Goal: Task Accomplishment & Management: Use online tool/utility

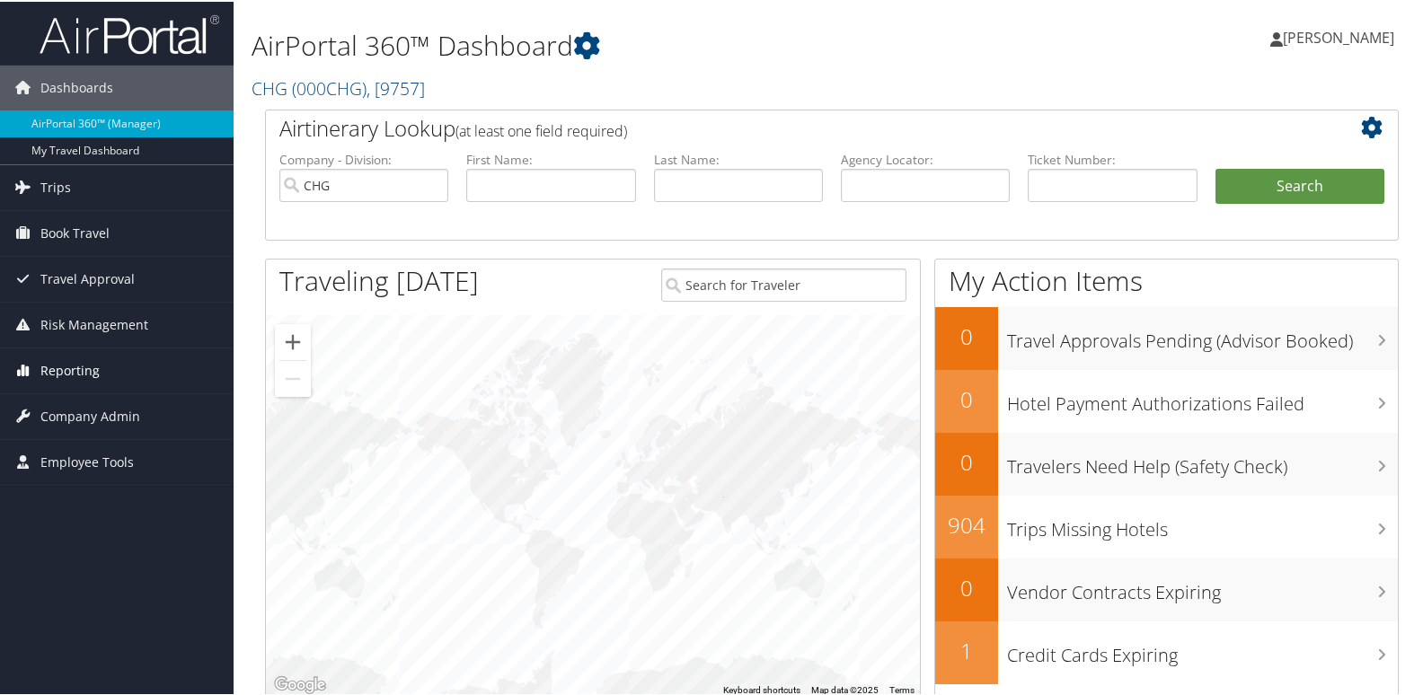
click at [78, 374] on span "Reporting" at bounding box center [69, 369] width 59 height 45
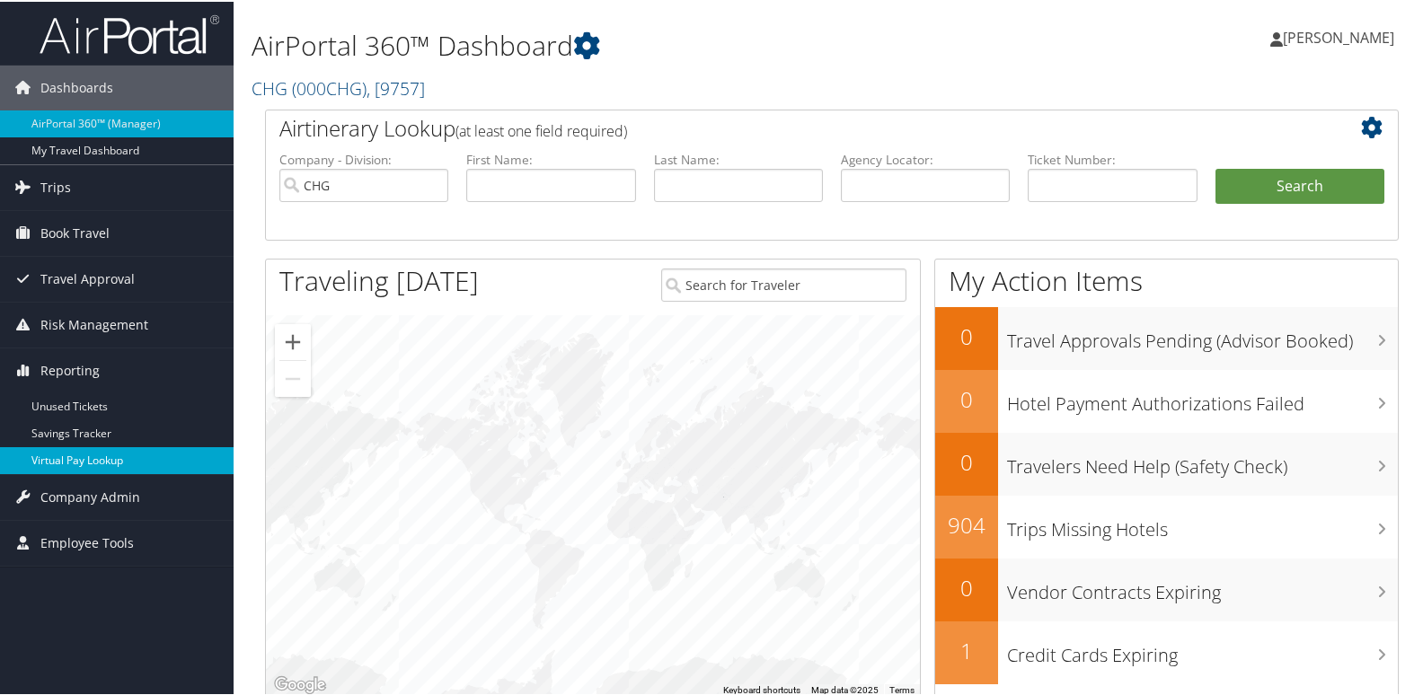
click at [79, 458] on link "Virtual Pay Lookup" at bounding box center [117, 459] width 234 height 27
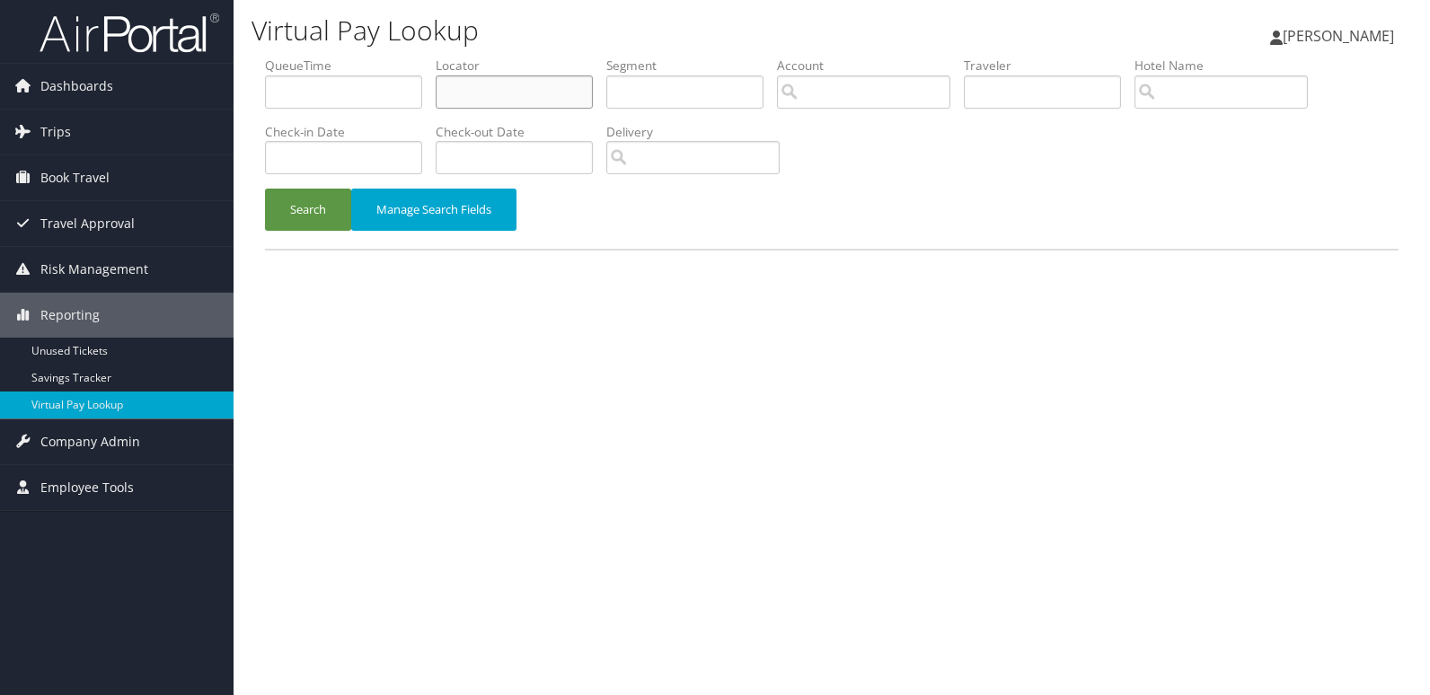
click at [494, 91] on input "text" at bounding box center [514, 91] width 157 height 33
paste input "CCCRWG"
type input "CCCRWG"
click at [313, 211] on button "Search" at bounding box center [308, 210] width 86 height 42
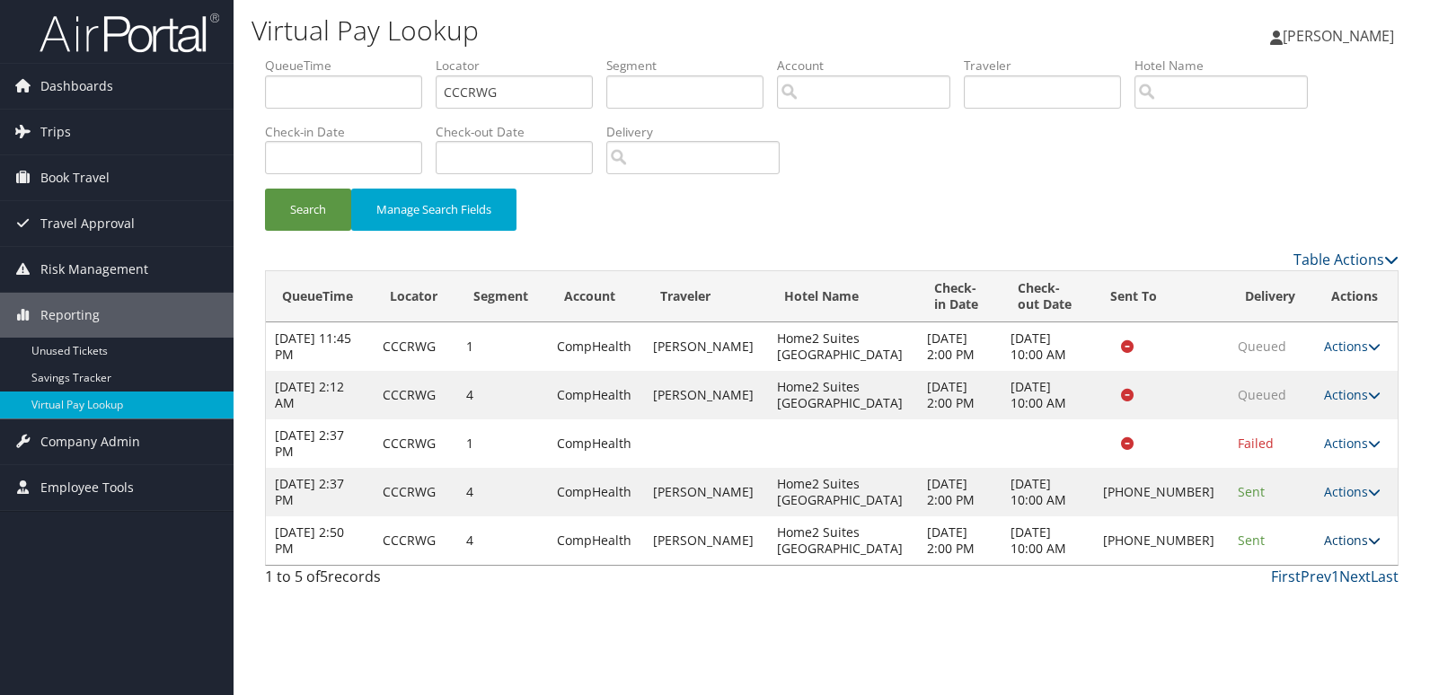
click at [1355, 545] on link "Actions" at bounding box center [1352, 540] width 57 height 17
click at [1308, 597] on link "Logs" at bounding box center [1291, 597] width 154 height 31
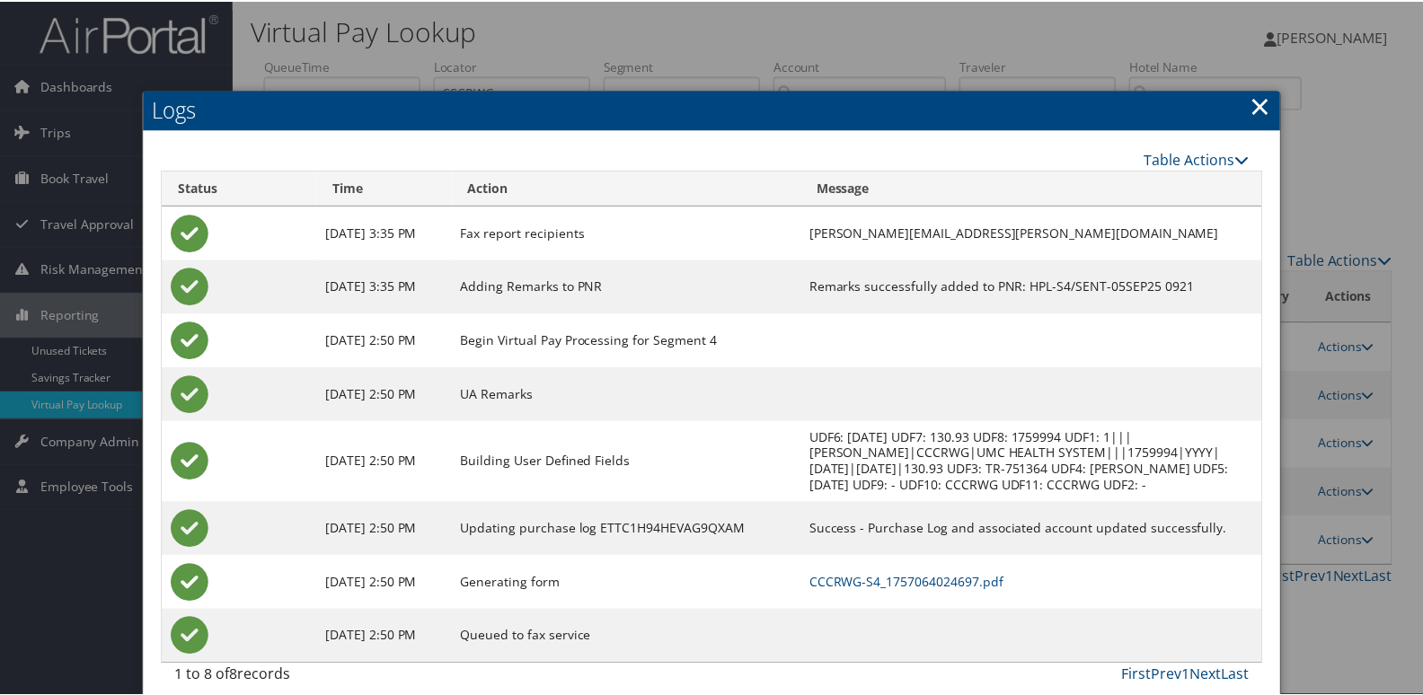
scroll to position [3, 0]
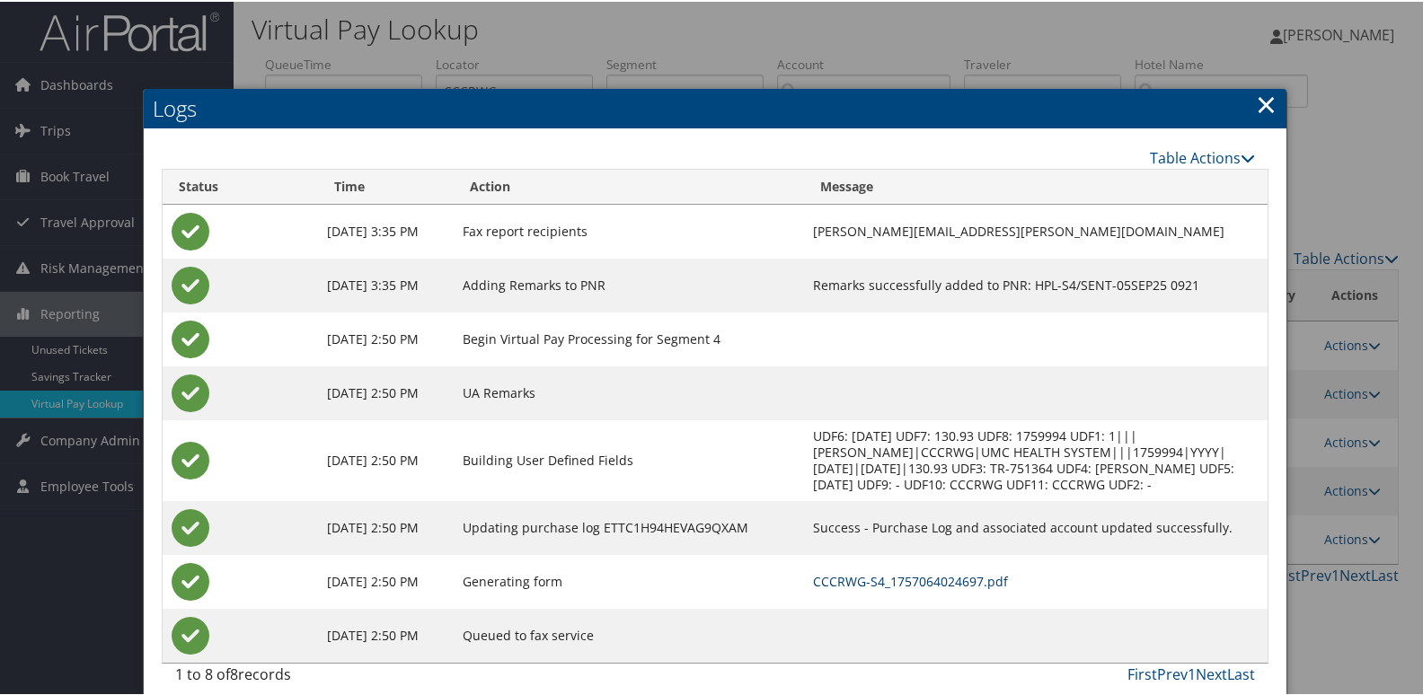
click at [839, 571] on link "CCCRWG-S4_1757064024697.pdf" at bounding box center [910, 579] width 195 height 17
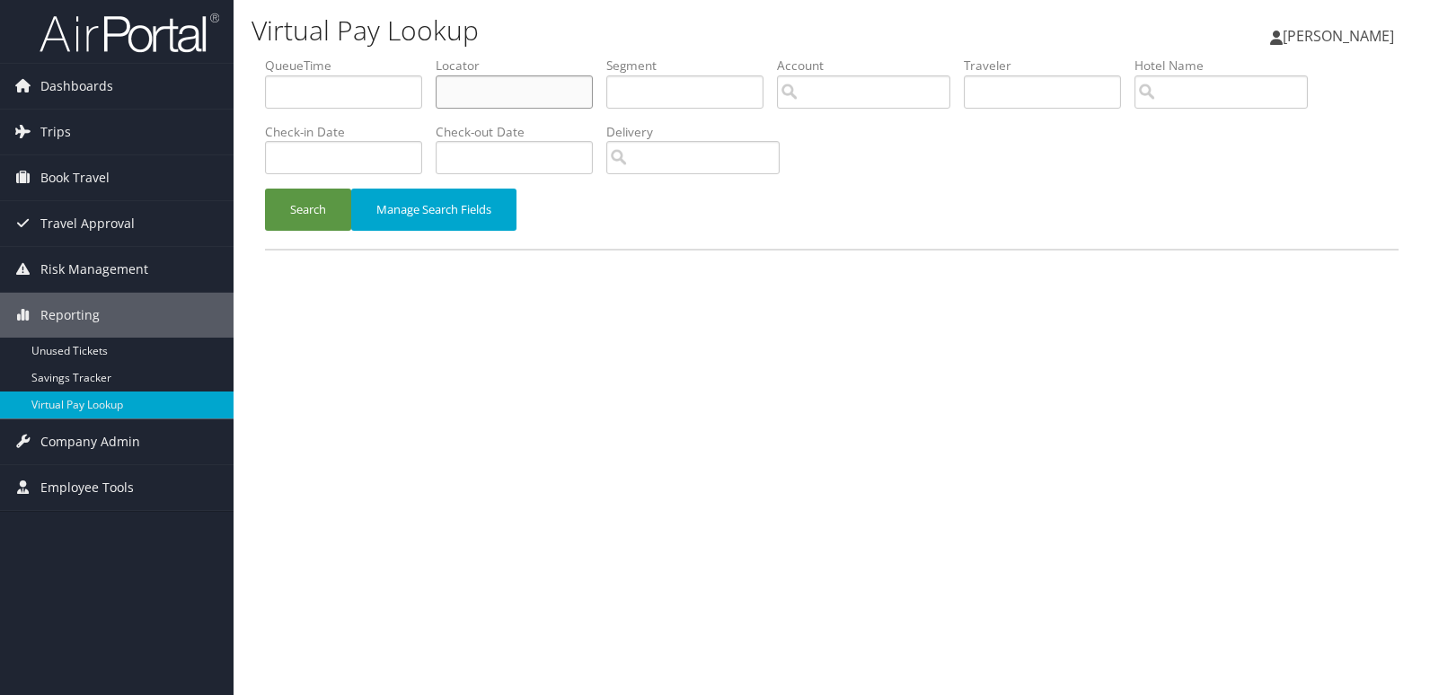
click at [482, 84] on input "text" at bounding box center [514, 91] width 157 height 33
paste input "CVFTAW"
type input "CVFTAW"
click at [307, 223] on button "Search" at bounding box center [308, 210] width 86 height 42
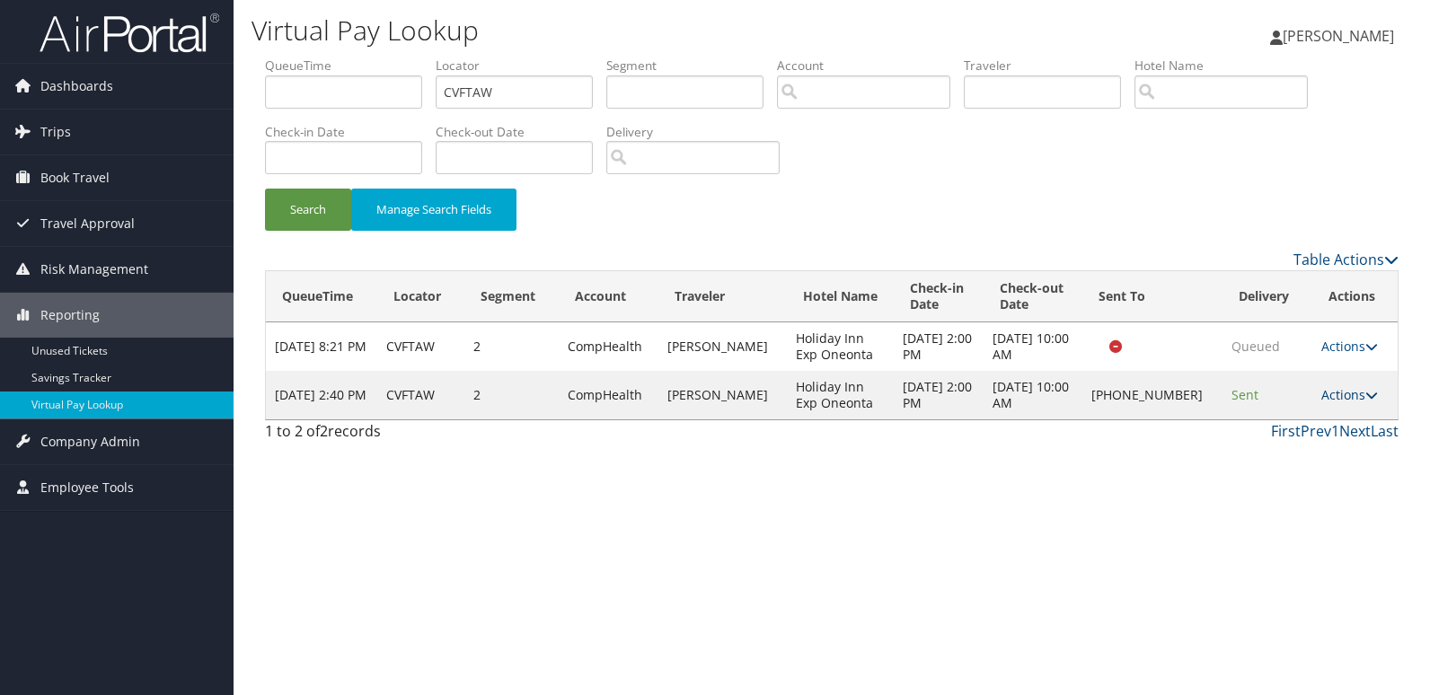
click at [1328, 391] on link "Actions" at bounding box center [1349, 394] width 57 height 17
click at [1288, 456] on link "Logs" at bounding box center [1289, 452] width 154 height 31
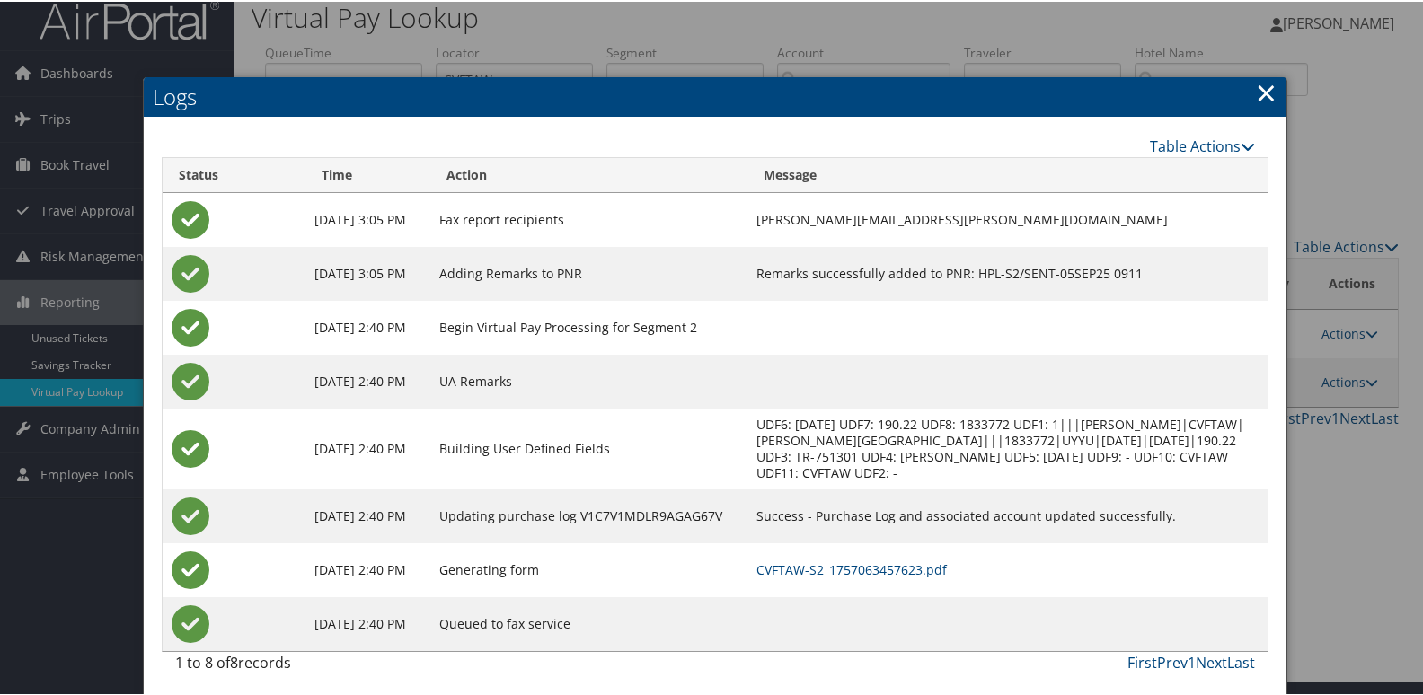
scroll to position [19, 0]
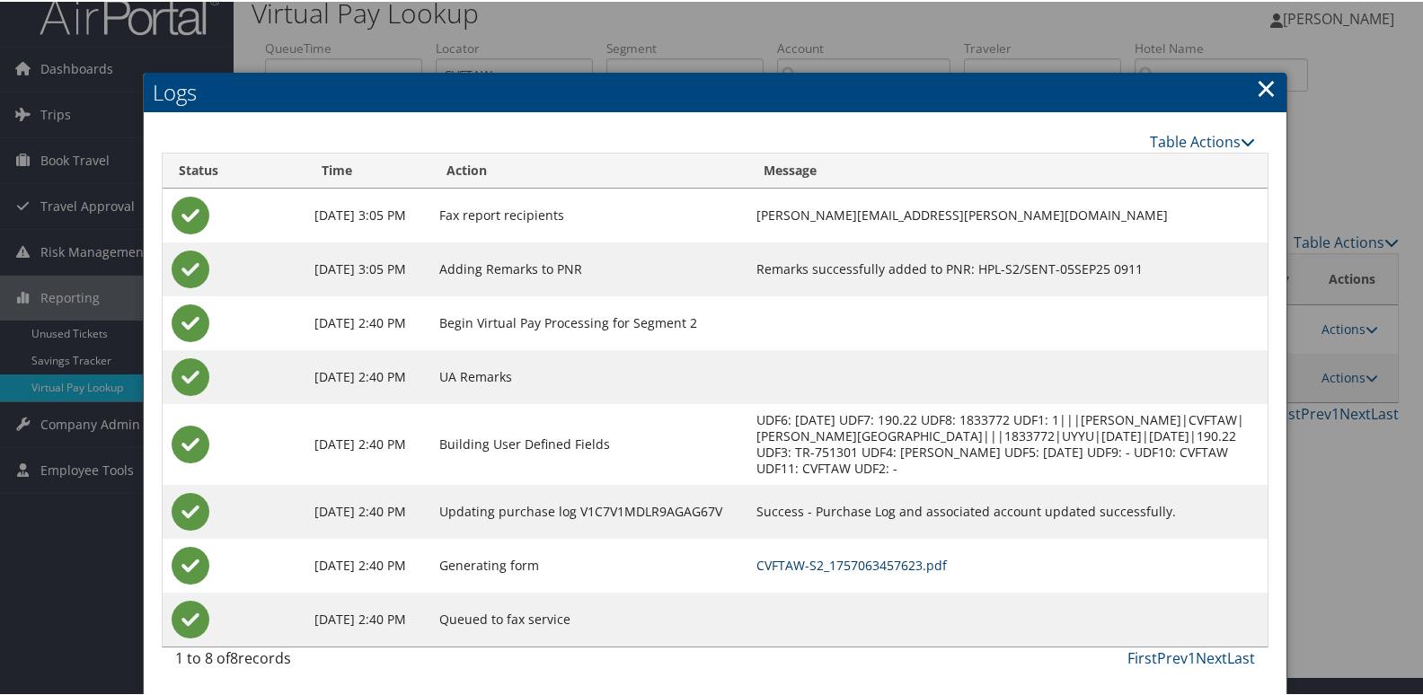
click at [879, 560] on link "CVFTAW-S2_1757063457623.pdf" at bounding box center [851, 563] width 190 height 17
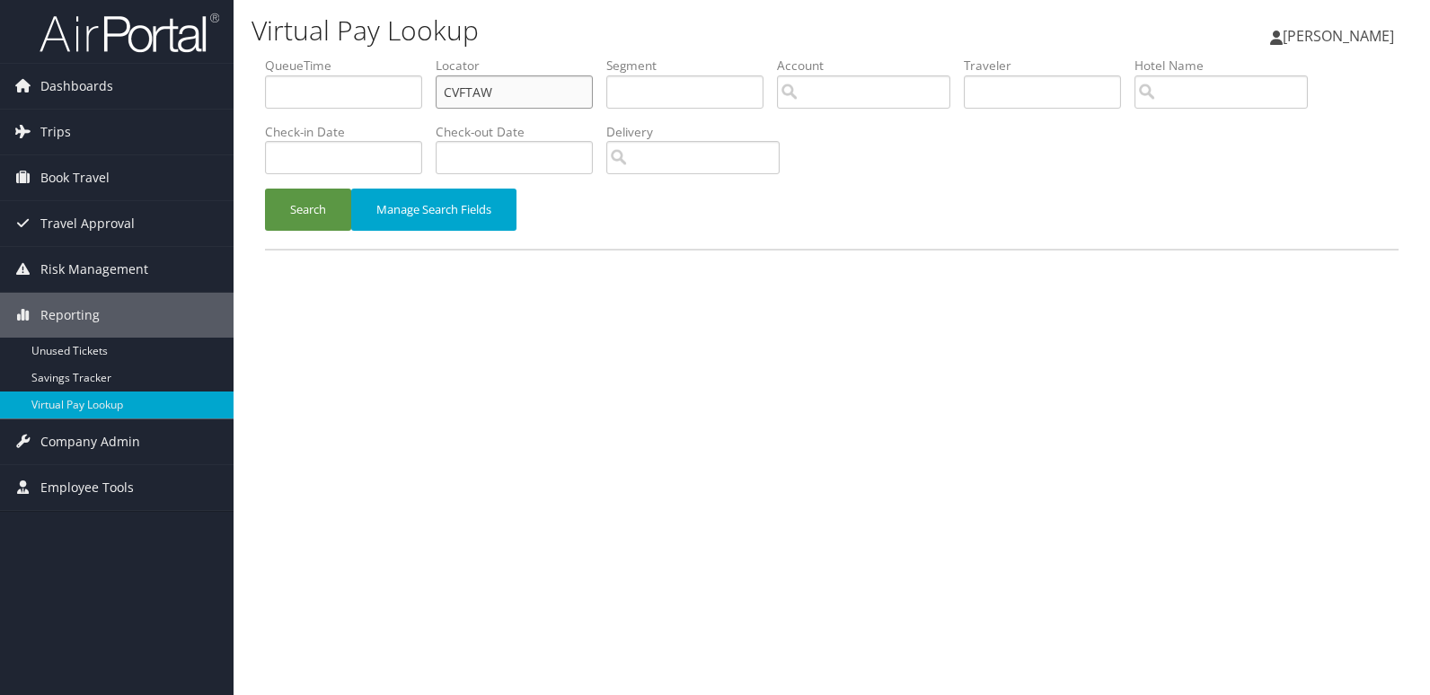
click at [327, 57] on ul "QueueTime Locator CVFTAW Segment Account Traveler Hotel Name Check-in Date Chec…" at bounding box center [832, 57] width 1134 height 0
paste input "YWFFQT"
type input "YWFFQT"
click at [295, 217] on button "Search" at bounding box center [308, 210] width 86 height 42
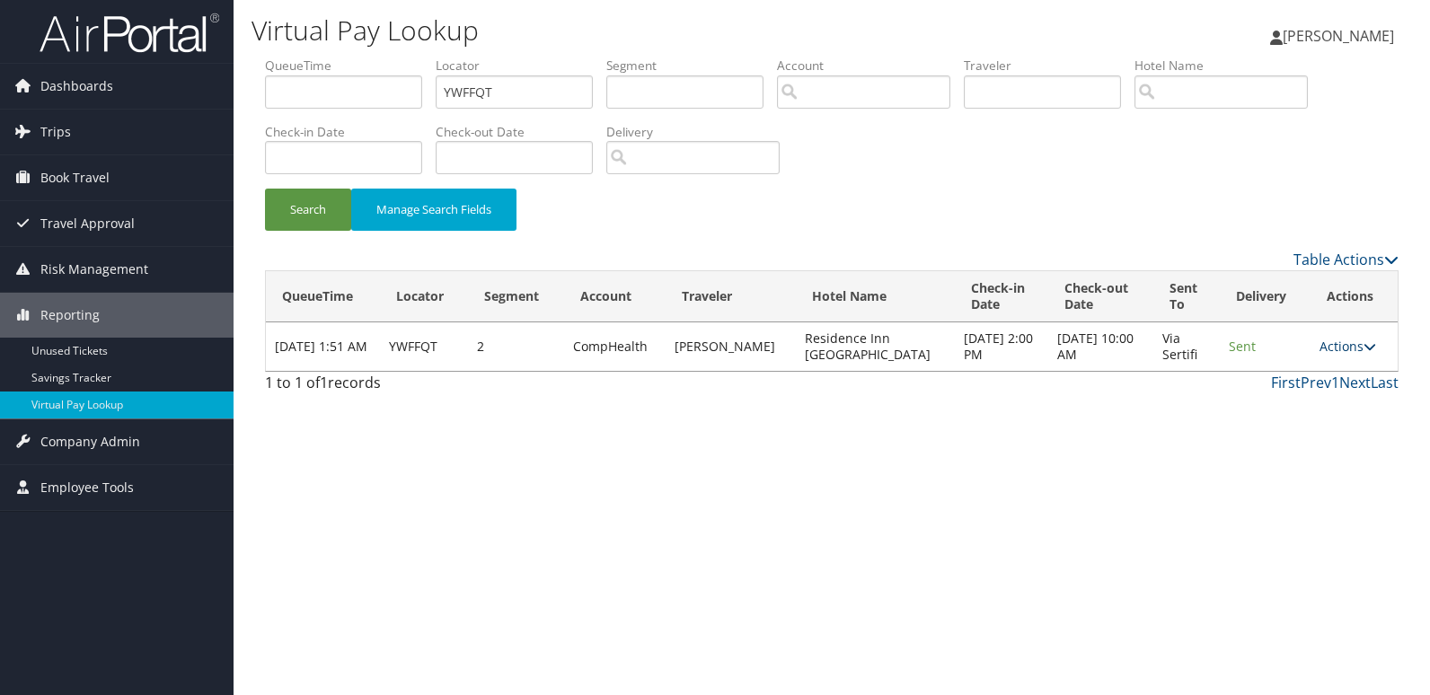
click at [1367, 349] on icon at bounding box center [1369, 346] width 13 height 13
click at [1303, 410] on link "Logs" at bounding box center [1311, 403] width 113 height 31
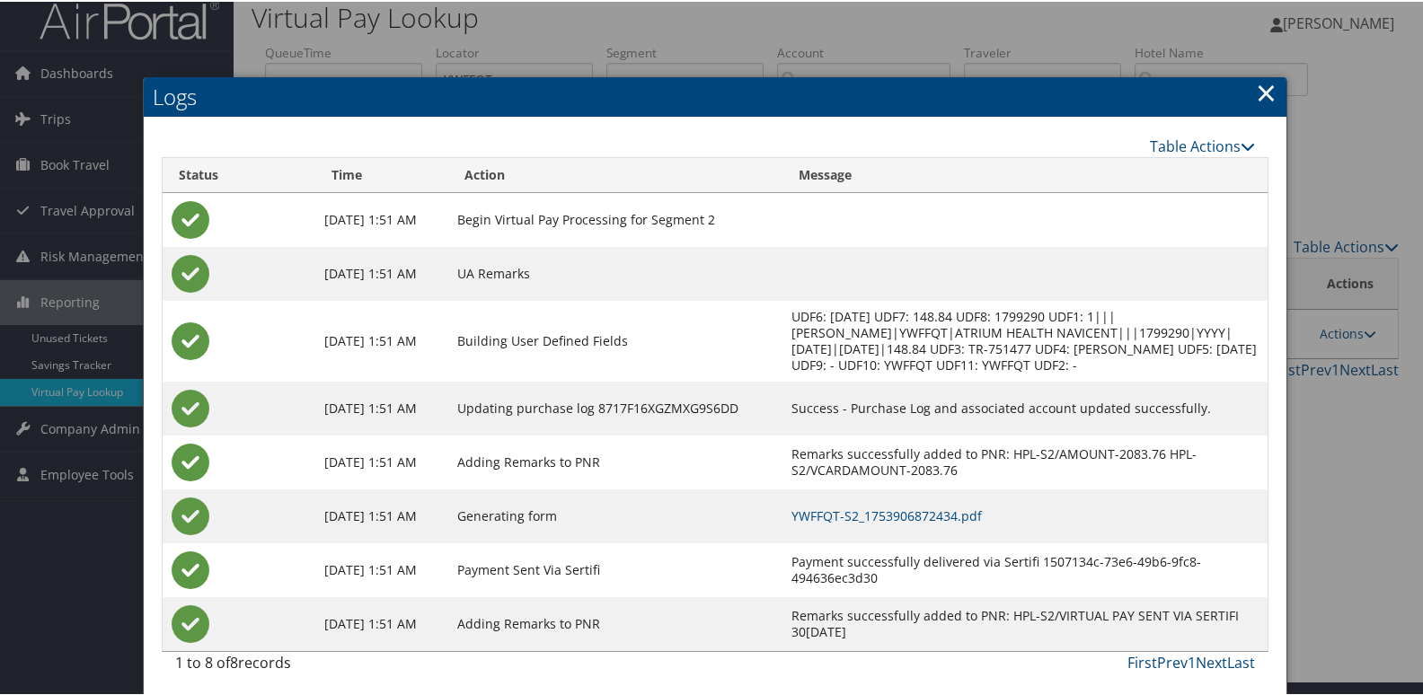
scroll to position [19, 0]
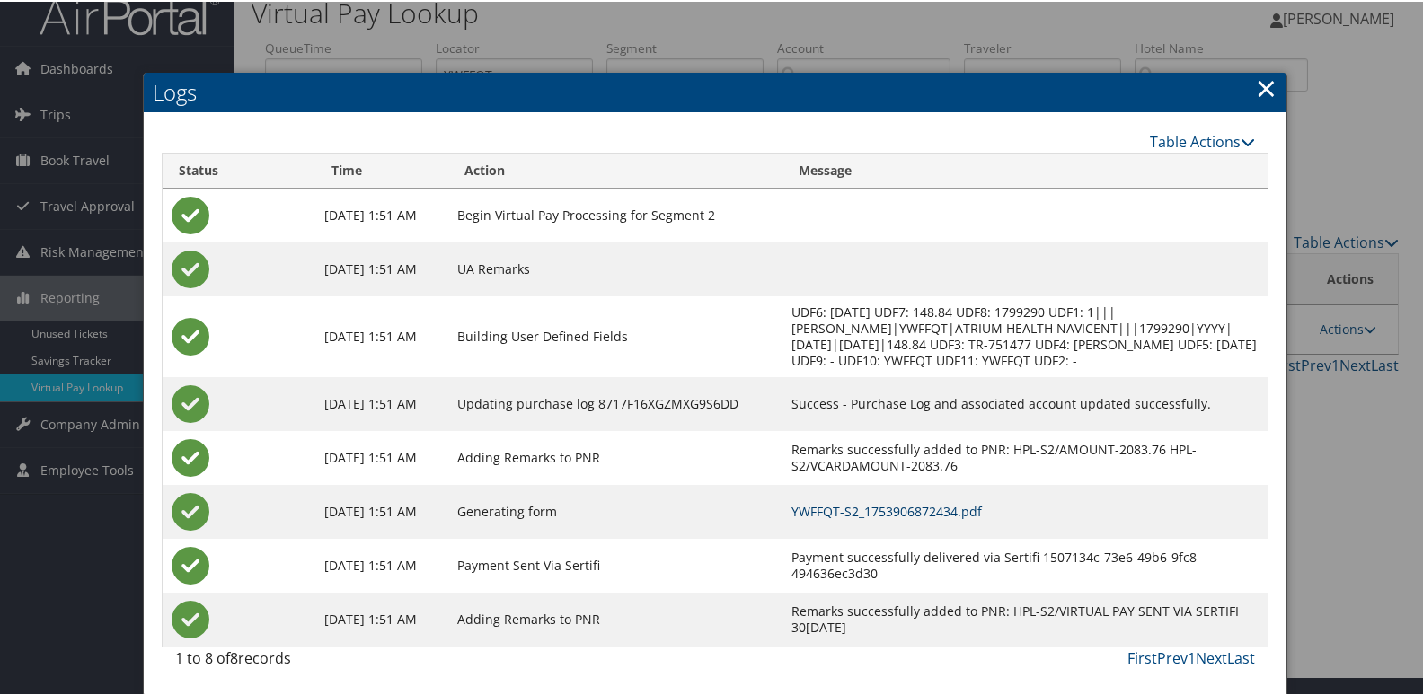
drag, startPoint x: 926, startPoint y: 511, endPoint x: 904, endPoint y: 498, distance: 26.2
click at [926, 511] on link "YWFFQT-S2_1753906872434.pdf" at bounding box center [886, 509] width 190 height 17
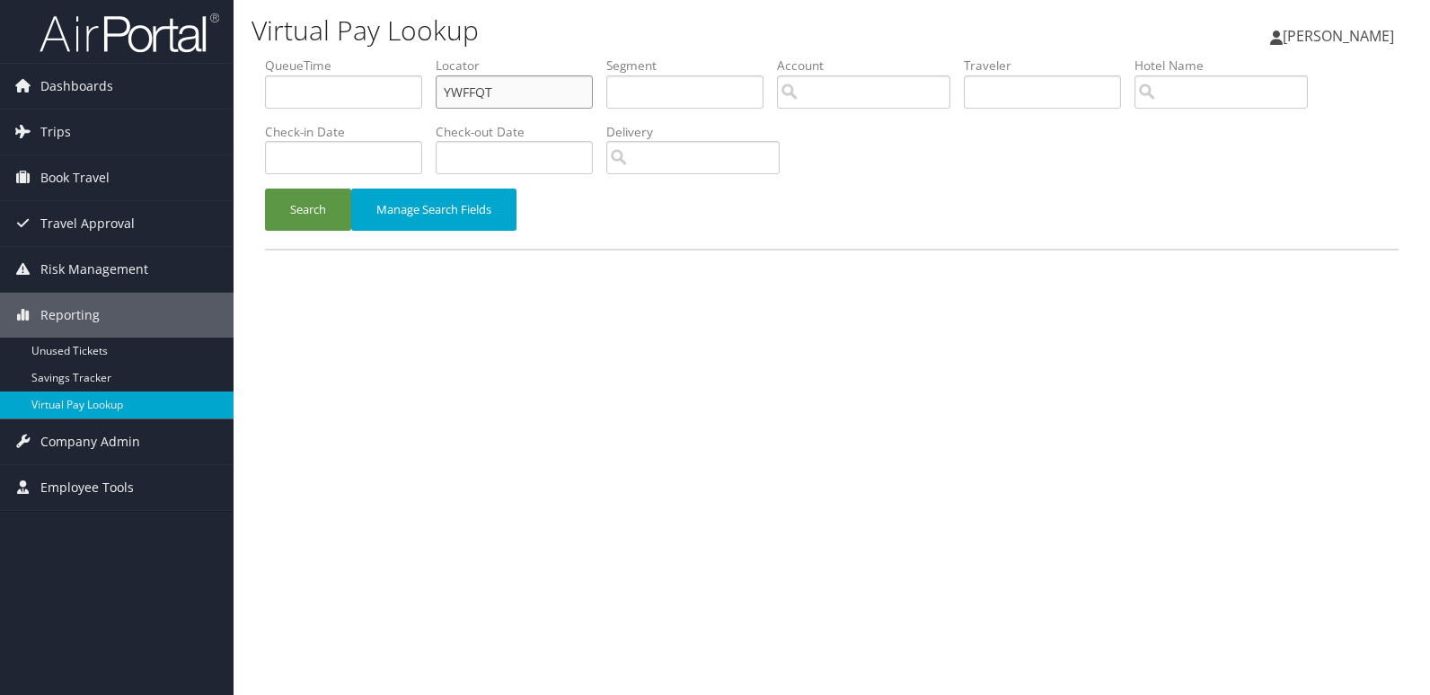
drag, startPoint x: 545, startPoint y: 93, endPoint x: 270, endPoint y: 116, distance: 275.8
click at [270, 57] on ul "QueueTime Locator YWFFQT Segment Account Traveler Hotel Name Check-in Date Chec…" at bounding box center [832, 57] width 1134 height 0
paste input "EQGTMX"
type input "EQGTMX"
click at [310, 214] on button "Search" at bounding box center [308, 210] width 86 height 42
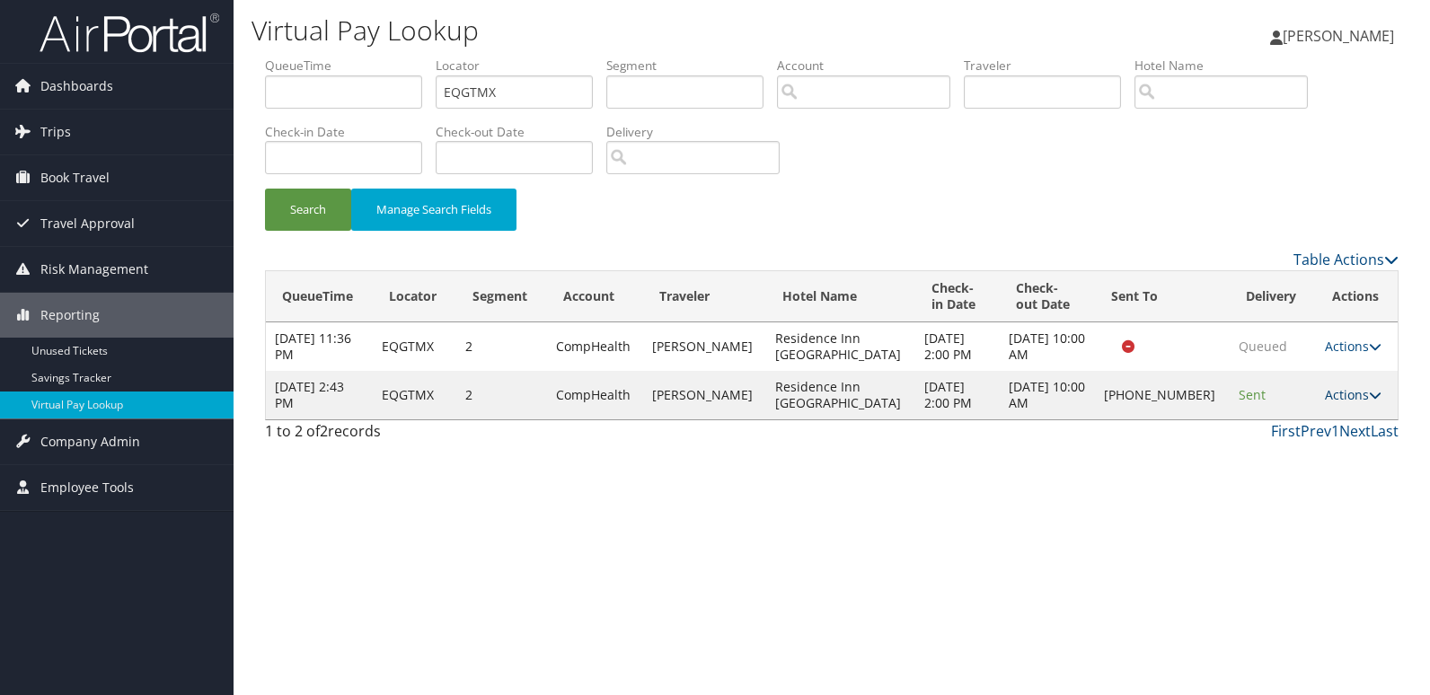
click at [1325, 394] on link "Actions" at bounding box center [1353, 394] width 57 height 17
click at [1266, 457] on link "Logs" at bounding box center [1291, 452] width 154 height 31
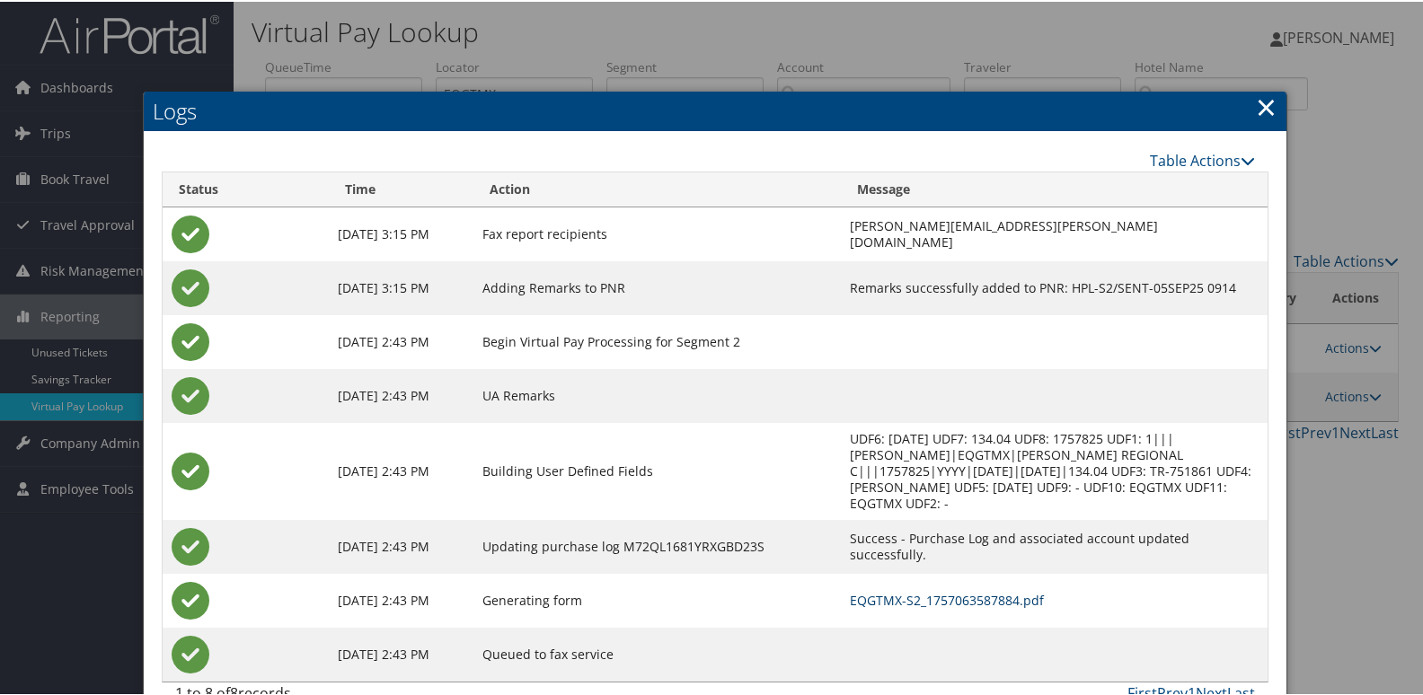
click at [949, 590] on link "EQGTMX-S2_1757063587884.pdf" at bounding box center [947, 598] width 194 height 17
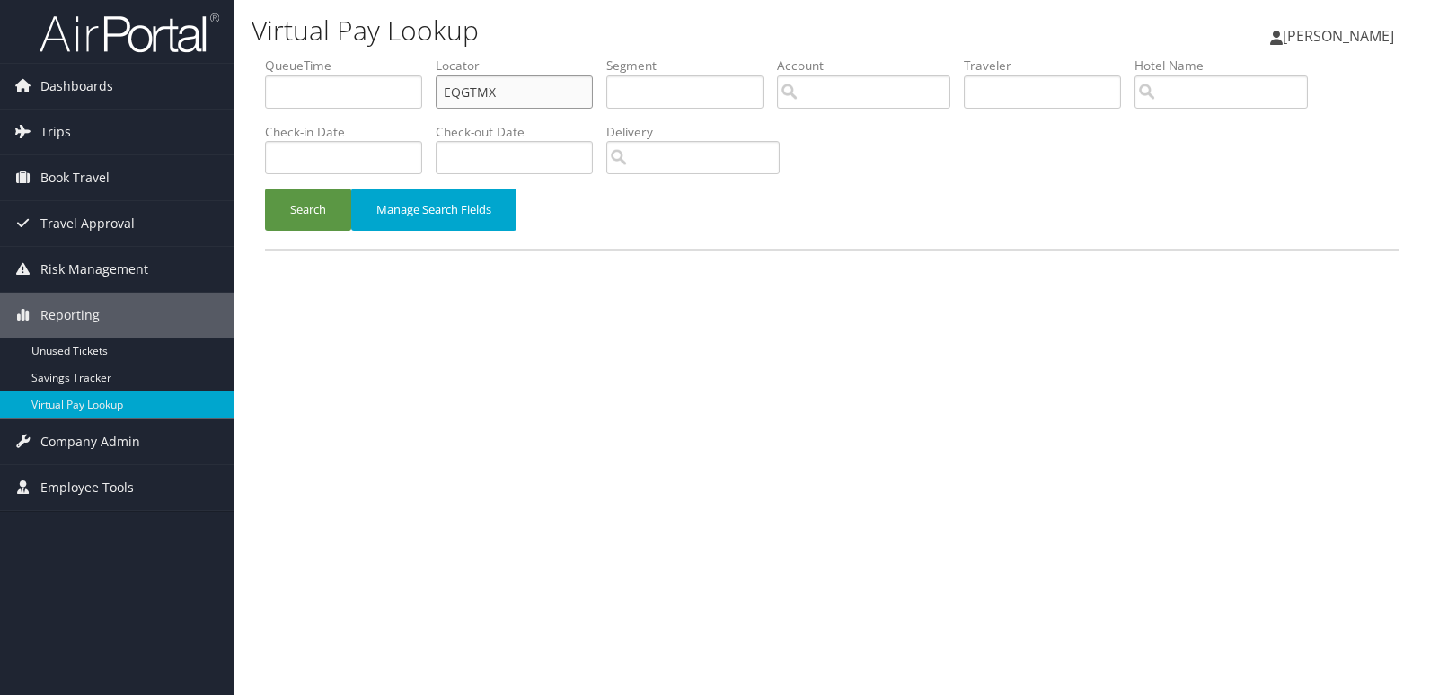
drag, startPoint x: 532, startPoint y: 88, endPoint x: 340, endPoint y: 111, distance: 192.7
click at [342, 57] on ul "QueueTime Locator EQGTMX Segment Account Traveler Hotel Name Check-in Date Chec…" at bounding box center [832, 57] width 1134 height 0
paste input "GEPJDR"
type input "GEPJDR"
click at [301, 231] on div "Search Manage Search Fields" at bounding box center [832, 219] width 1160 height 60
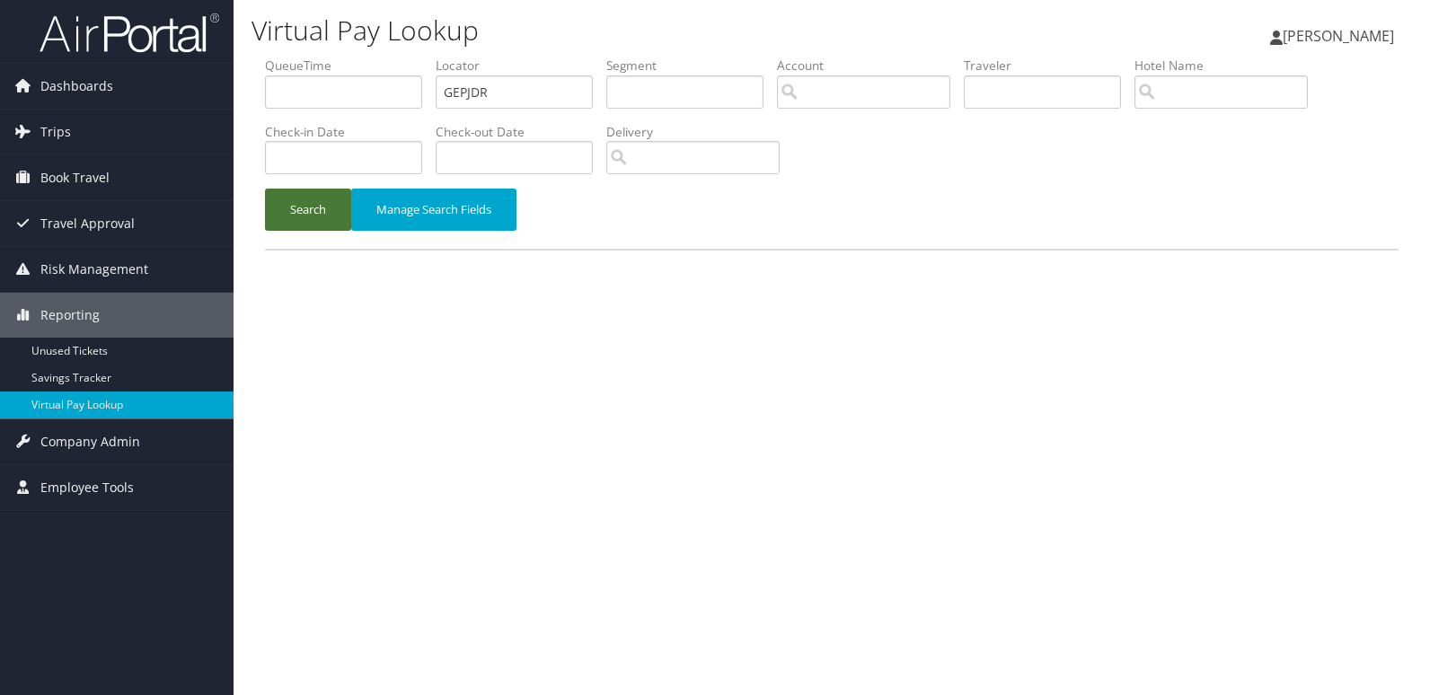
click at [311, 216] on button "Search" at bounding box center [308, 210] width 86 height 42
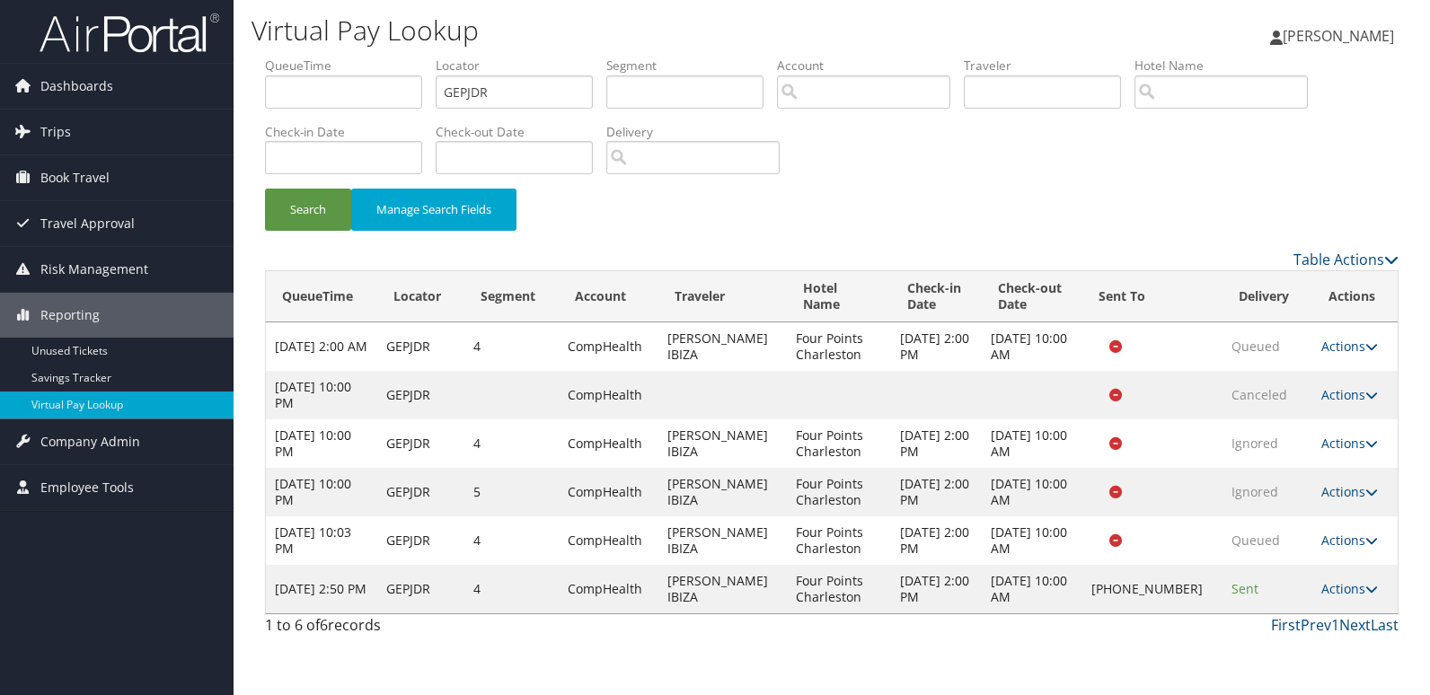
click at [1365, 588] on icon at bounding box center [1371, 589] width 13 height 13
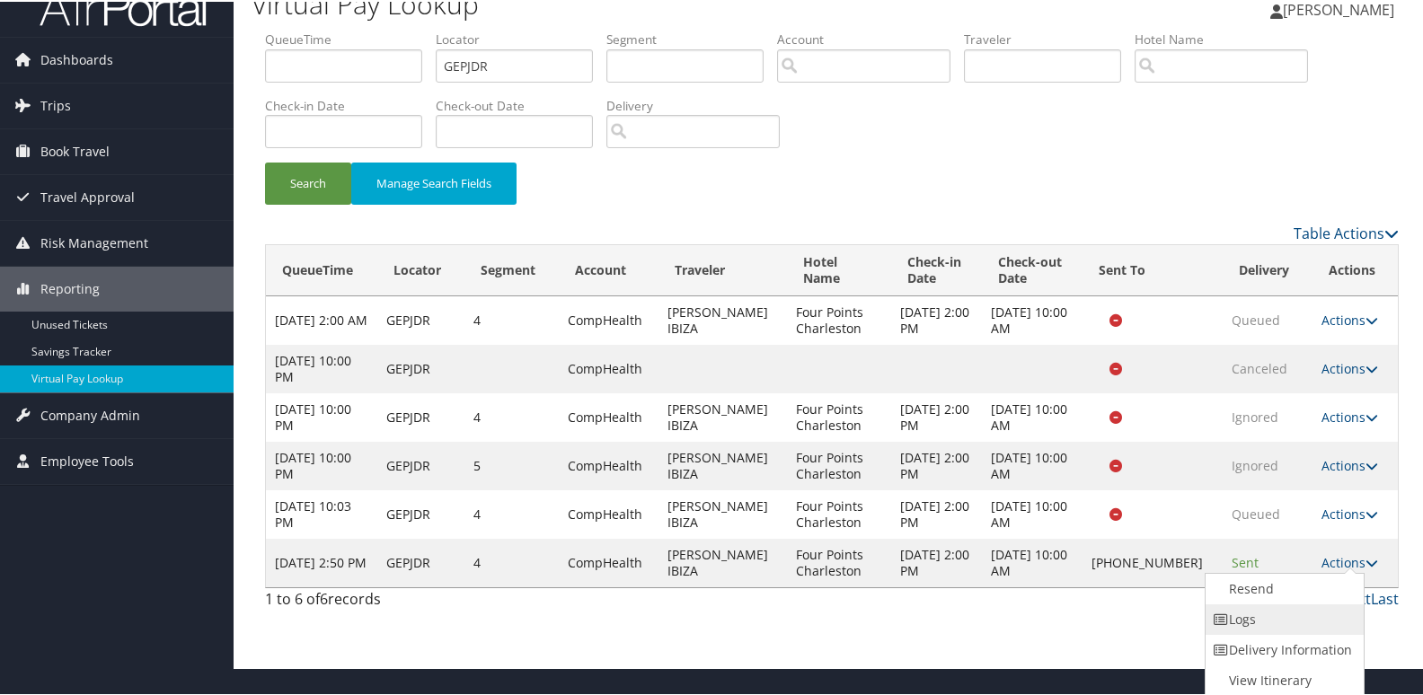
click at [1286, 617] on link "Logs" at bounding box center [1282, 618] width 154 height 31
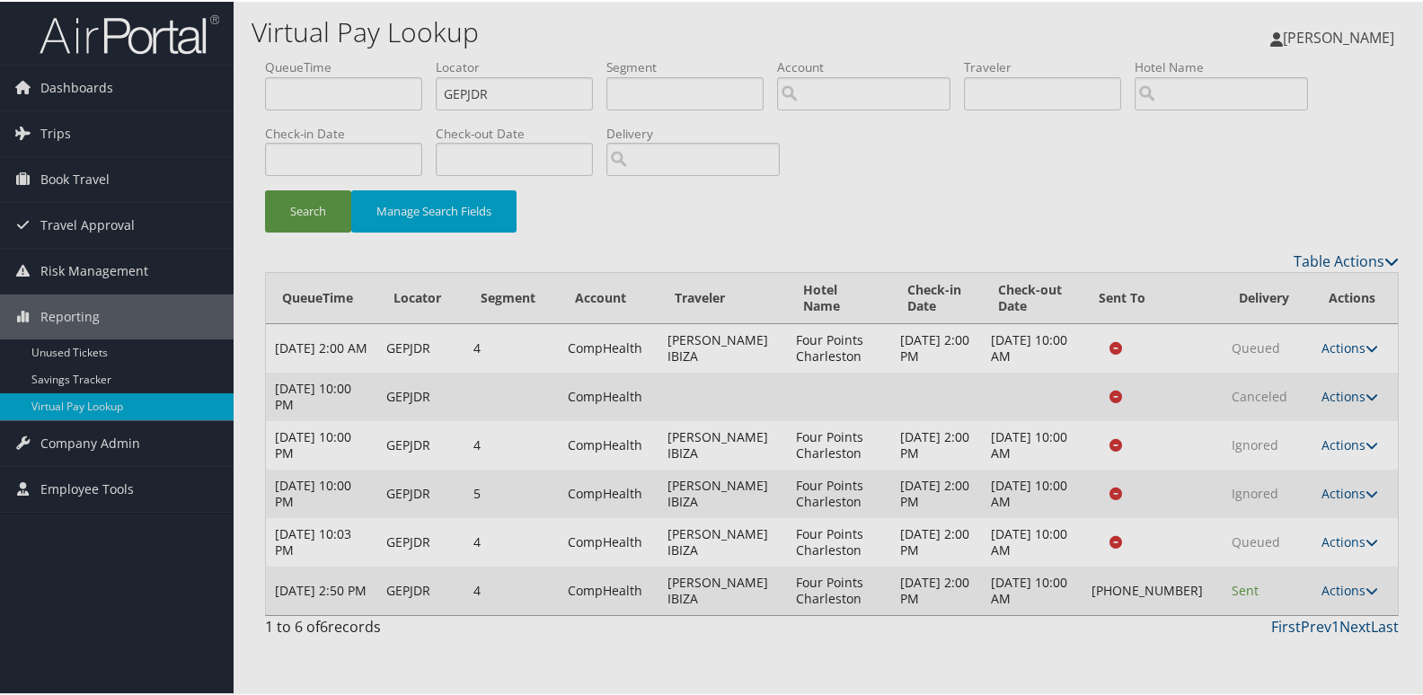
scroll to position [0, 0]
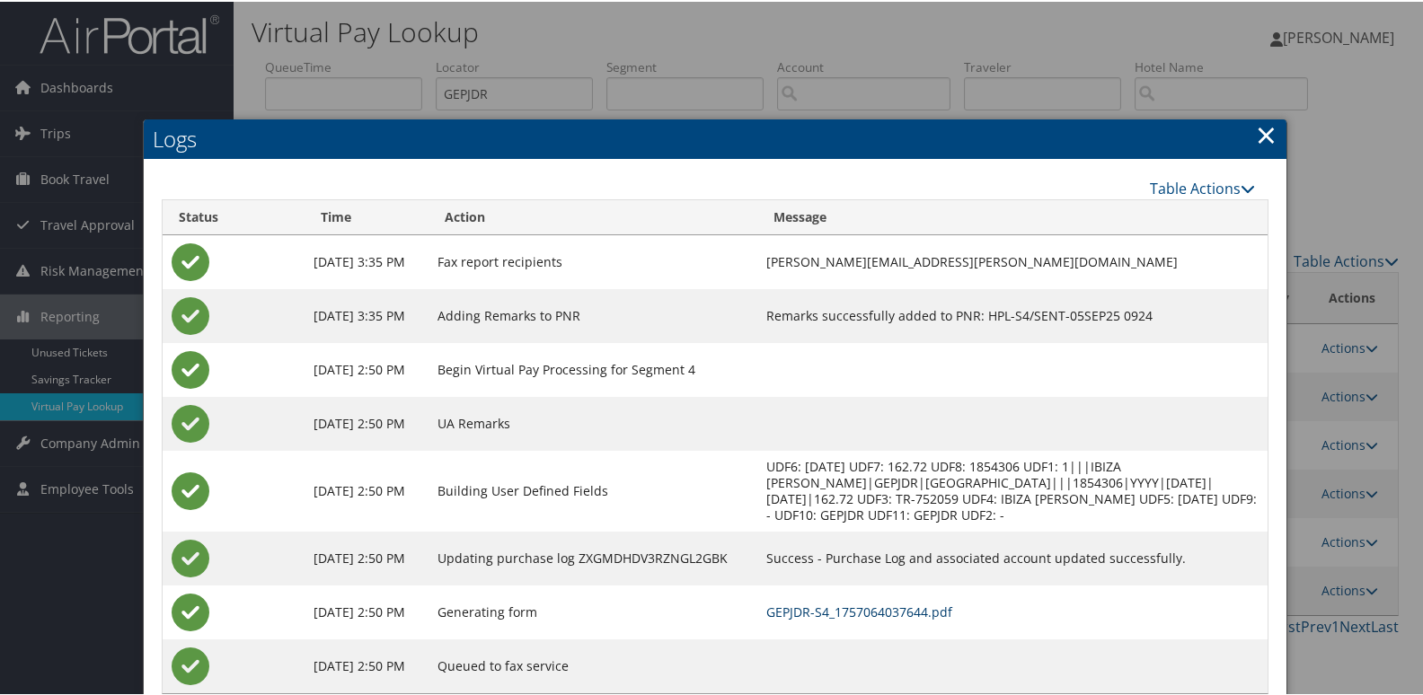
click at [923, 608] on link "GEPJDR-S4_1757064037644.pdf" at bounding box center [859, 610] width 186 height 17
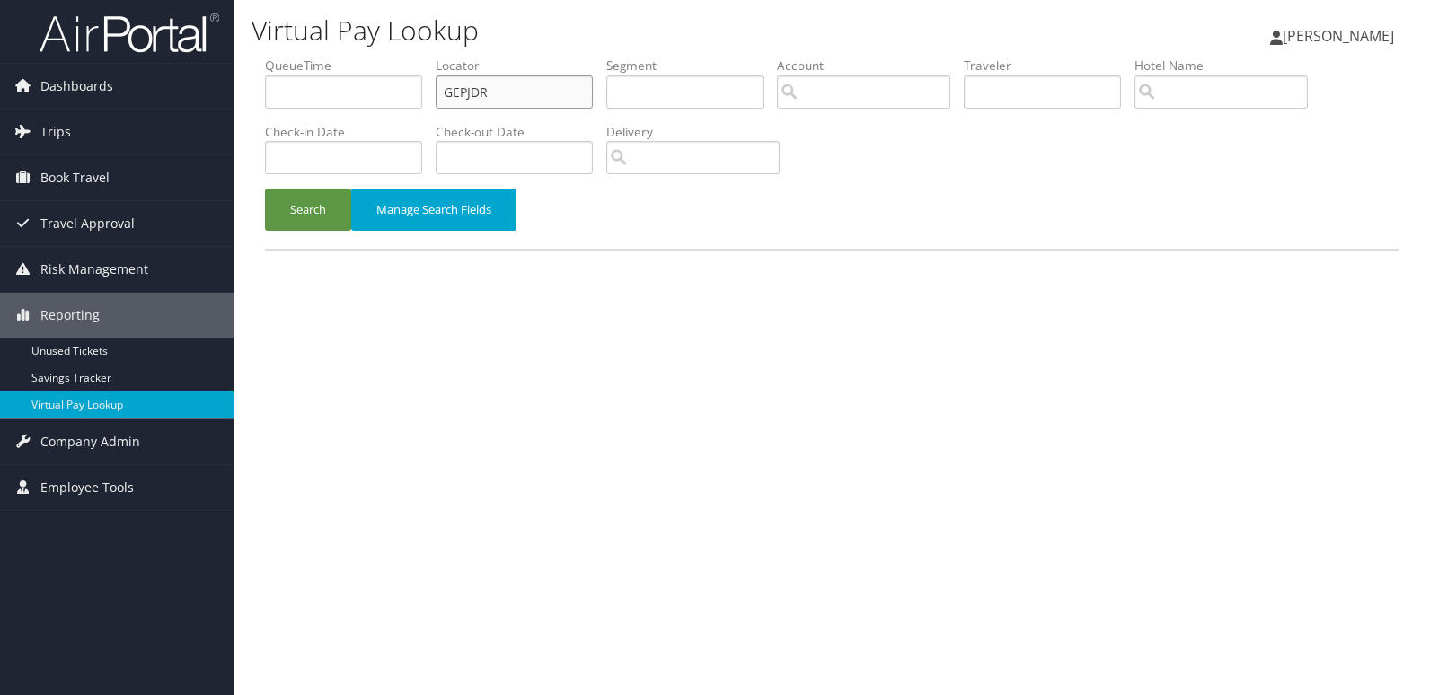
drag, startPoint x: 480, startPoint y: 94, endPoint x: 357, endPoint y: 110, distance: 124.1
click at [357, 57] on ul "QueueTime Locator GEPJDR Segment Account Traveler Hotel Name Check-in Date Chec…" at bounding box center [832, 57] width 1134 height 0
paste input "EQGTMX"
type input "EQGTMX"
click at [320, 205] on button "Search" at bounding box center [308, 210] width 86 height 42
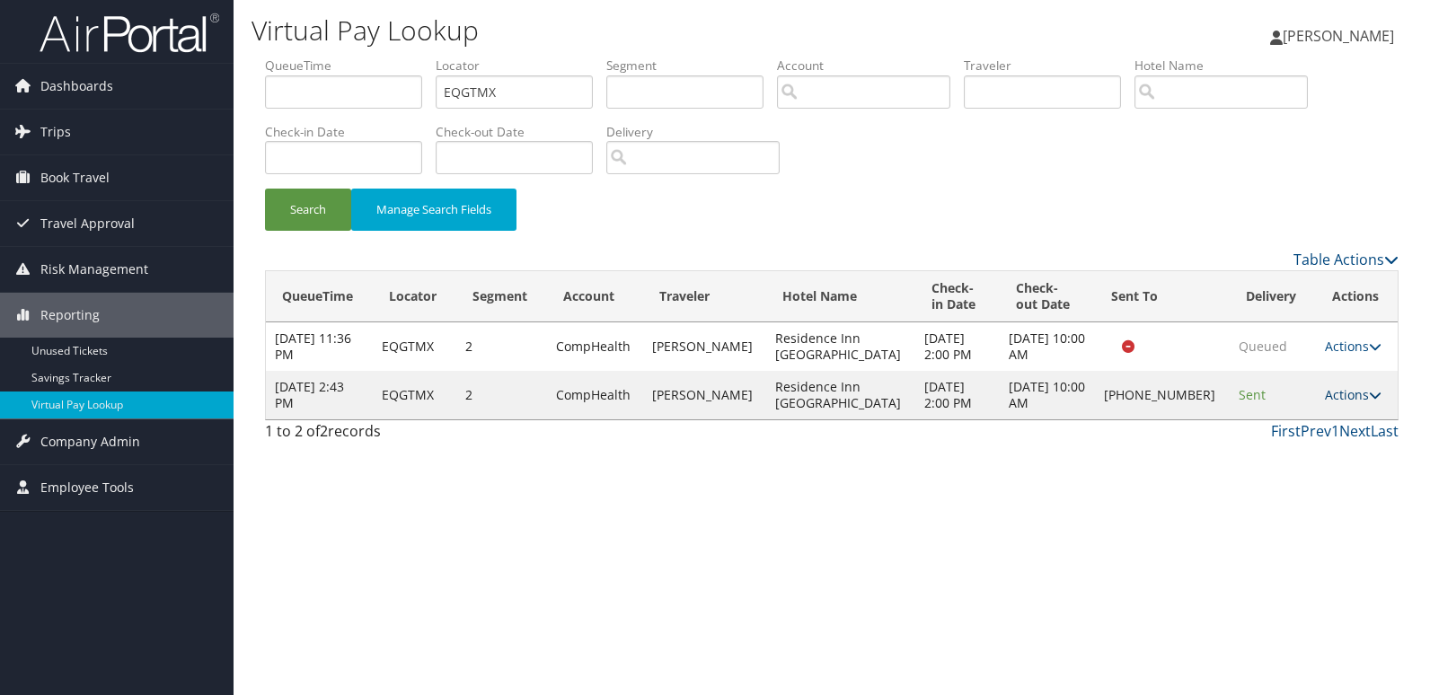
click at [1367, 402] on link "Actions" at bounding box center [1353, 394] width 57 height 17
click at [1291, 456] on link "Logs" at bounding box center [1291, 452] width 154 height 31
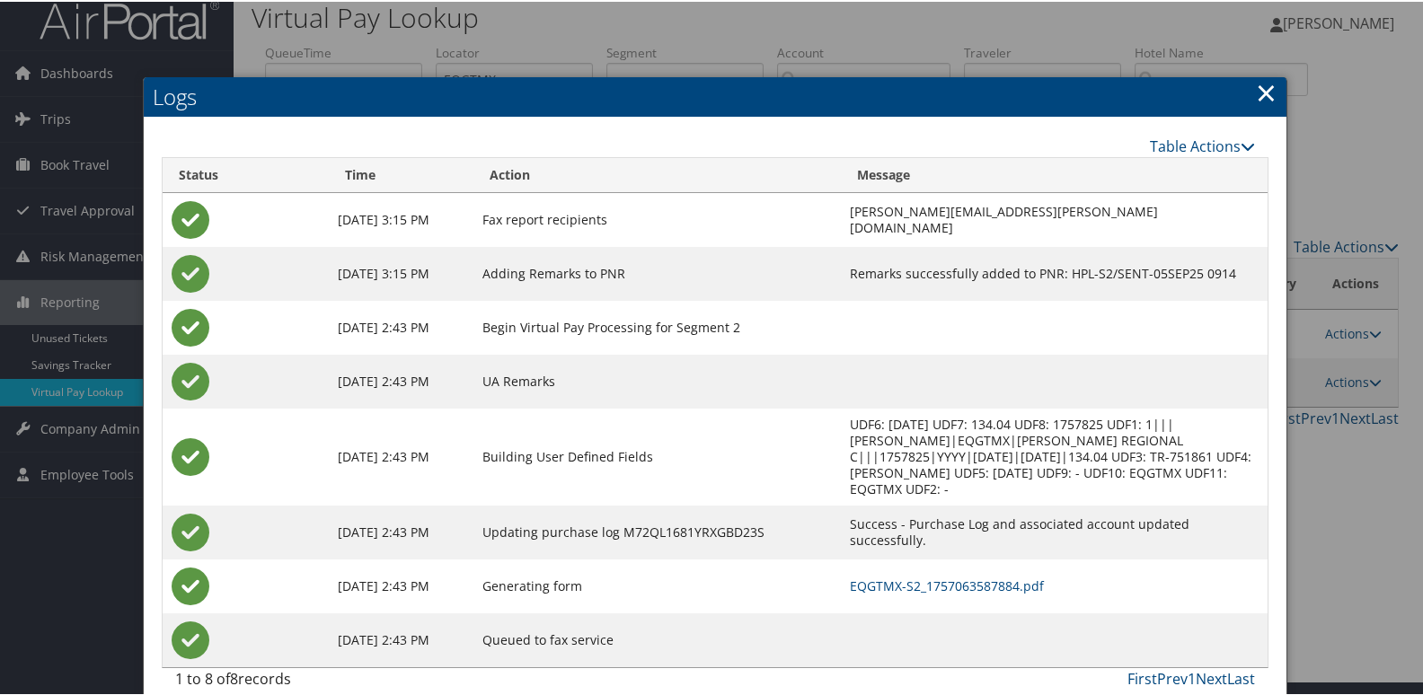
scroll to position [19, 0]
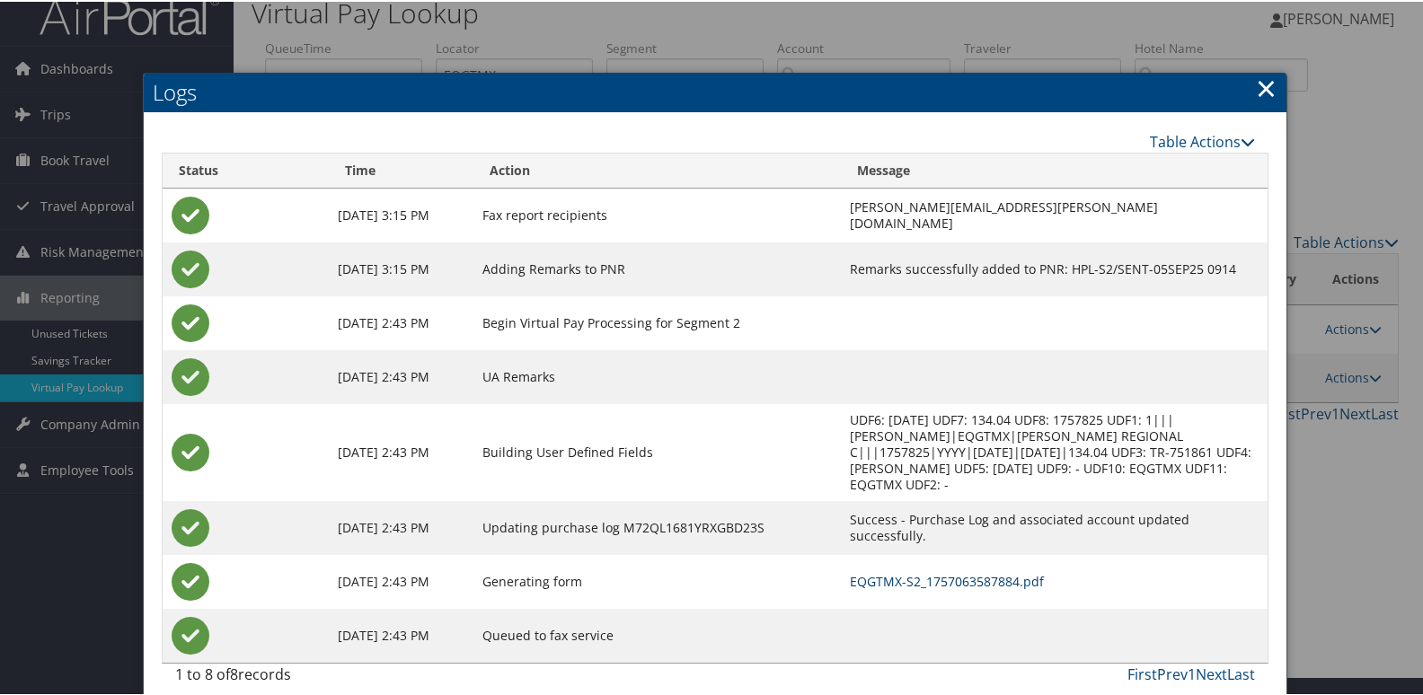
click at [923, 571] on link "EQGTMX-S2_1757063587884.pdf" at bounding box center [947, 579] width 194 height 17
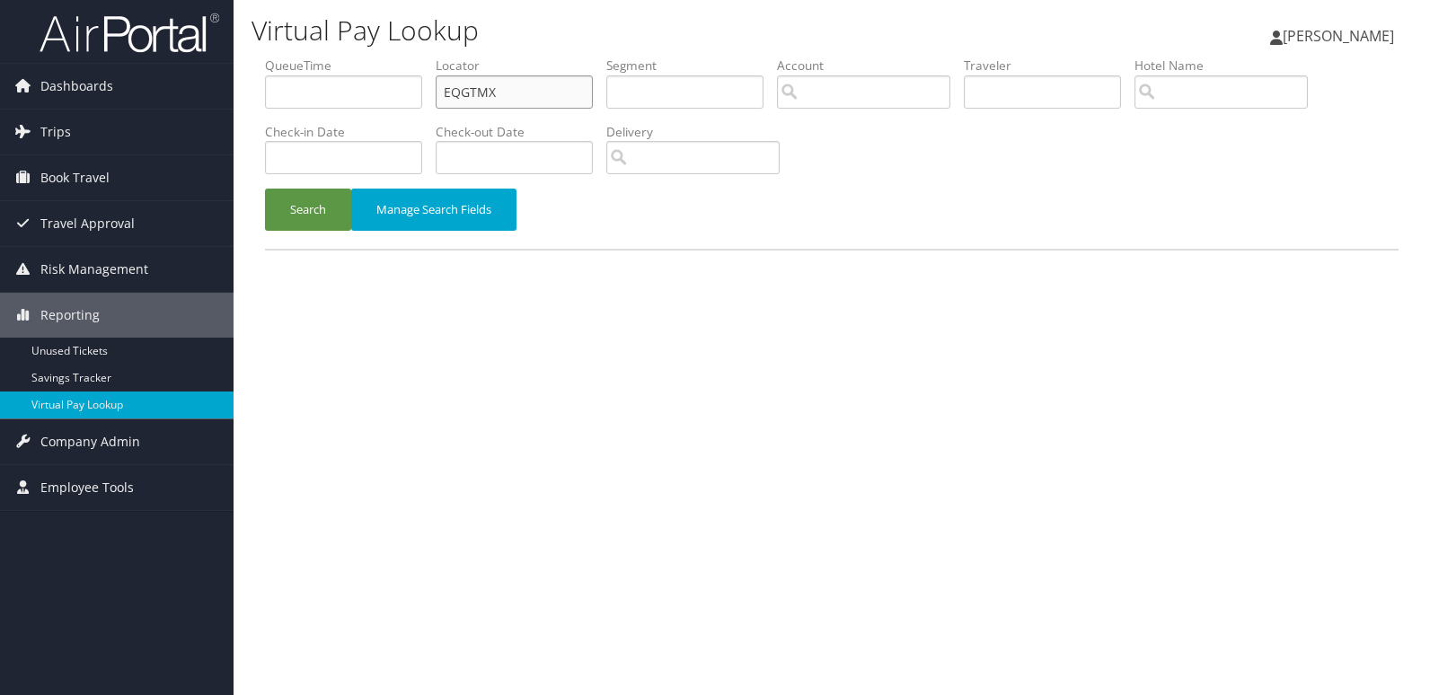
drag, startPoint x: 395, startPoint y: 111, endPoint x: 311, endPoint y: 114, distance: 84.5
click at [312, 57] on ul "QueueTime Locator EQGTMX Segment Account Traveler Hotel Name Check-in Date Chec…" at bounding box center [832, 57] width 1134 height 0
paste input "YAVDXY"
type input "YAVDXY"
click at [339, 211] on button "Search" at bounding box center [308, 210] width 86 height 42
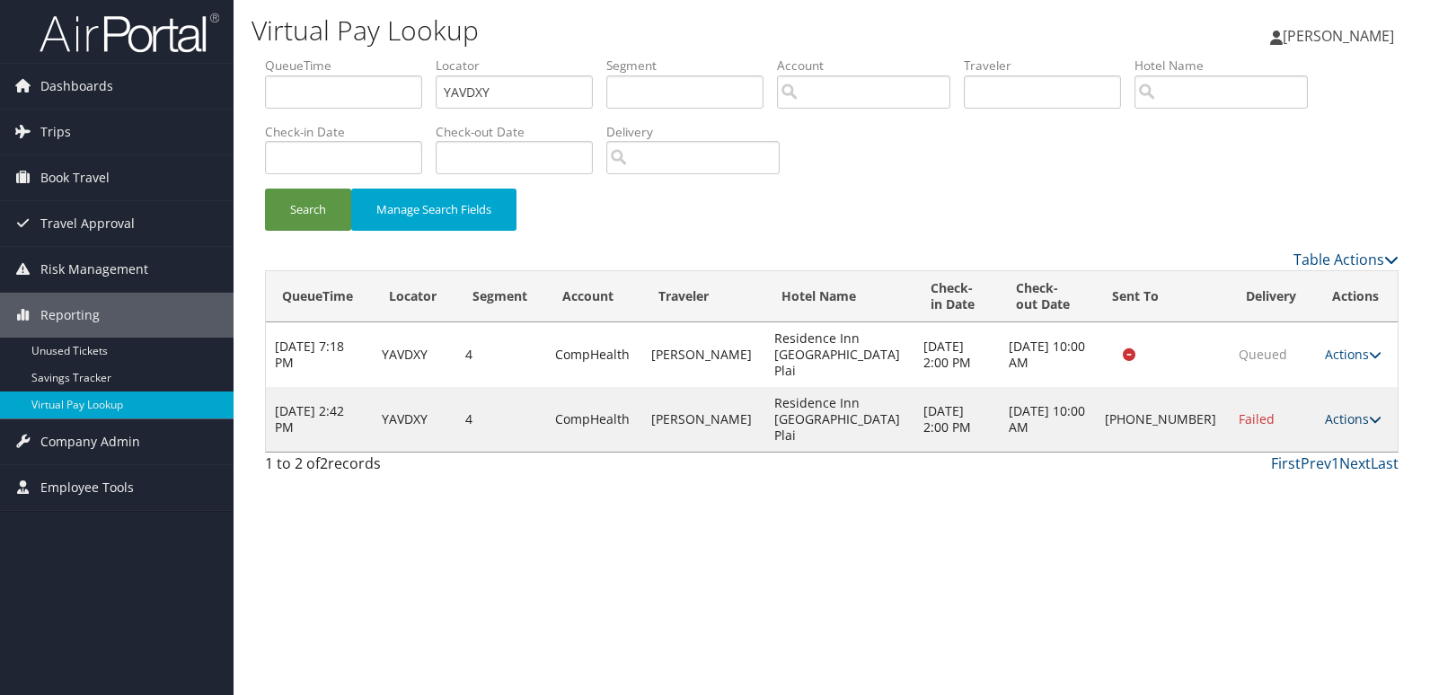
click at [1355, 410] on link "Actions" at bounding box center [1353, 418] width 57 height 17
click at [1293, 460] on link "Logs" at bounding box center [1292, 452] width 154 height 31
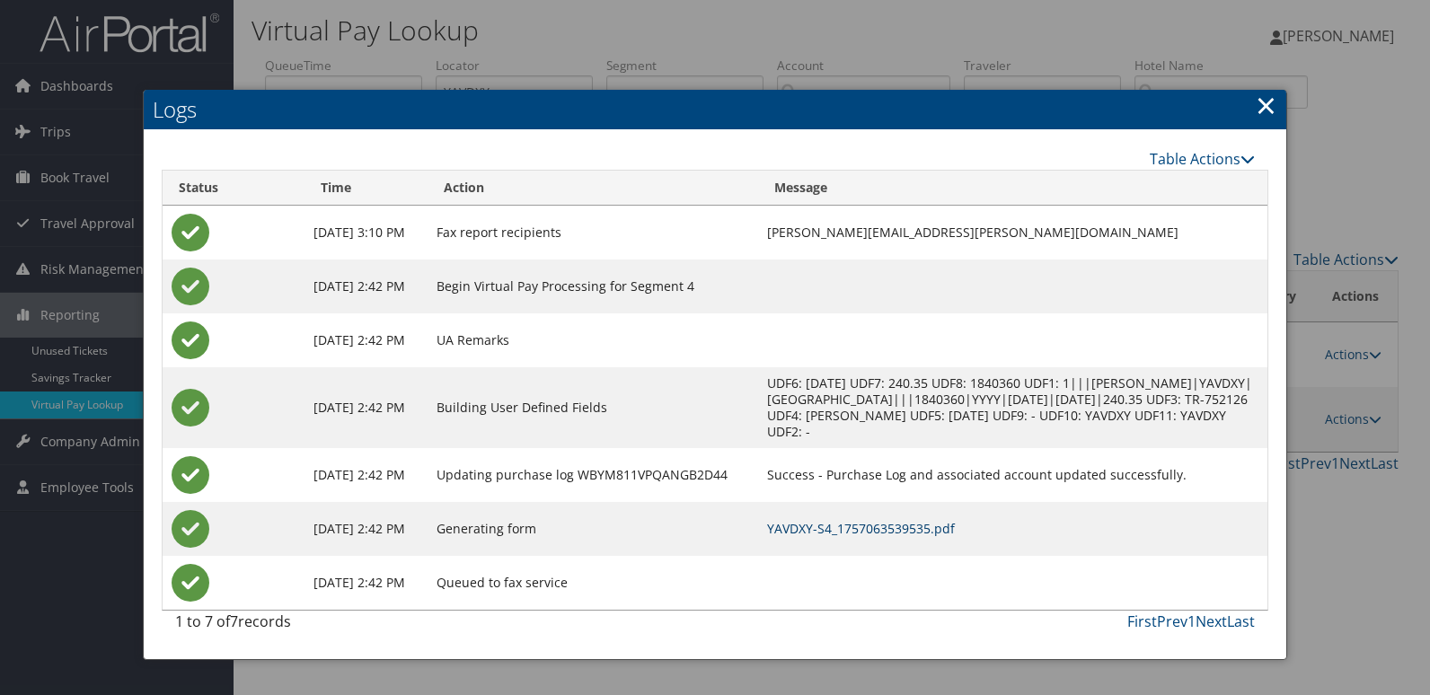
click at [880, 531] on link "YAVDXY-S4_1757063539535.pdf" at bounding box center [861, 528] width 188 height 17
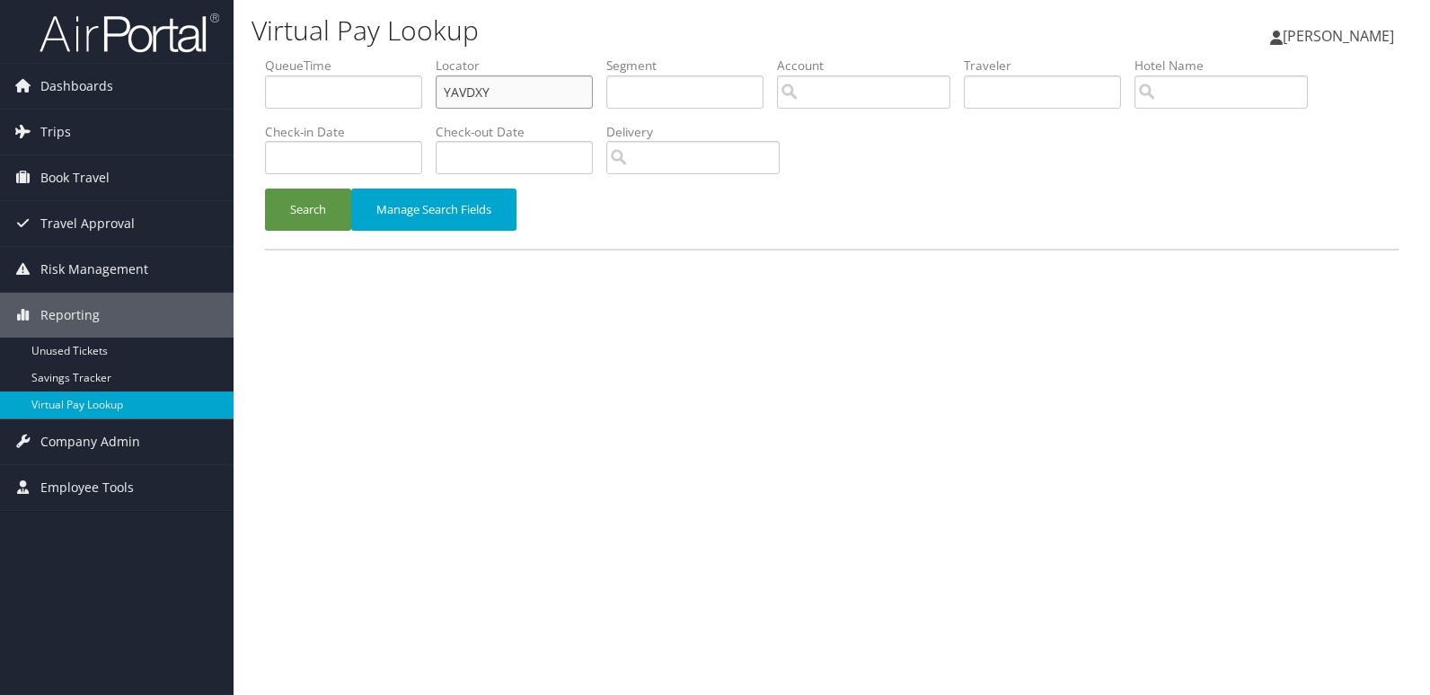
drag, startPoint x: 372, startPoint y: 105, endPoint x: 300, endPoint y: 113, distance: 72.3
click at [300, 57] on ul "QueueTime Locator YAVDXY Segment Account Traveler Hotel Name Check-in Date Chec…" at bounding box center [832, 57] width 1134 height 0
click at [315, 221] on button "Search" at bounding box center [308, 210] width 86 height 42
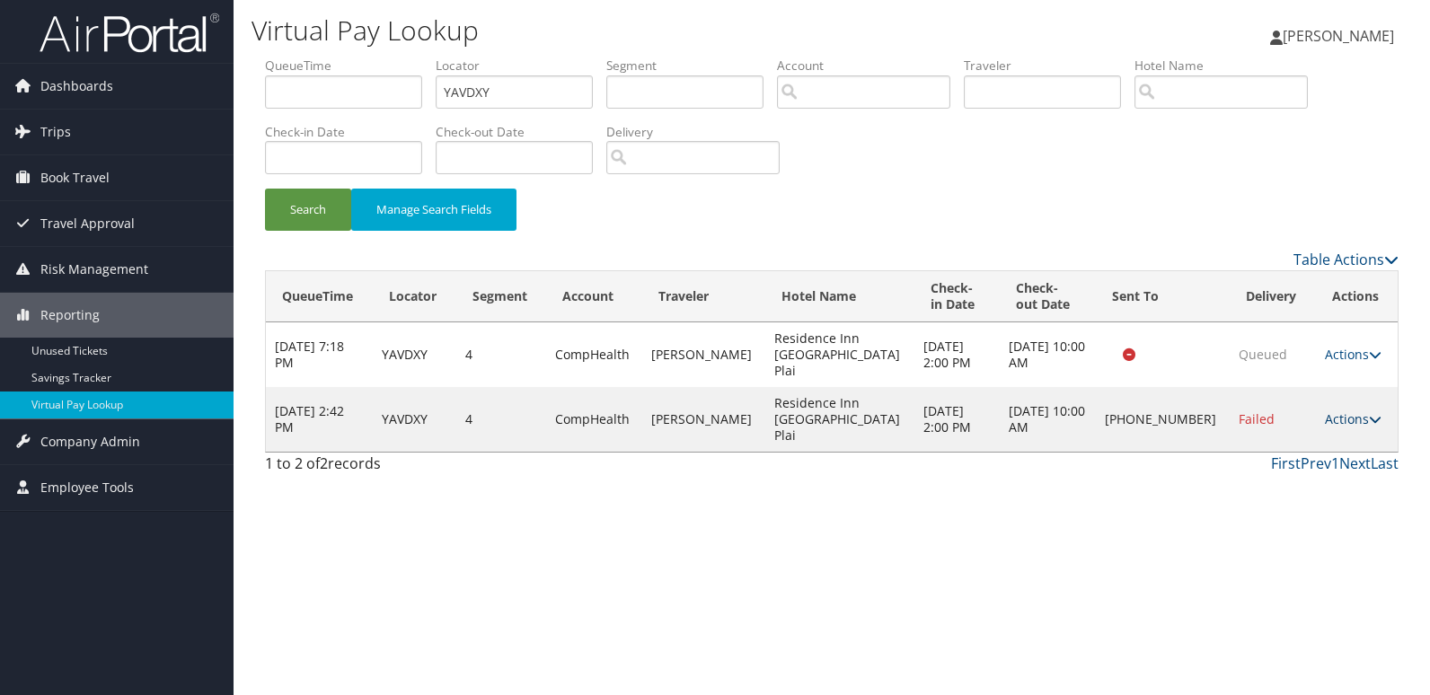
click at [1334, 410] on link "Actions" at bounding box center [1353, 418] width 57 height 17
click at [1297, 454] on link "Logs" at bounding box center [1292, 452] width 154 height 31
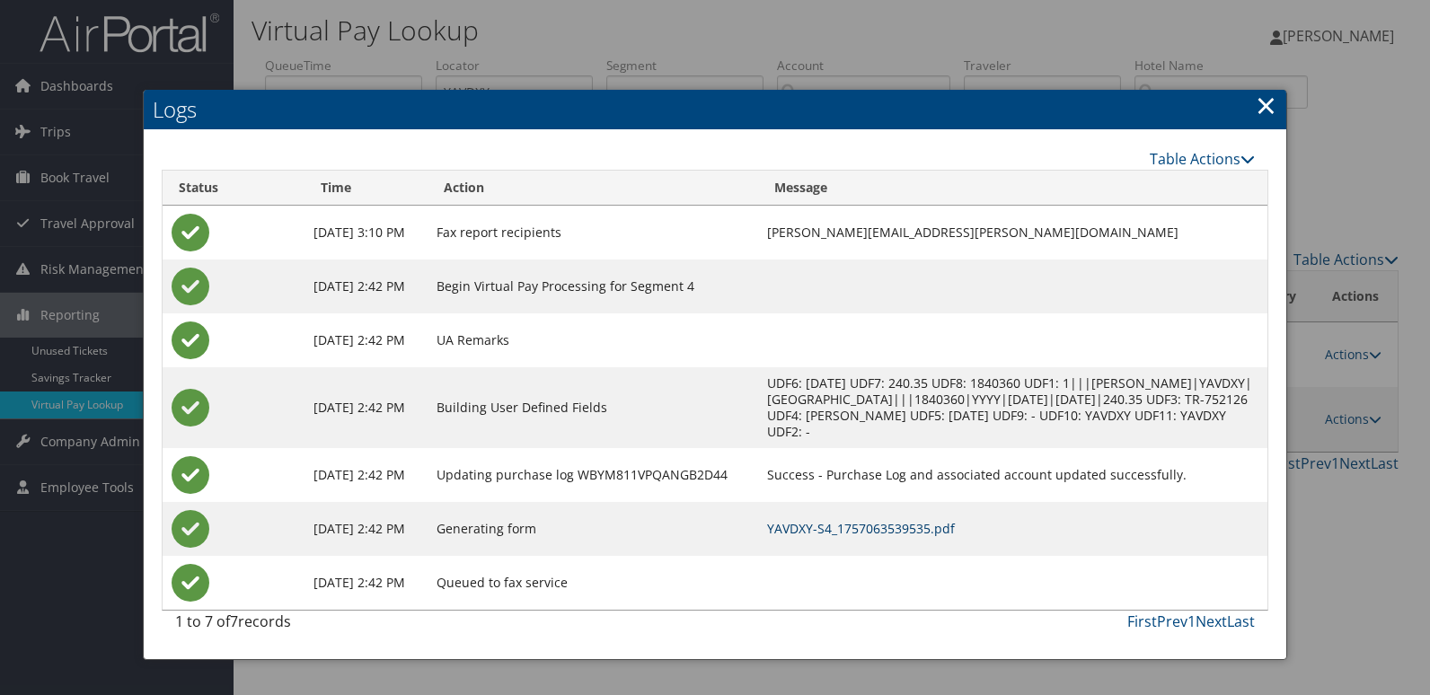
click at [867, 532] on link "YAVDXY-S4_1757063539535.pdf" at bounding box center [861, 528] width 188 height 17
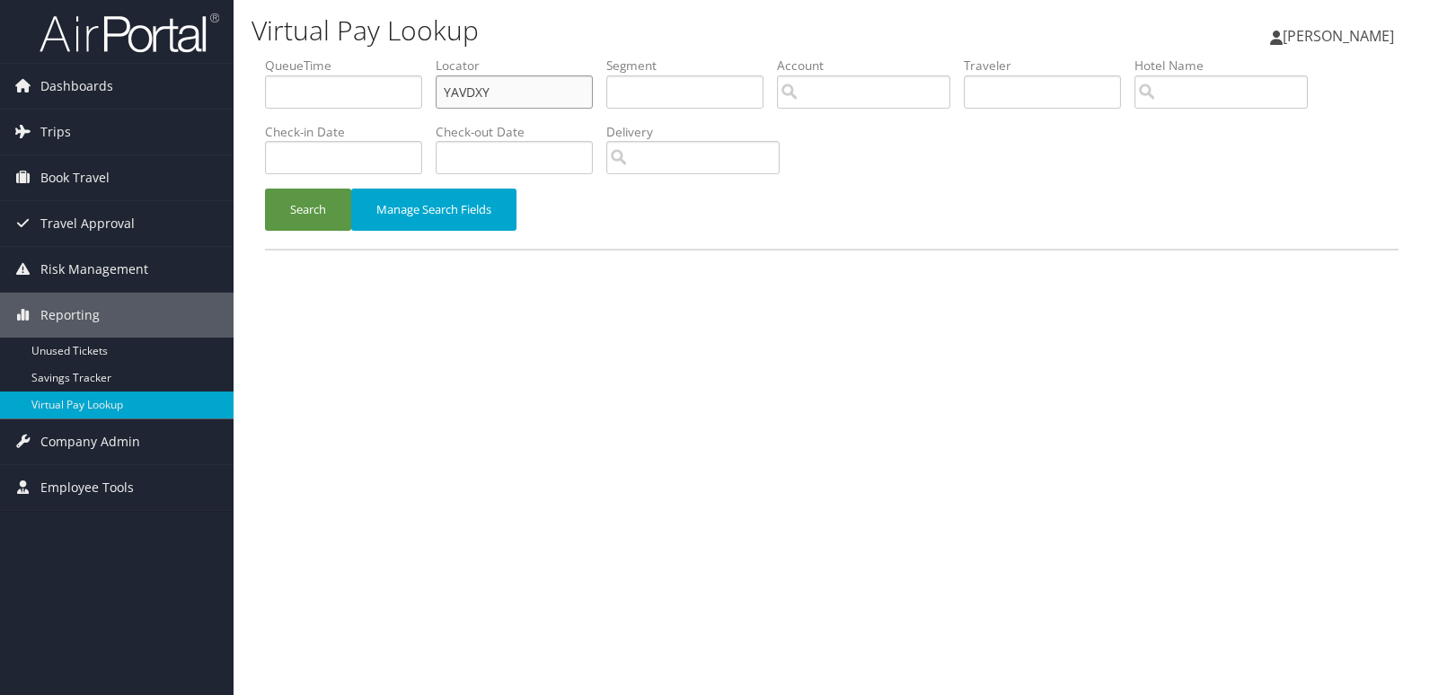
drag, startPoint x: 514, startPoint y: 90, endPoint x: 256, endPoint y: 115, distance: 259.0
click at [265, 115] on form "QueueTime Locator YAVDXY Segment Account Traveler Hotel Name Check-in Date Chec…" at bounding box center [832, 153] width 1134 height 192
paste input "EQGTMX"
click at [317, 226] on button "Search" at bounding box center [308, 210] width 86 height 42
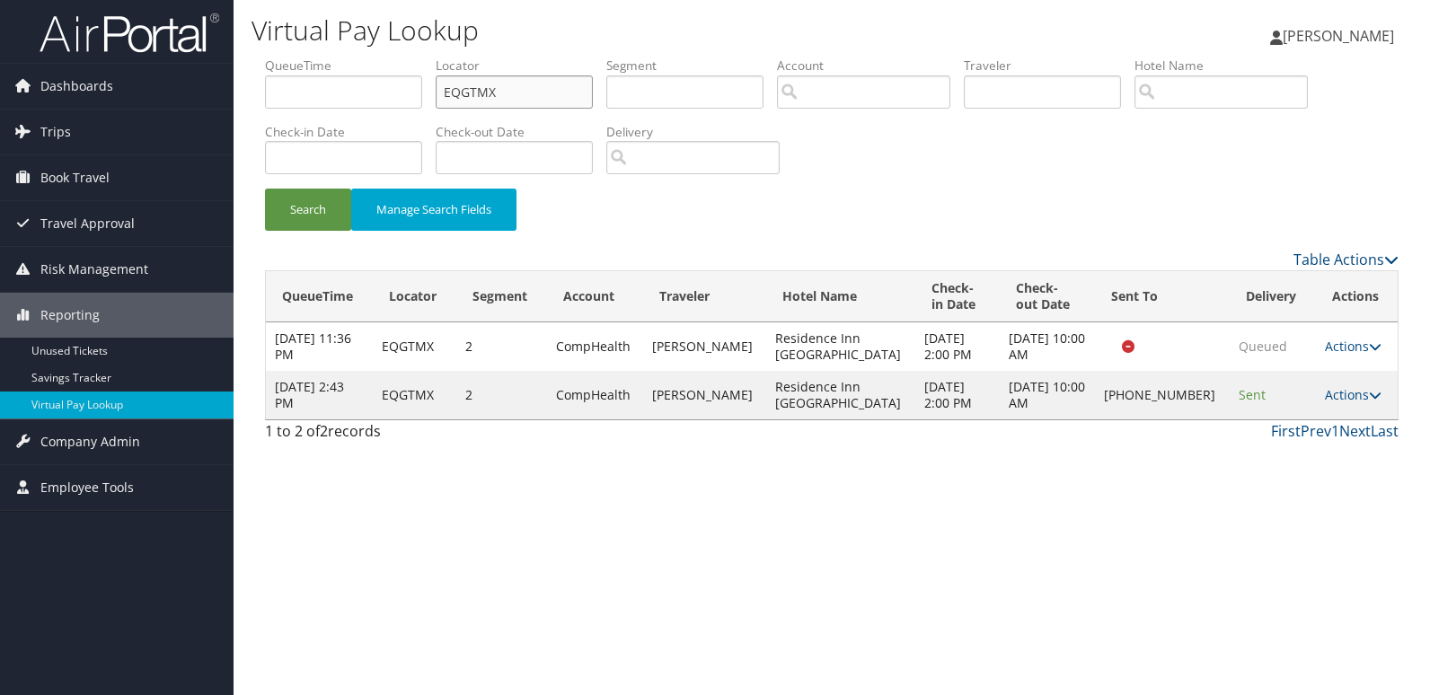
drag, startPoint x: 512, startPoint y: 102, endPoint x: 415, endPoint y: 113, distance: 97.6
click at [425, 57] on ul "QueueTime Locator EQGTMX Segment Account Traveler Hotel Name Check-in Date Chec…" at bounding box center [832, 57] width 1134 height 0
paste input "KSHJYI"
type input "KSHJYI"
click at [322, 205] on button "Search" at bounding box center [308, 210] width 86 height 42
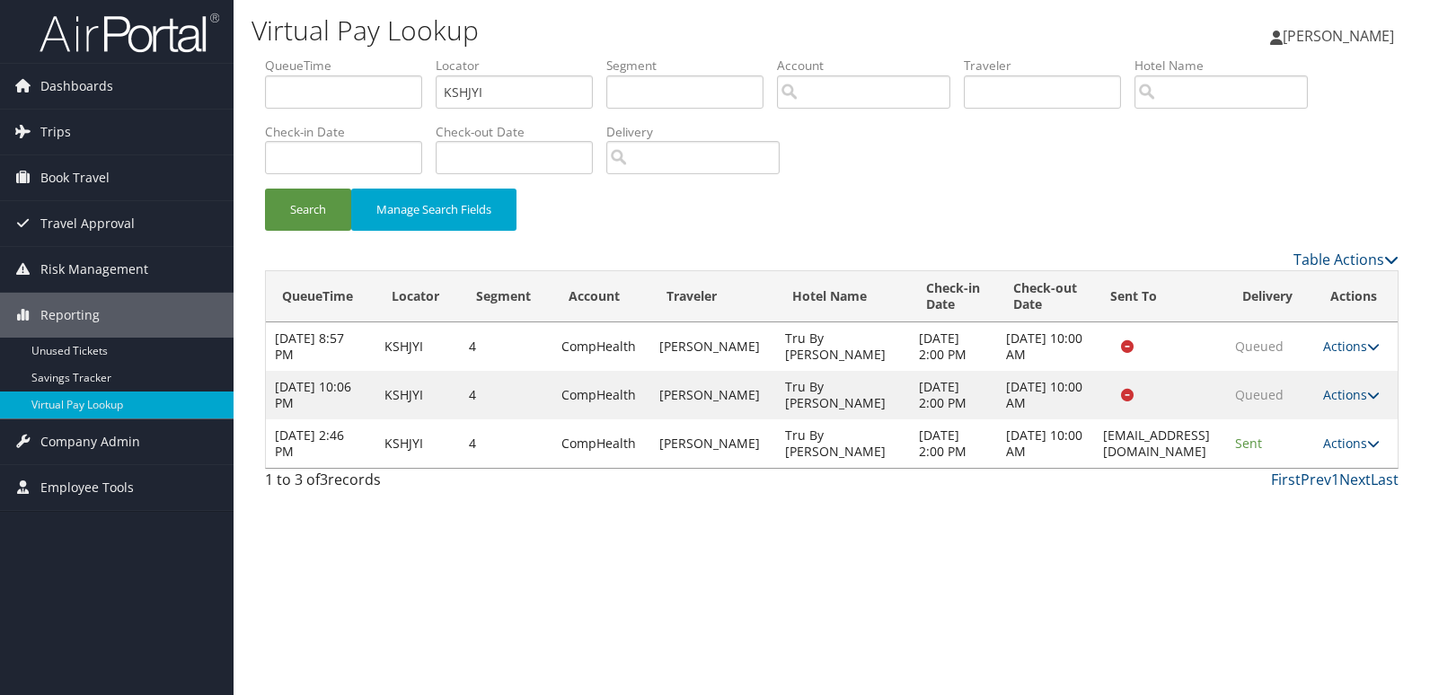
click at [841, 229] on div "Search Manage Search Fields" at bounding box center [832, 219] width 1160 height 60
click at [1359, 452] on link "Actions" at bounding box center [1351, 443] width 57 height 17
click at [1316, 542] on link "Logs" at bounding box center [1322, 540] width 113 height 31
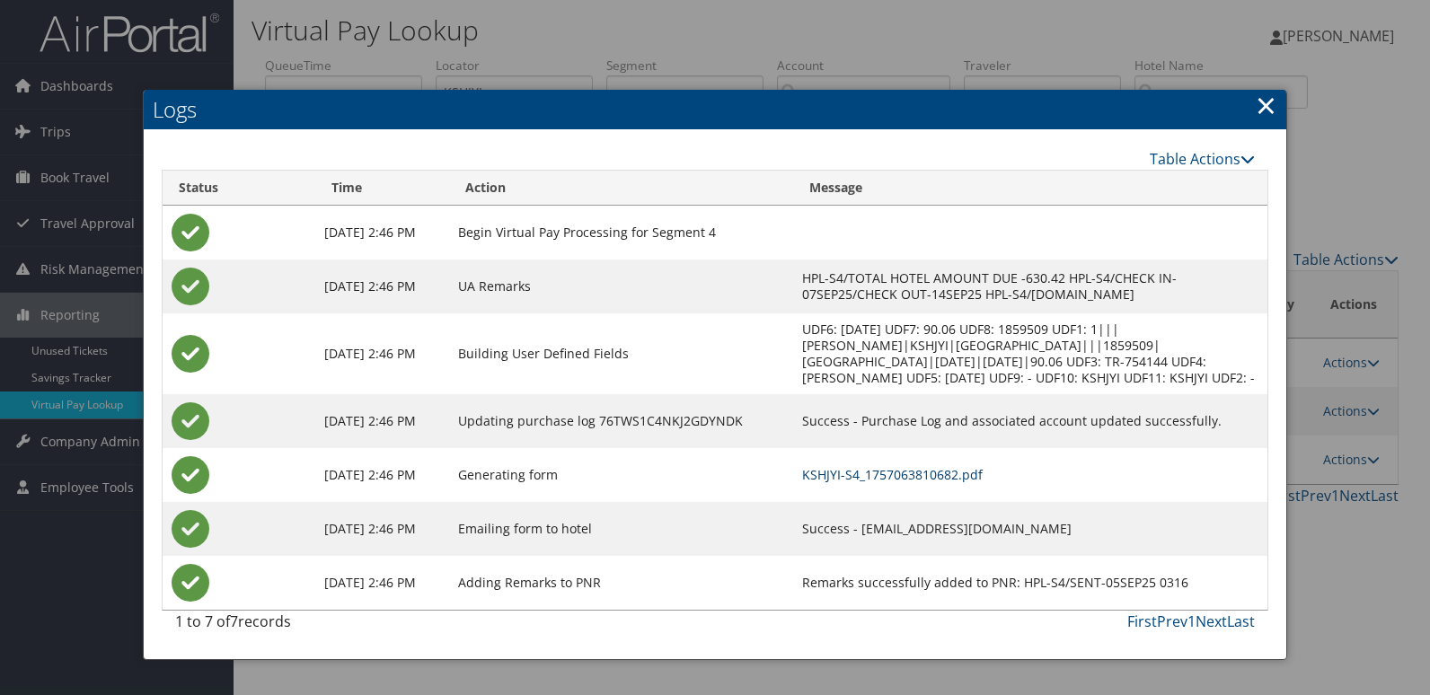
click at [931, 483] on link "KSHJYI-S4_1757063810682.pdf" at bounding box center [892, 474] width 181 height 17
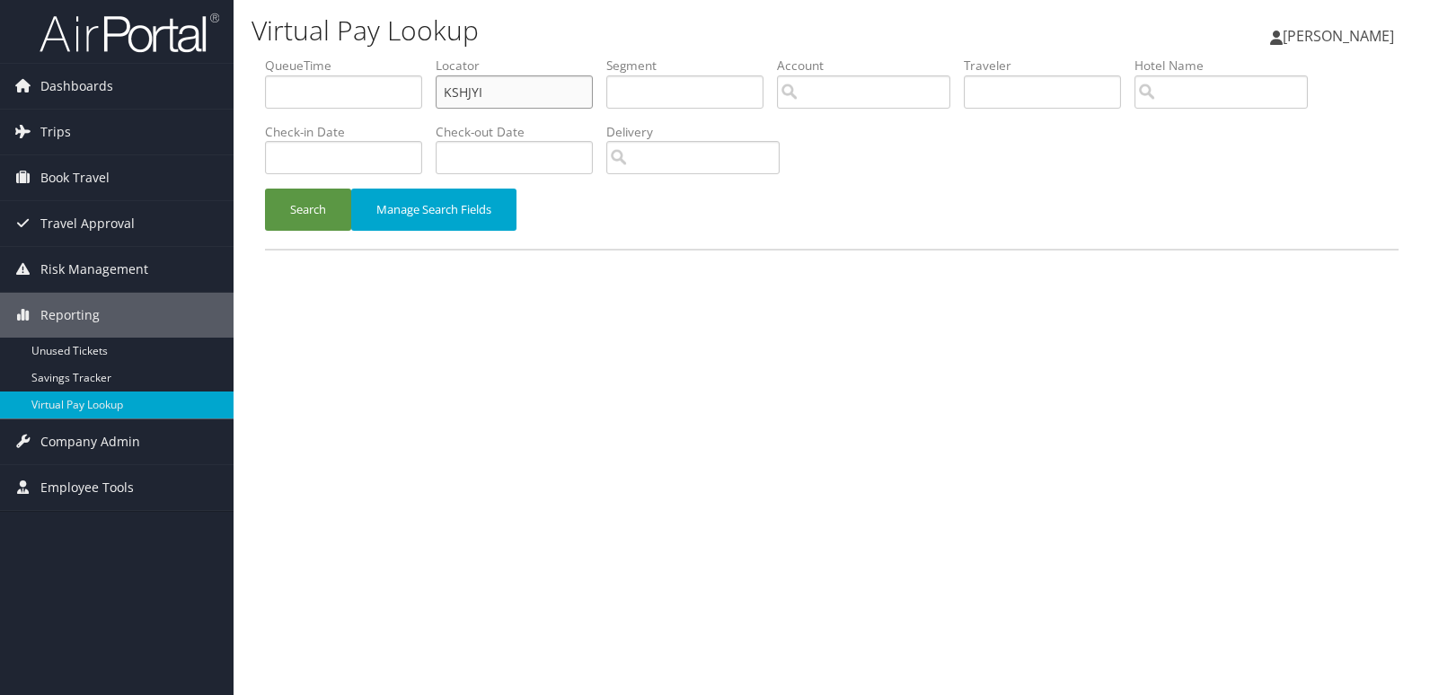
drag, startPoint x: 504, startPoint y: 90, endPoint x: 338, endPoint y: 114, distance: 167.9
click at [338, 57] on ul "QueueTime Locator KSHJYI Segment Account Traveler Hotel Name Check-in Date Chec…" at bounding box center [832, 57] width 1134 height 0
paste input "FQUKOE"
type input "FQUKOE"
drag, startPoint x: 324, startPoint y: 207, endPoint x: 476, endPoint y: 237, distance: 154.7
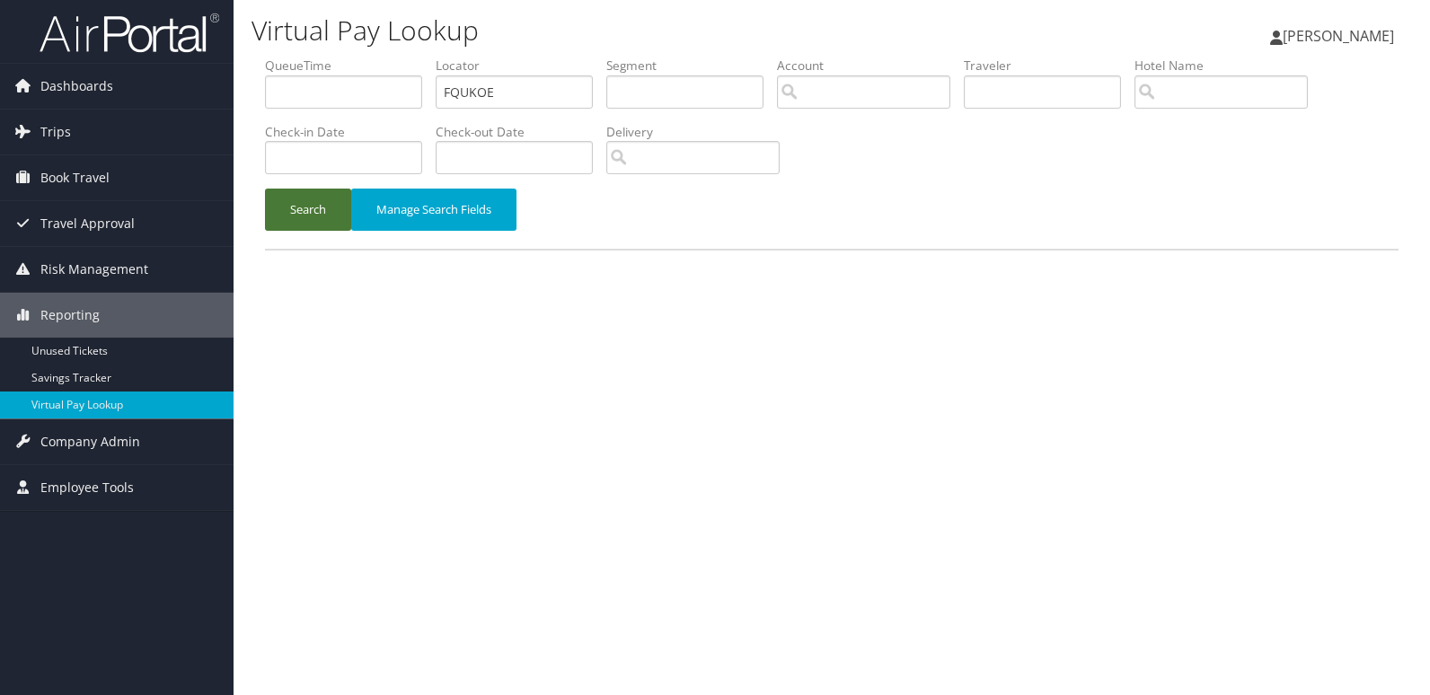
click at [324, 208] on button "Search" at bounding box center [308, 210] width 86 height 42
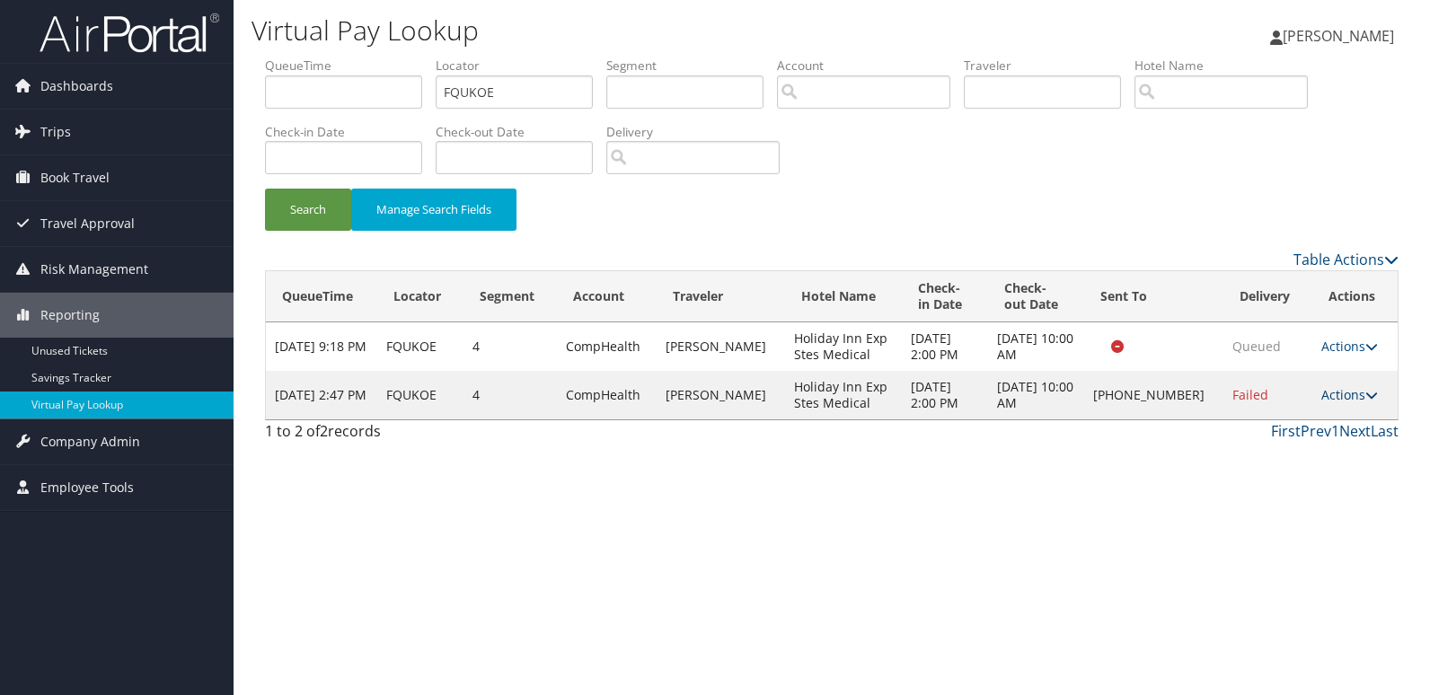
click at [1355, 399] on link "Actions" at bounding box center [1349, 394] width 57 height 17
click at [1279, 452] on link "Logs" at bounding box center [1290, 452] width 154 height 31
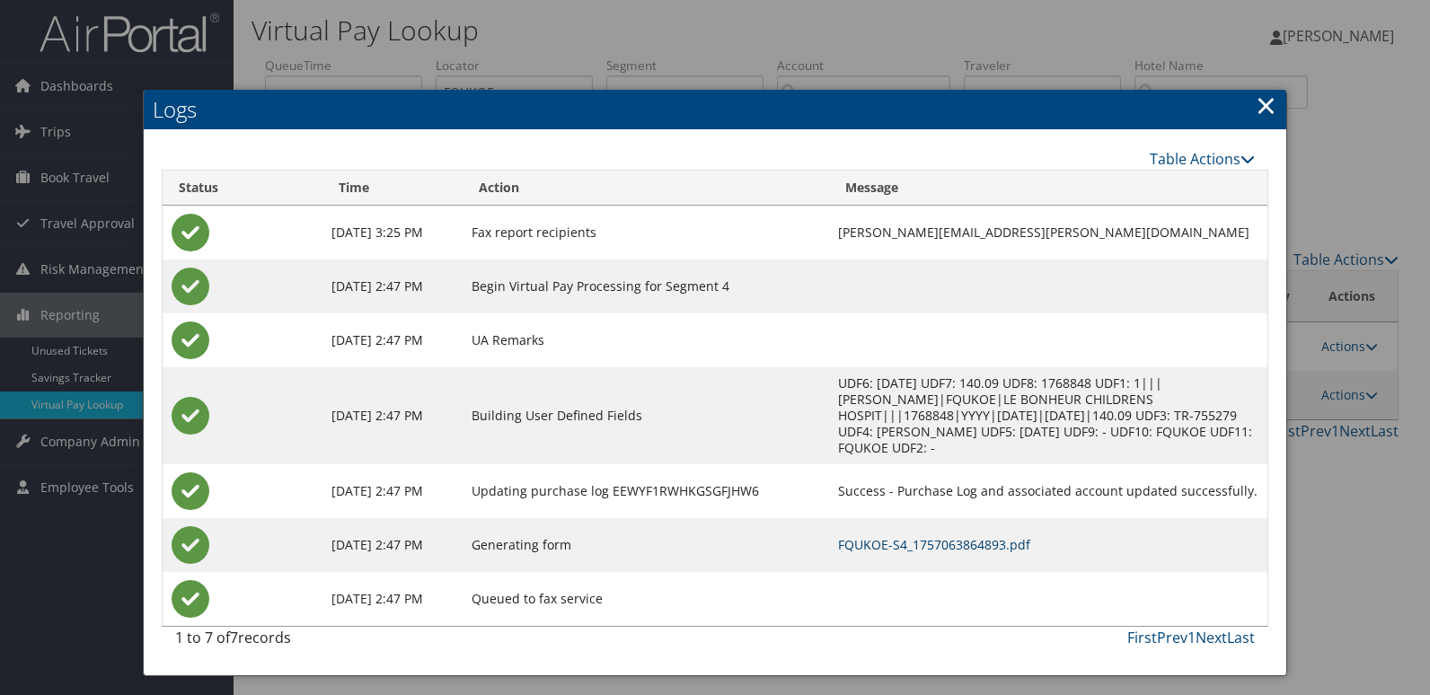
click at [867, 536] on link "FQUKOE-S4_1757063864893.pdf" at bounding box center [934, 544] width 192 height 17
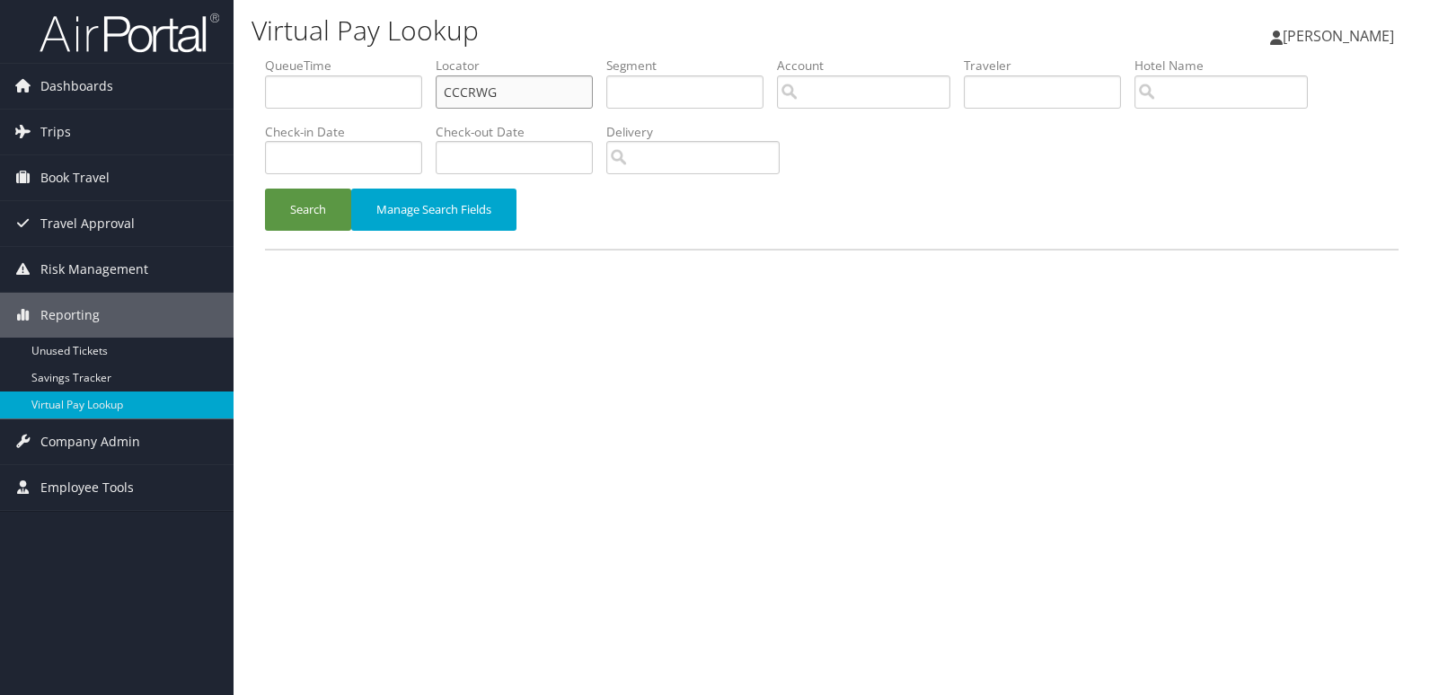
drag, startPoint x: 512, startPoint y: 94, endPoint x: 384, endPoint y: 126, distance: 132.2
click at [384, 57] on ul "QueueTime Locator CCCRWG Segment Account Traveler Hotel Name Check-in Date Chec…" at bounding box center [832, 57] width 1134 height 0
paste input "SVFYTD"
type input "SVFYTD"
click at [339, 212] on button "Search" at bounding box center [308, 210] width 86 height 42
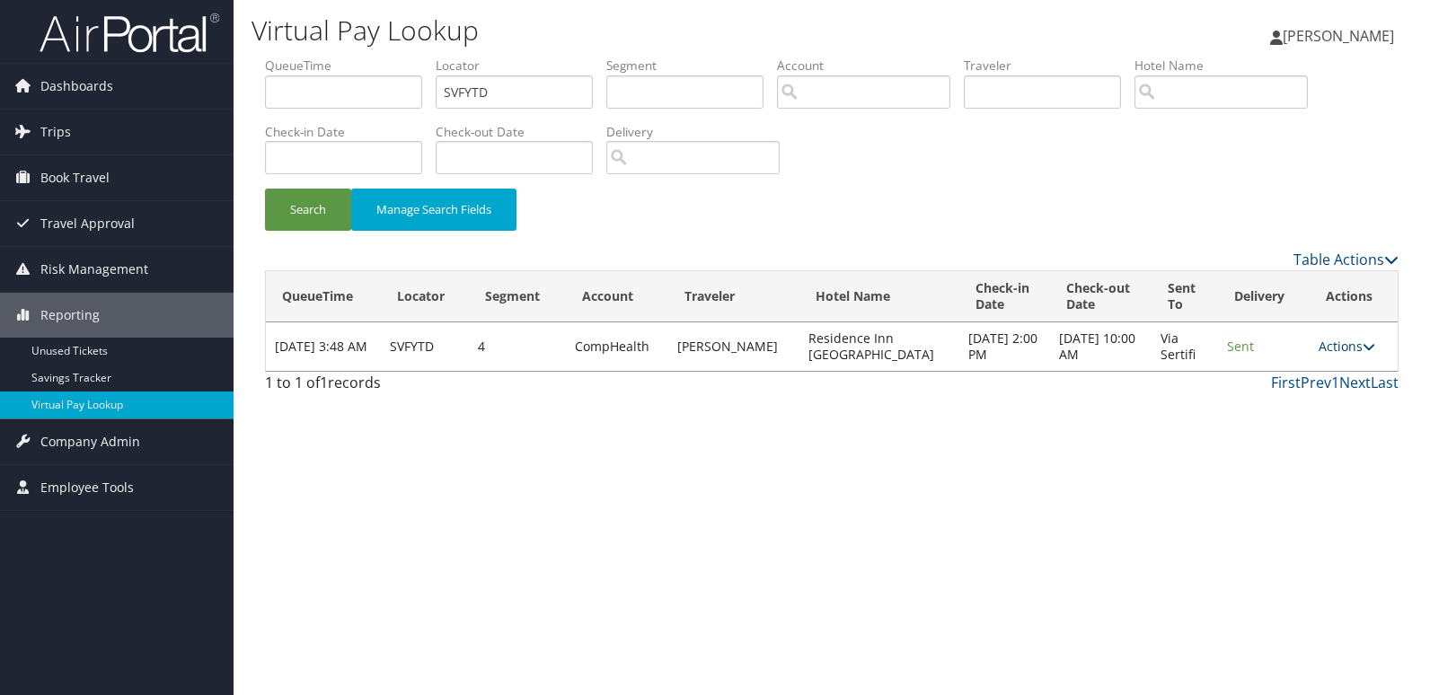
click at [1363, 348] on icon at bounding box center [1369, 346] width 13 height 13
click at [1304, 408] on link "Logs" at bounding box center [1310, 403] width 113 height 31
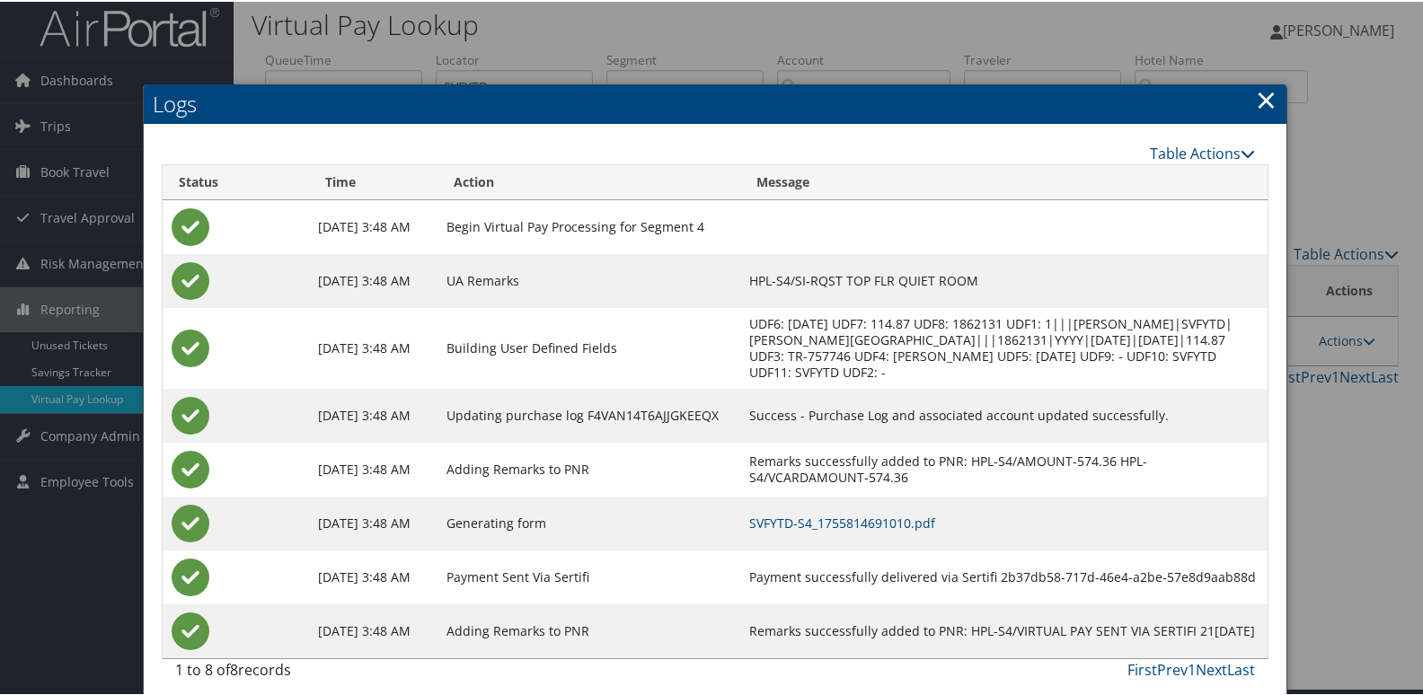
scroll to position [19, 0]
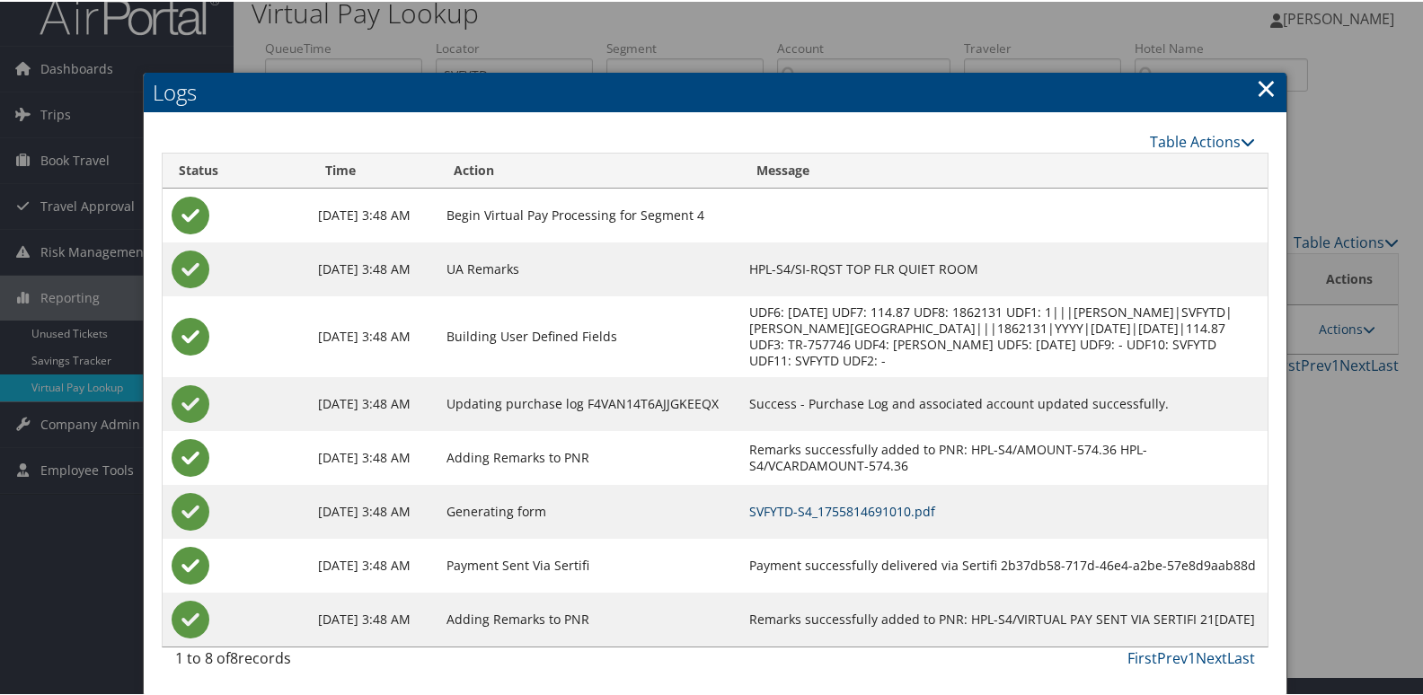
drag, startPoint x: 916, startPoint y: 511, endPoint x: 842, endPoint y: 502, distance: 75.1
click at [915, 511] on link "SVFYTD-S4_1755814691010.pdf" at bounding box center [842, 509] width 186 height 17
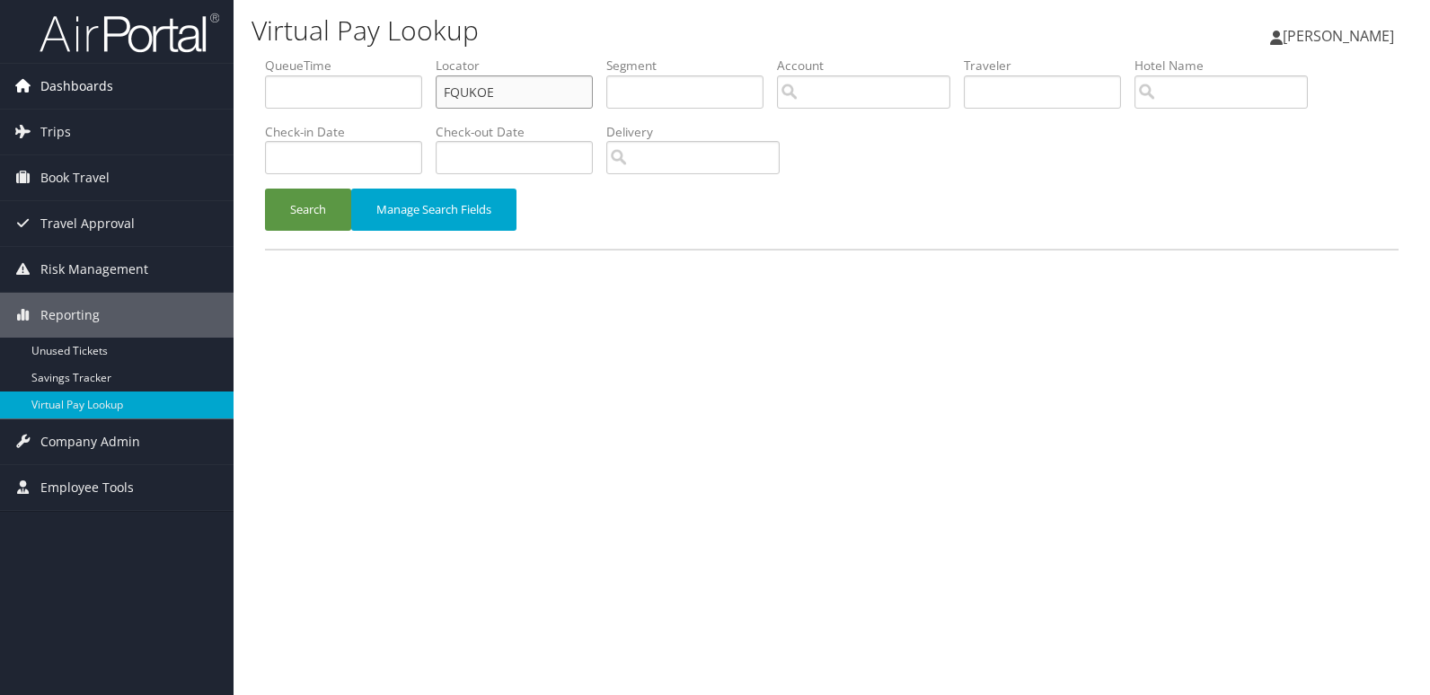
drag, startPoint x: 437, startPoint y: 98, endPoint x: 110, endPoint y: 98, distance: 327.9
click at [110, 98] on div "Dashboards AirPortal 360™ (Manager) My Travel Dashboard Trips Airtinerary® Look…" at bounding box center [715, 347] width 1430 height 695
paste input "AOGPKM"
type input "AOGPKM"
click at [298, 200] on button "Search" at bounding box center [308, 210] width 86 height 42
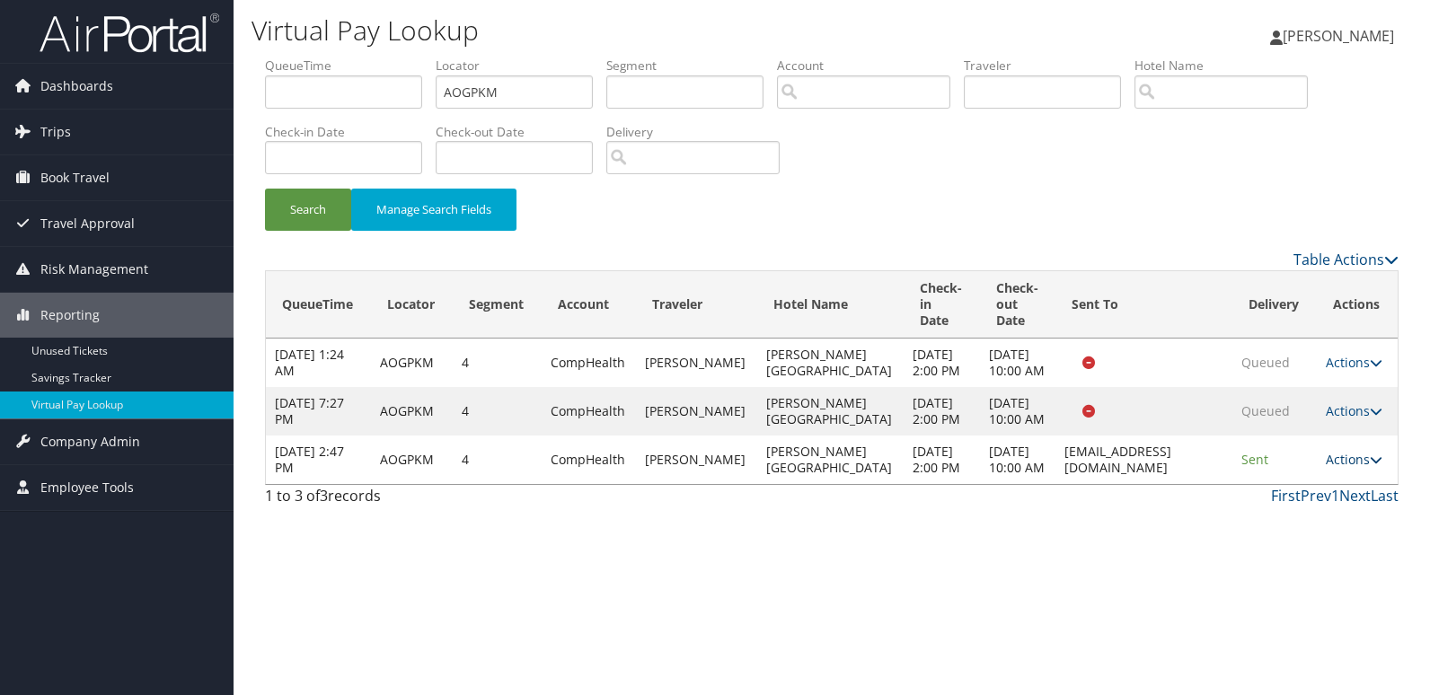
click at [1370, 466] on icon at bounding box center [1376, 460] width 13 height 13
click at [1297, 563] on link "Logs" at bounding box center [1317, 557] width 113 height 31
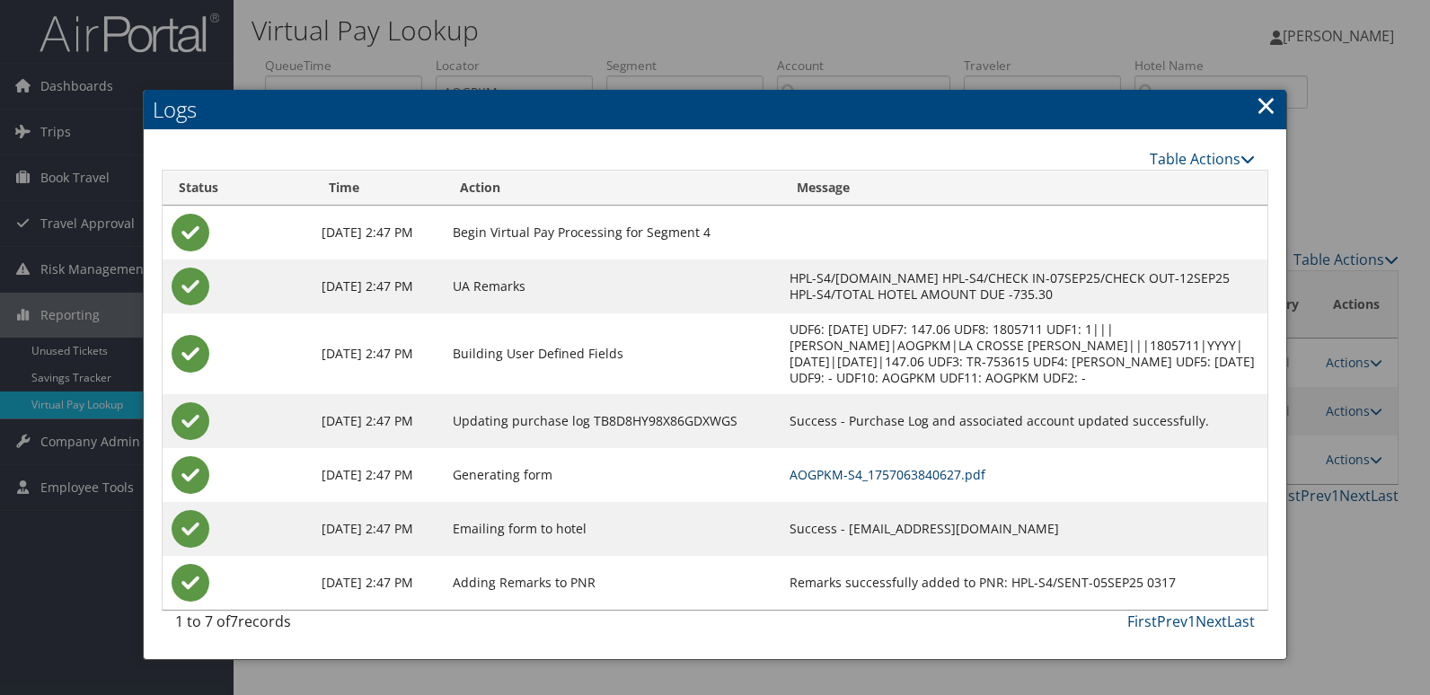
click at [905, 478] on link "AOGPKM-S4_1757063840627.pdf" at bounding box center [888, 474] width 196 height 17
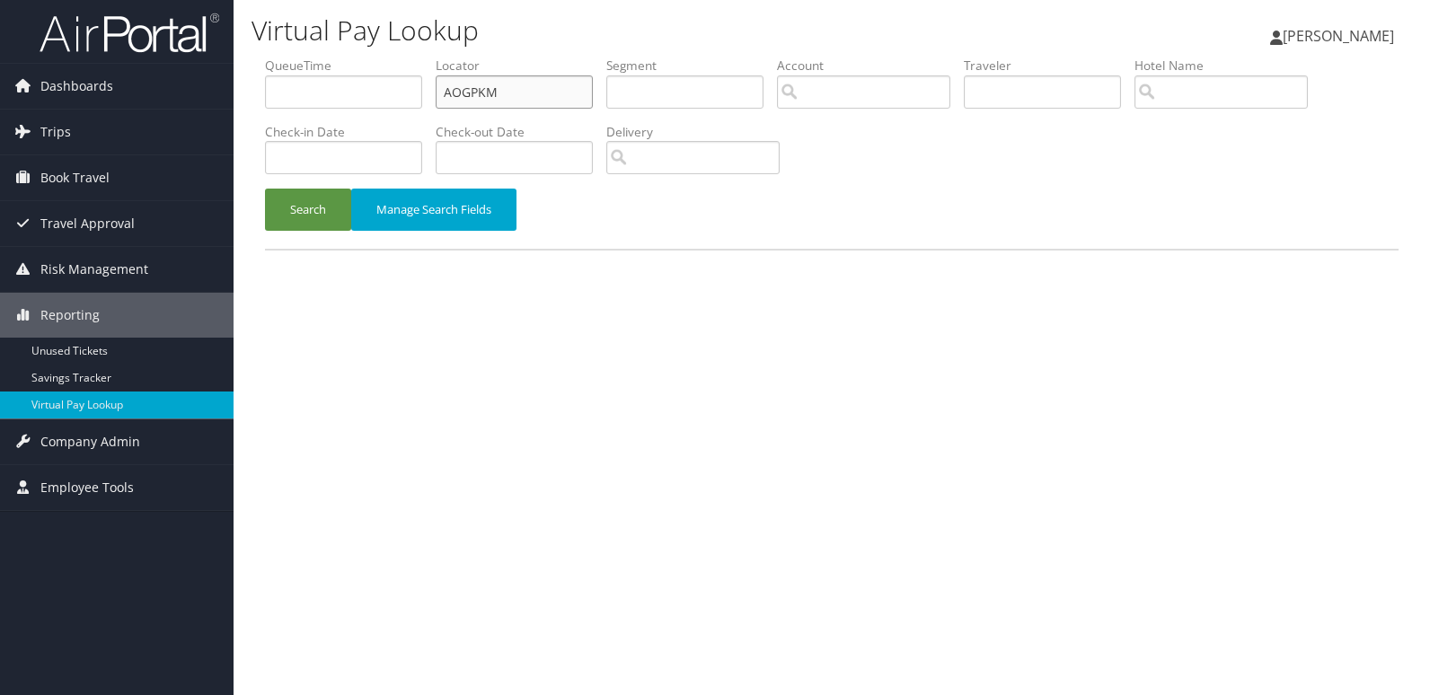
drag, startPoint x: 509, startPoint y: 101, endPoint x: 346, endPoint y: 124, distance: 165.1
click at [346, 57] on ul "QueueTime Locator AOGPKM Segment Account Traveler Hotel Name Check-in Date Chec…" at bounding box center [832, 57] width 1134 height 0
paste input "FQUKOE"
type input "FQUKOE"
drag, startPoint x: 295, startPoint y: 216, endPoint x: 493, endPoint y: 222, distance: 198.6
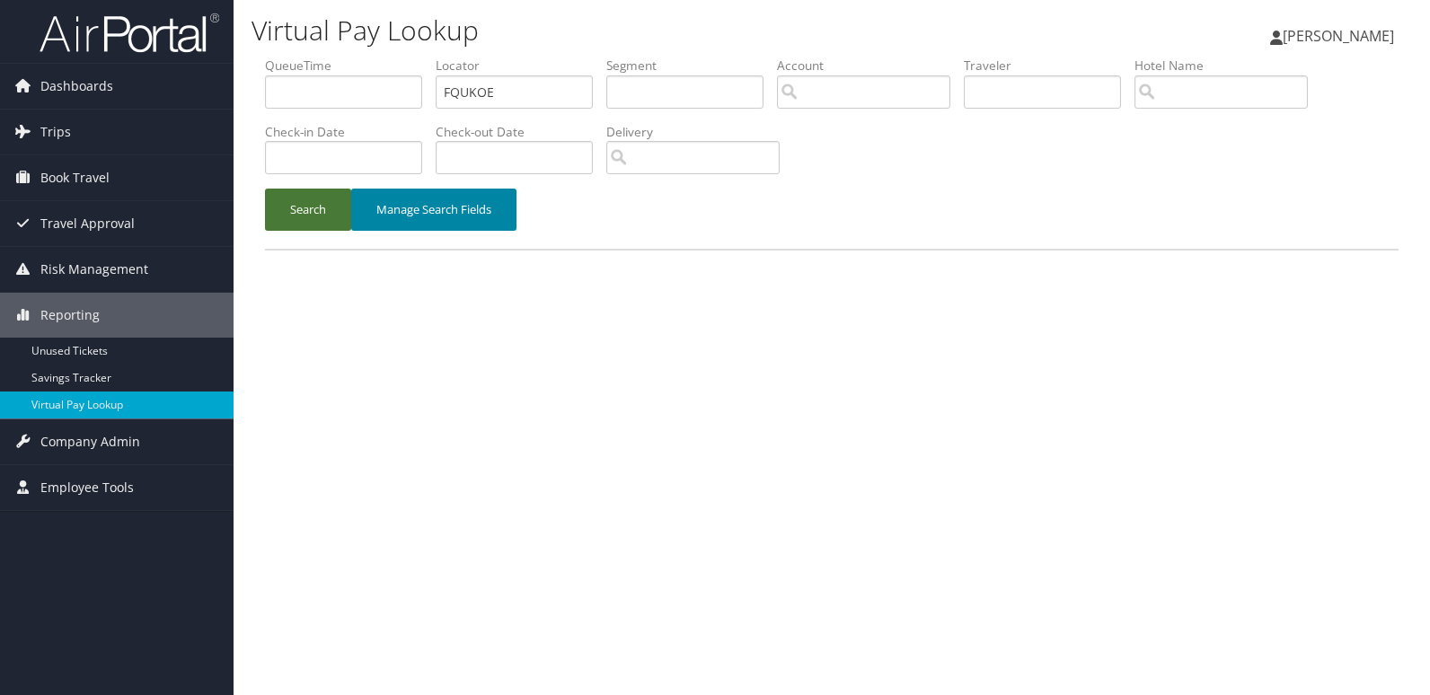
click at [295, 217] on button "Search" at bounding box center [308, 210] width 86 height 42
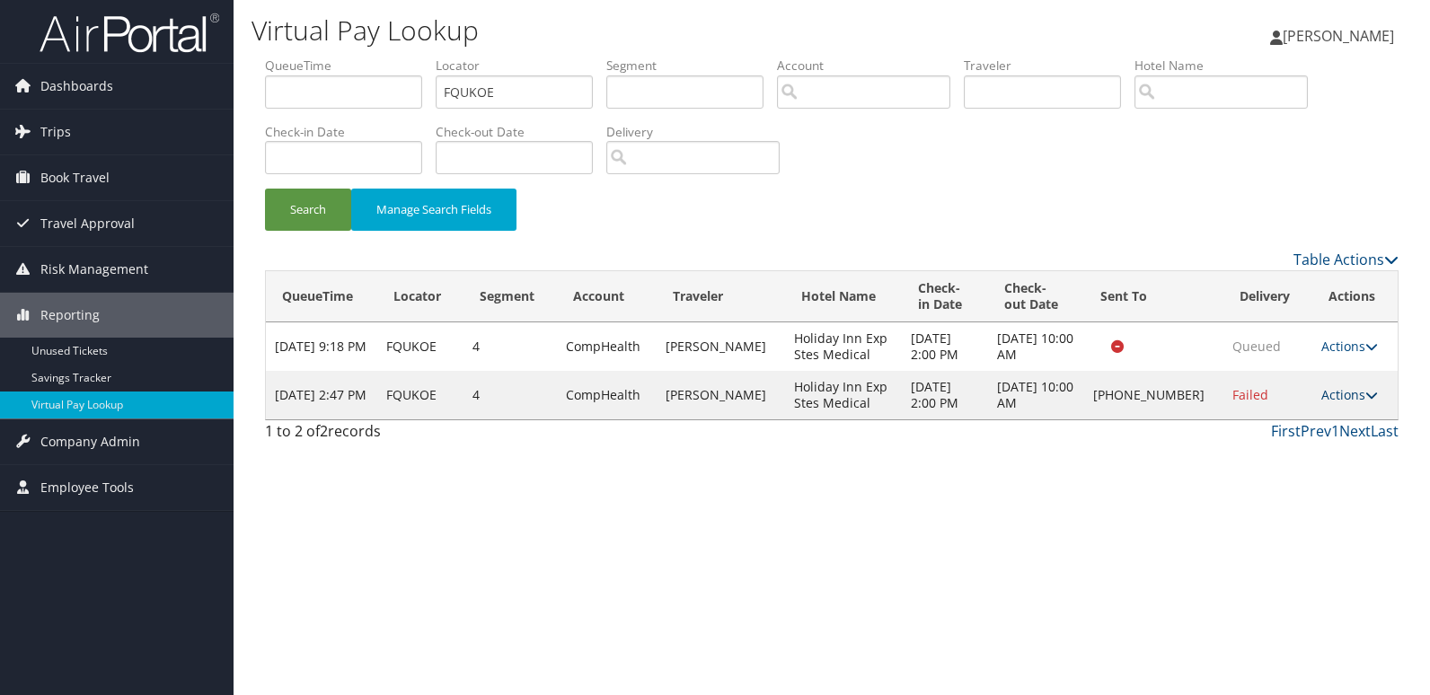
click at [1367, 398] on icon at bounding box center [1371, 395] width 13 height 13
click at [1283, 452] on link "Logs" at bounding box center [1290, 452] width 154 height 31
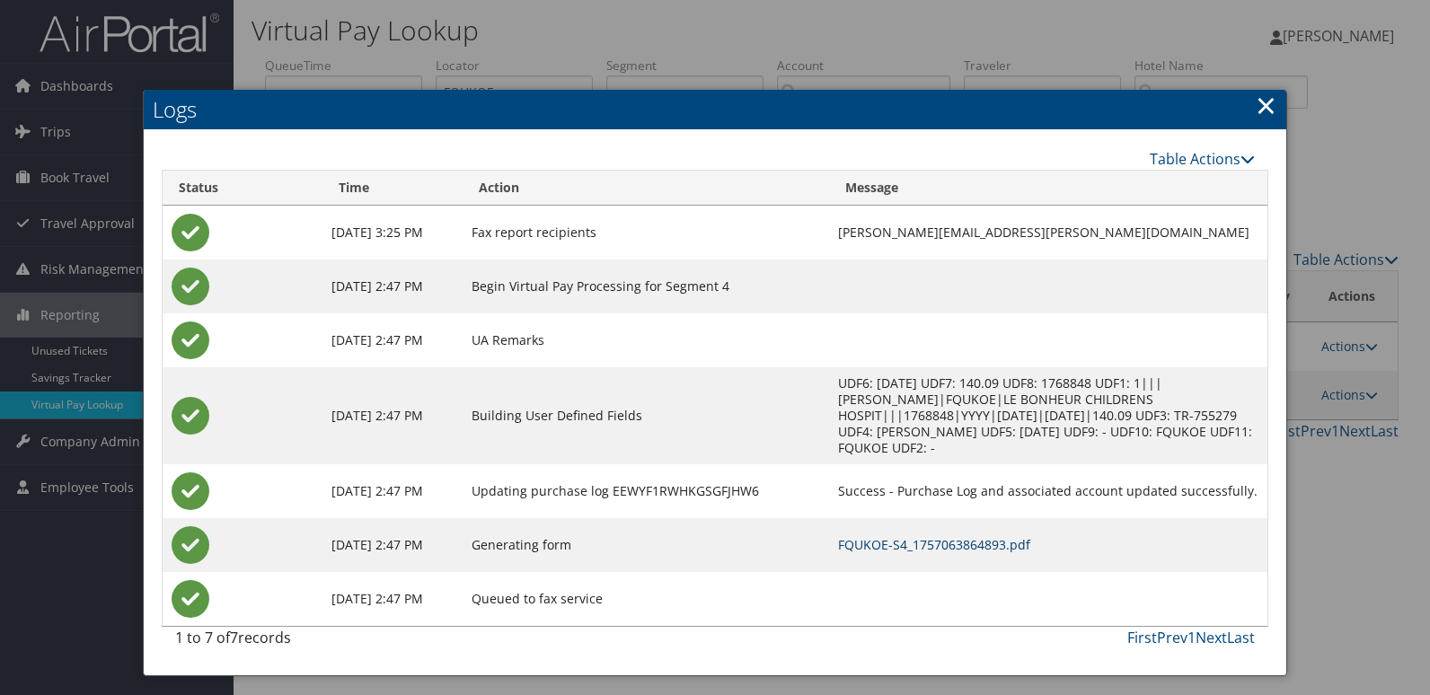
click at [846, 536] on link "FQUKOE-S4_1757063864893.pdf" at bounding box center [934, 544] width 192 height 17
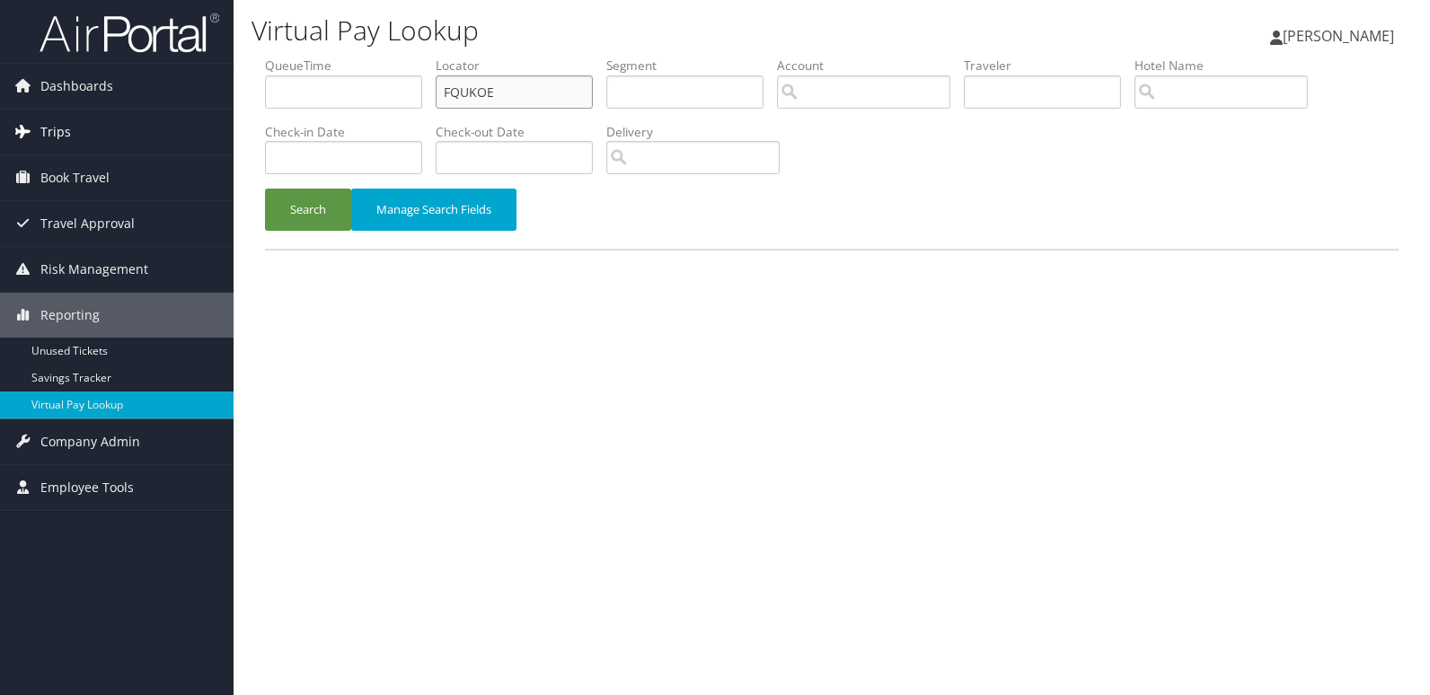
drag, startPoint x: 507, startPoint y: 105, endPoint x: 182, endPoint y: 119, distance: 324.5
click at [182, 119] on div "Dashboards AirPortal 360™ (Manager) My Travel Dashboard Trips Airtinerary® Look…" at bounding box center [715, 347] width 1430 height 695
paste input "AGKGCP"
type input "AGKGCP"
click at [288, 221] on button "Search" at bounding box center [308, 210] width 86 height 42
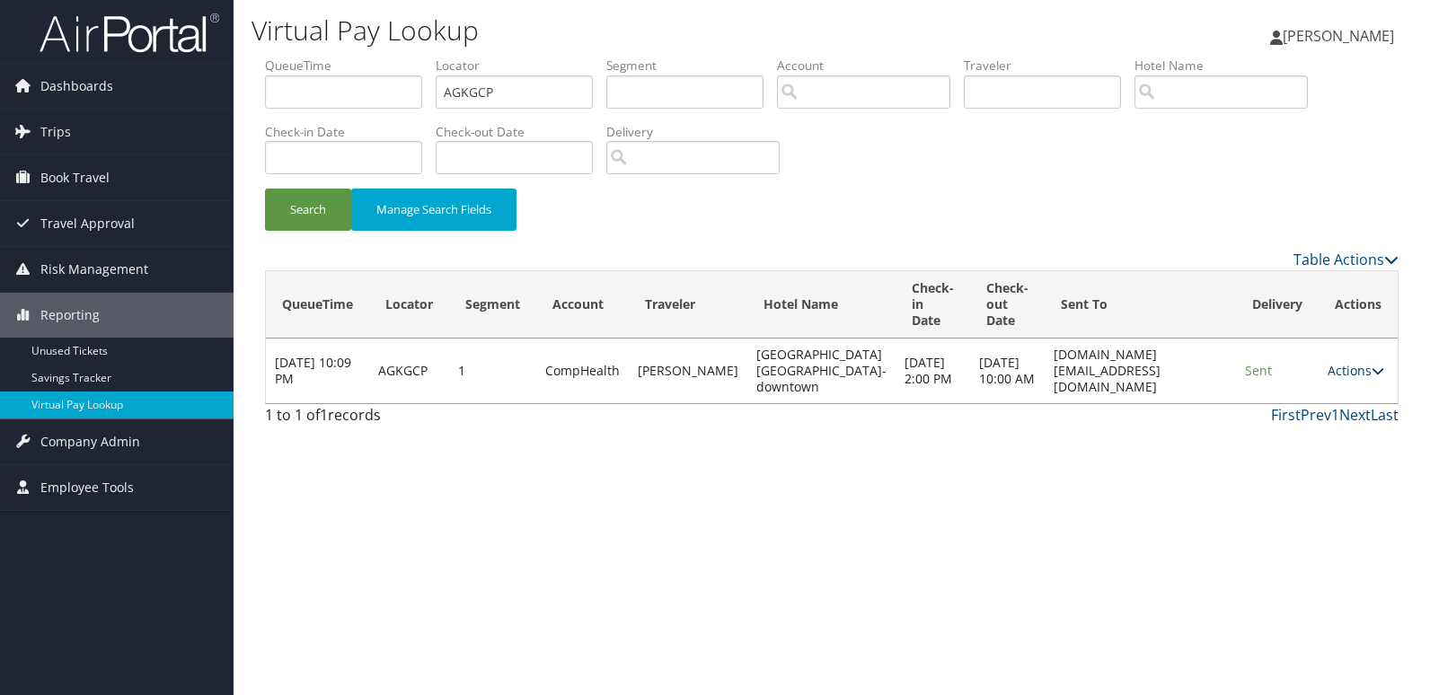
click at [1355, 379] on link "Actions" at bounding box center [1356, 370] width 57 height 17
click at [1324, 431] on link "Logs" at bounding box center [1319, 435] width 113 height 31
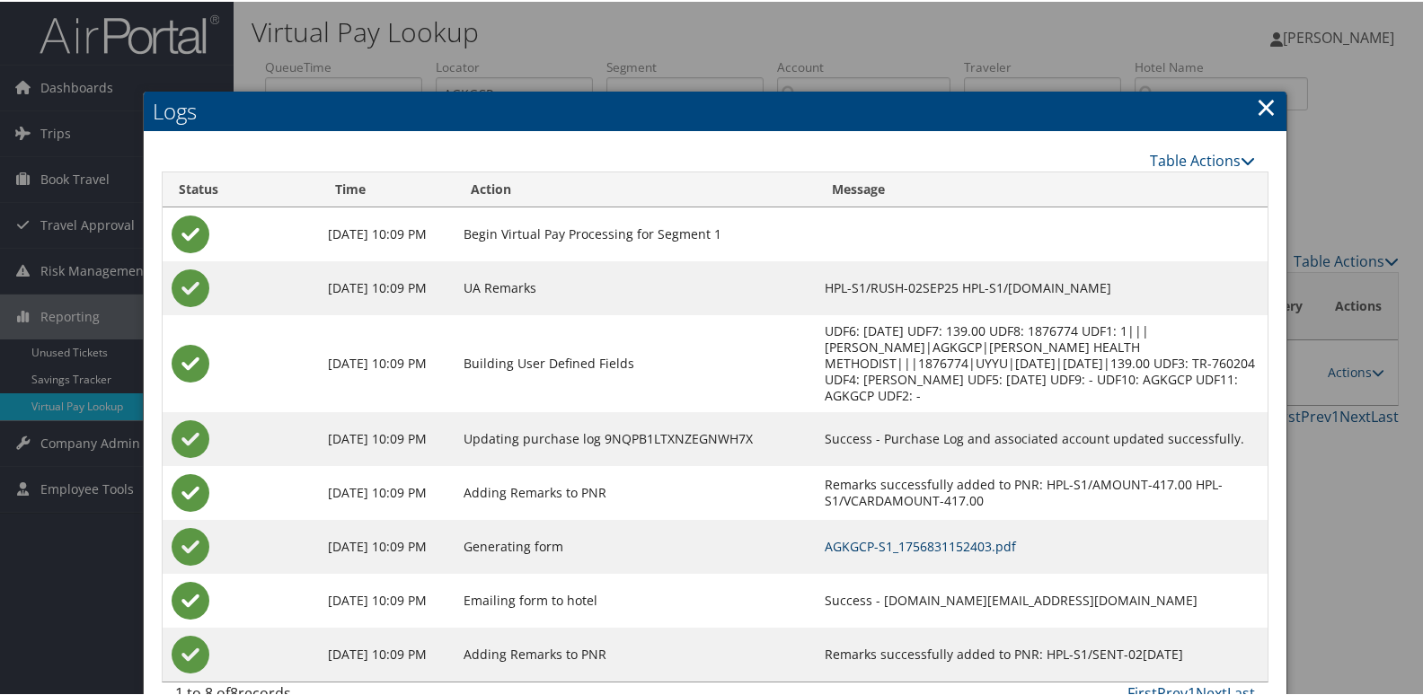
click at [877, 536] on link "AGKGCP-S1_1756831152403.pdf" at bounding box center [920, 544] width 191 height 17
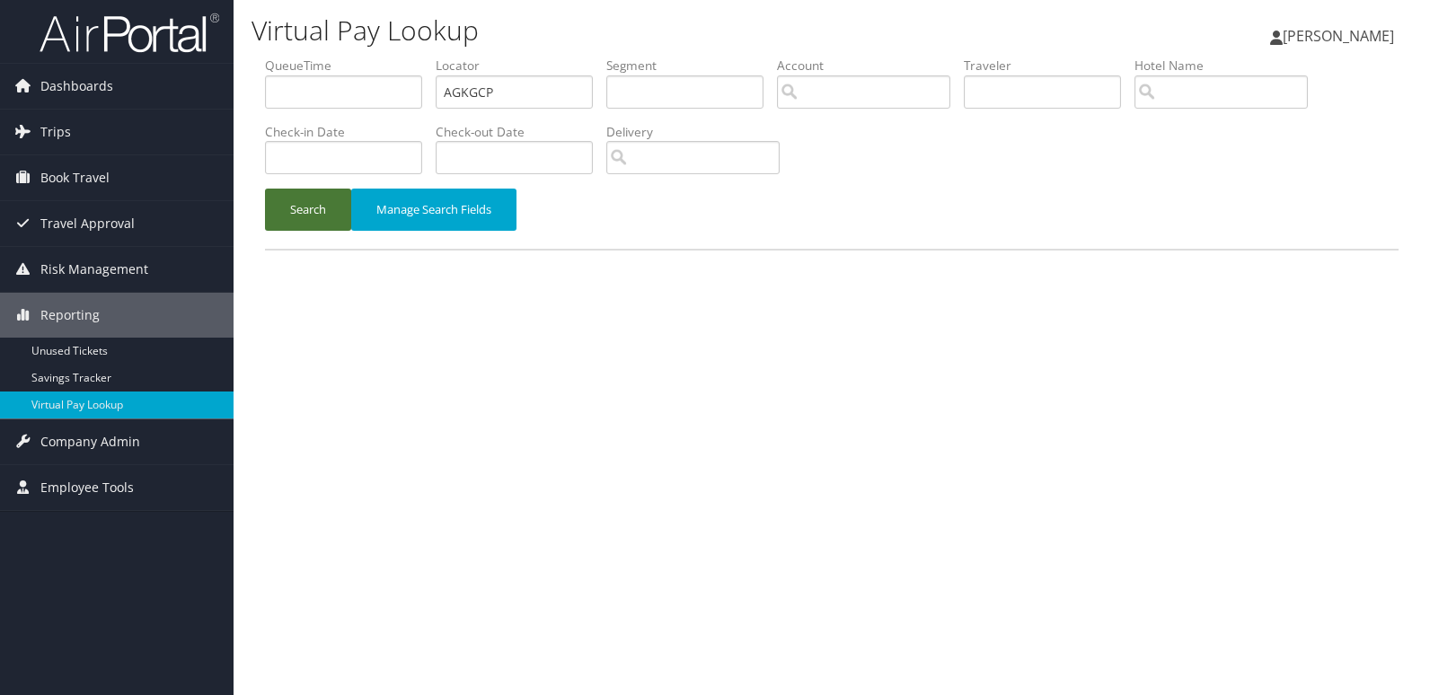
click at [291, 209] on button "Search" at bounding box center [308, 210] width 86 height 42
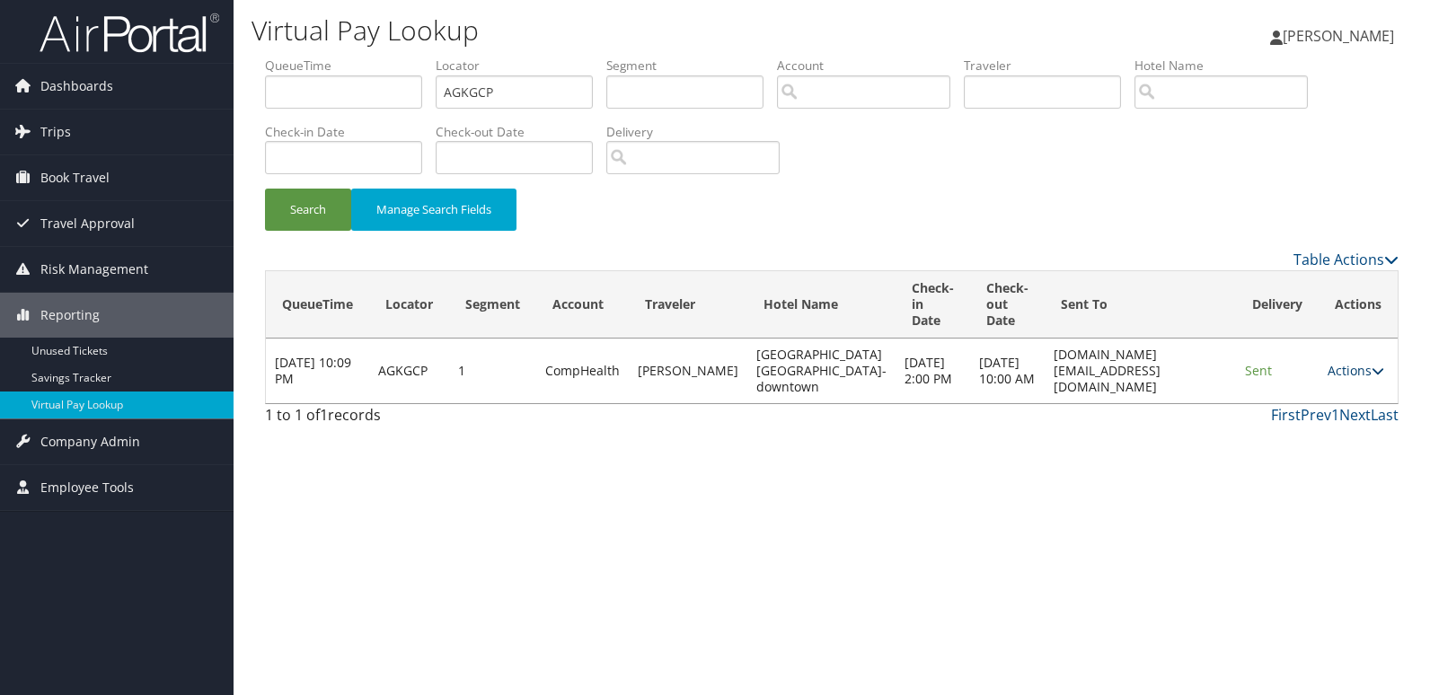
click at [1349, 379] on link "Actions" at bounding box center [1356, 370] width 57 height 17
click at [1323, 408] on link "Resend" at bounding box center [1319, 405] width 113 height 31
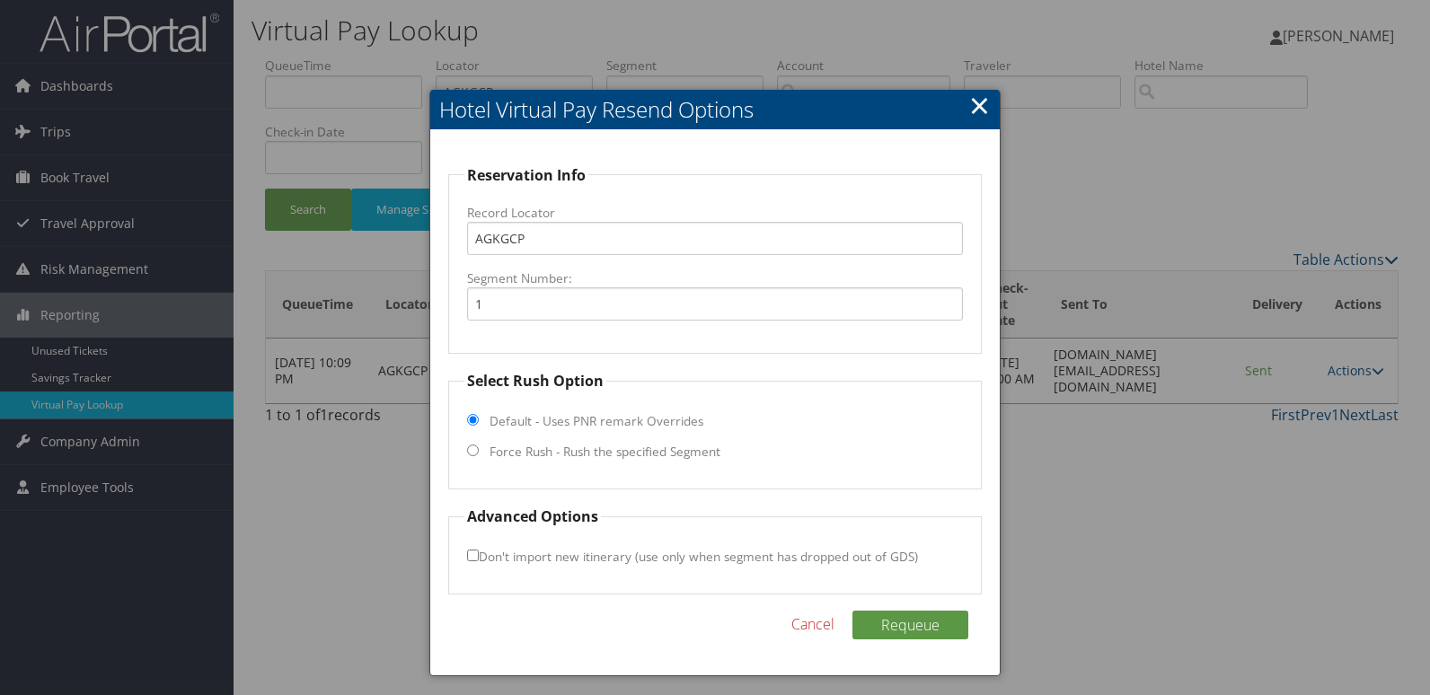
click at [543, 448] on label "Force Rush - Rush the specified Segment" at bounding box center [605, 452] width 231 height 18
click at [479, 448] on input "Force Rush - Rush the specified Segment" at bounding box center [473, 451] width 12 height 12
radio input "true"
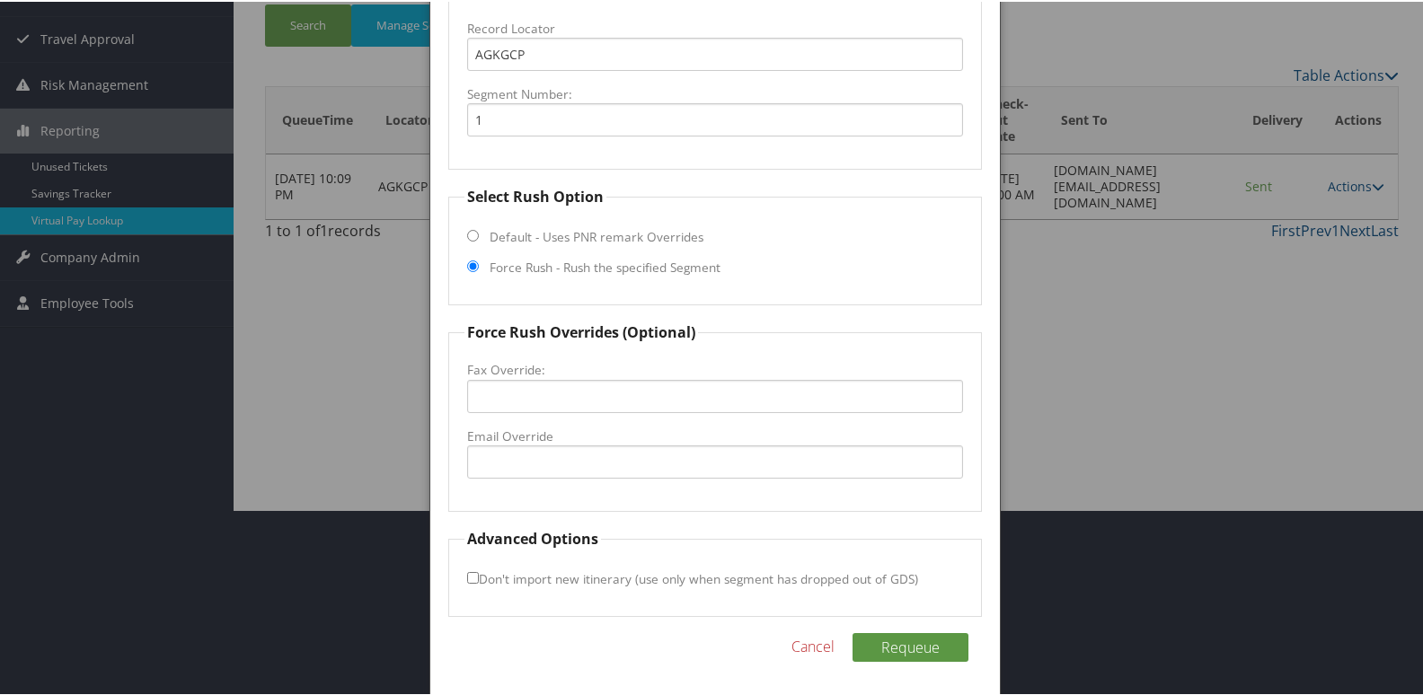
scroll to position [188, 0]
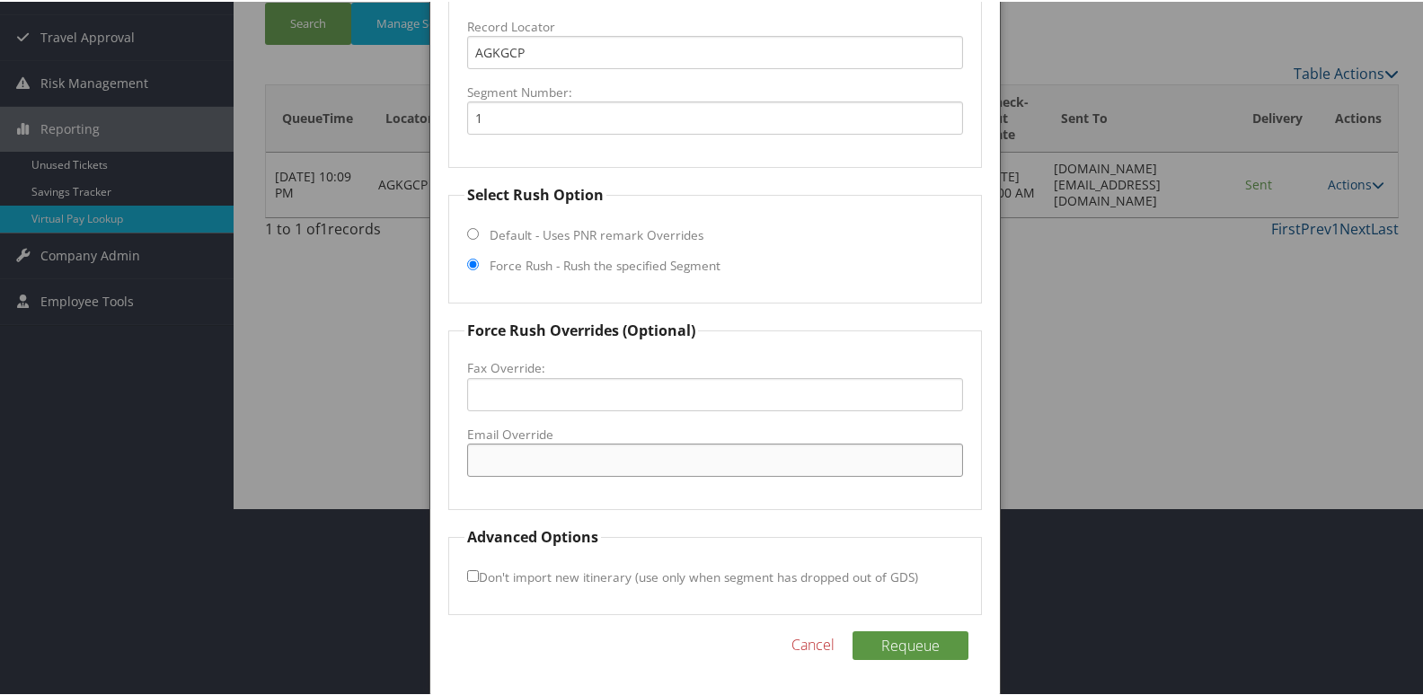
click at [535, 459] on input "Email Override" at bounding box center [715, 458] width 497 height 33
paste input "fd.staybridgepeoria@gmail"
type input "fd.staybridgepeoria@gmail"
click at [903, 648] on button "Requeue" at bounding box center [910, 644] width 116 height 29
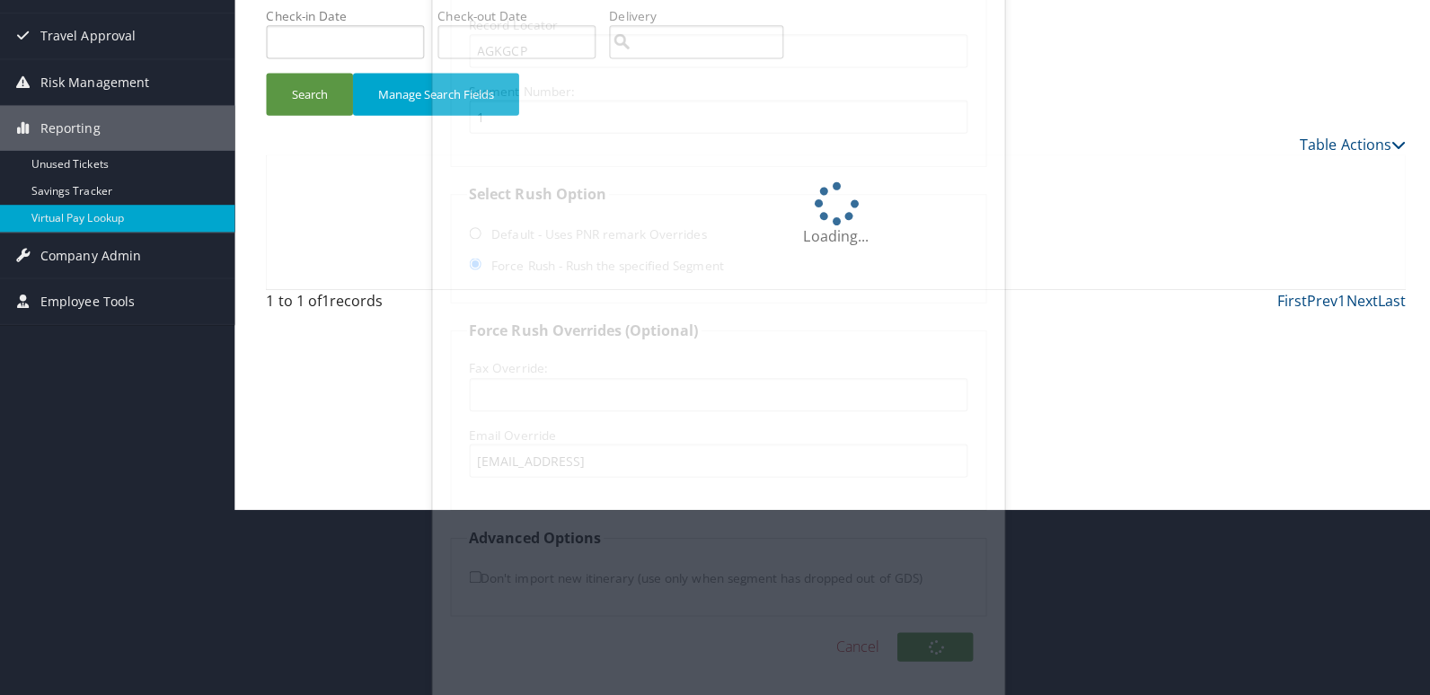
scroll to position [0, 0]
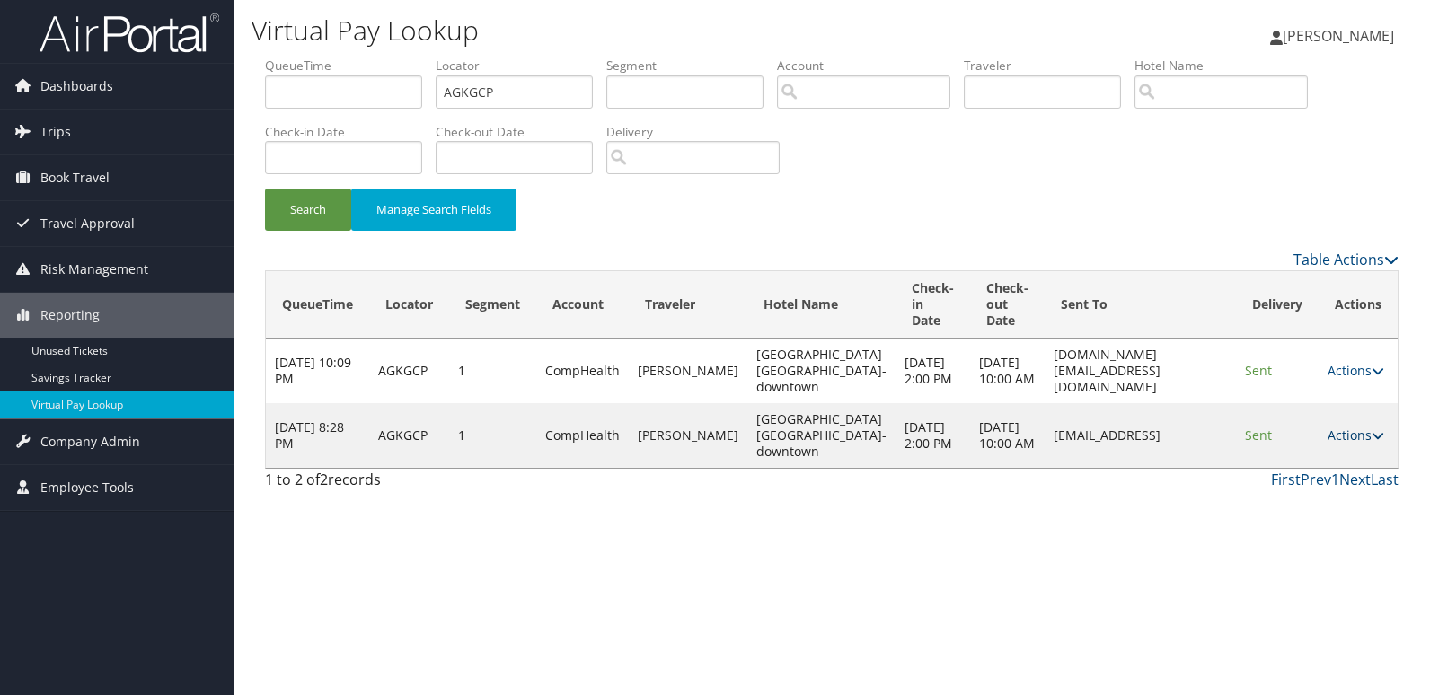
click at [1372, 442] on icon at bounding box center [1378, 435] width 13 height 13
click at [1321, 506] on link "Logs" at bounding box center [1319, 516] width 113 height 31
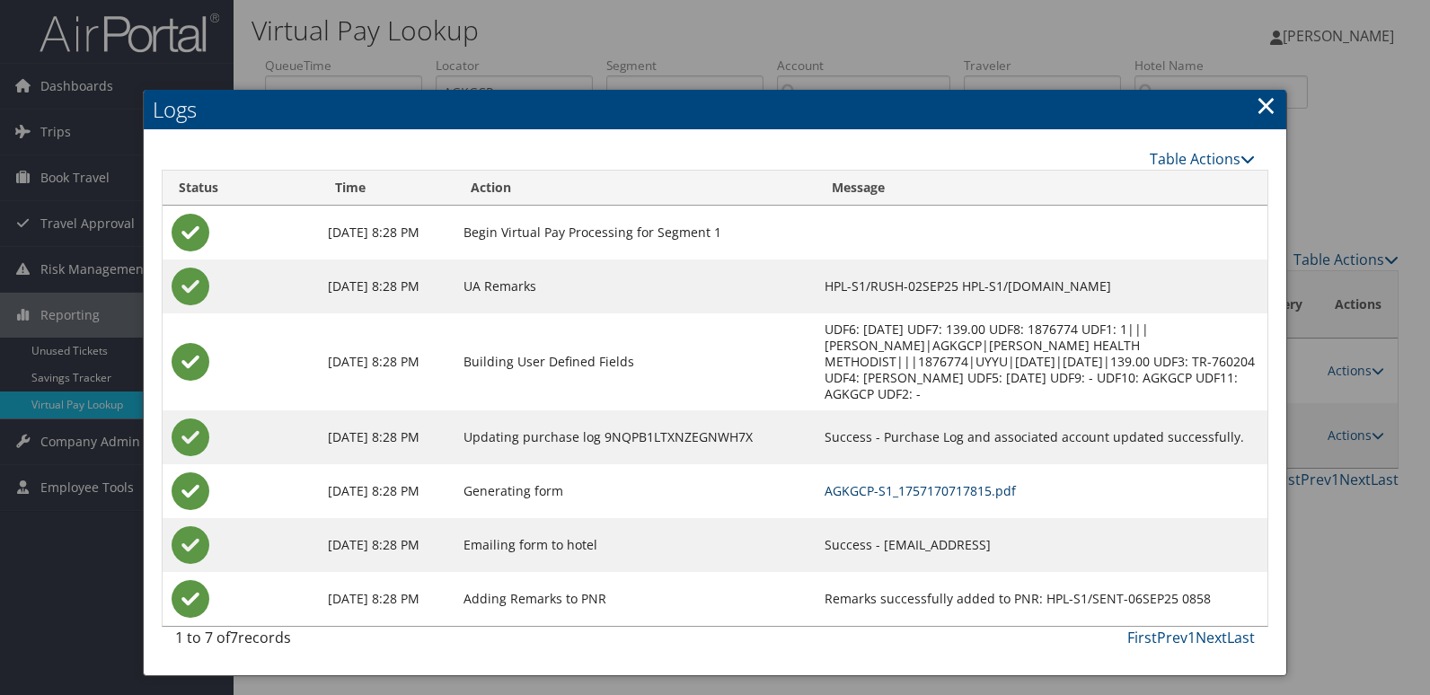
click at [899, 482] on link "AGKGCP-S1_1757170717815.pdf" at bounding box center [920, 490] width 191 height 17
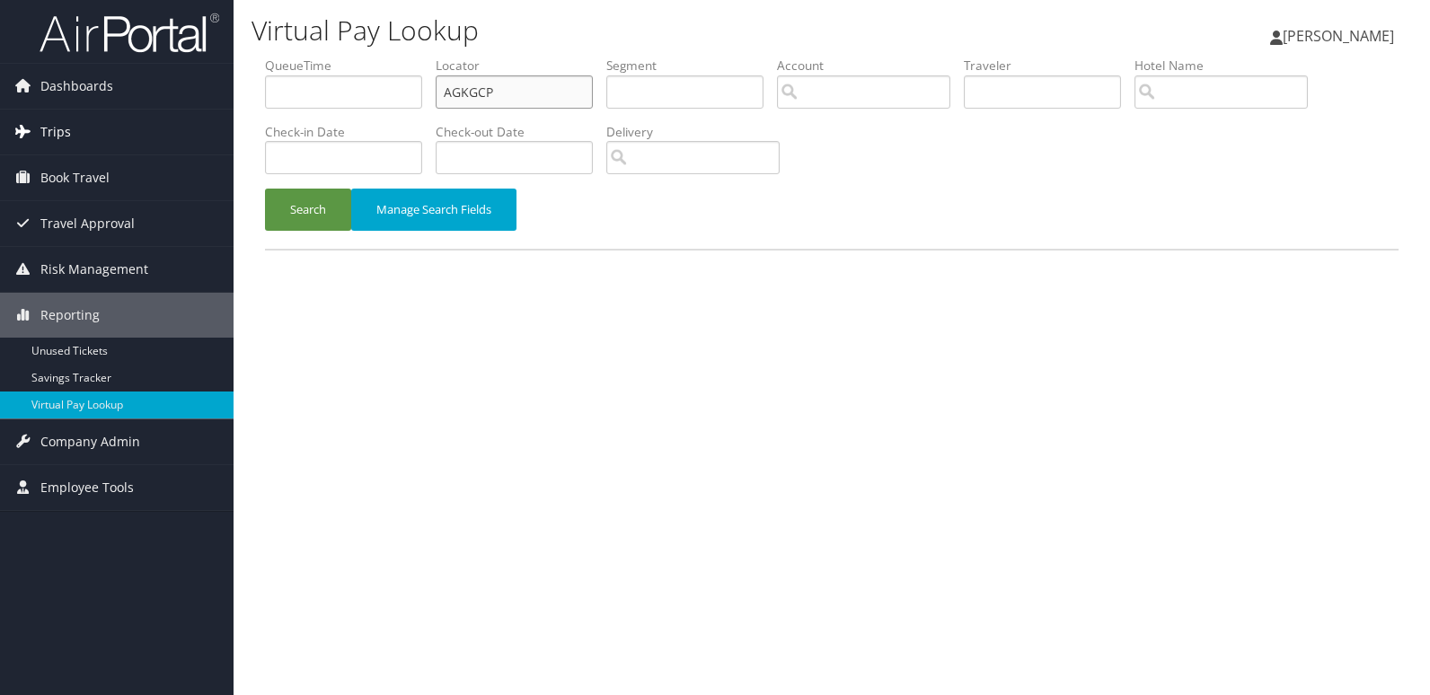
drag, startPoint x: 357, startPoint y: 113, endPoint x: 232, endPoint y: 131, distance: 126.1
click at [232, 131] on div "Dashboards AirPortal 360™ (Manager) My Travel Dashboard Trips Airtinerary® Look…" at bounding box center [715, 347] width 1430 height 695
paste input "SVFYTD"
type input "SVFYTD"
click at [336, 222] on button "Search" at bounding box center [308, 210] width 86 height 42
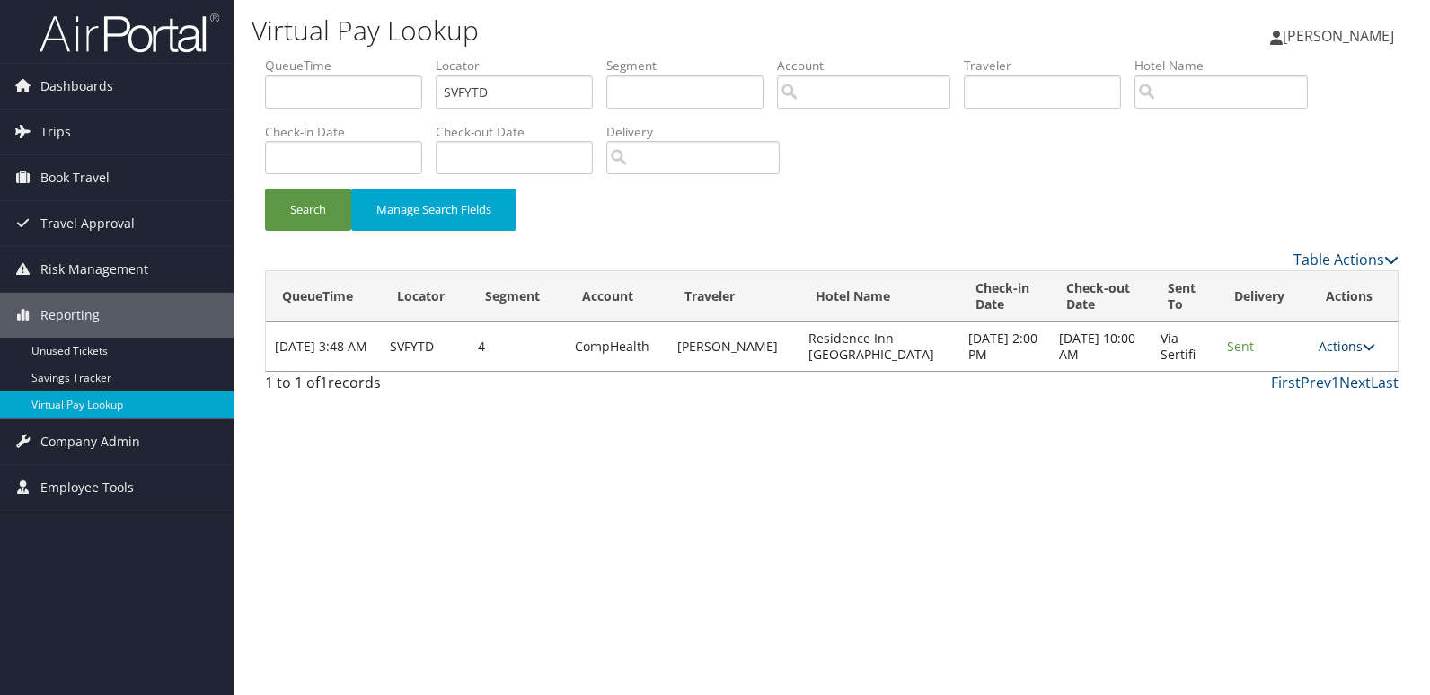
click at [1350, 349] on link "Actions" at bounding box center [1347, 346] width 57 height 17
click at [1318, 402] on link "Logs" at bounding box center [1310, 403] width 113 height 31
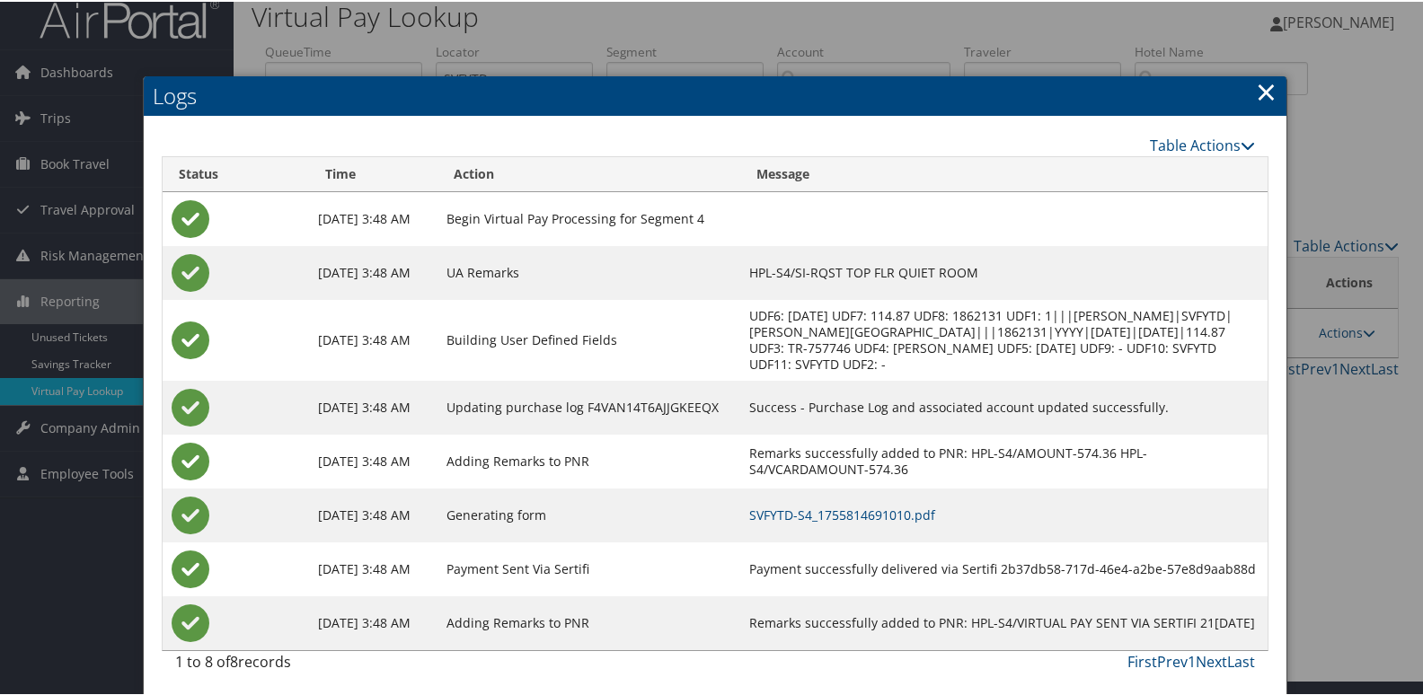
scroll to position [19, 0]
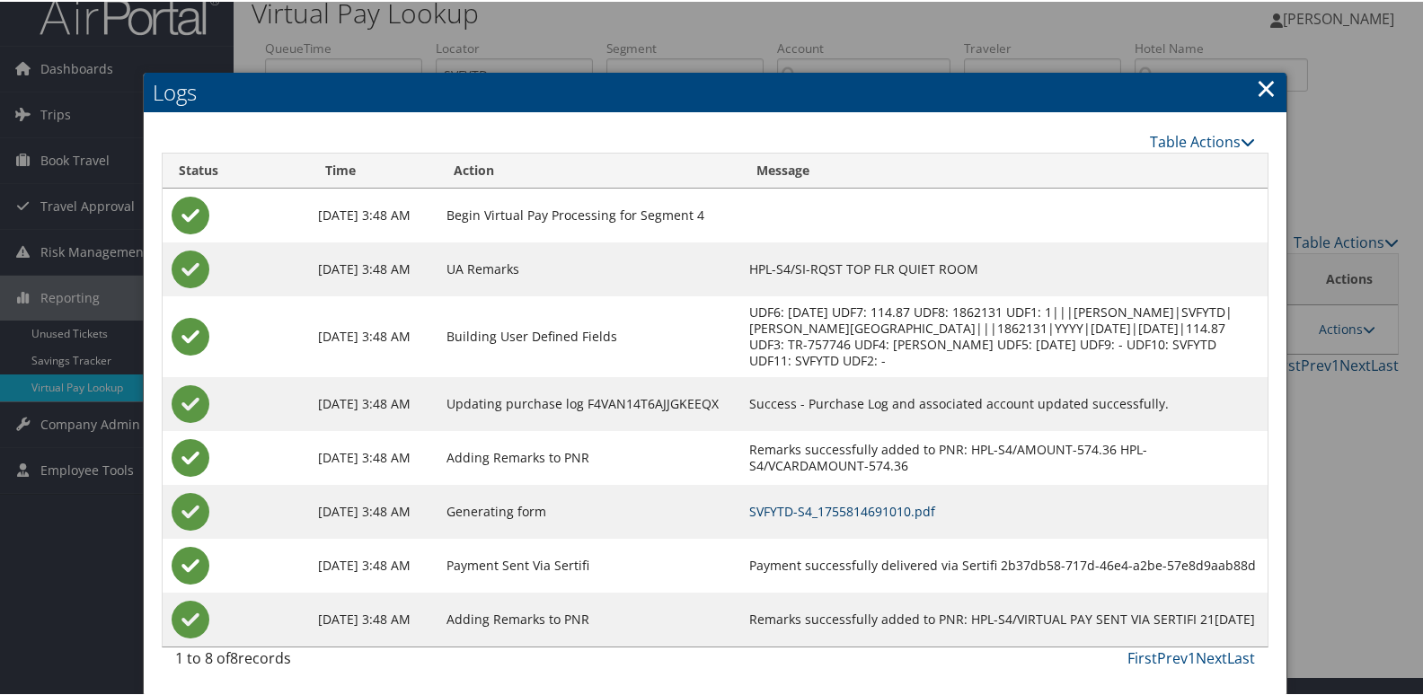
click at [885, 511] on link "SVFYTD-S4_1755814691010.pdf" at bounding box center [842, 509] width 186 height 17
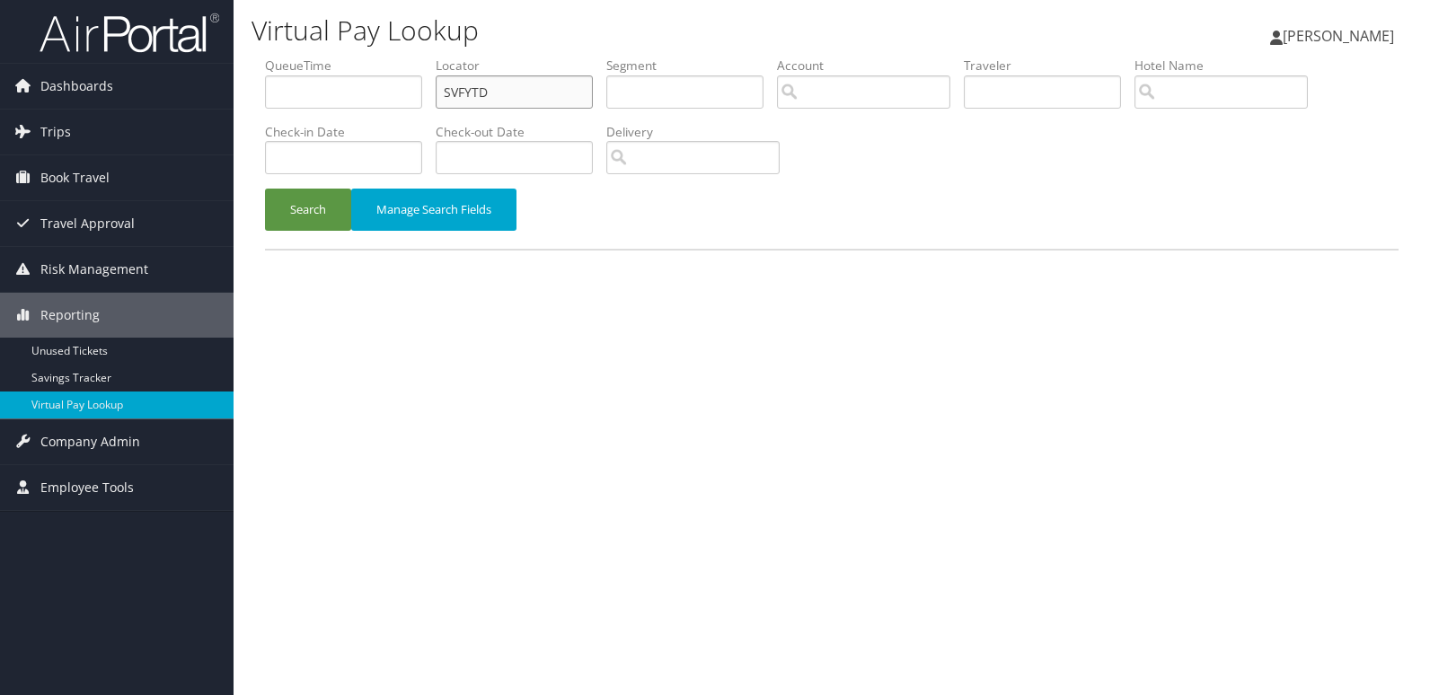
drag, startPoint x: 476, startPoint y: 100, endPoint x: 411, endPoint y: 103, distance: 64.8
click at [411, 57] on ul "QueueTime Locator SVFYTD Segment Account Traveler Hotel Name Check-in Date Chec…" at bounding box center [832, 57] width 1134 height 0
paste input "TR-753615"
type input "TR-753615"
drag, startPoint x: 526, startPoint y: 90, endPoint x: 332, endPoint y: 99, distance: 194.2
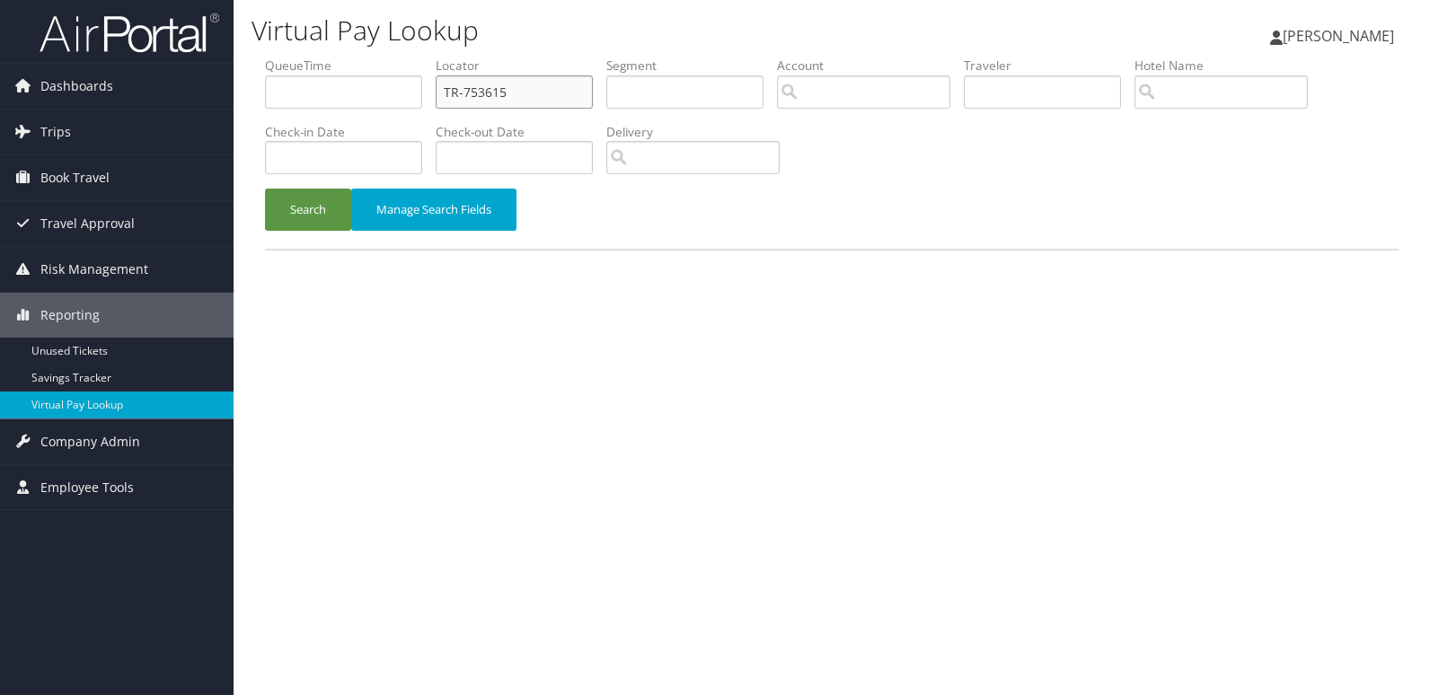
click at [340, 57] on ul "QueueTime Locator TR-753615 Segment Account Traveler Hotel Name Check-in Date C…" at bounding box center [832, 57] width 1134 height 0
paste input "AOGPKM"
type input "AOGPKM"
click at [305, 209] on button "Search" at bounding box center [308, 210] width 86 height 42
click at [294, 219] on button "Search" at bounding box center [308, 210] width 86 height 42
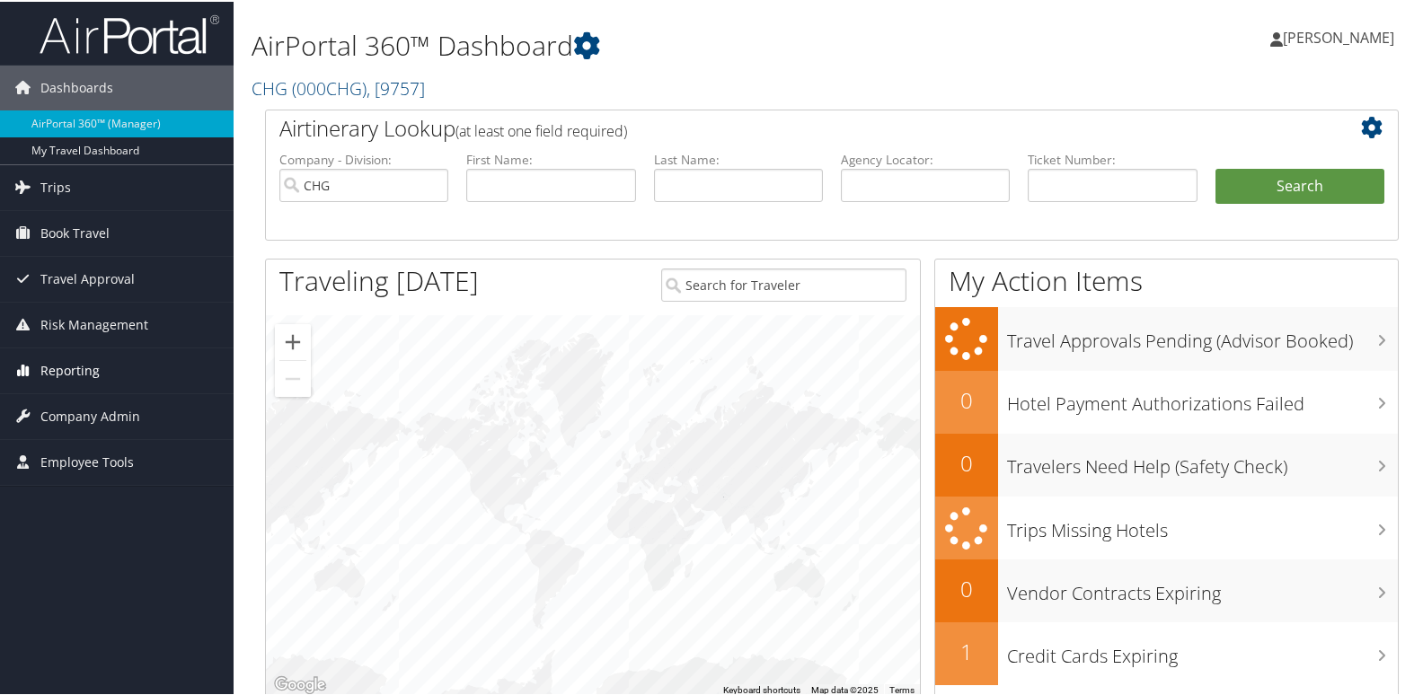
drag, startPoint x: 0, startPoint y: 0, endPoint x: 69, endPoint y: 373, distance: 379.1
click at [69, 373] on span "Reporting" at bounding box center [69, 369] width 59 height 45
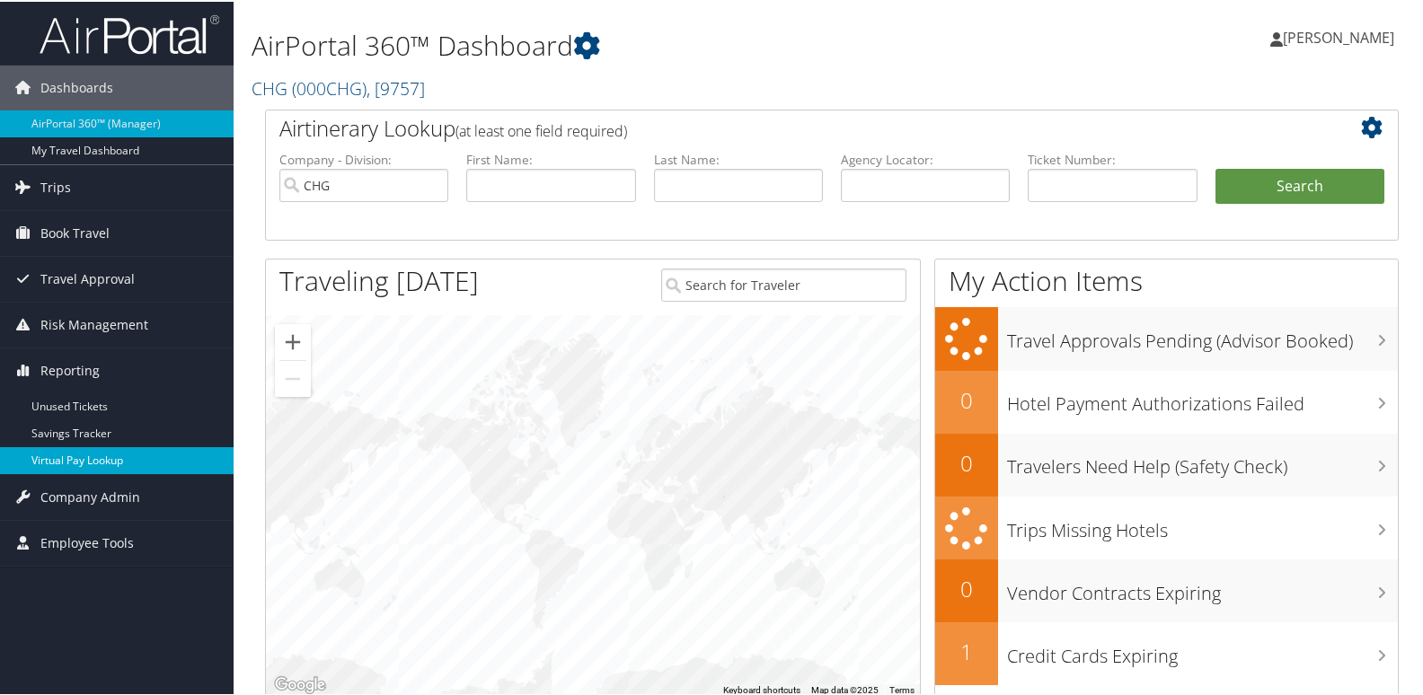
click at [75, 459] on link "Virtual Pay Lookup" at bounding box center [117, 459] width 234 height 27
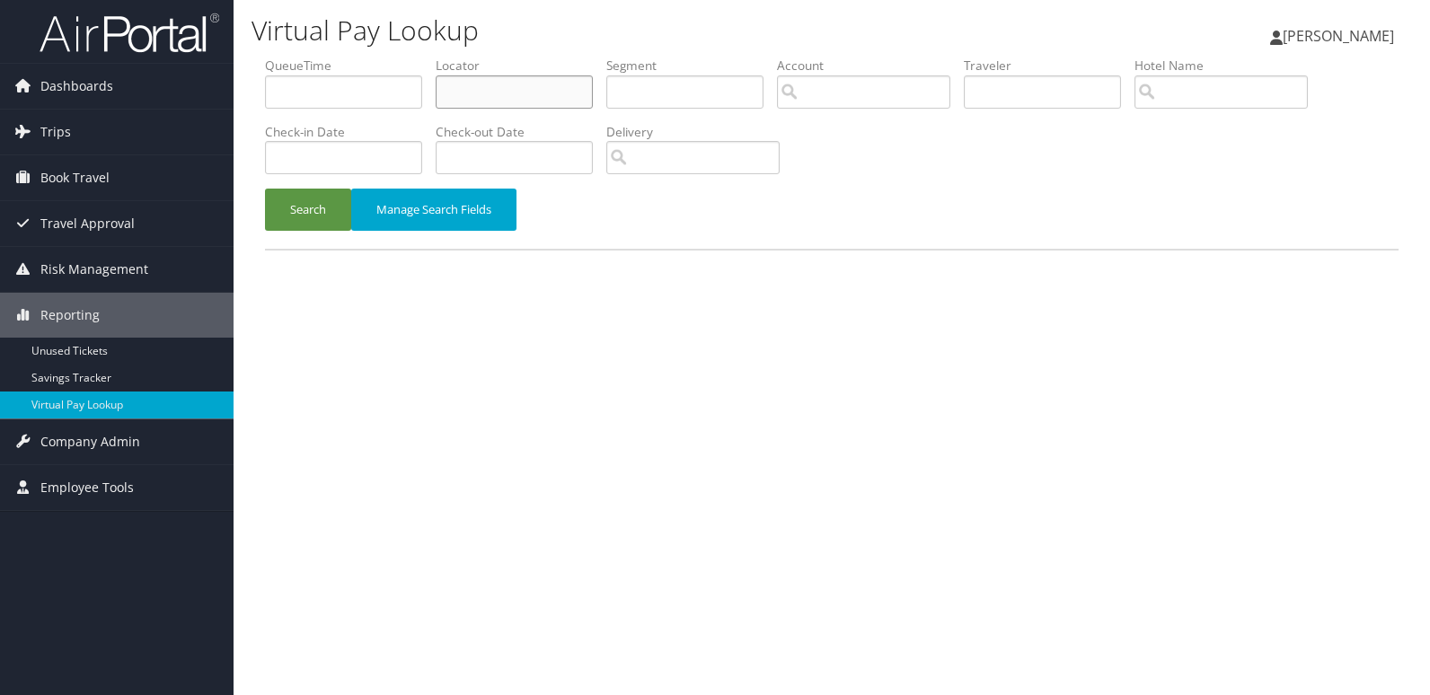
click at [517, 93] on input "text" at bounding box center [514, 91] width 157 height 33
paste input "CCCRWG"
type input "CCCRWG"
click at [262, 225] on div "Search Manage Search Fields" at bounding box center [832, 219] width 1160 height 60
click at [327, 207] on button "Search" at bounding box center [308, 210] width 86 height 42
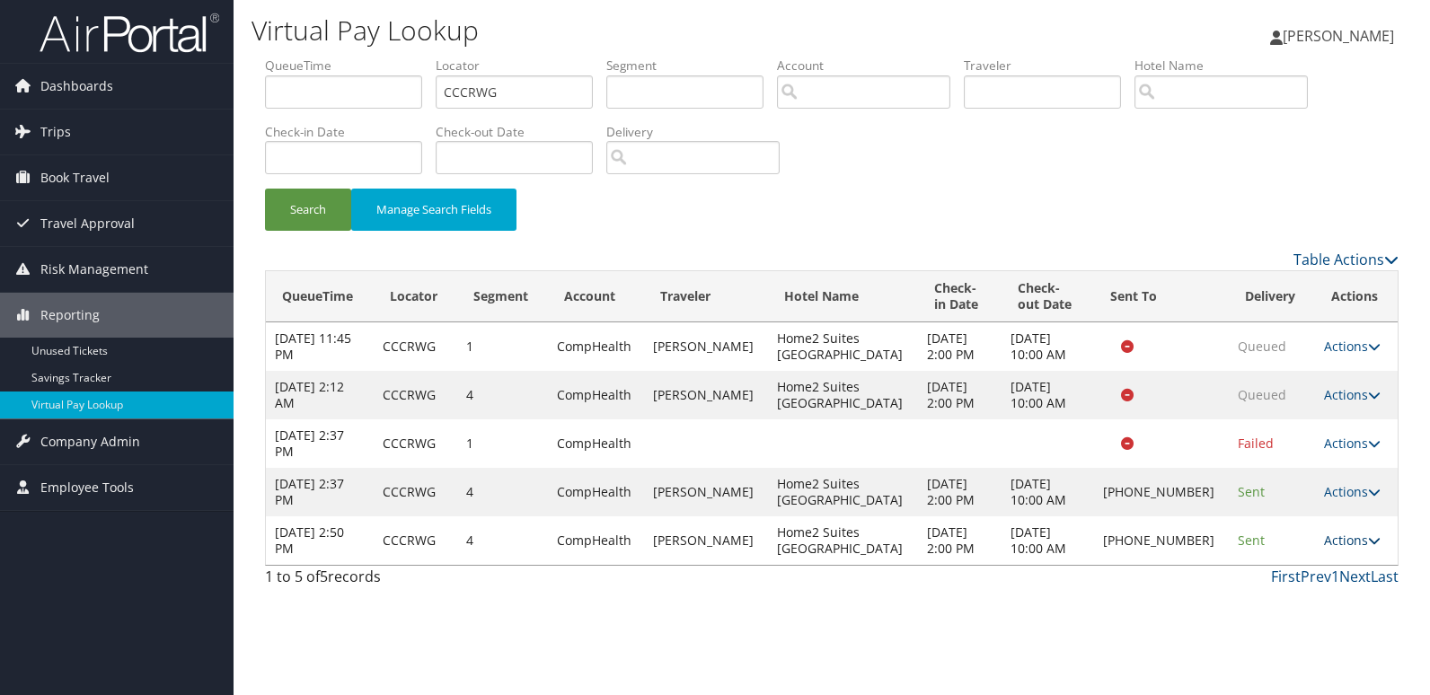
click at [1346, 545] on link "Actions" at bounding box center [1352, 540] width 57 height 17
click at [1292, 594] on link "Logs" at bounding box center [1291, 597] width 154 height 31
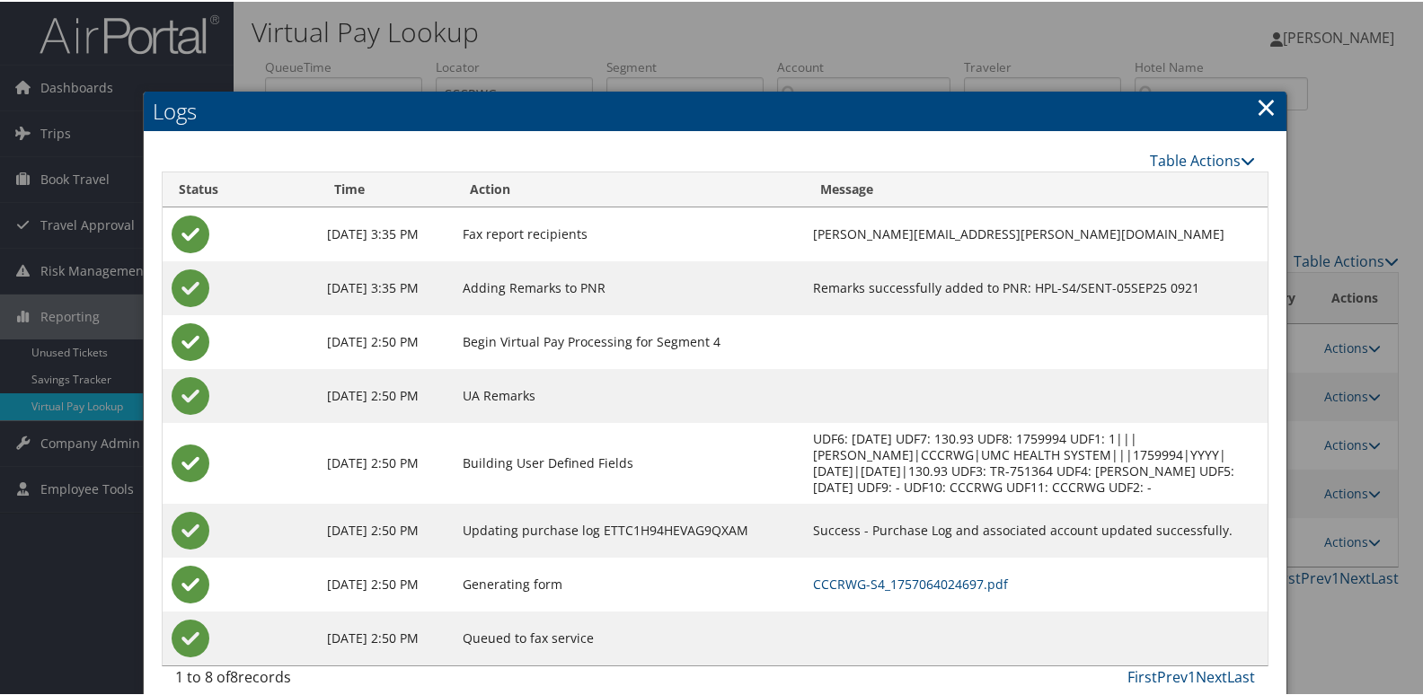
scroll to position [3, 0]
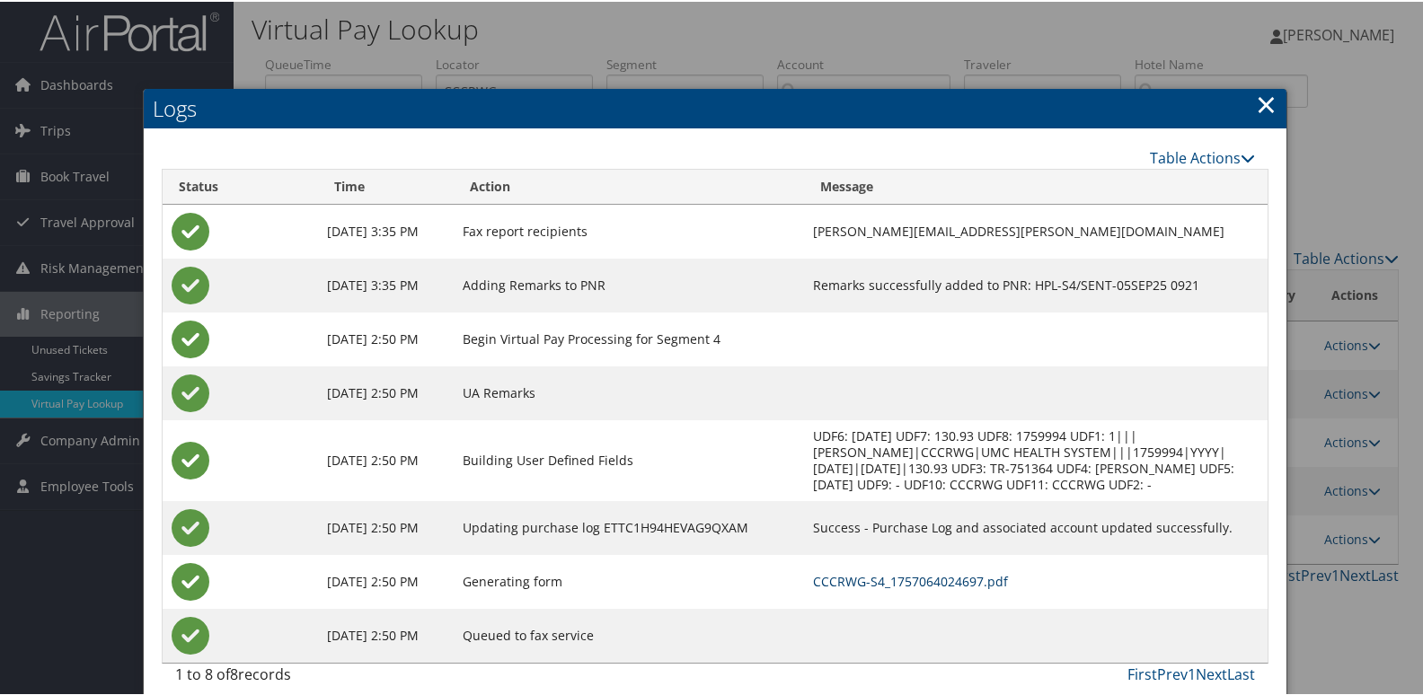
drag, startPoint x: 826, startPoint y: 565, endPoint x: 816, endPoint y: 563, distance: 10.0
click at [826, 571] on link "CCCRWG-S4_1757064024697.pdf" at bounding box center [910, 579] width 195 height 17
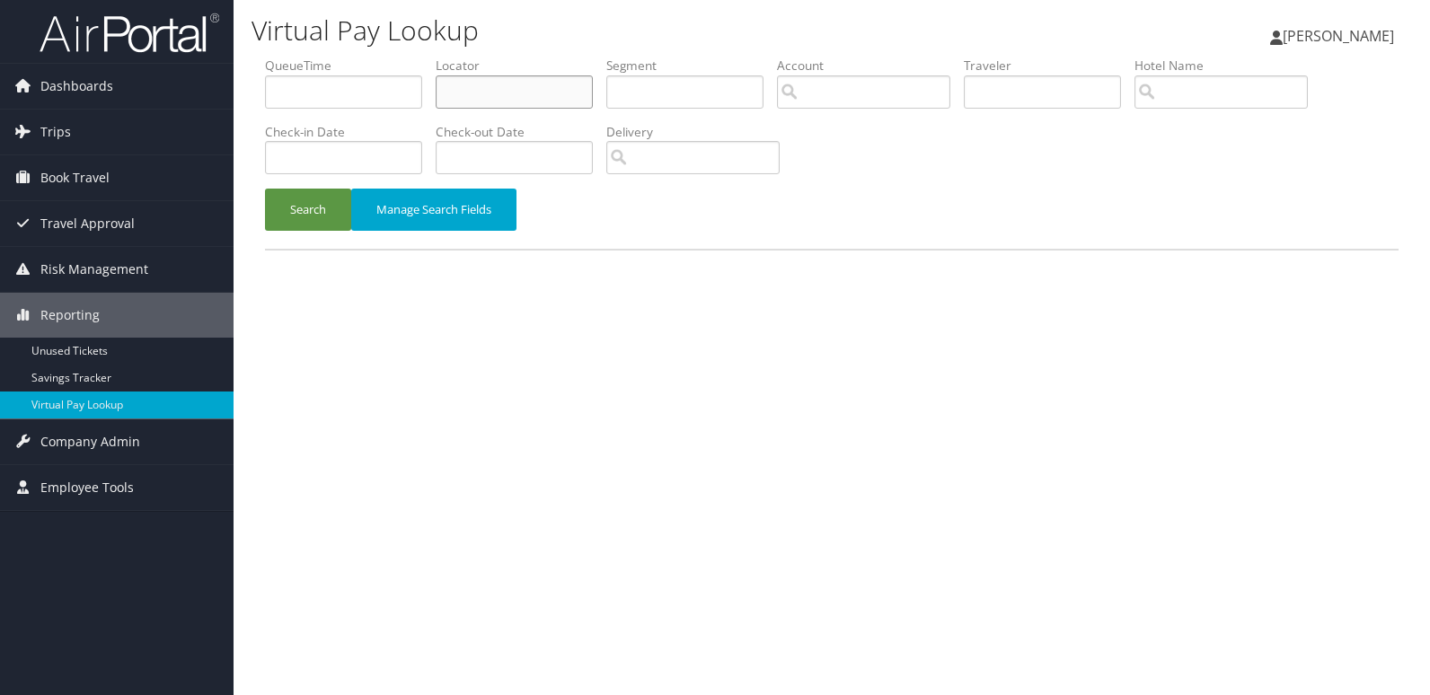
click at [515, 96] on input "text" at bounding box center [514, 91] width 157 height 33
paste input "YWFFQT"
type input "YWFFQT"
click at [332, 208] on button "Search" at bounding box center [308, 210] width 86 height 42
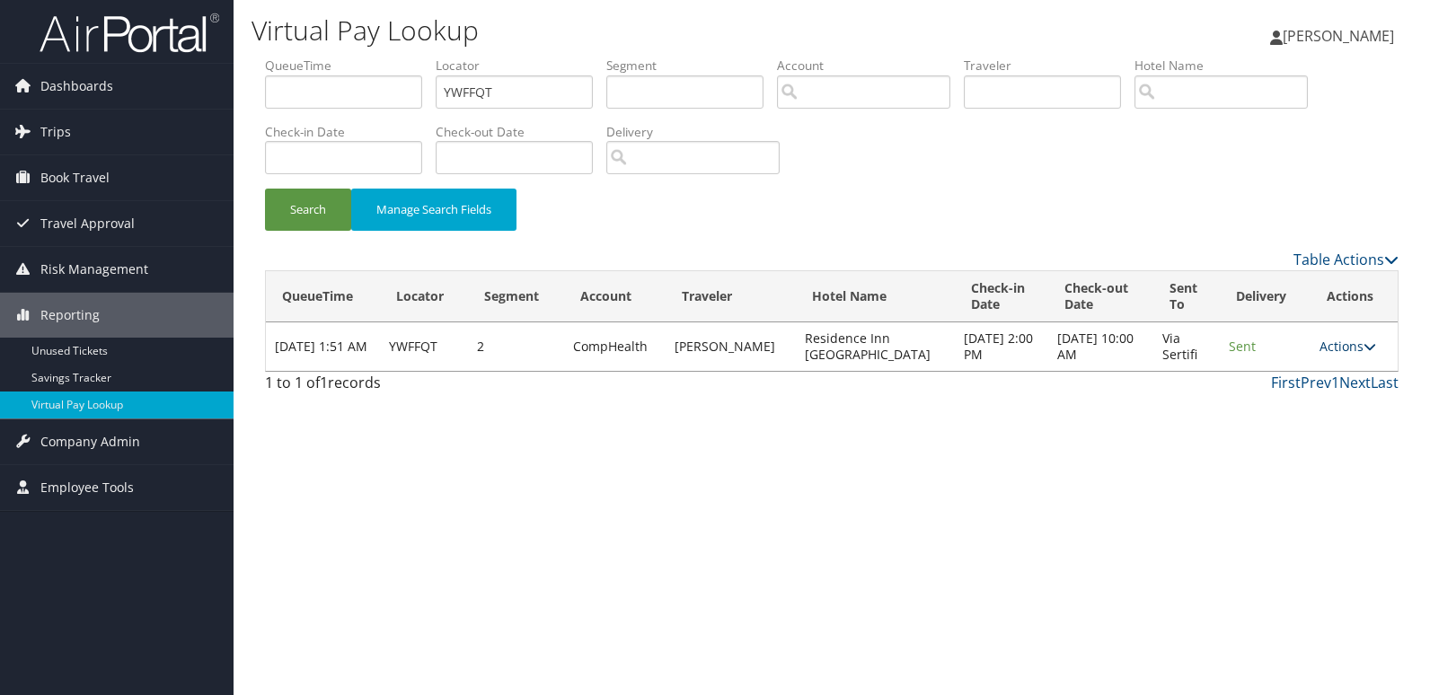
click at [1350, 350] on link "Actions" at bounding box center [1347, 346] width 57 height 17
click at [1326, 406] on link "Logs" at bounding box center [1311, 403] width 113 height 31
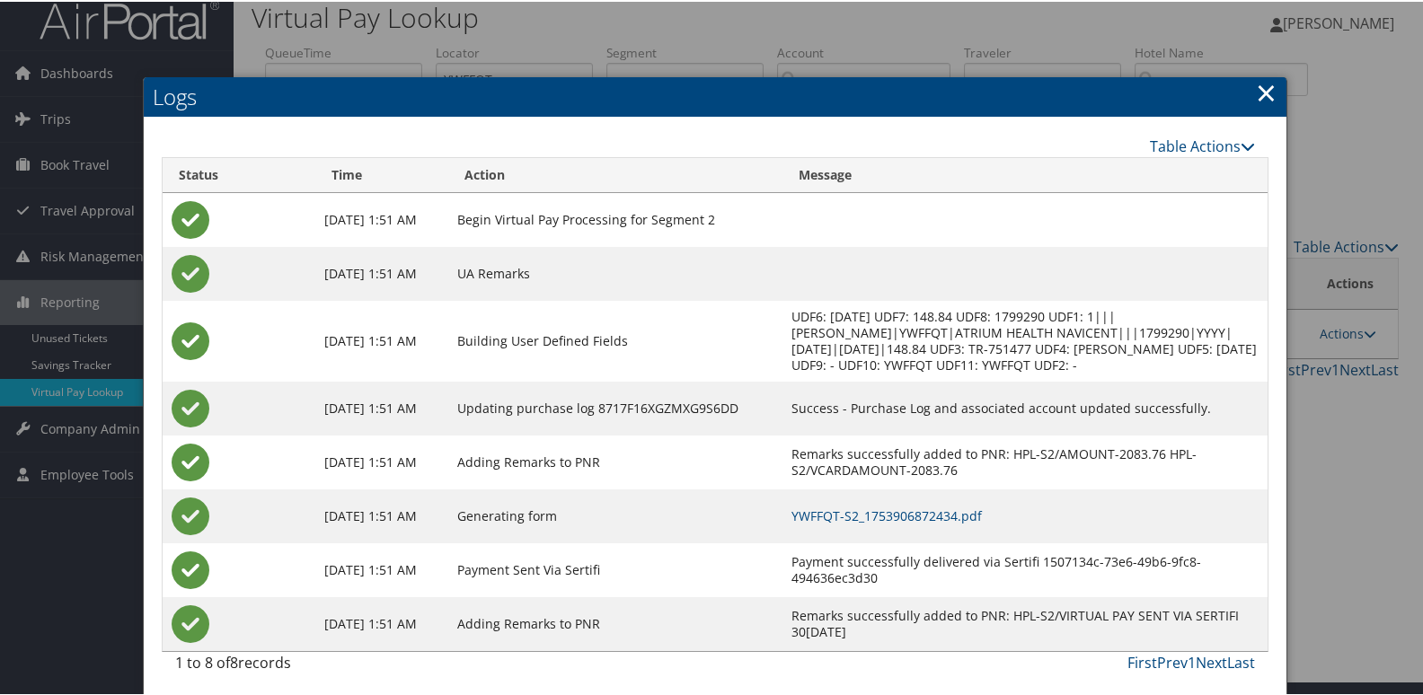
scroll to position [19, 0]
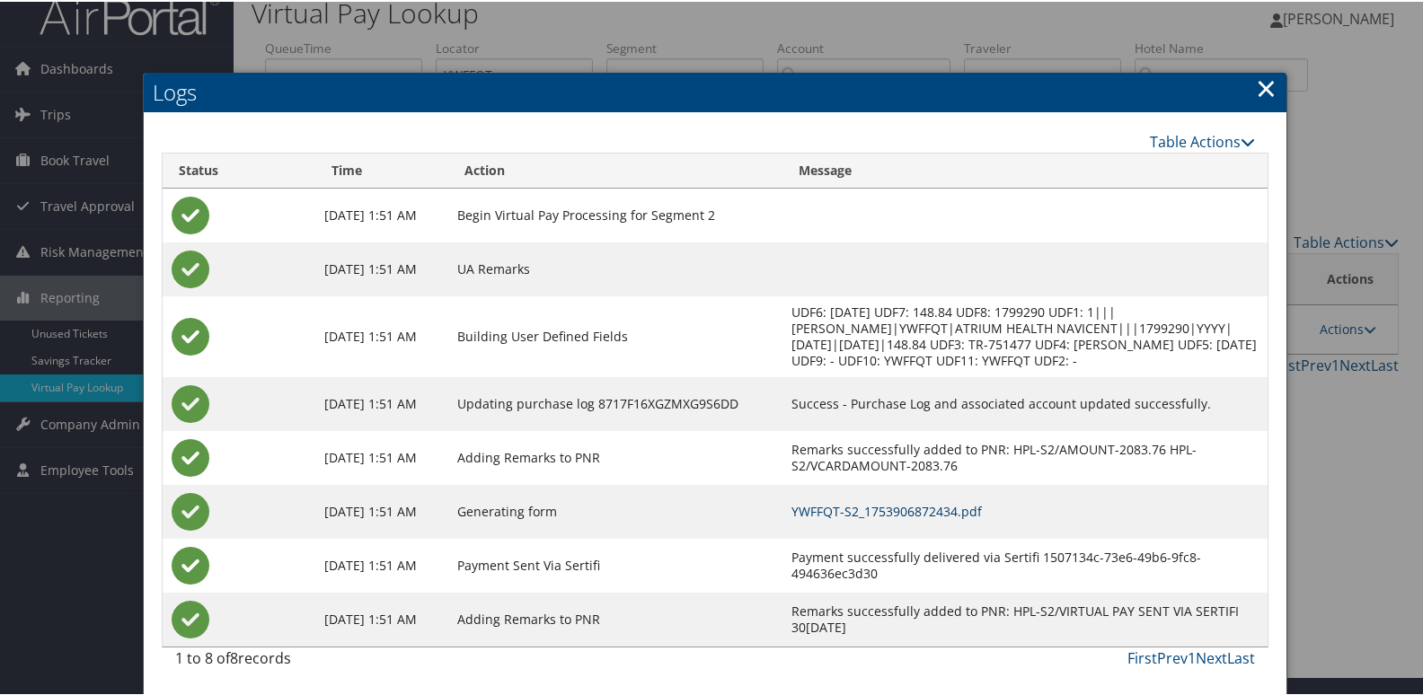
click at [914, 508] on link "YWFFQT-S2_1753906872434.pdf" at bounding box center [886, 509] width 190 height 17
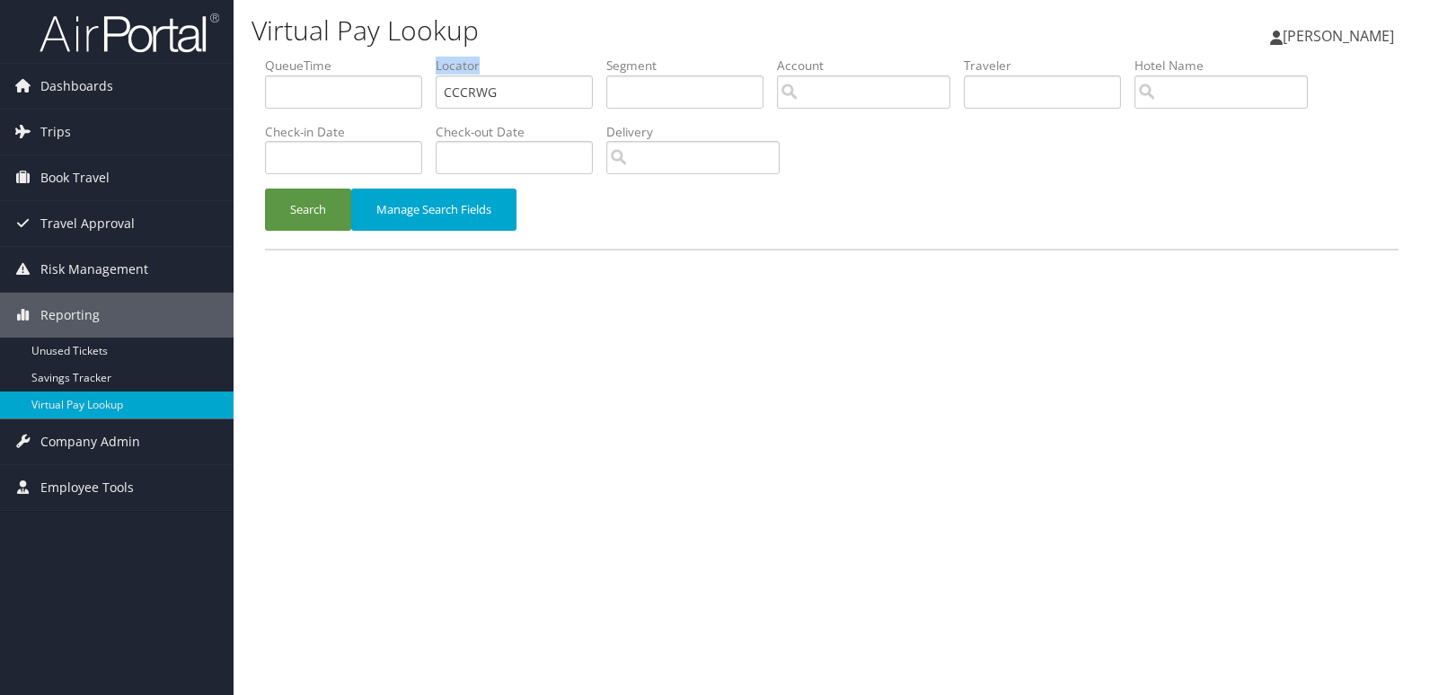
drag, startPoint x: 512, startPoint y: 67, endPoint x: 497, endPoint y: 77, distance: 18.2
click at [497, 77] on li "Locator CCCRWG" at bounding box center [521, 90] width 171 height 66
drag, startPoint x: 499, startPoint y: 85, endPoint x: 400, endPoint y: 101, distance: 101.0
click at [400, 57] on ul "QueueTime Locator CCCRWG Segment Account Traveler Hotel Name Check-in Date Chec…" at bounding box center [832, 57] width 1134 height 0
paste input "KLKIFP"
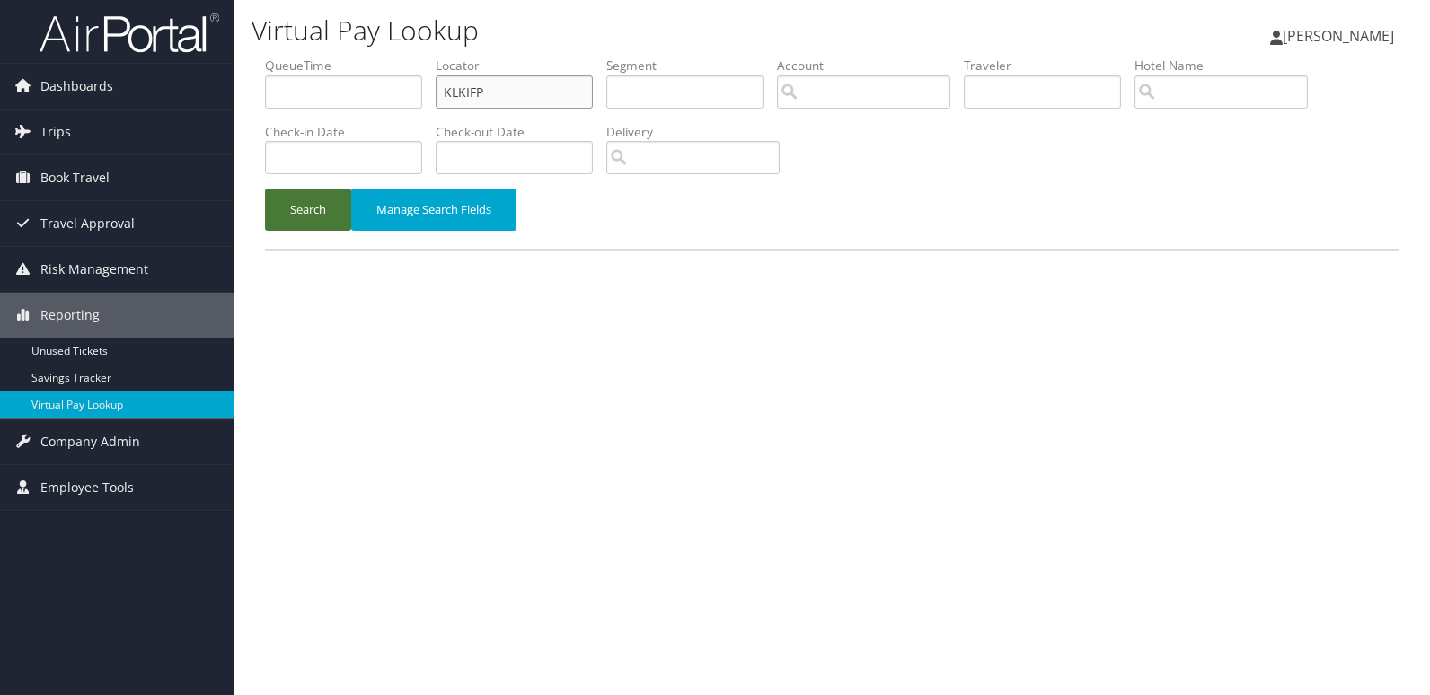
type input "KLKIFP"
click at [328, 201] on button "Search" at bounding box center [308, 210] width 86 height 42
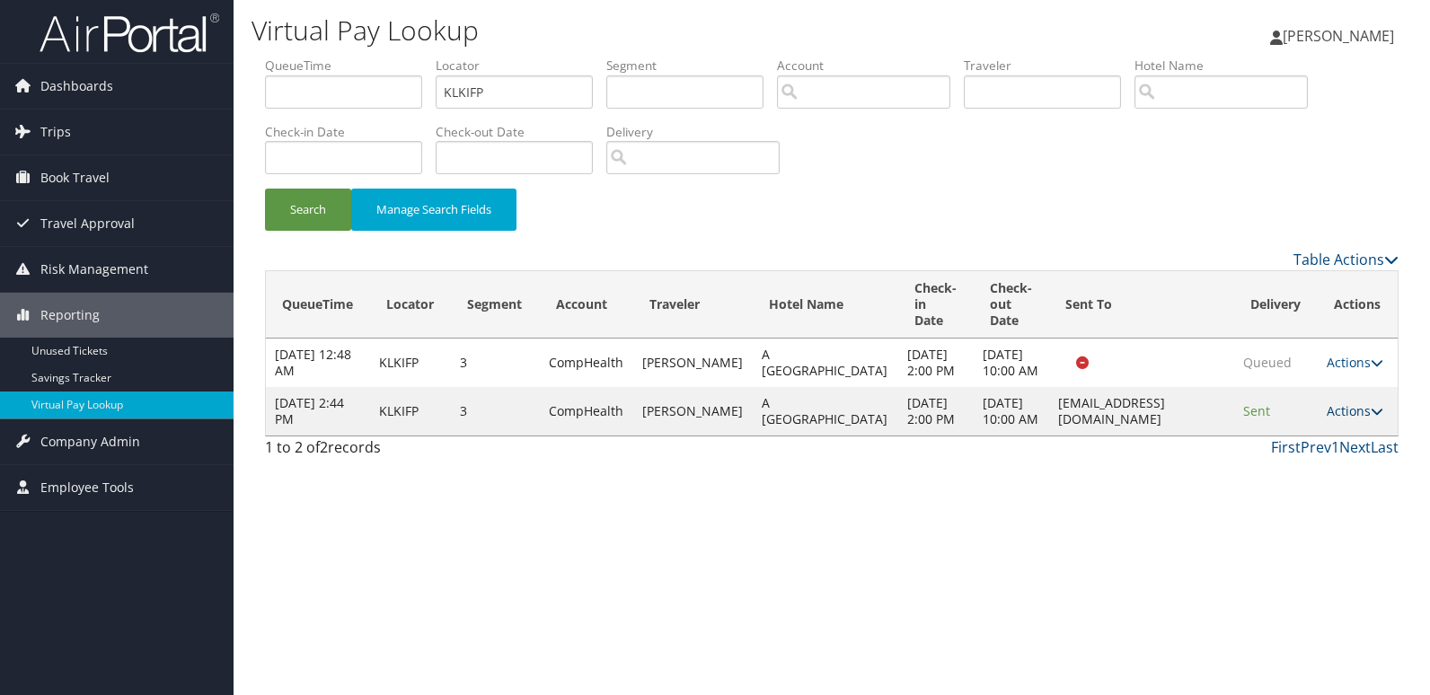
click at [1346, 419] on link "Actions" at bounding box center [1355, 410] width 57 height 17
click at [1316, 490] on link "Logs" at bounding box center [1316, 492] width 113 height 31
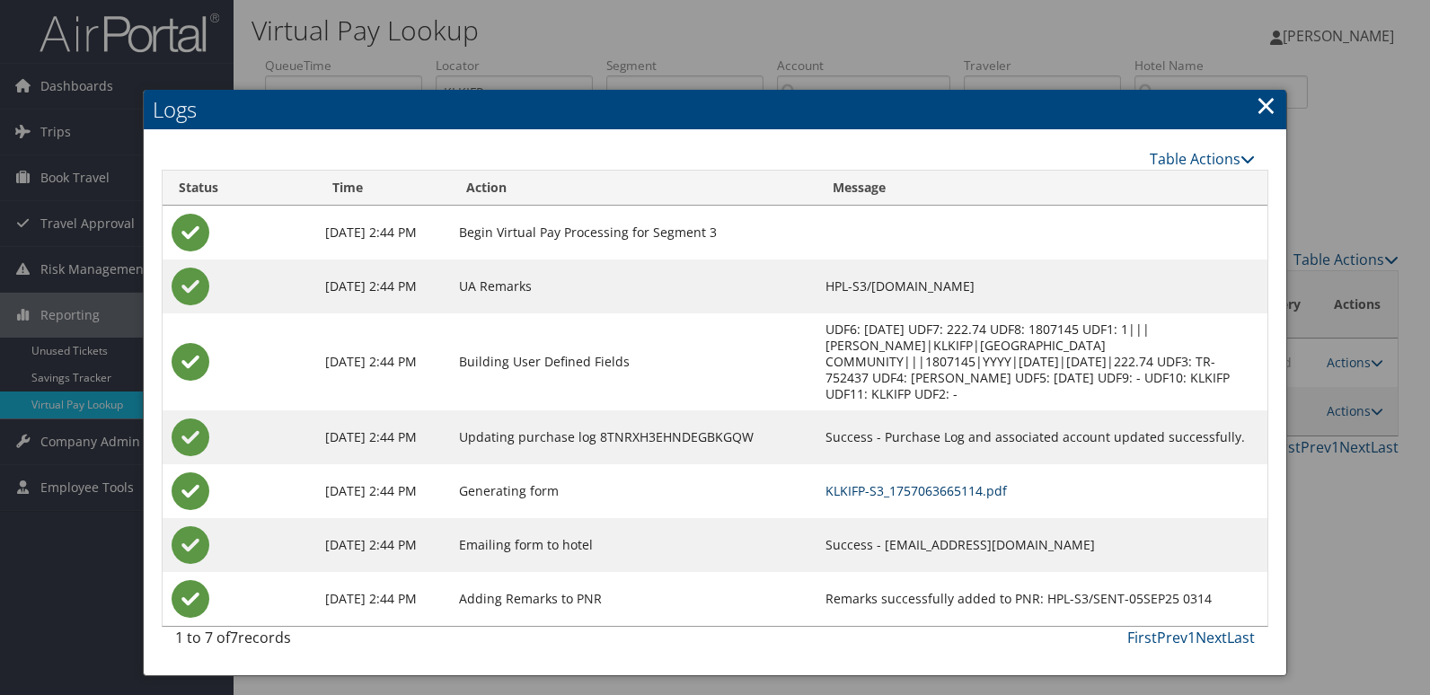
click at [897, 482] on link "KLKIFP-S3_1757063665114.pdf" at bounding box center [915, 490] width 181 height 17
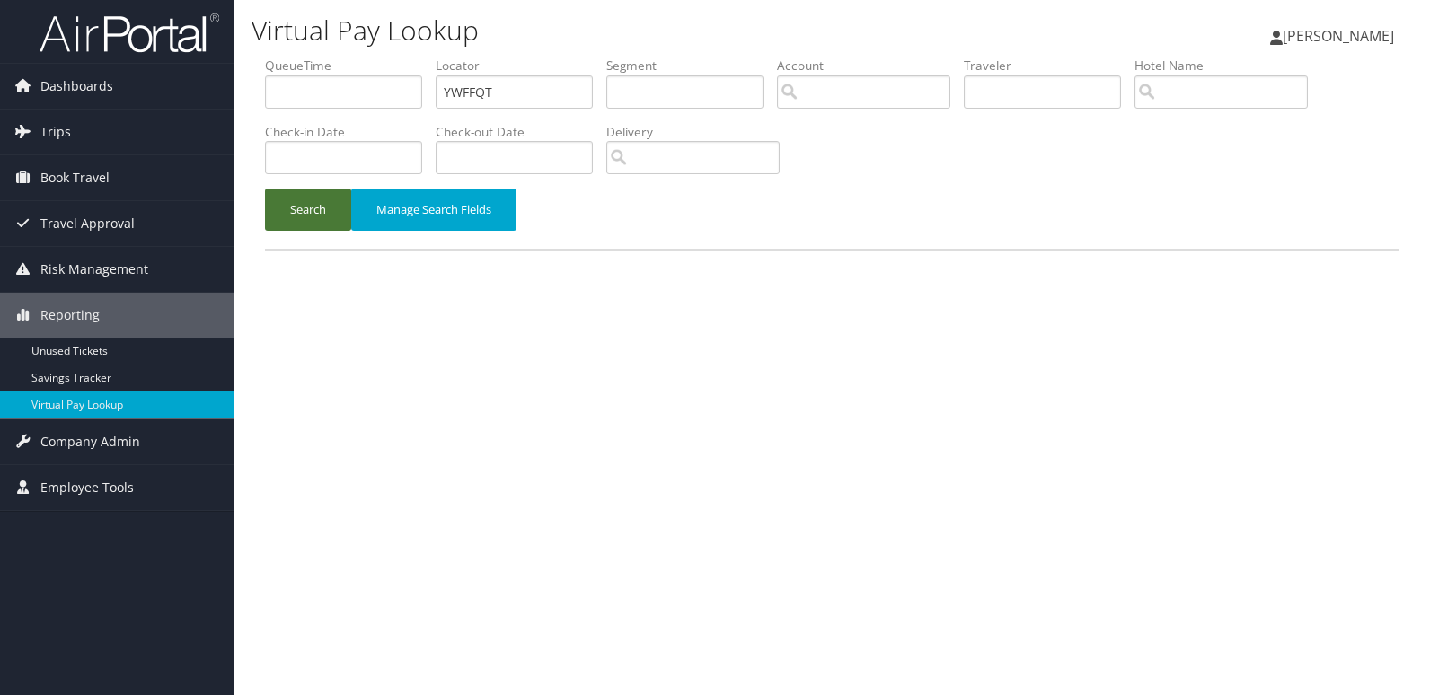
drag, startPoint x: 313, startPoint y: 218, endPoint x: 357, endPoint y: 242, distance: 50.6
click at [313, 218] on button "Search" at bounding box center [308, 210] width 86 height 42
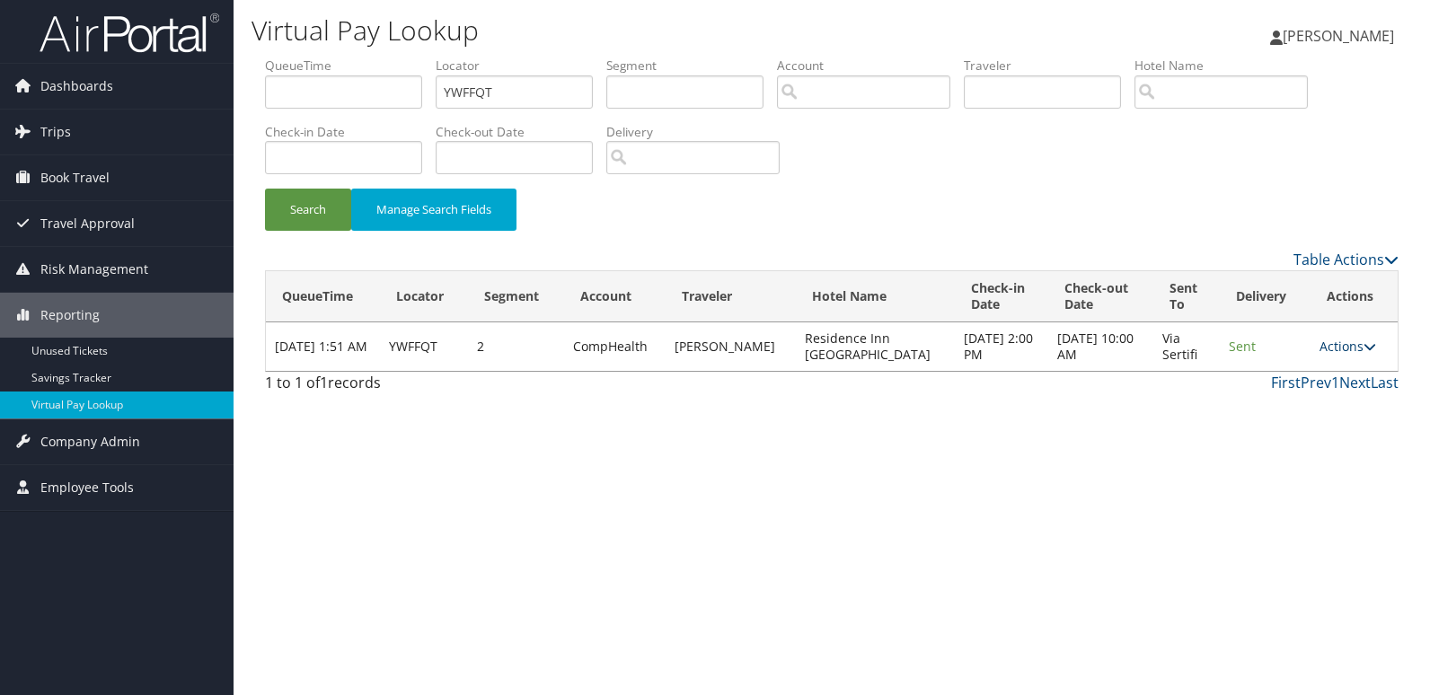
click at [1336, 351] on link "Actions" at bounding box center [1347, 346] width 57 height 17
click at [1325, 378] on link "Resend" at bounding box center [1311, 372] width 113 height 31
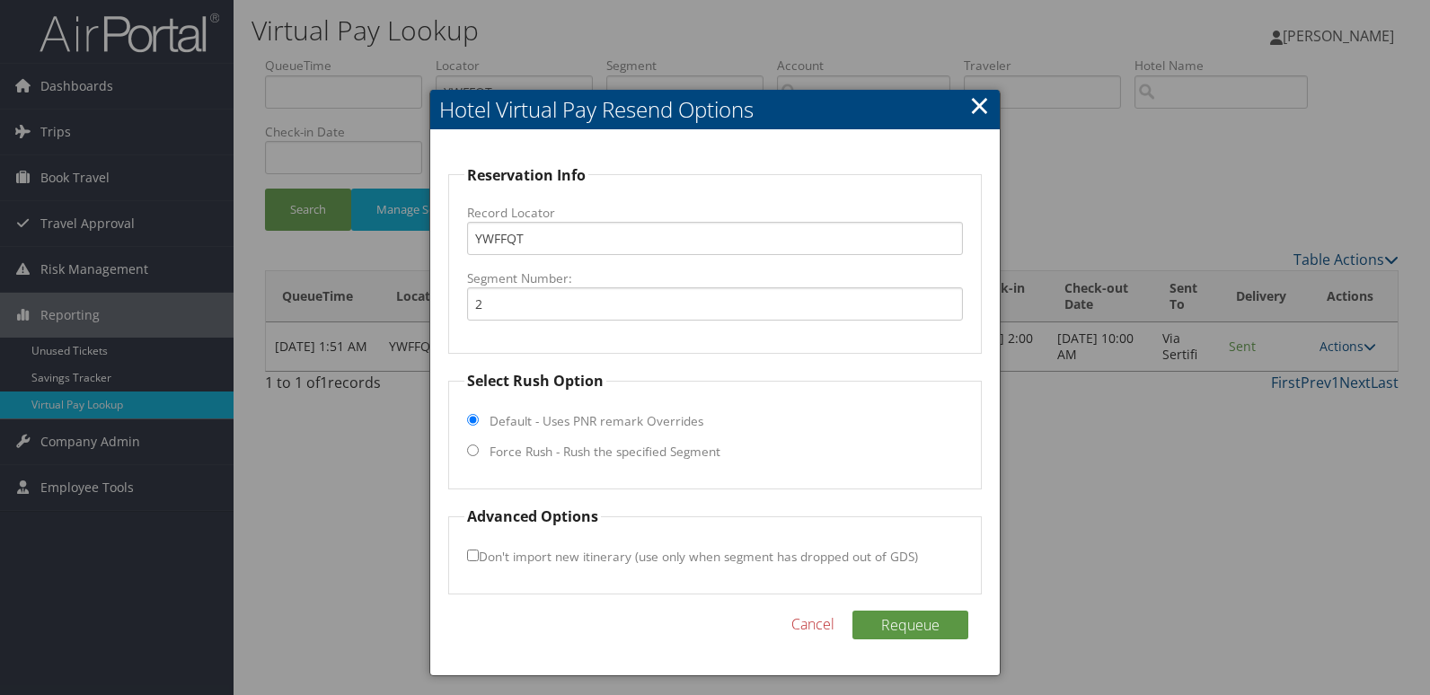
click at [522, 448] on label "Force Rush - Rush the specified Segment" at bounding box center [605, 452] width 231 height 18
click at [479, 448] on input "Force Rush - Rush the specified Segment" at bounding box center [473, 451] width 12 height 12
radio input "true"
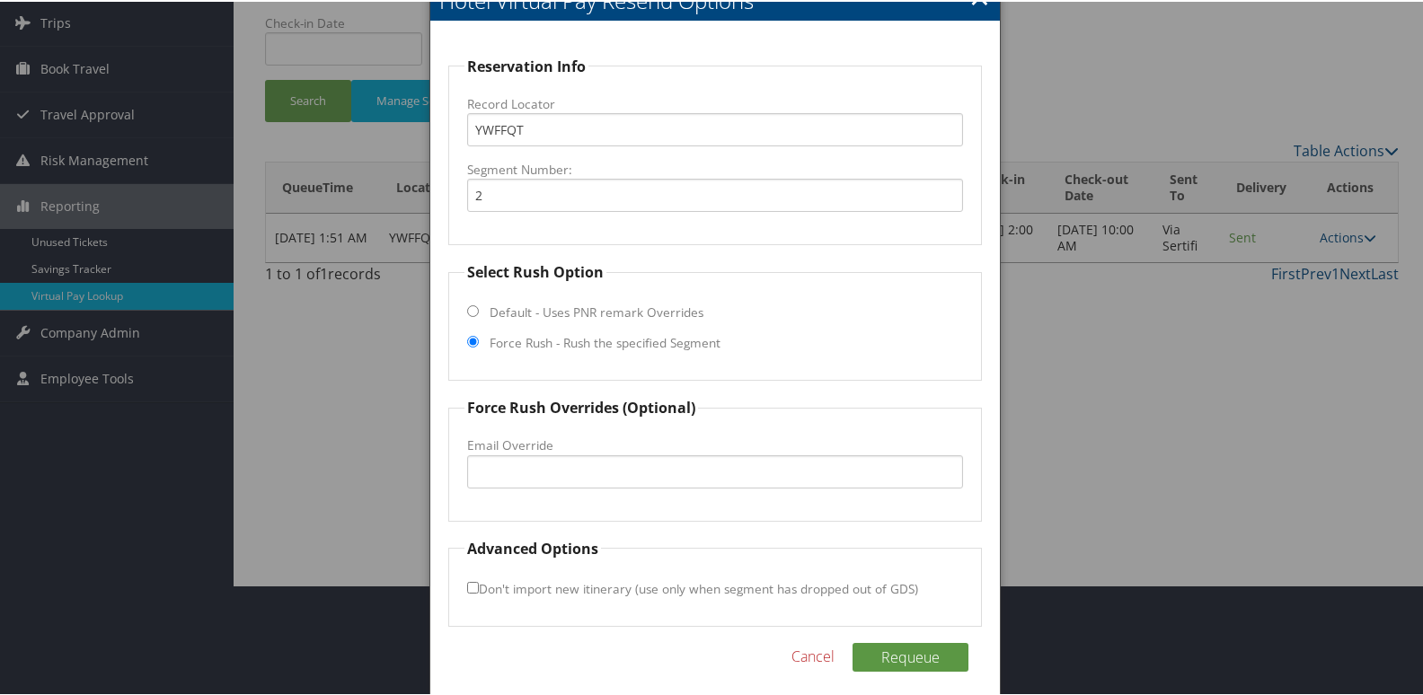
scroll to position [122, 0]
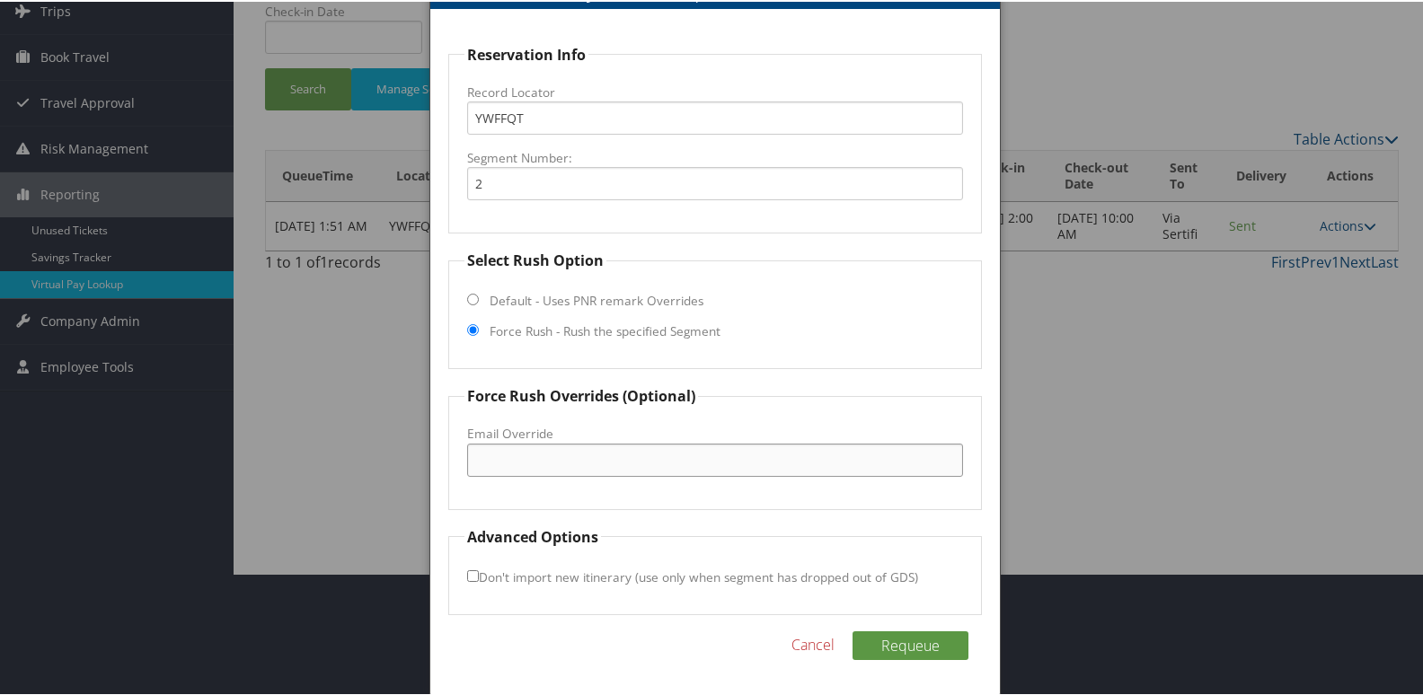
drag, startPoint x: 514, startPoint y: 458, endPoint x: 560, endPoint y: 448, distance: 46.9
click at [514, 458] on input "Email Override" at bounding box center [715, 458] width 497 height 33
click at [537, 462] on input "Email Override" at bounding box center [715, 458] width 497 height 33
type input "maconresidenceinn@gmail.com"
click at [467, 576] on input "Don't import new itinerary (use only when segment has dropped out of GDS)" at bounding box center [473, 575] width 12 height 12
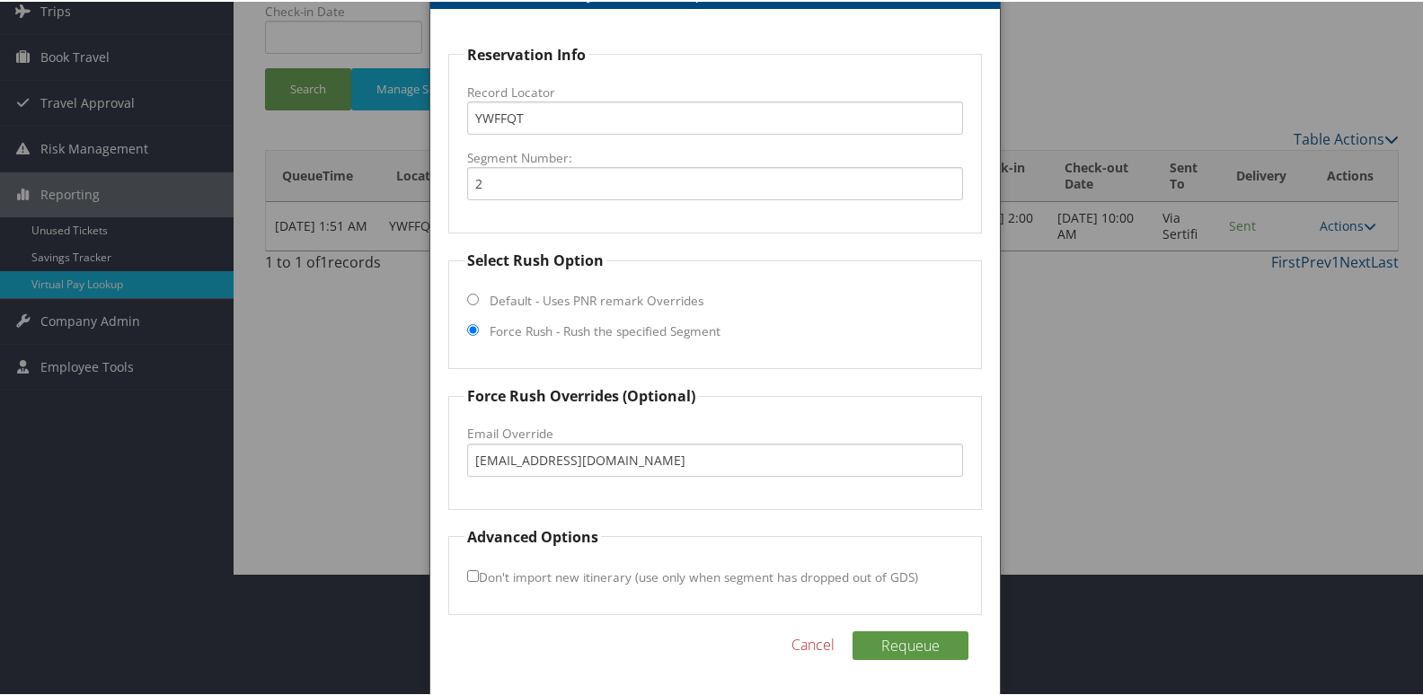
checkbox input "true"
click at [936, 650] on button "Requeue" at bounding box center [910, 644] width 116 height 29
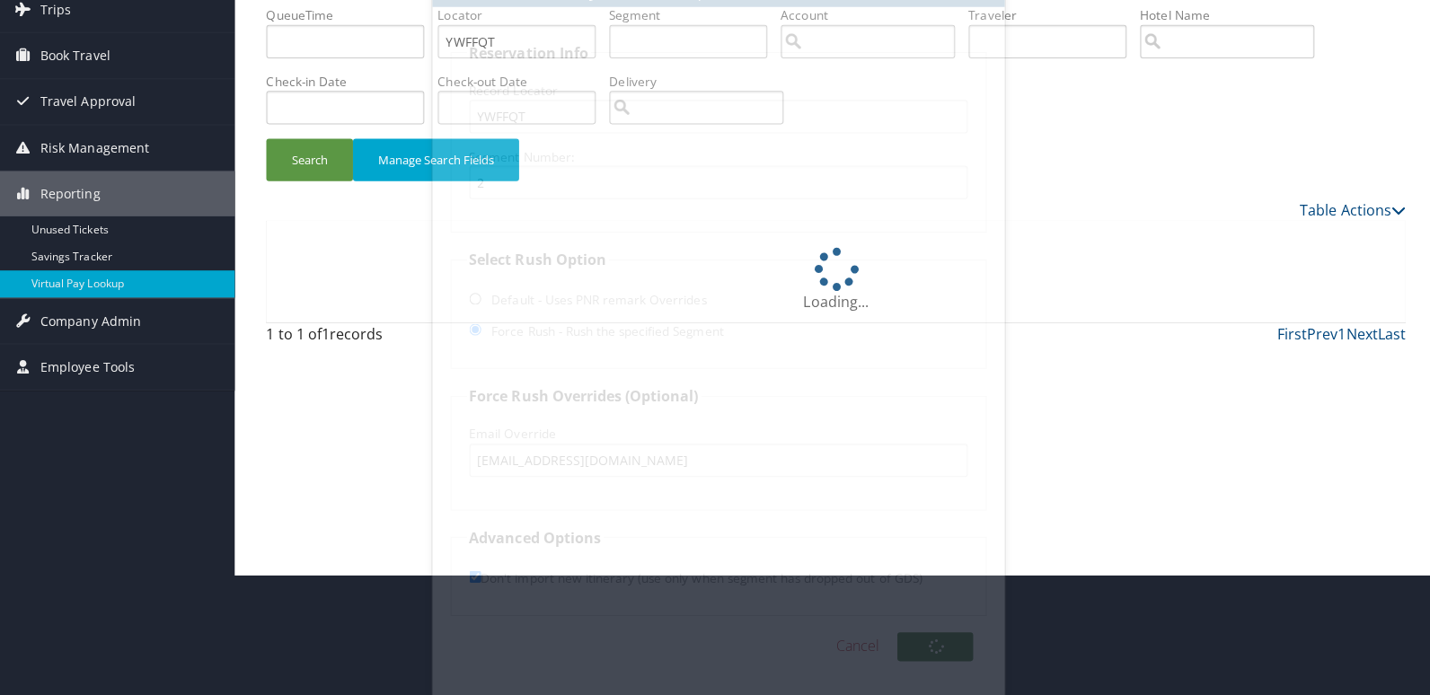
scroll to position [0, 0]
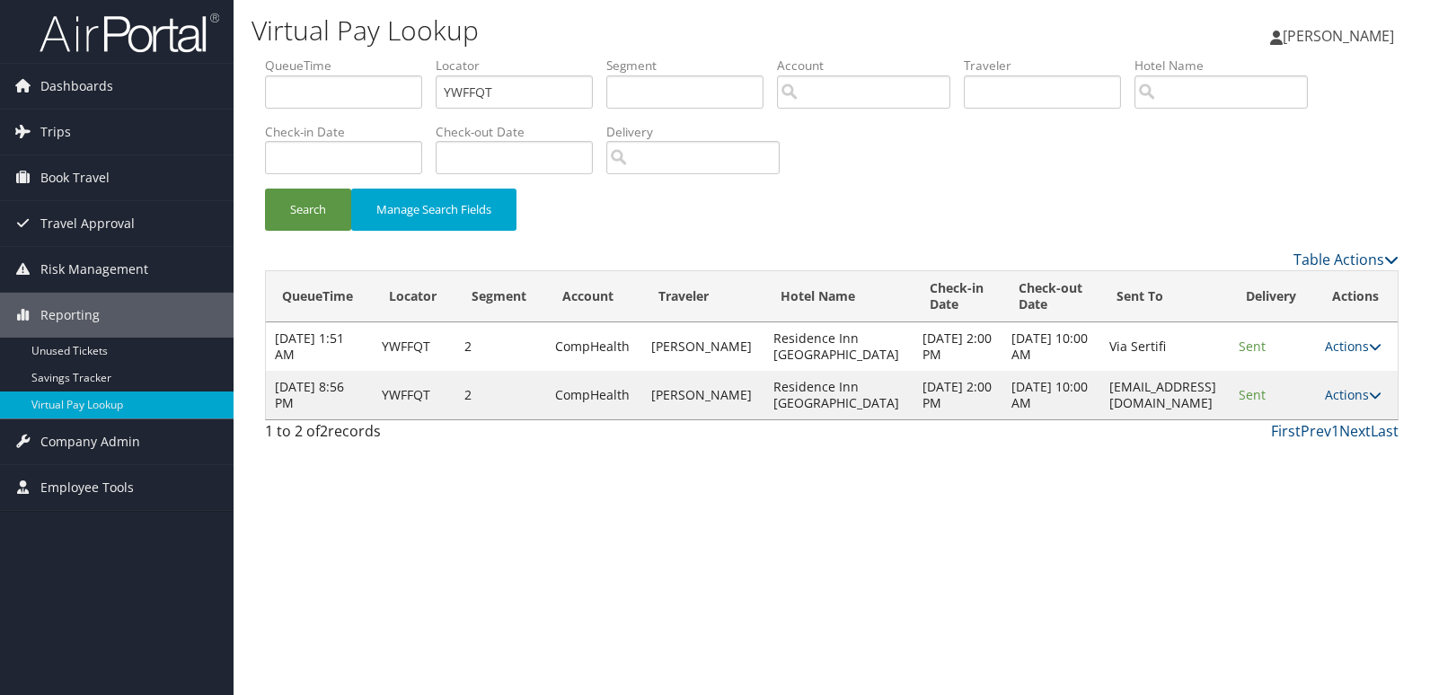
click at [1371, 400] on link "Actions" at bounding box center [1353, 394] width 57 height 17
click at [1329, 444] on link "Logs" at bounding box center [1322, 452] width 113 height 31
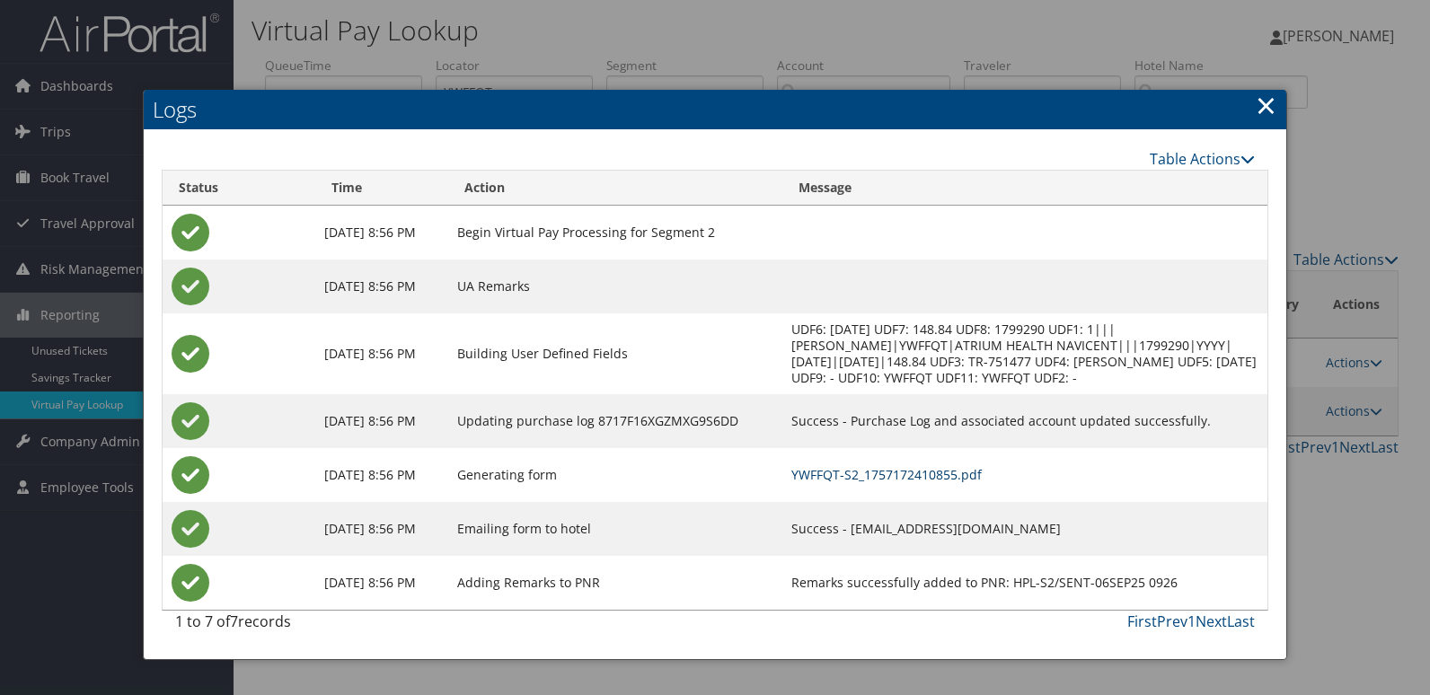
click at [891, 477] on link "YWFFQT-S2_1757172410855.pdf" at bounding box center [886, 474] width 190 height 17
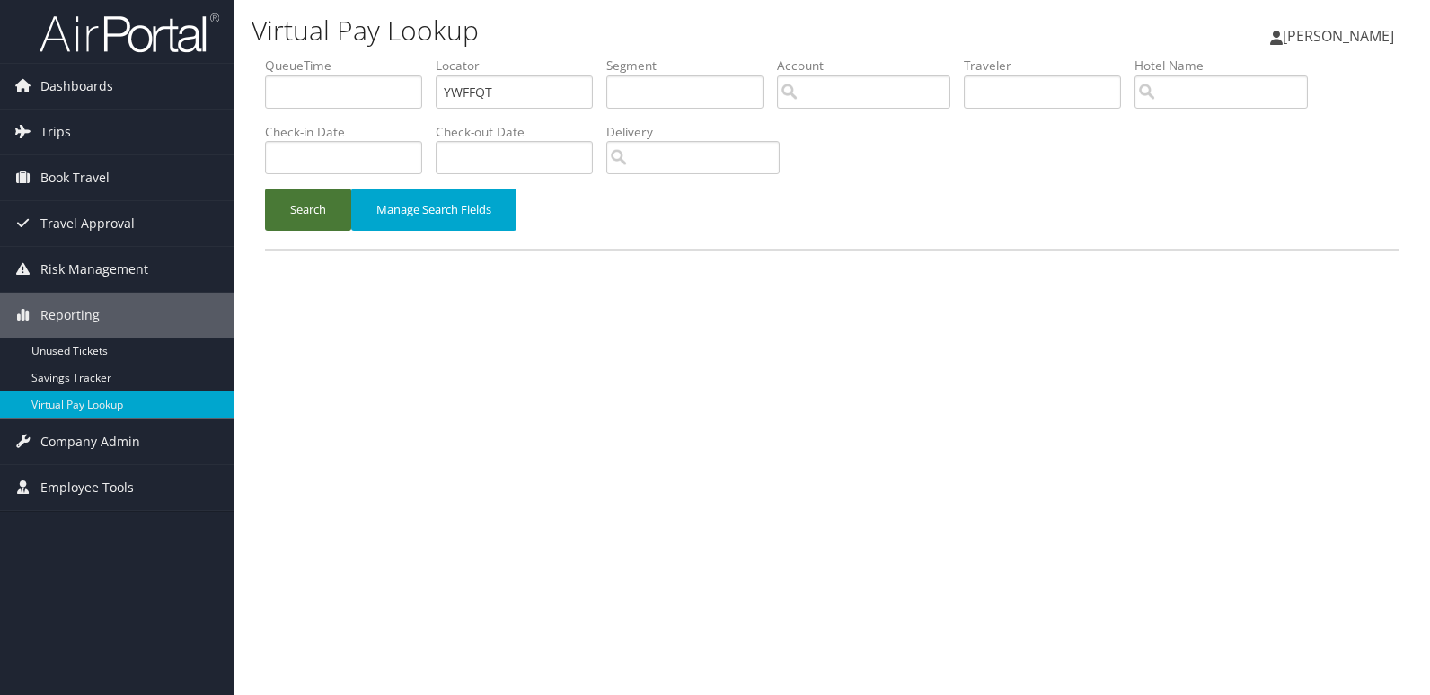
click at [287, 206] on button "Search" at bounding box center [308, 210] width 86 height 42
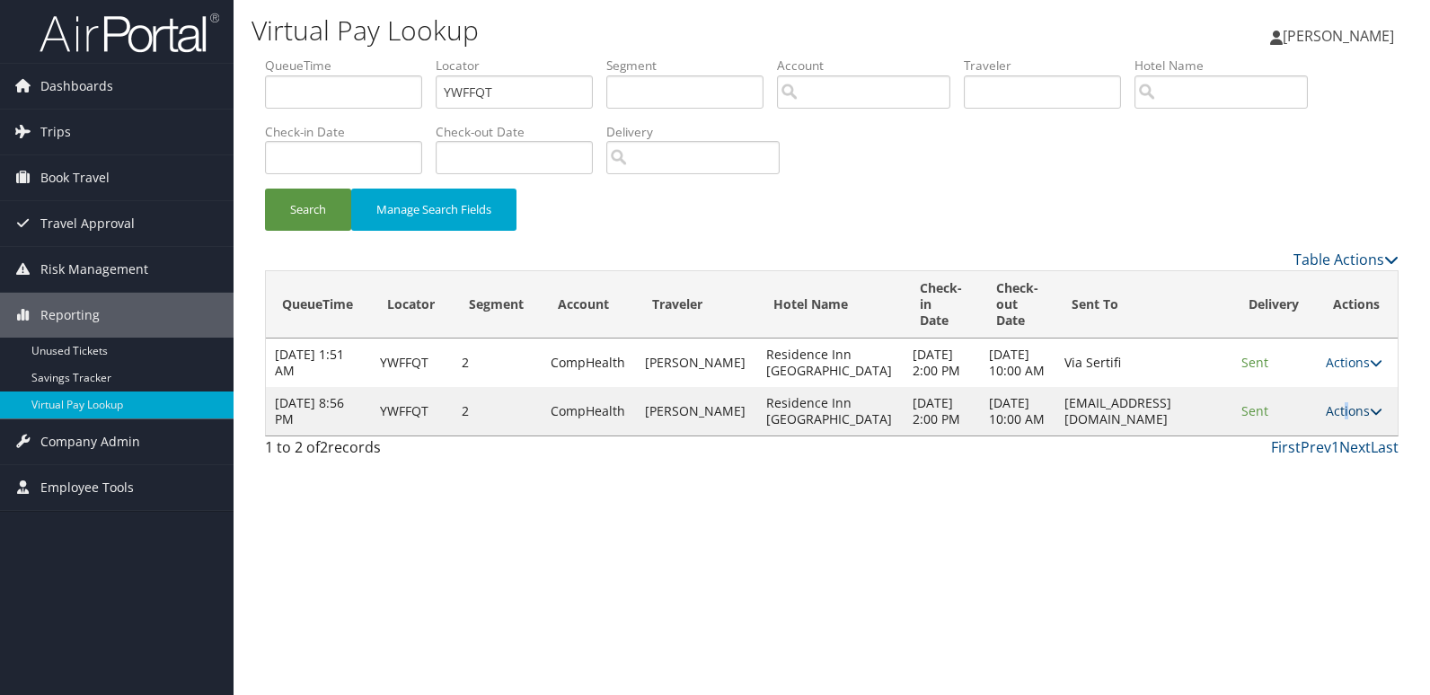
click at [1341, 419] on link "Actions" at bounding box center [1354, 410] width 57 height 17
drag, startPoint x: 1341, startPoint y: 434, endPoint x: 1305, endPoint y: 483, distance: 61.1
click at [1305, 483] on link "Logs" at bounding box center [1316, 492] width 113 height 31
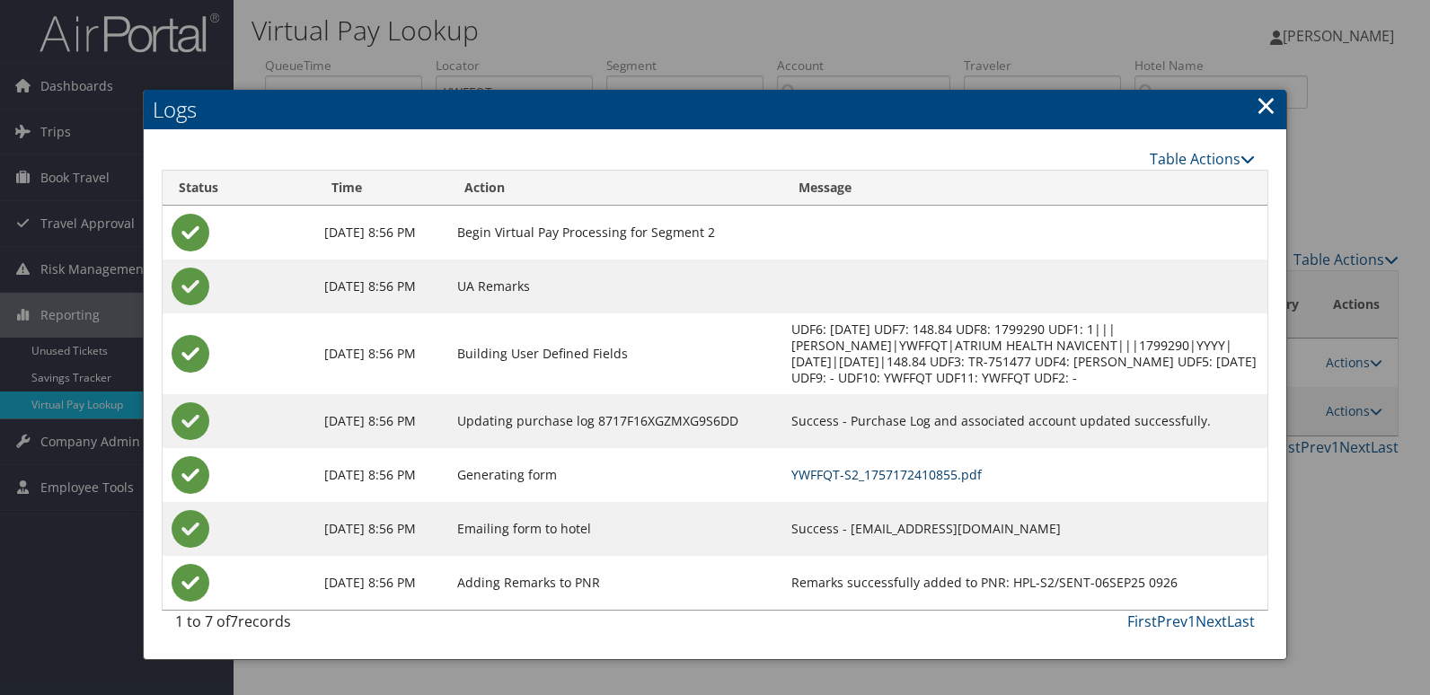
click at [917, 467] on link "YWFFQT-S2_1757172410855.pdf" at bounding box center [886, 474] width 190 height 17
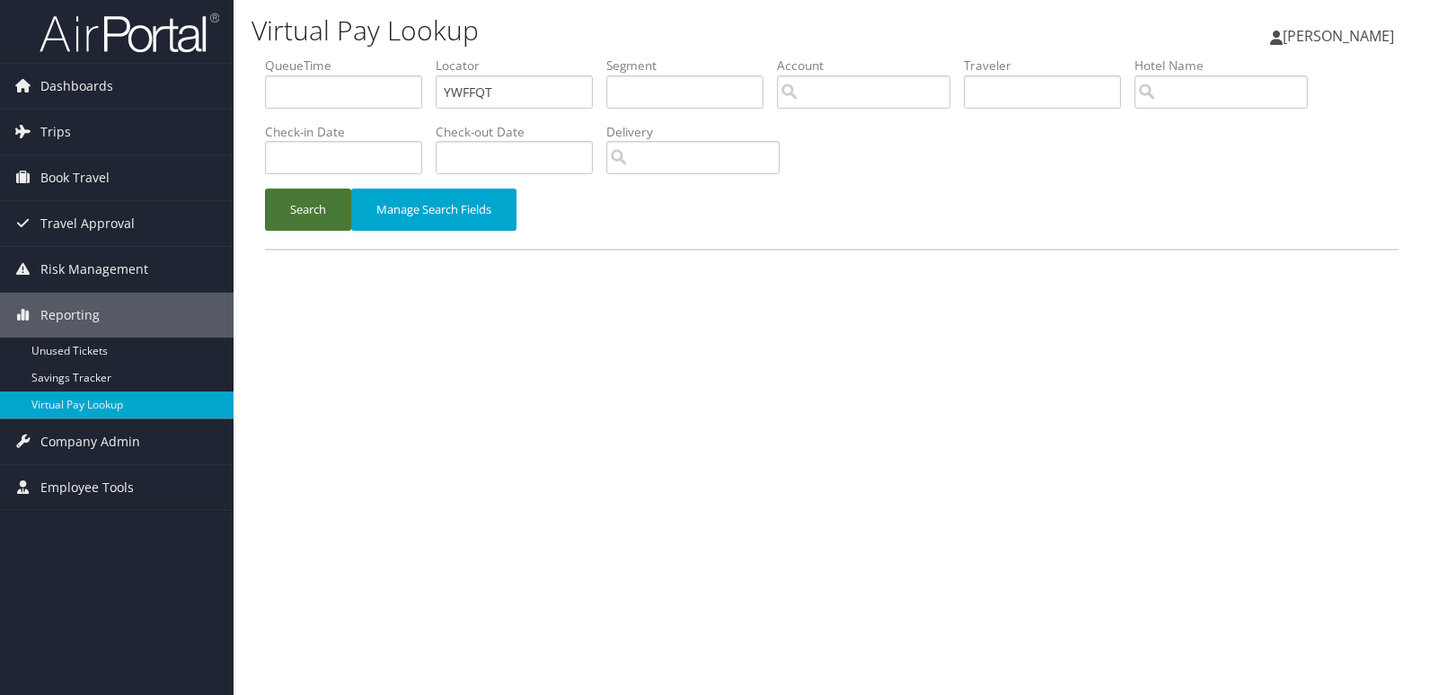
click at [300, 210] on button "Search" at bounding box center [308, 210] width 86 height 42
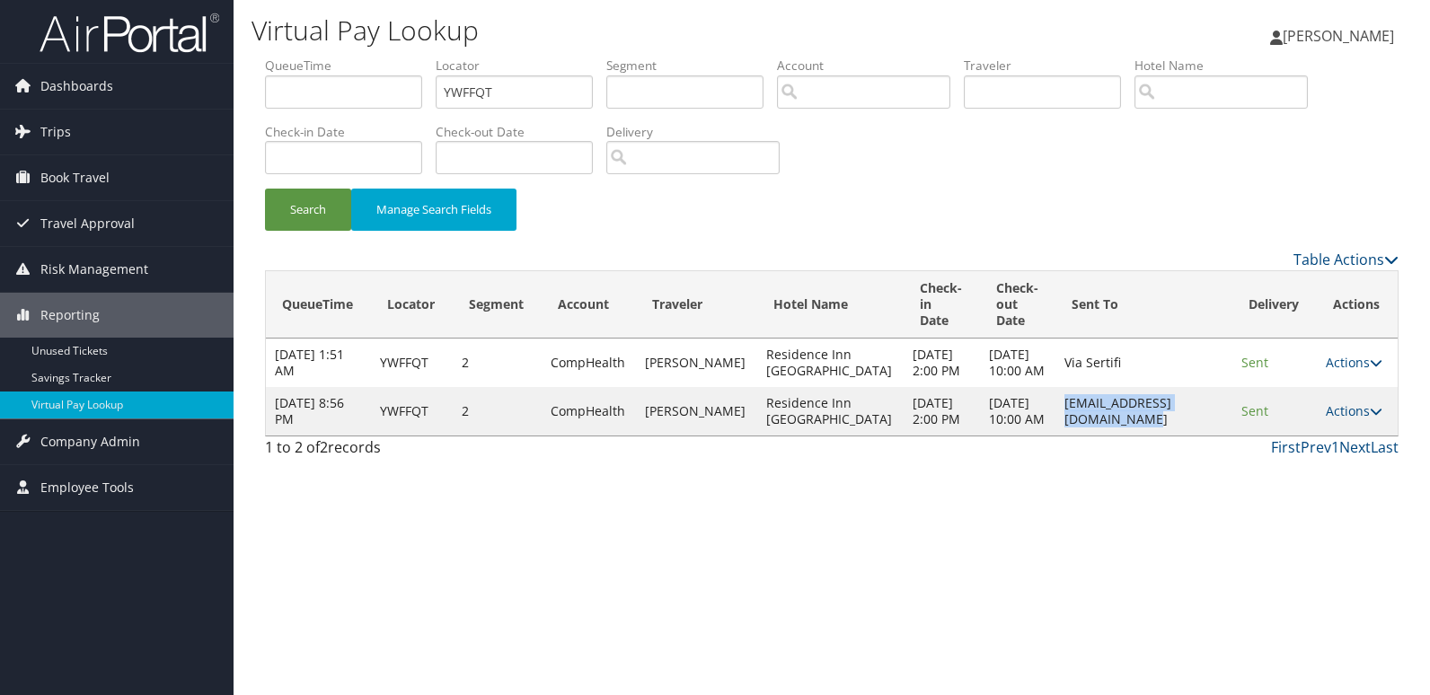
drag, startPoint x: 1008, startPoint y: 434, endPoint x: 1196, endPoint y: 442, distance: 188.8
click at [1196, 436] on td "maconresidenceinn@gmail.com" at bounding box center [1143, 411] width 177 height 49
copy td "maconresidenceinn@gmail.com"
drag, startPoint x: 393, startPoint y: 101, endPoint x: 382, endPoint y: 106, distance: 12.1
click at [392, 57] on ul "QueueTime Locator YWFFQT Segment Account Traveler Hotel Name Check-in Date Chec…" at bounding box center [832, 57] width 1134 height 0
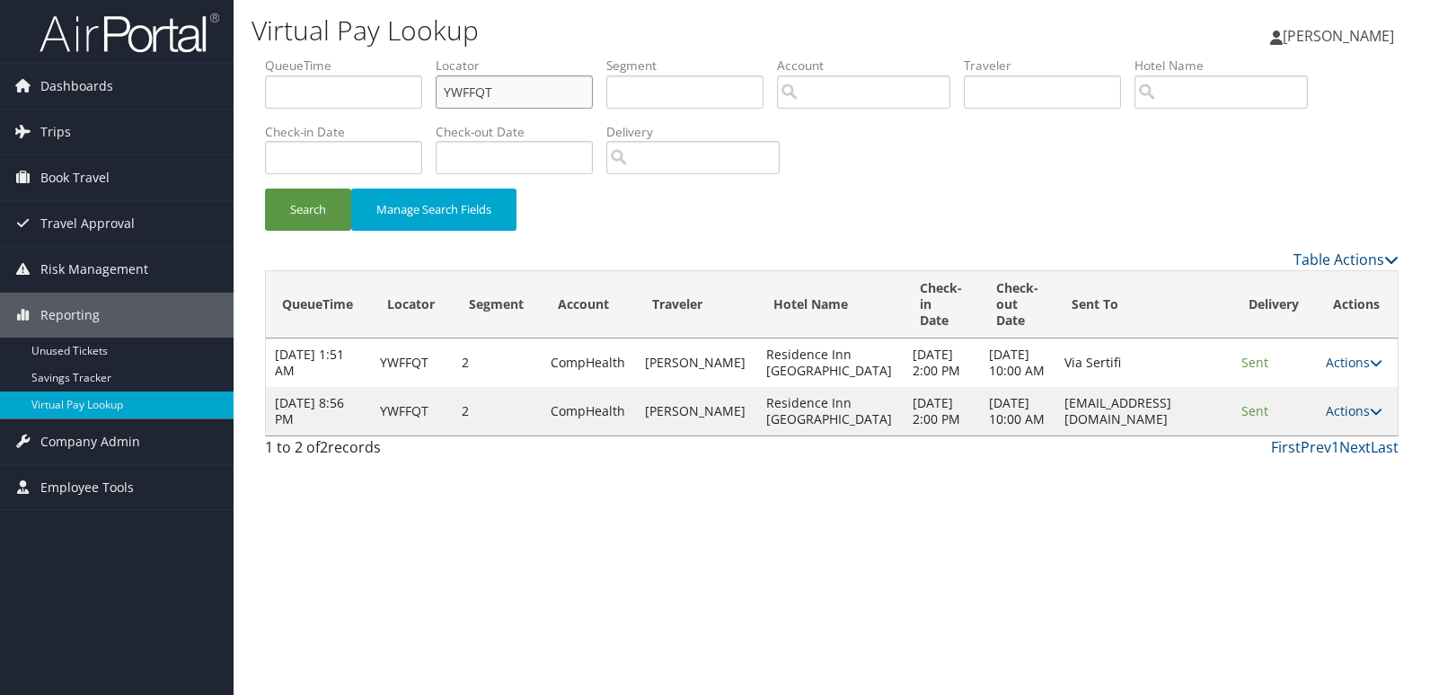
paste input "AOGPKM"
type input "AOGPKM"
drag, startPoint x: 306, startPoint y: 208, endPoint x: 431, endPoint y: 226, distance: 126.1
click at [306, 209] on button "Search" at bounding box center [308, 210] width 86 height 42
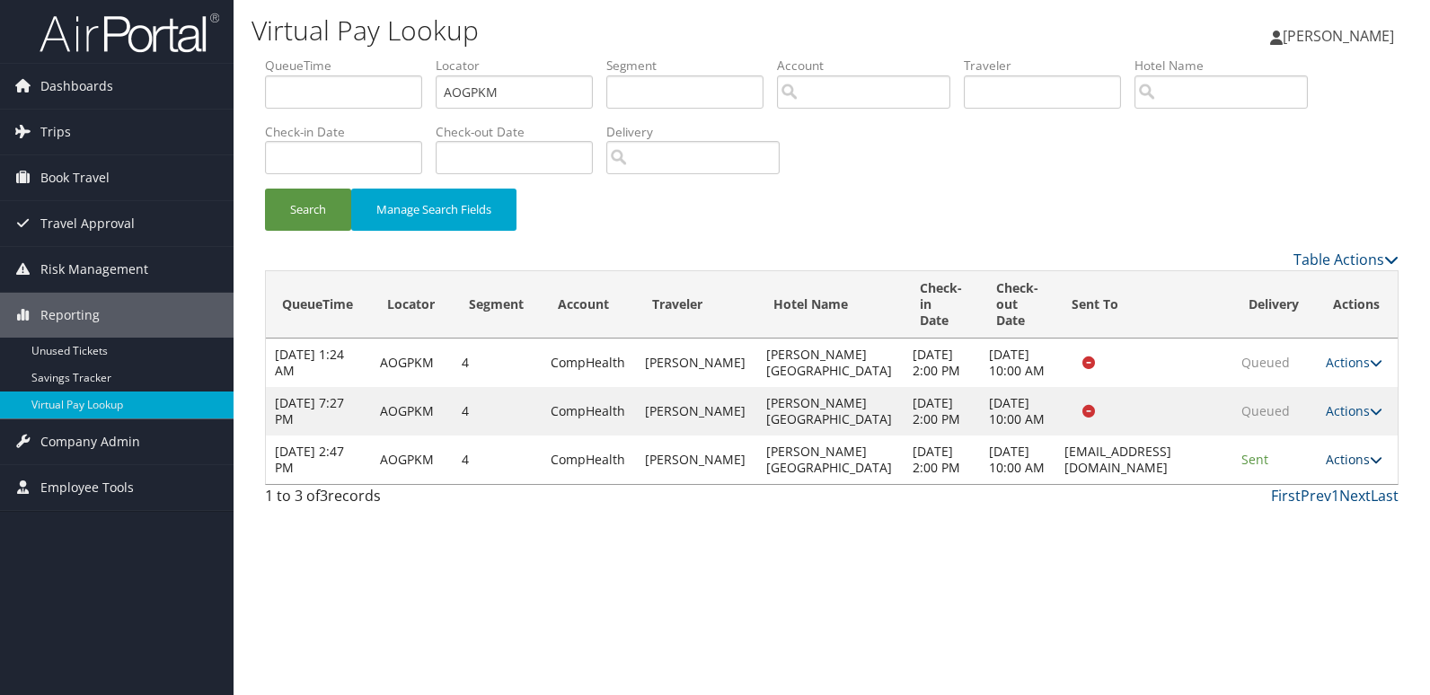
click at [1370, 466] on icon at bounding box center [1376, 460] width 13 height 13
click at [1313, 548] on link "Logs" at bounding box center [1317, 557] width 113 height 31
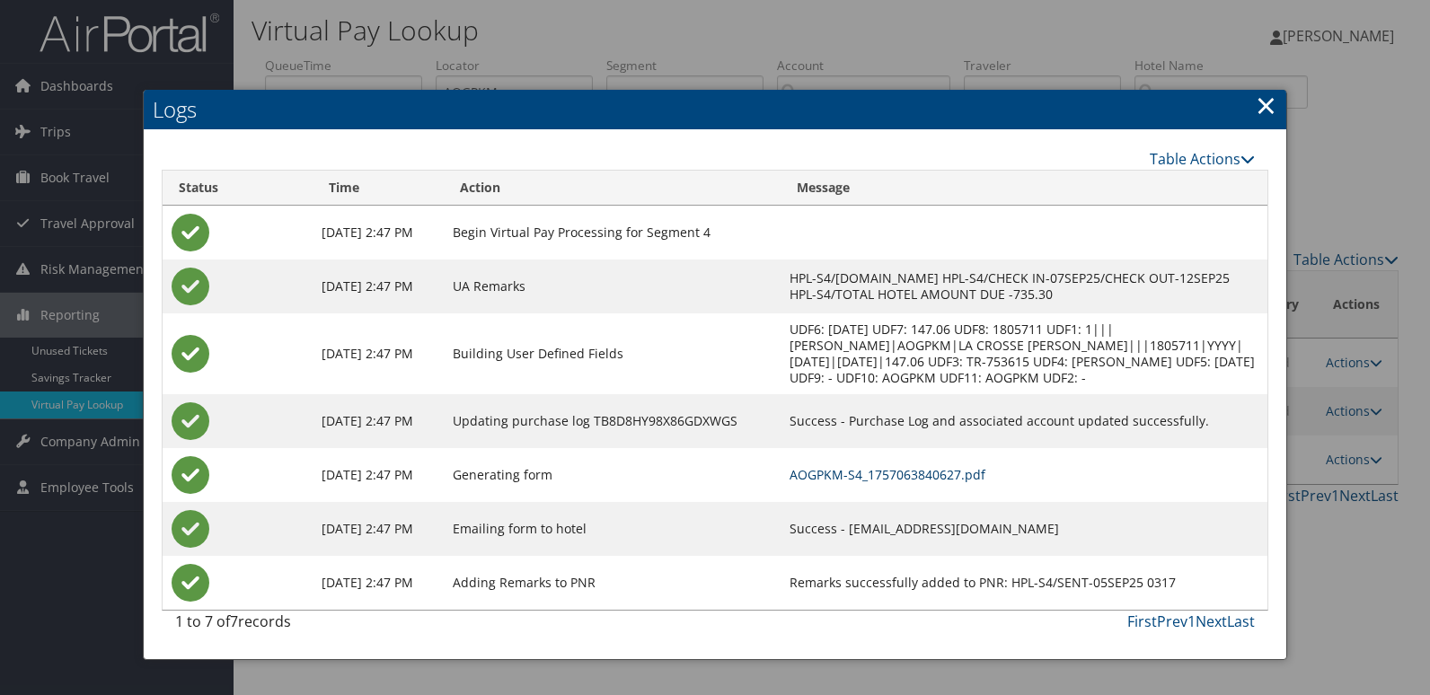
click at [912, 475] on link "AOGPKM-S4_1757063840627.pdf" at bounding box center [888, 474] width 196 height 17
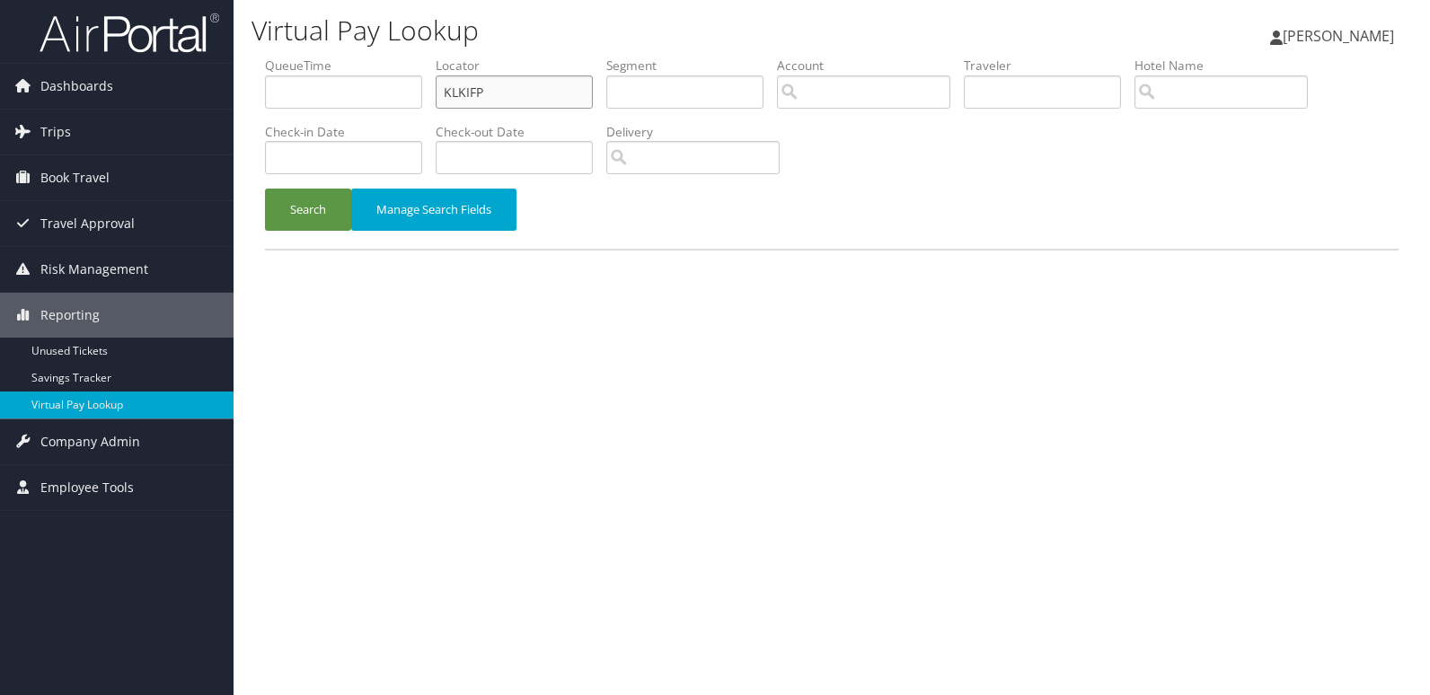
drag, startPoint x: 508, startPoint y: 94, endPoint x: 331, endPoint y: 119, distance: 178.6
click at [331, 57] on ul "QueueTime Locator KLKIFP Segment Account Traveler Hotel Name Check-in Date Chec…" at bounding box center [832, 57] width 1134 height 0
paste input "SHJYI"
type input "KSHJYI"
click at [308, 206] on button "Search" at bounding box center [308, 210] width 86 height 42
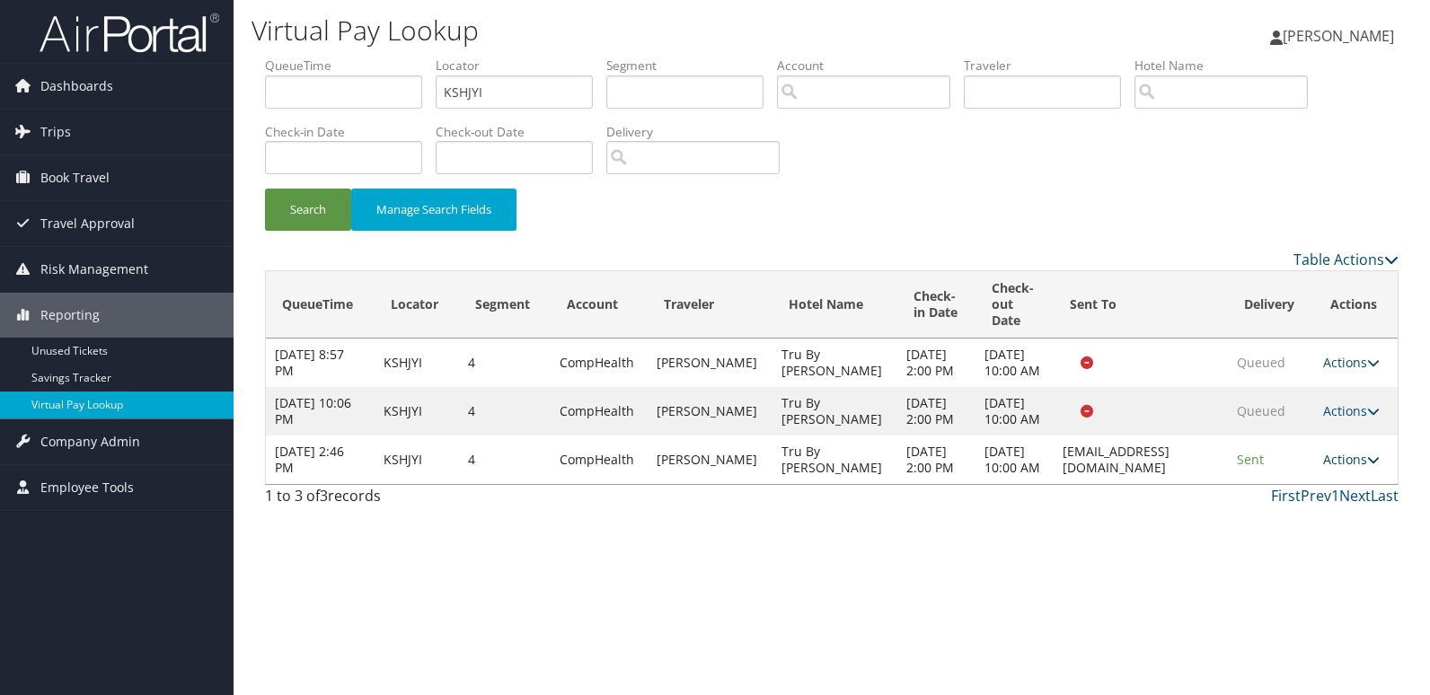
click at [1363, 468] on link "Actions" at bounding box center [1351, 459] width 57 height 17
click at [1302, 558] on link "Logs" at bounding box center [1315, 557] width 113 height 31
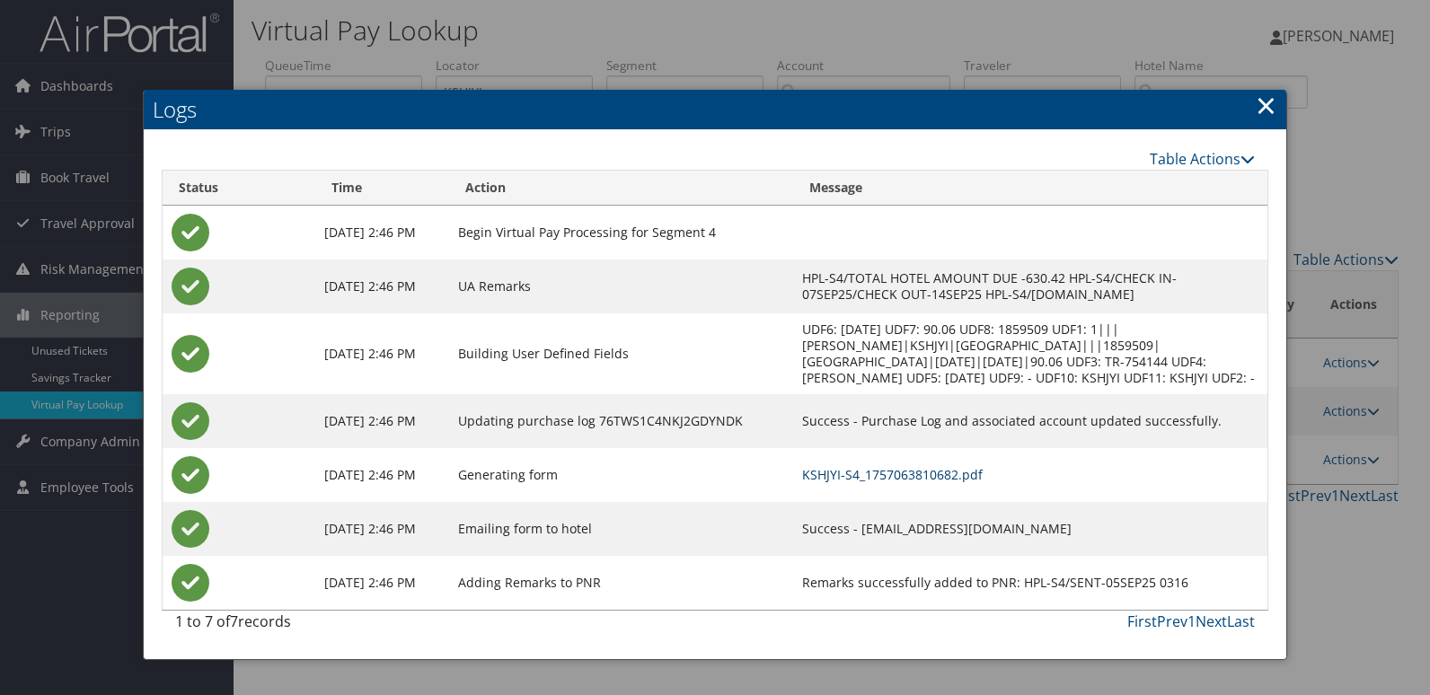
click at [901, 482] on link "KSHJYI-S4_1757063810682.pdf" at bounding box center [892, 474] width 181 height 17
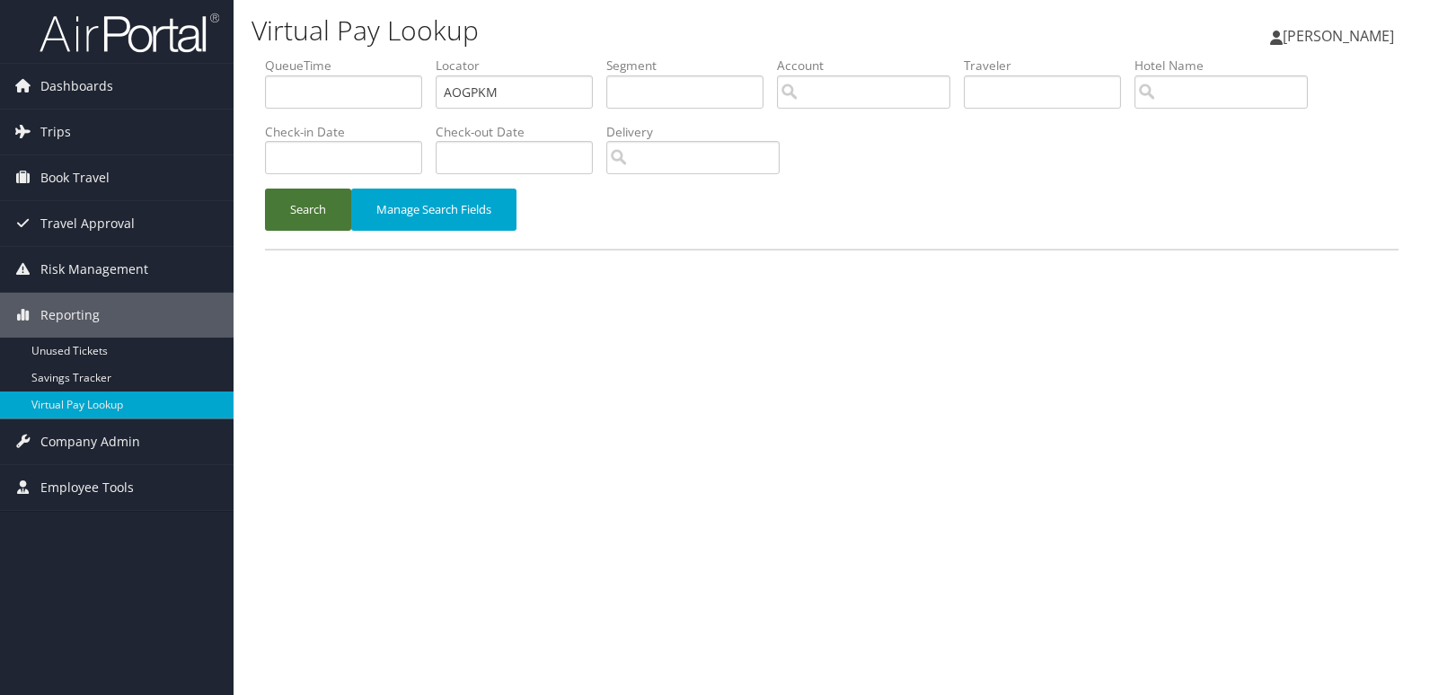
click at [308, 210] on button "Search" at bounding box center [308, 210] width 86 height 42
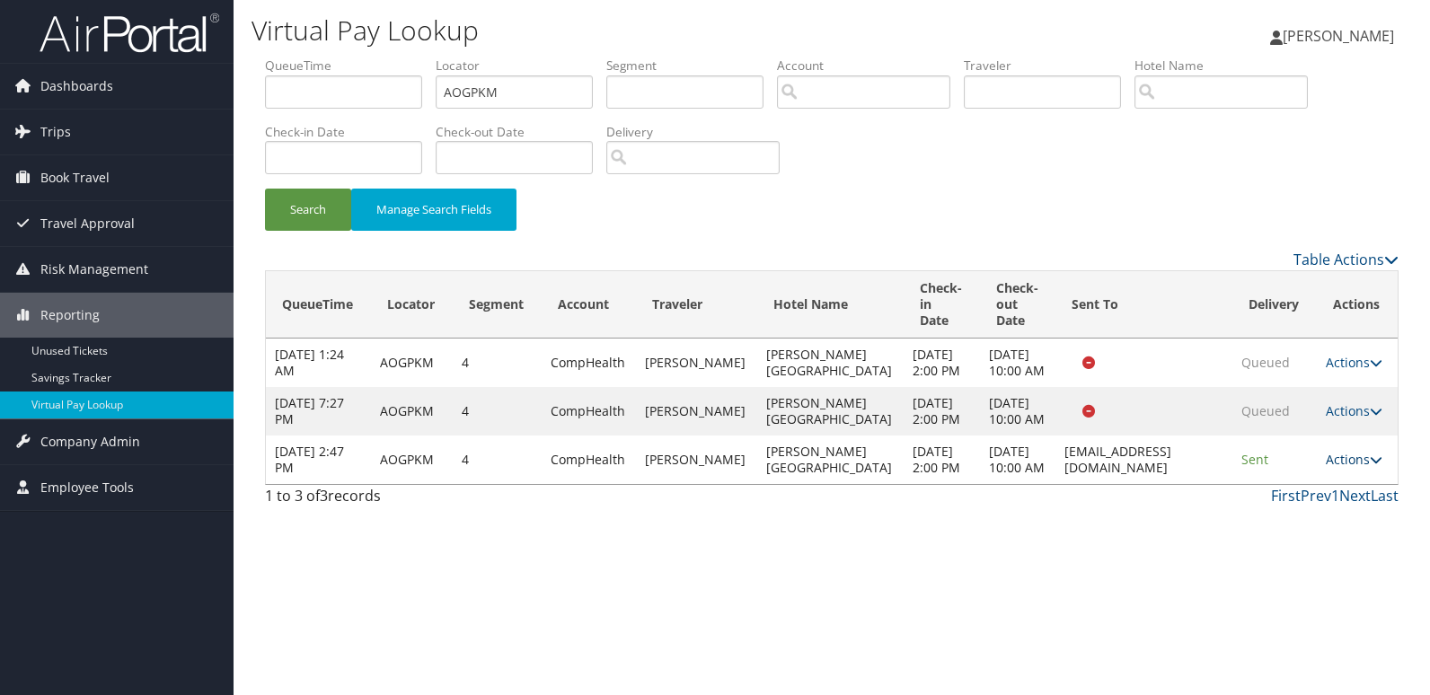
click at [1351, 484] on td "Actions Resend Logs View Itinerary" at bounding box center [1357, 460] width 81 height 49
click at [1351, 468] on link "Actions" at bounding box center [1354, 459] width 57 height 17
click at [1319, 549] on link "Logs" at bounding box center [1317, 557] width 113 height 31
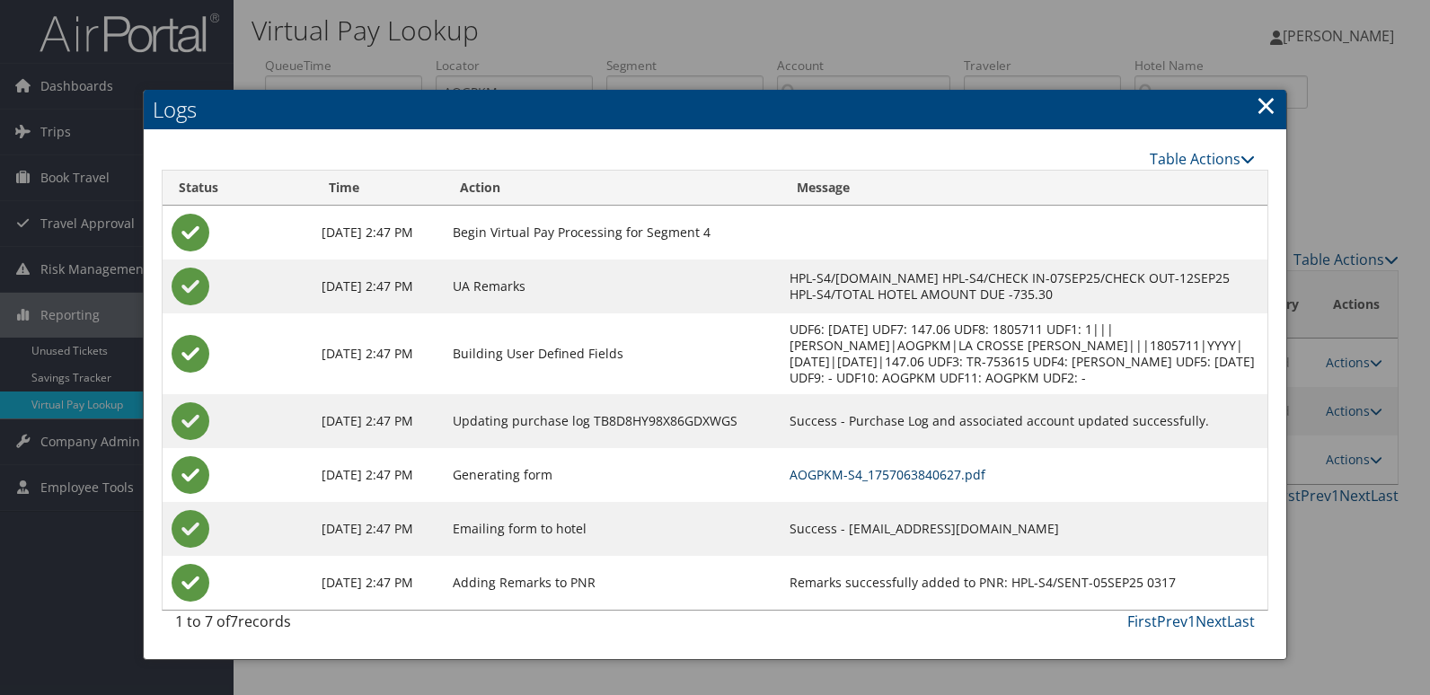
drag, startPoint x: 926, startPoint y: 473, endPoint x: 914, endPoint y: 473, distance: 11.7
click at [926, 473] on link "AOGPKM-S4_1757063840627.pdf" at bounding box center [888, 474] width 196 height 17
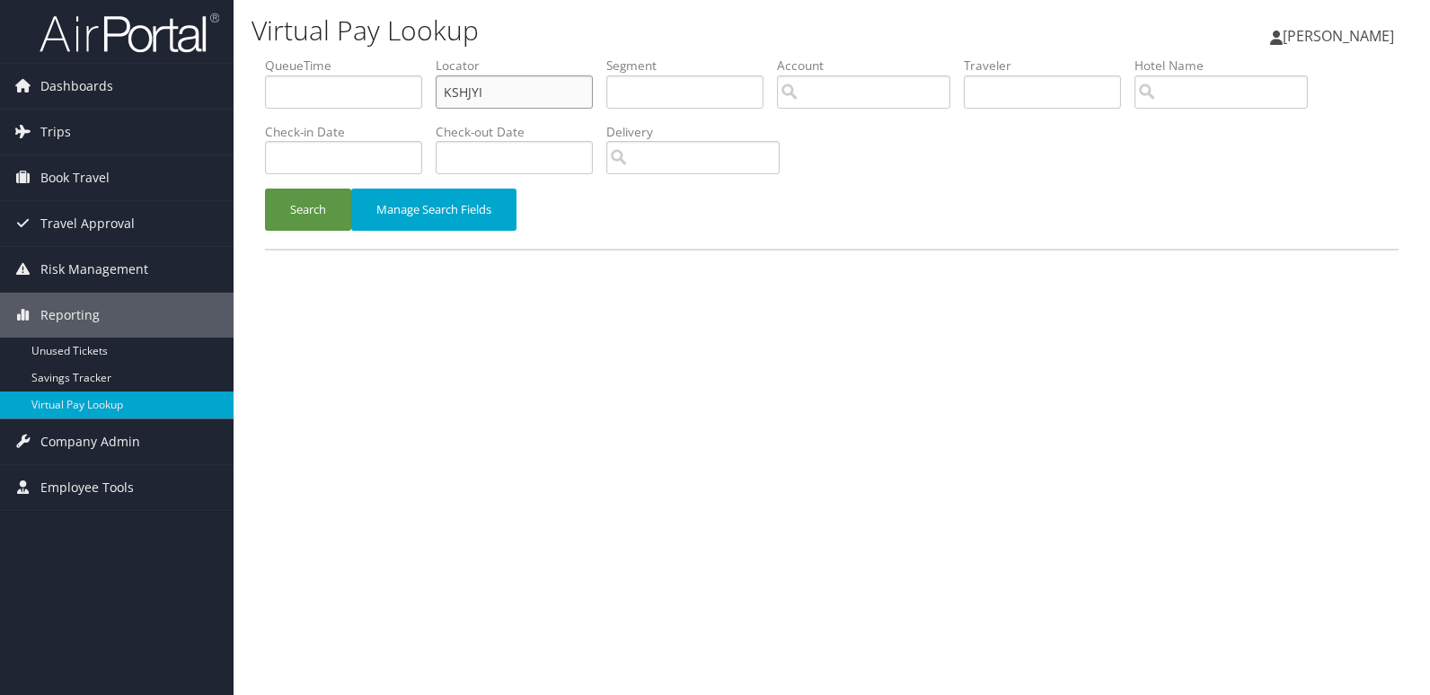
drag, startPoint x: 493, startPoint y: 93, endPoint x: 326, endPoint y: 121, distance: 169.4
click at [327, 57] on ul "QueueTime Locator KSHJYI Segment Account Traveler Hotel Name Check-in Date Chec…" at bounding box center [832, 57] width 1134 height 0
paste input "FQUKOE"
type input "FQUKOE"
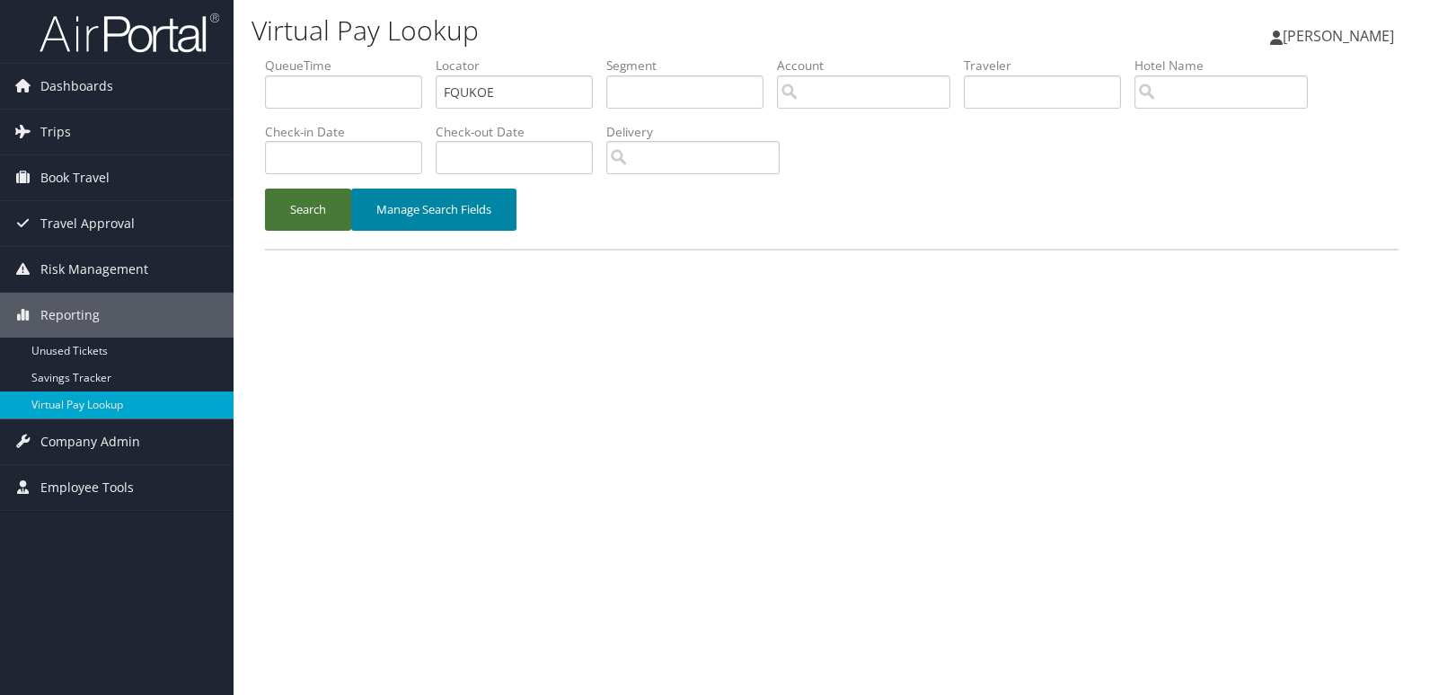
drag, startPoint x: 295, startPoint y: 196, endPoint x: 428, endPoint y: 216, distance: 135.4
click at [295, 198] on button "Search" at bounding box center [308, 210] width 86 height 42
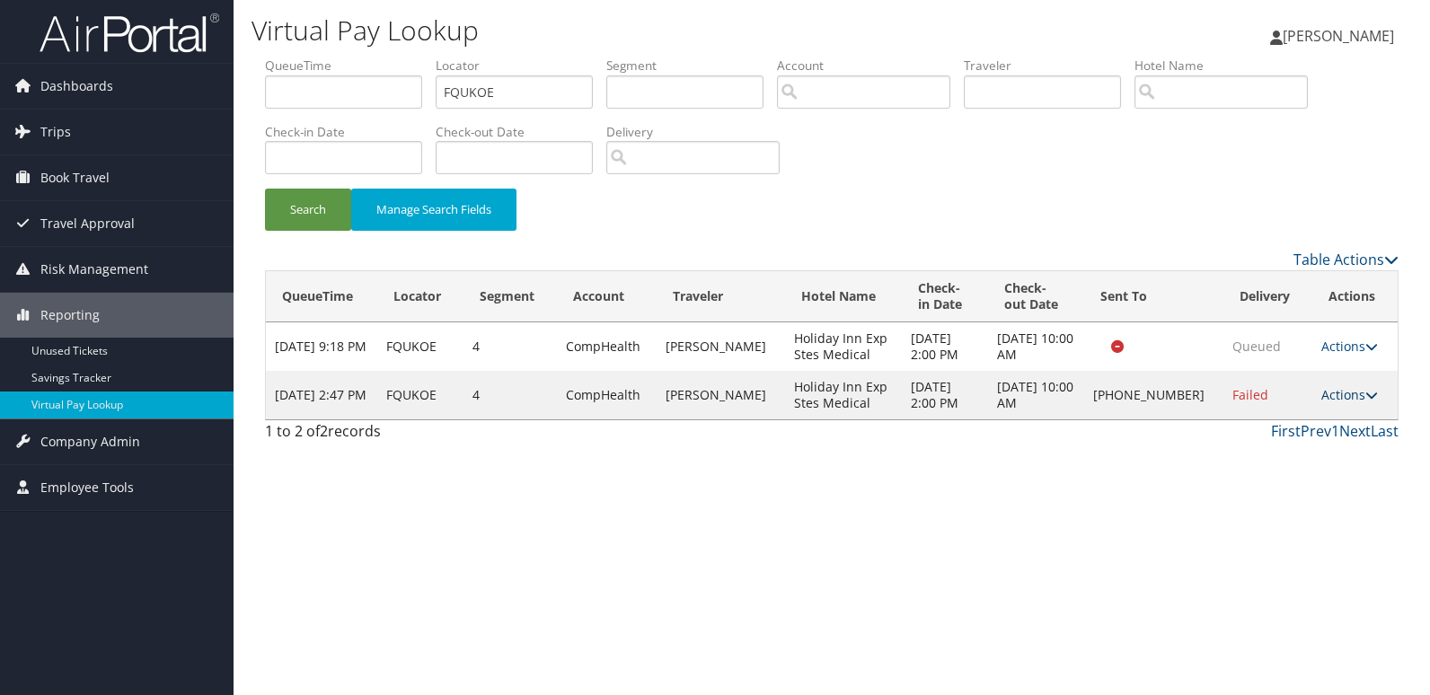
click at [1365, 399] on icon at bounding box center [1371, 395] width 13 height 13
click at [1310, 456] on link "Logs" at bounding box center [1290, 452] width 154 height 31
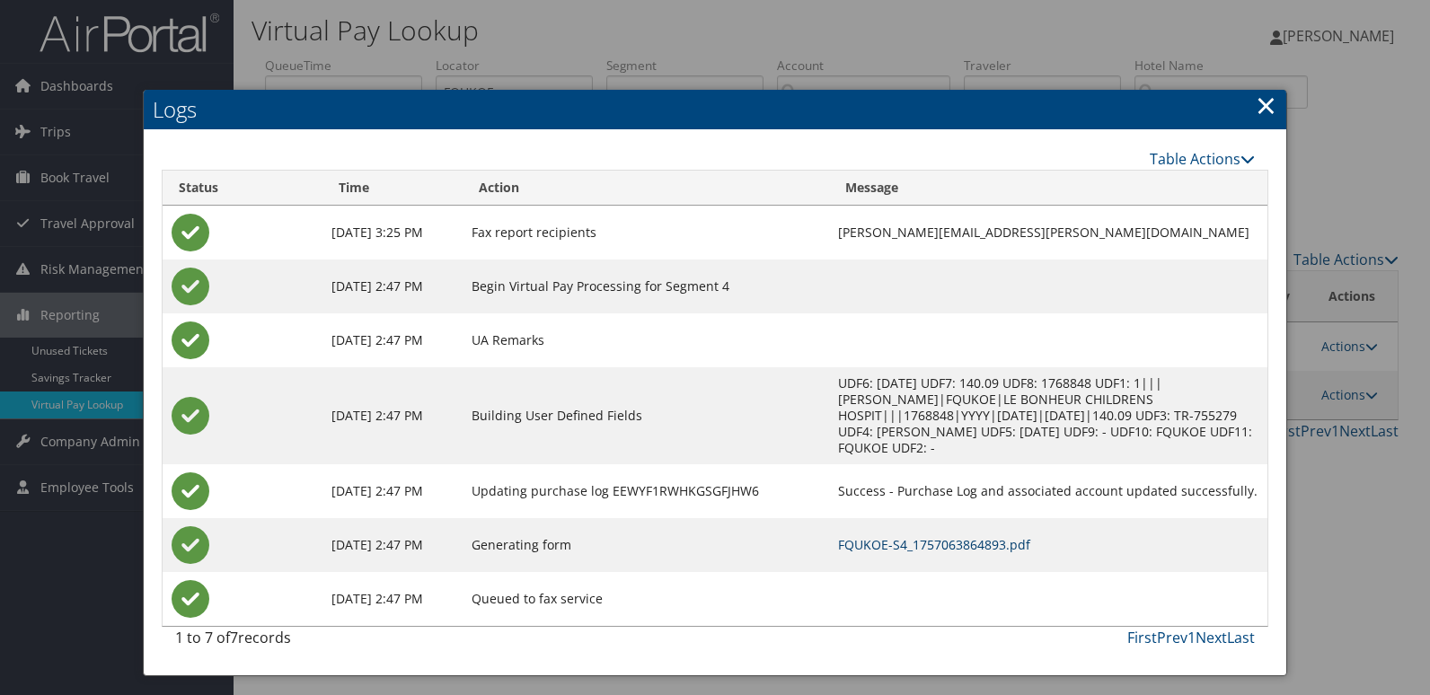
click at [909, 536] on link "FQUKOE-S4_1757063864893.pdf" at bounding box center [934, 544] width 192 height 17
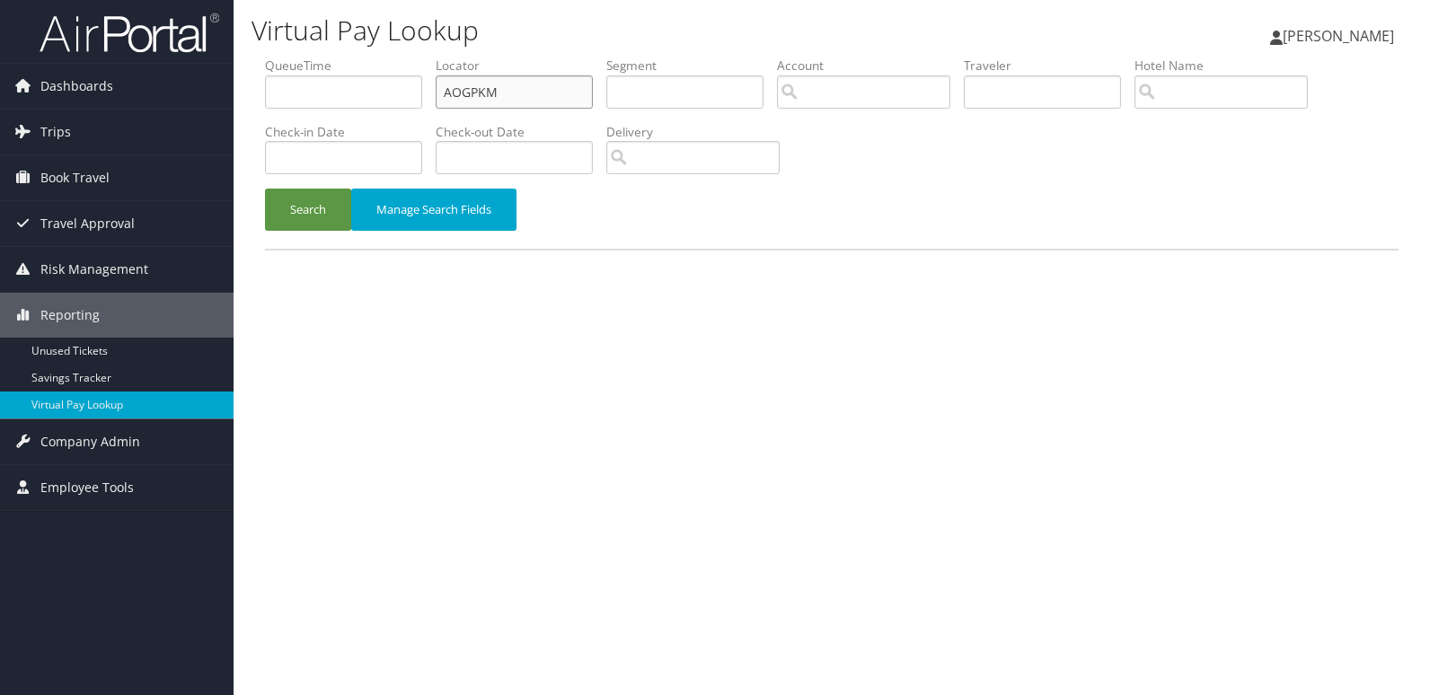
drag, startPoint x: 322, startPoint y: 116, endPoint x: 300, endPoint y: 118, distance: 22.5
click at [301, 57] on ul "QueueTime Locator AOGPKM Segment Account Traveler Hotel Name Check-in Date Chec…" at bounding box center [832, 57] width 1134 height 0
paste input "KSHJYI"
type input "KSHJYI"
click at [304, 204] on button "Search" at bounding box center [308, 210] width 86 height 42
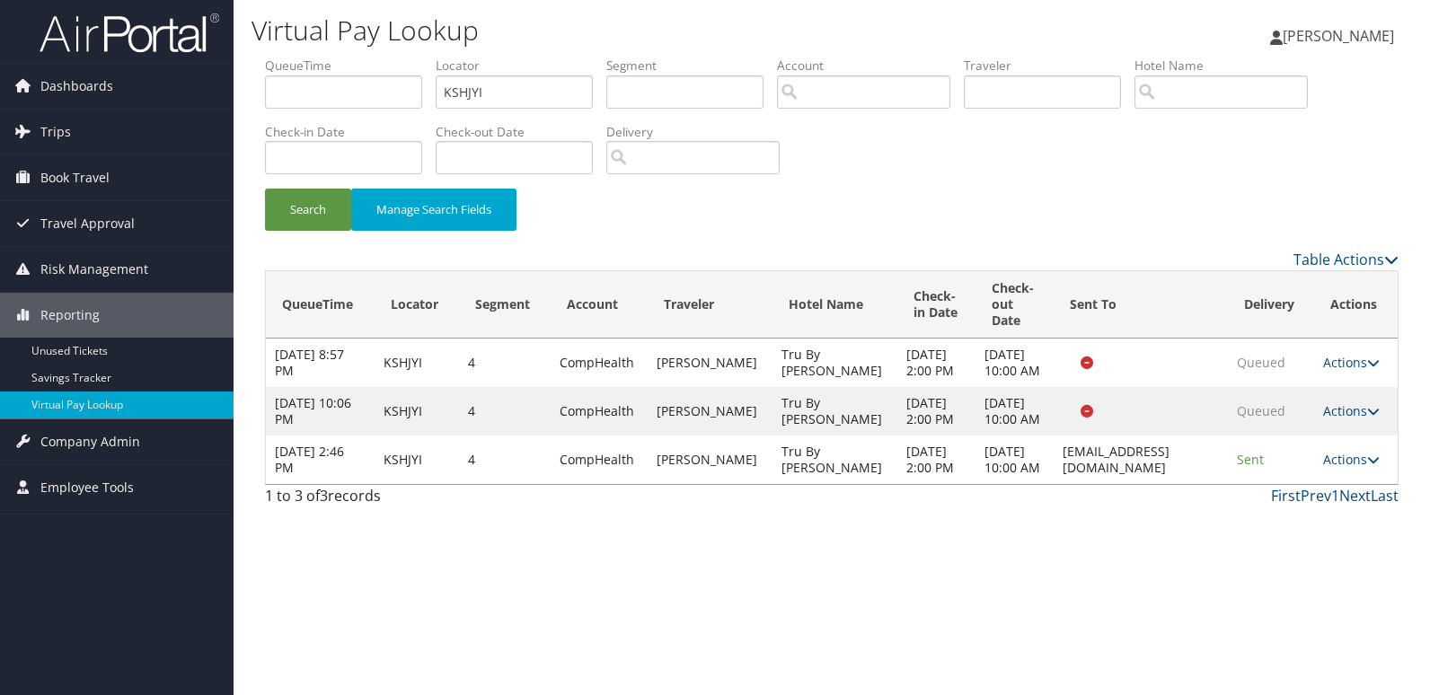
click at [1355, 484] on td "Actions Resend Logs View Itinerary" at bounding box center [1356, 460] width 84 height 49
click at [1339, 468] on link "Actions" at bounding box center [1351, 459] width 57 height 17
click at [1317, 544] on link "Logs" at bounding box center [1315, 557] width 113 height 31
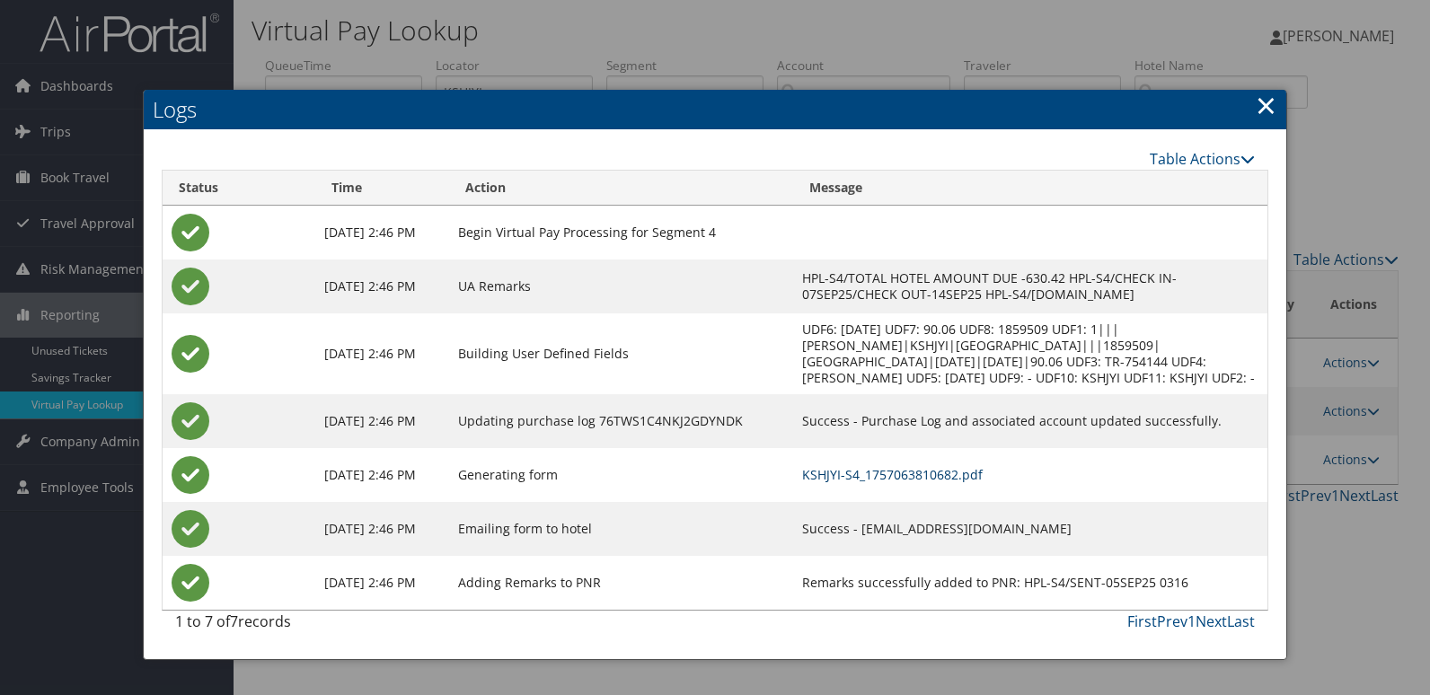
click at [903, 483] on link "KSHJYI-S4_1757063810682.pdf" at bounding box center [892, 474] width 181 height 17
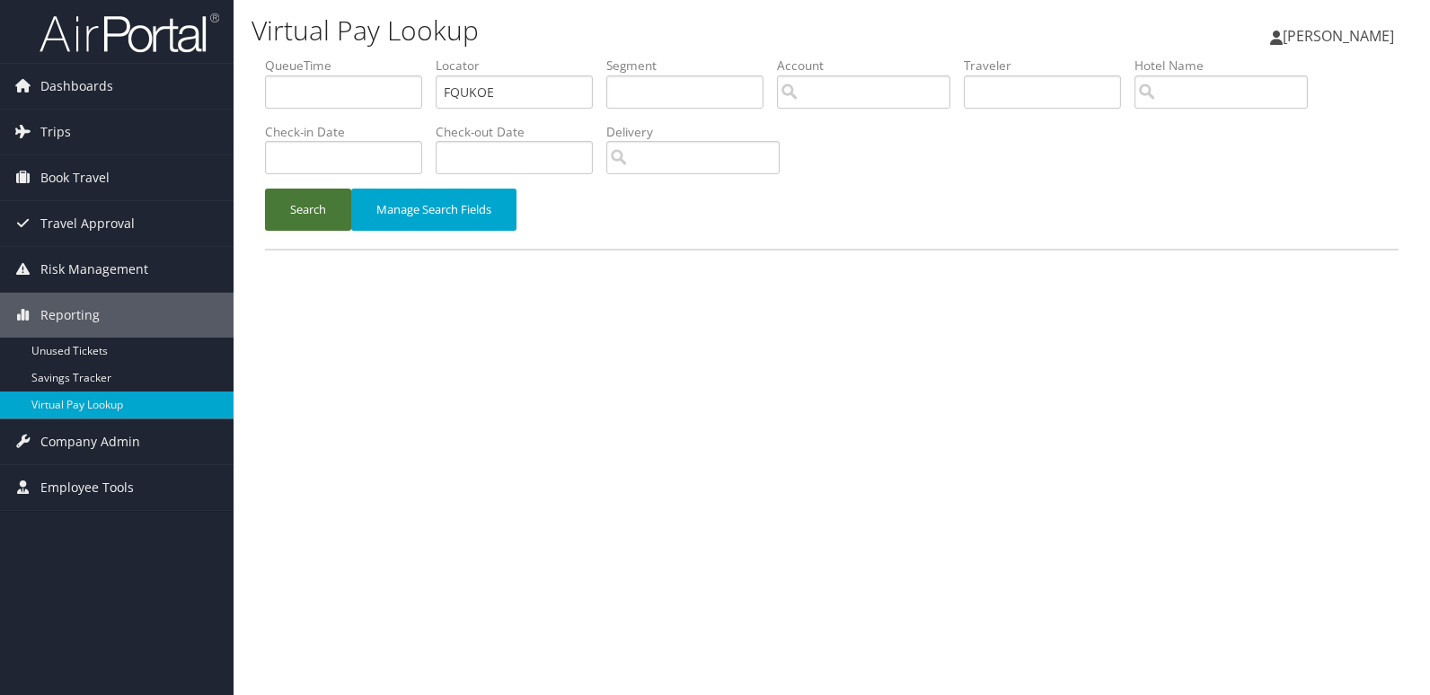
click at [322, 219] on button "Search" at bounding box center [308, 210] width 86 height 42
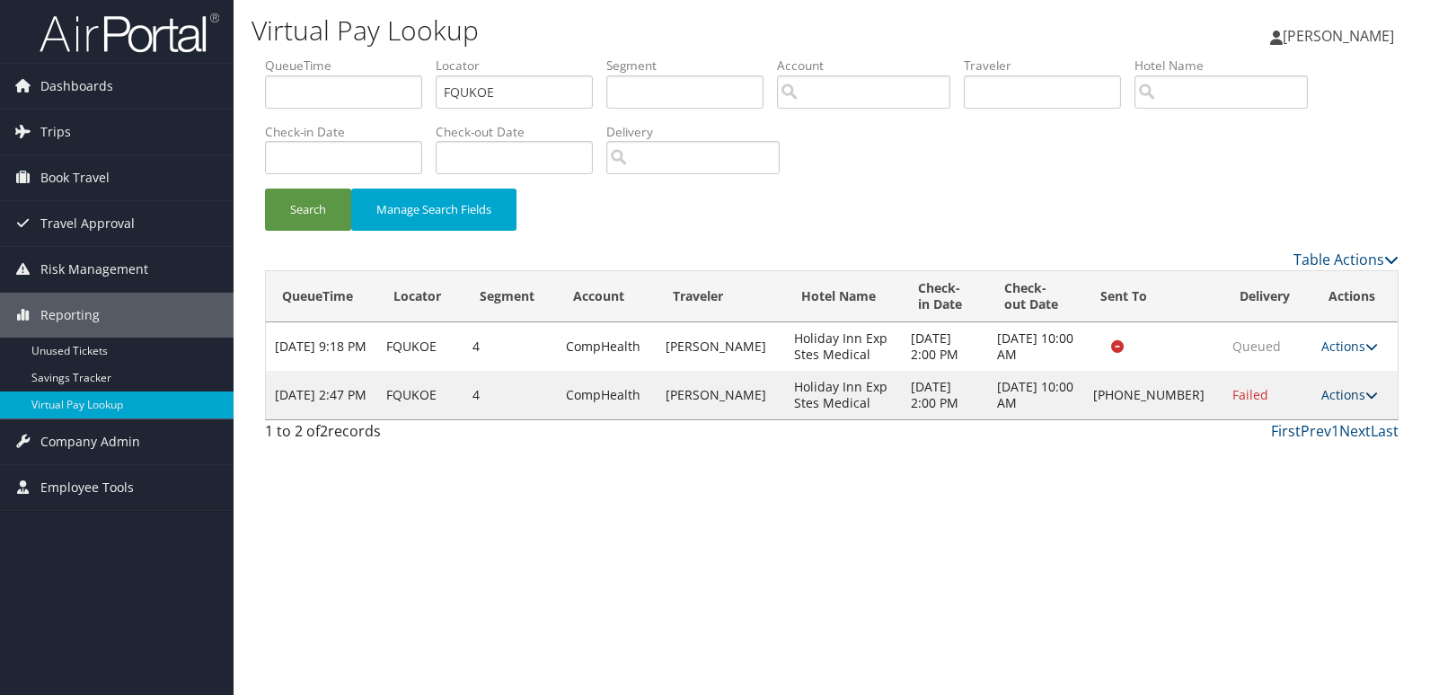
click at [1337, 394] on link "Actions" at bounding box center [1349, 394] width 57 height 17
click at [1277, 416] on link "Resend" at bounding box center [1290, 421] width 154 height 31
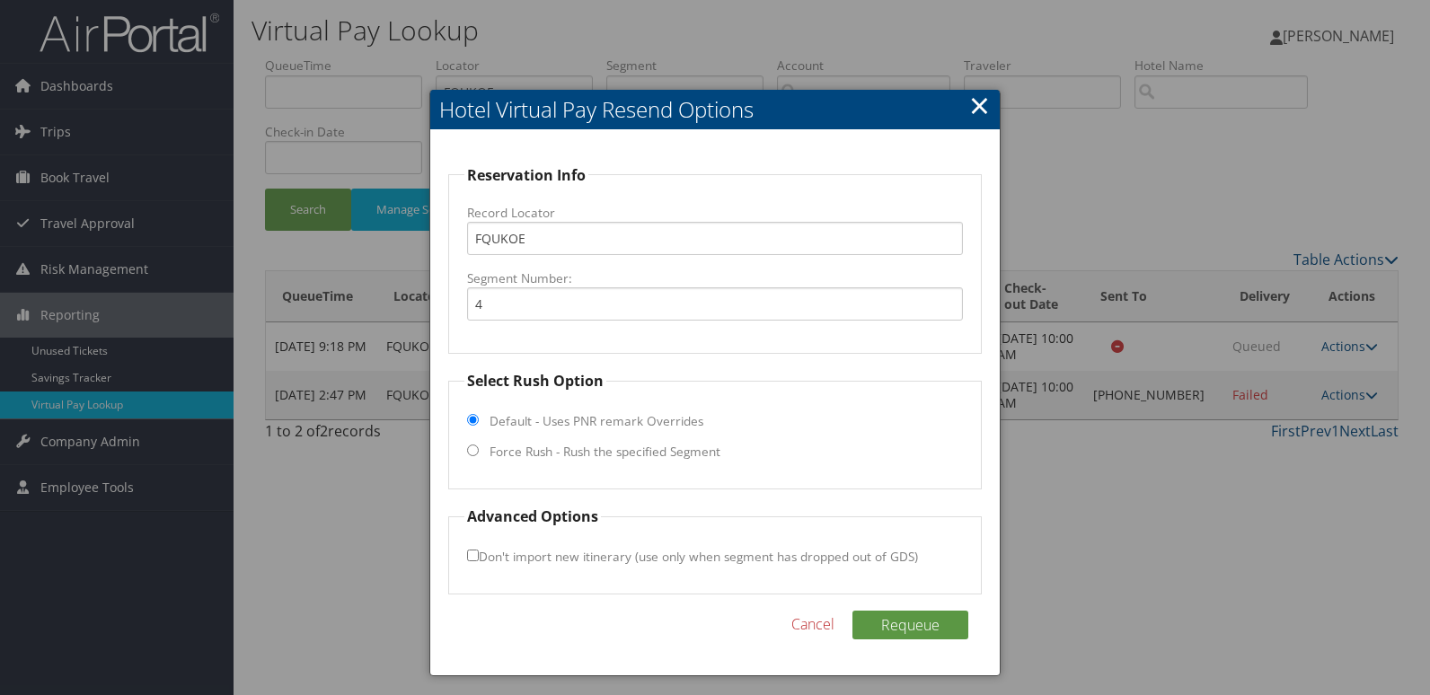
click at [531, 447] on label "Force Rush - Rush the specified Segment" at bounding box center [605, 452] width 231 height 18
click at [479, 447] on input "Force Rush - Rush the specified Segment" at bounding box center [473, 451] width 12 height 12
radio input "true"
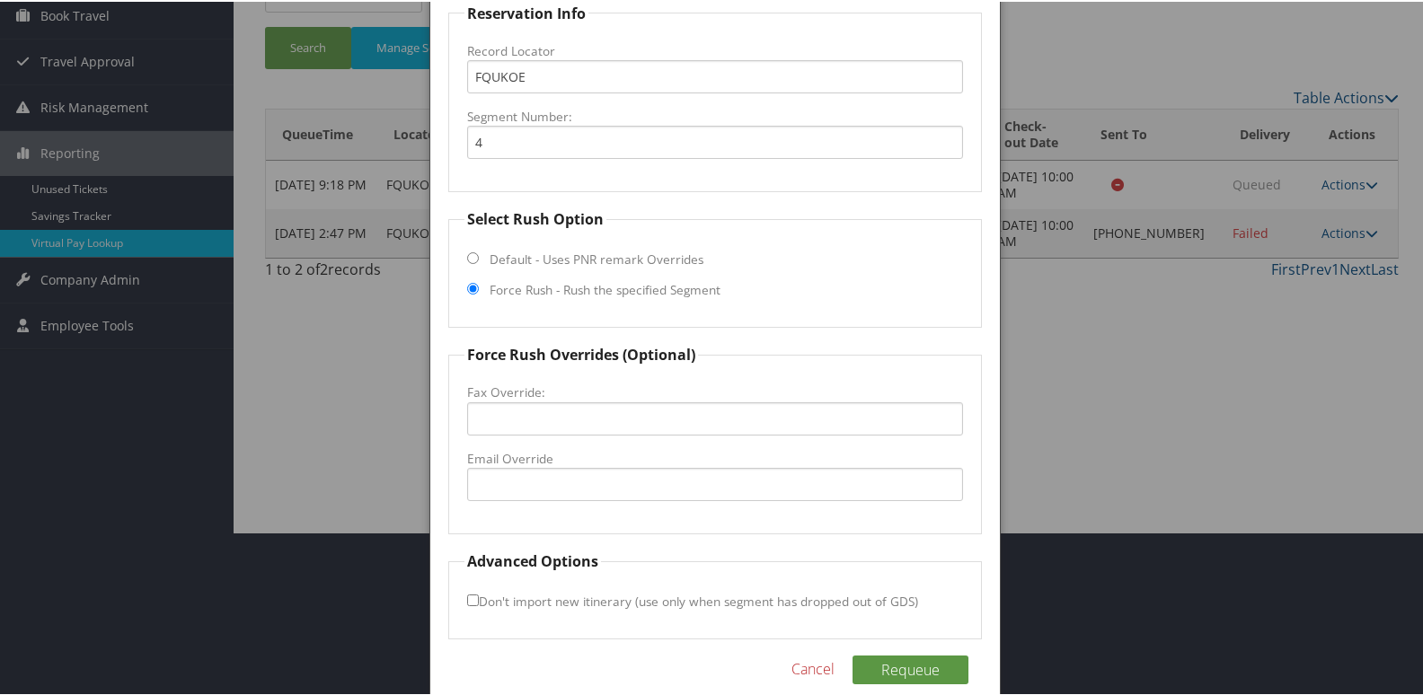
scroll to position [180, 0]
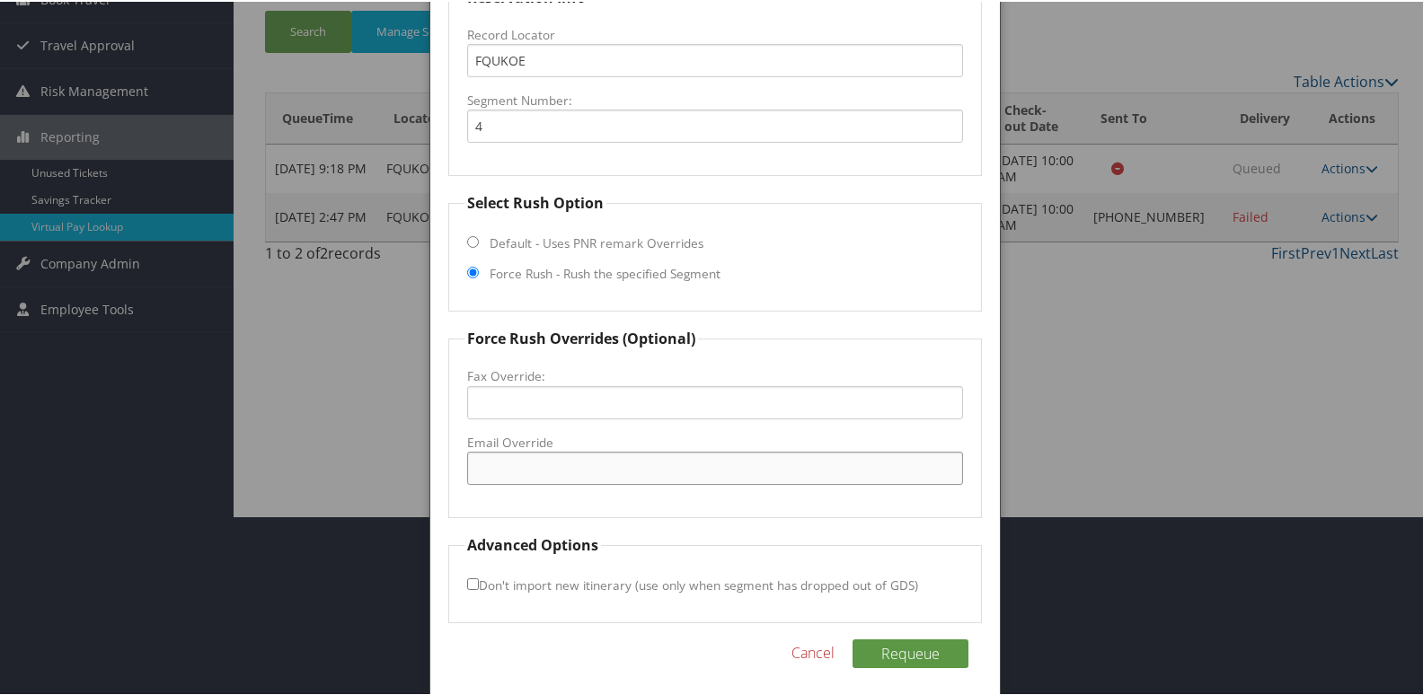
click at [533, 468] on input "Email Override" at bounding box center [715, 466] width 497 height 33
click at [533, 464] on input "Email Override" at bounding box center [715, 466] width 497 height 33
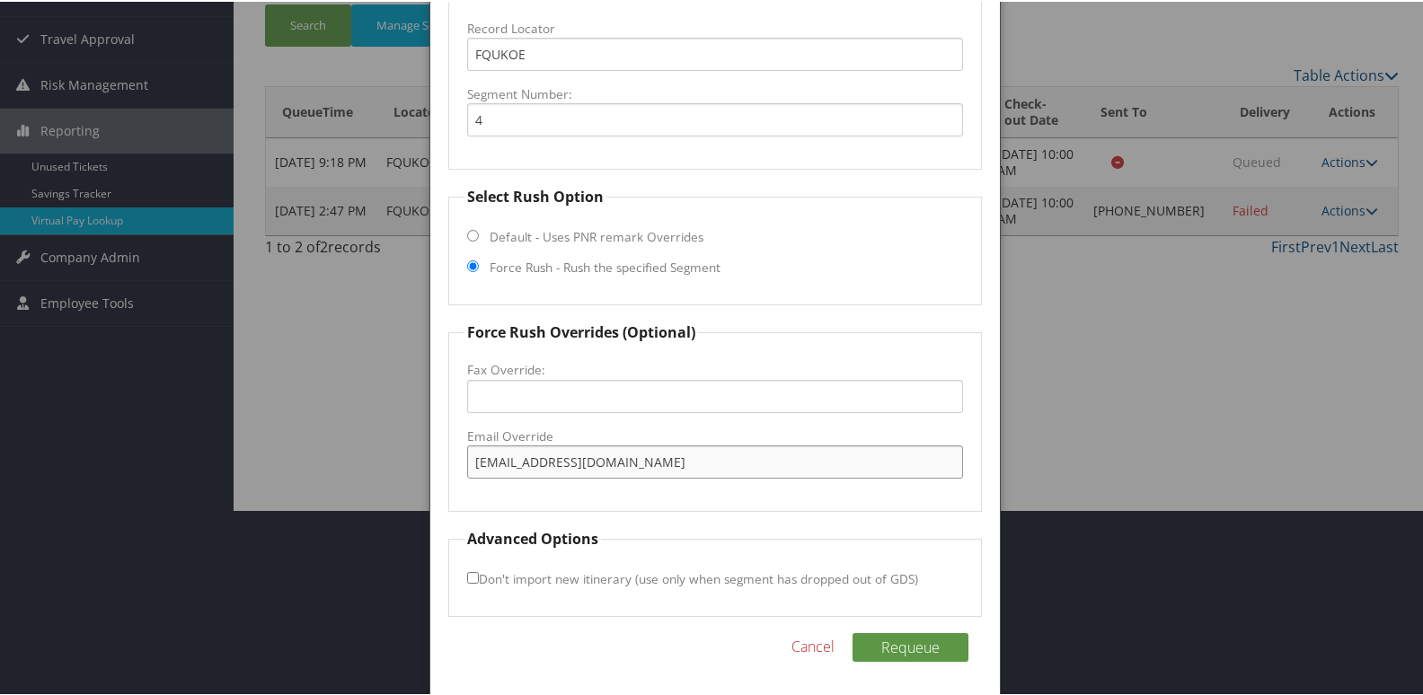
scroll to position [188, 0]
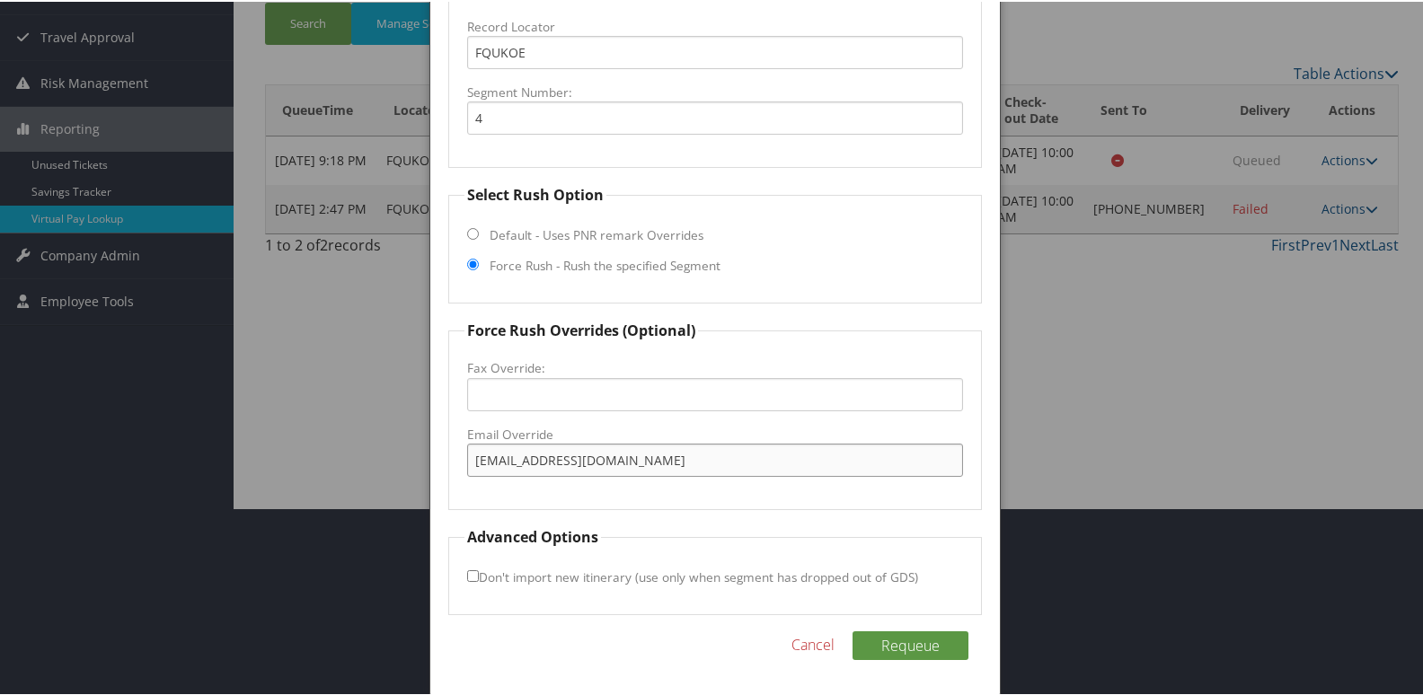
type input "hiexmemphis@gmail.com"
click at [472, 577] on input "Don't import new itinerary (use only when segment has dropped out of GDS)" at bounding box center [473, 575] width 12 height 12
checkbox input "true"
click at [888, 640] on button "Requeue" at bounding box center [910, 644] width 116 height 29
click at [842, 649] on link "Cancel" at bounding box center [853, 643] width 43 height 22
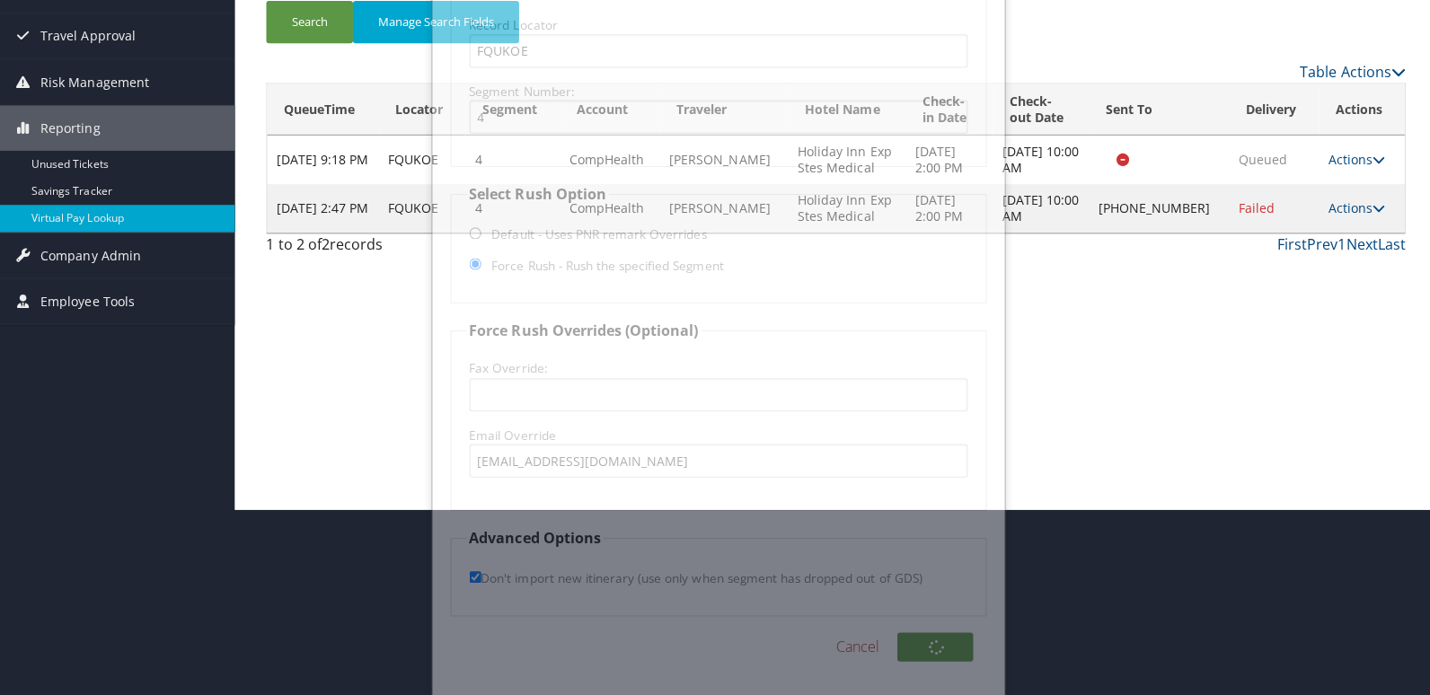
scroll to position [0, 0]
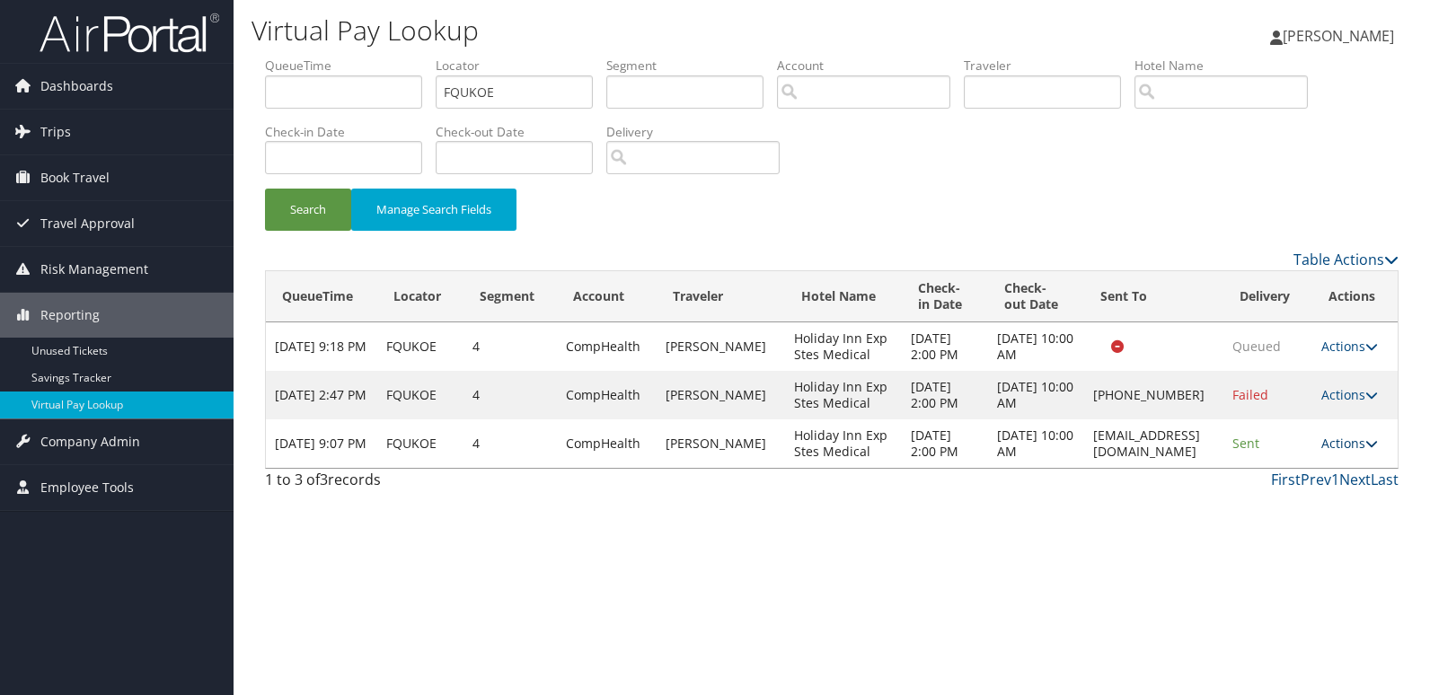
click at [1350, 446] on link "Actions" at bounding box center [1349, 443] width 57 height 17
click at [1300, 502] on link "Logs" at bounding box center [1318, 500] width 113 height 31
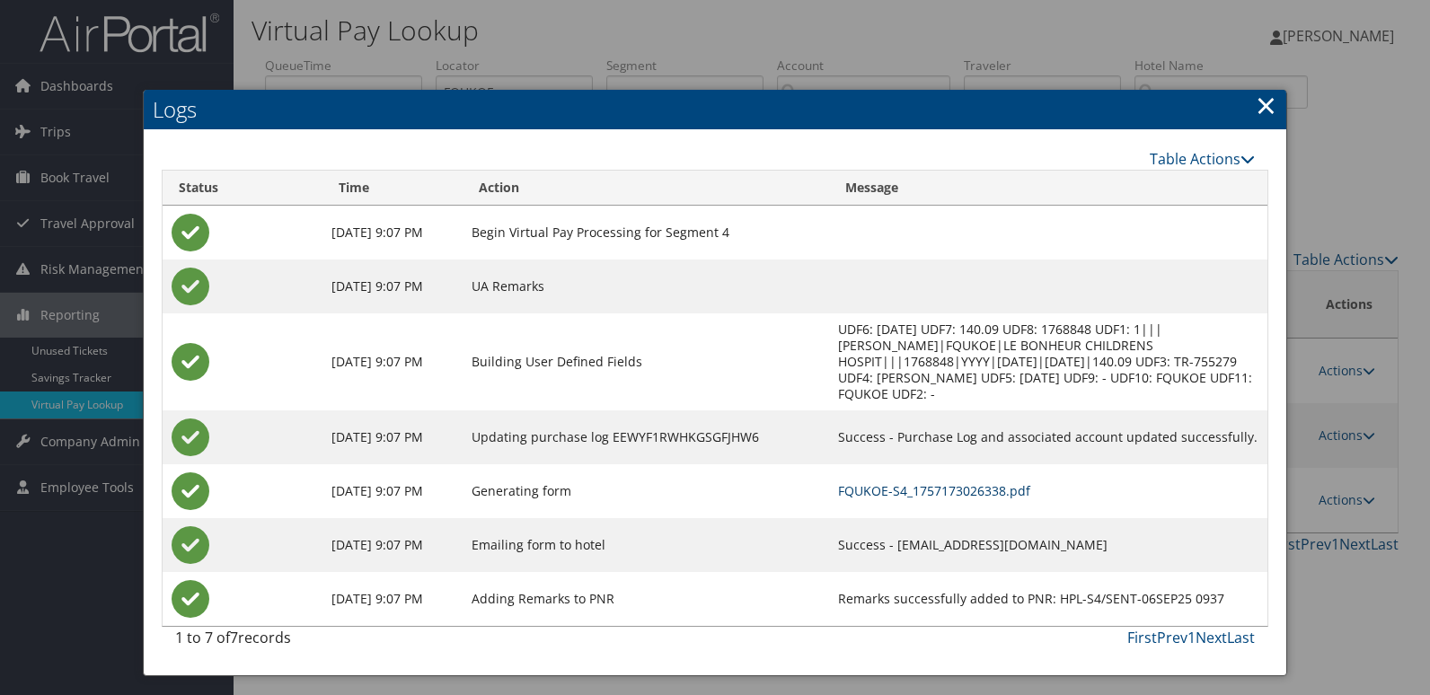
click at [913, 485] on link "FQUKOE-S4_1757173026338.pdf" at bounding box center [934, 490] width 192 height 17
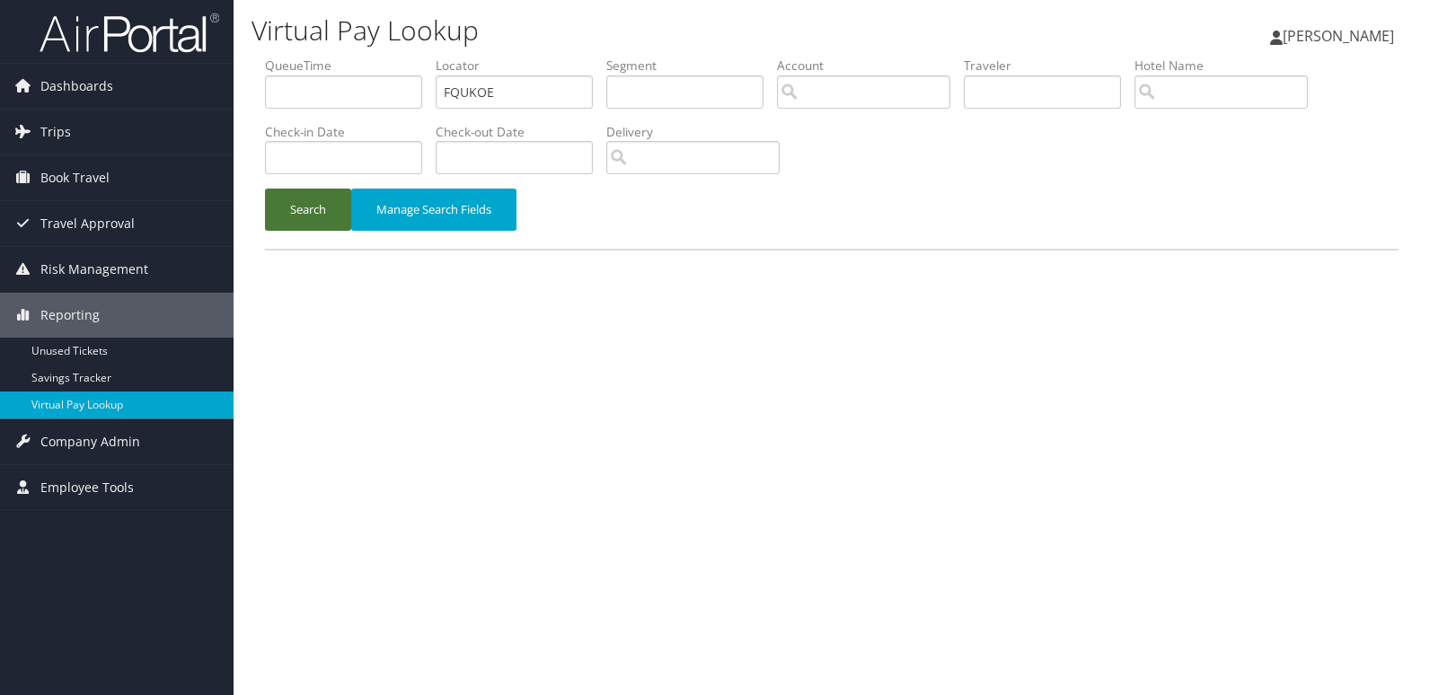
click at [312, 223] on button "Search" at bounding box center [308, 210] width 86 height 42
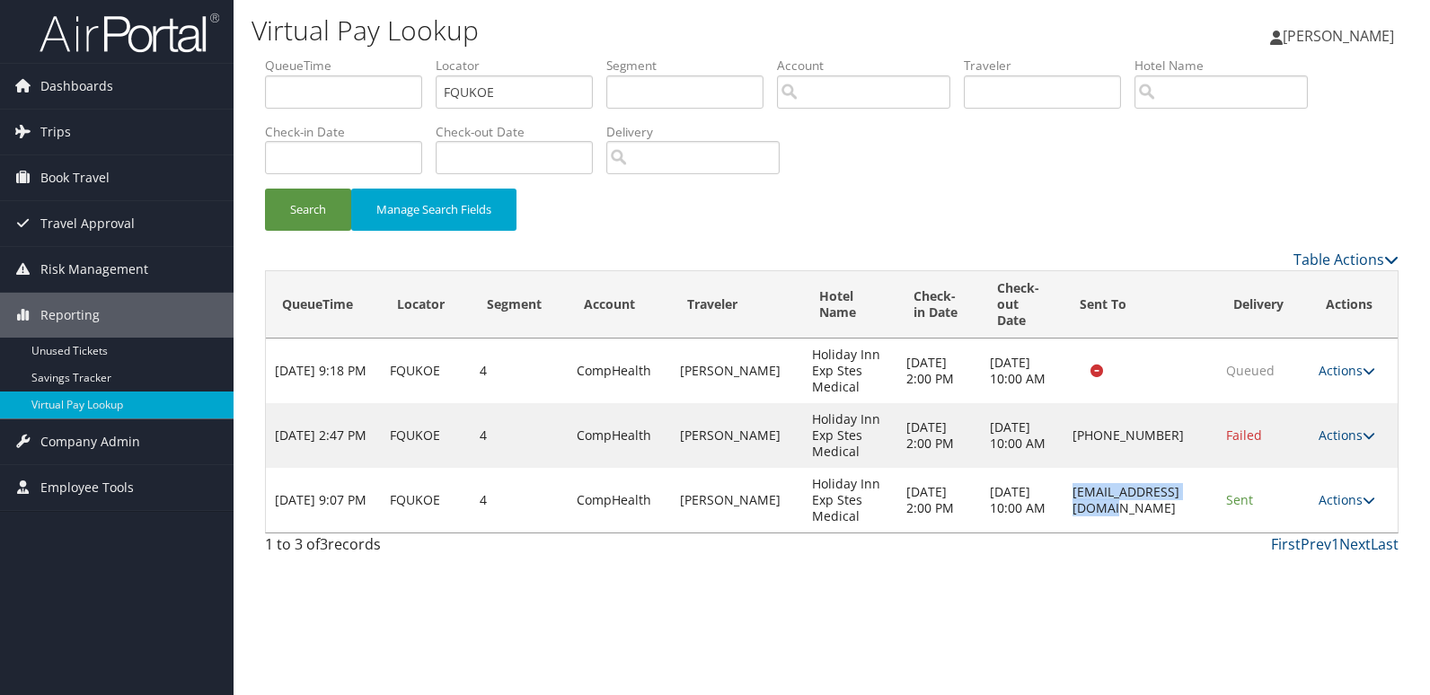
drag, startPoint x: 1037, startPoint y: 503, endPoint x: 1209, endPoint y: 500, distance: 172.5
click at [1209, 500] on td "hiexmemphis@gmail.com" at bounding box center [1140, 500] width 154 height 65
copy td "hiexmemphis@gmail.com"
click at [1121, 501] on td "hiexmemphis@gmail.com" at bounding box center [1140, 500] width 154 height 65
drag, startPoint x: 1036, startPoint y: 500, endPoint x: 1188, endPoint y: 500, distance: 152.7
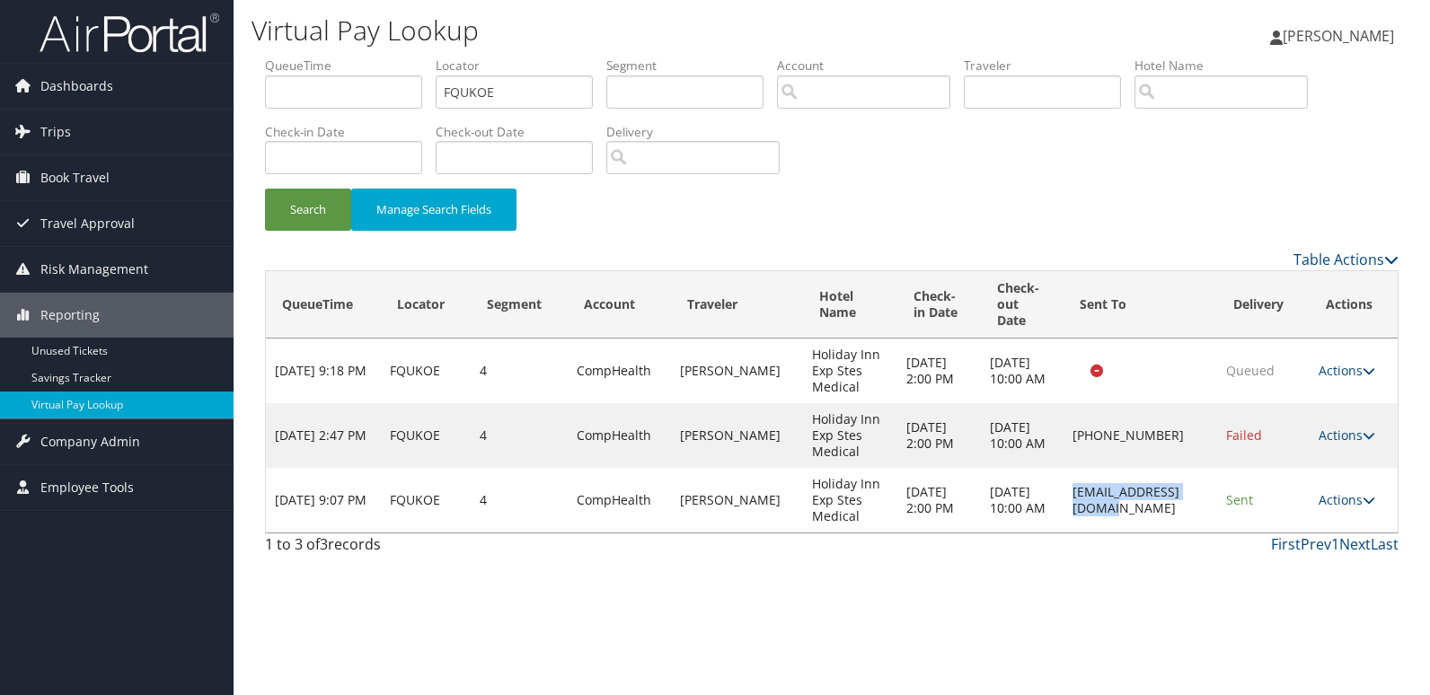
click at [1188, 500] on td "hiexmemphis@gmail.com" at bounding box center [1140, 500] width 154 height 65
copy td "hiexmemphis@gmail.com"
click at [1337, 501] on link "Actions" at bounding box center [1347, 499] width 57 height 17
drag, startPoint x: 1337, startPoint y: 502, endPoint x: 1304, endPoint y: 558, distance: 64.9
click at [1304, 558] on link "Logs" at bounding box center [1314, 557] width 113 height 31
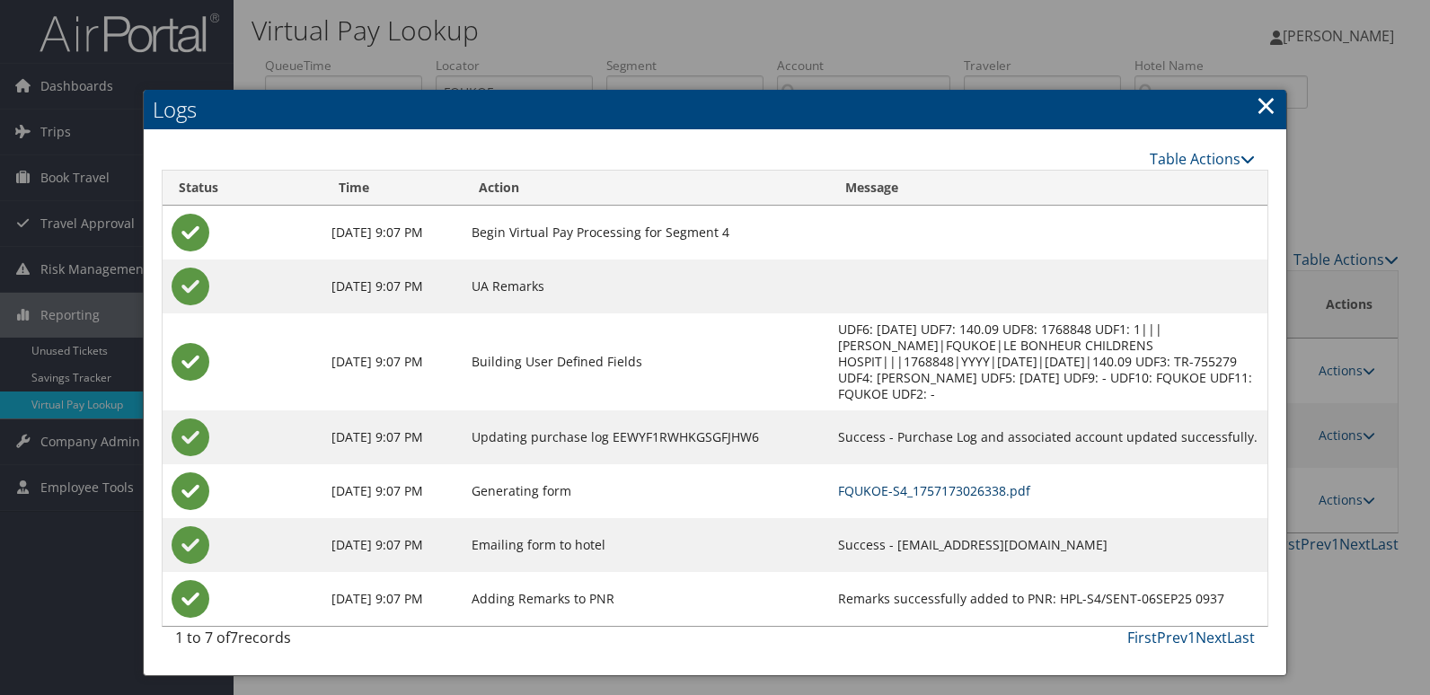
click at [922, 498] on link "FQUKOE-S4_1757173026338.pdf" at bounding box center [934, 490] width 192 height 17
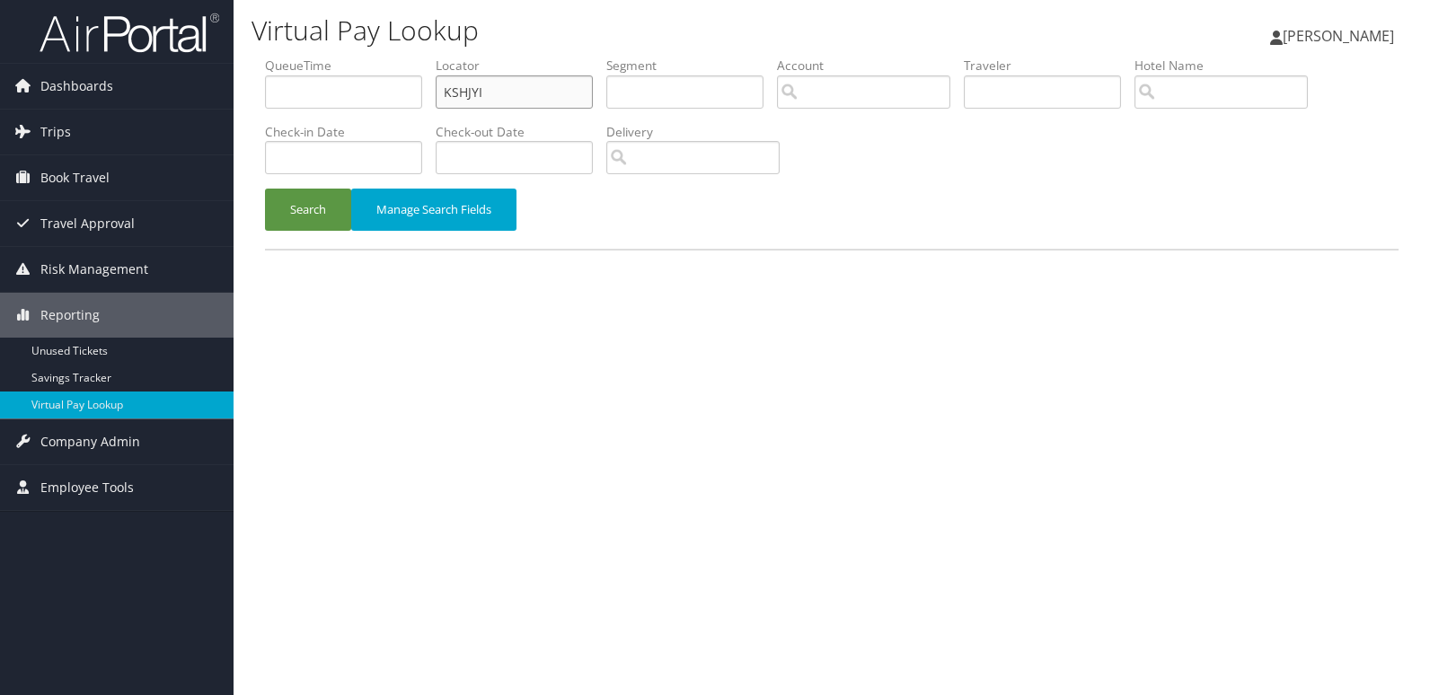
drag, startPoint x: 0, startPoint y: 0, endPoint x: 320, endPoint y: 113, distance: 339.2
click at [320, 57] on ul "QueueTime Locator KSHJYI Segment Account Traveler Hotel Name Check-in Date Chec…" at bounding box center [832, 57] width 1134 height 0
paste input "SVFYTD"
type input "SVFYTD"
click at [306, 217] on button "Search" at bounding box center [308, 210] width 86 height 42
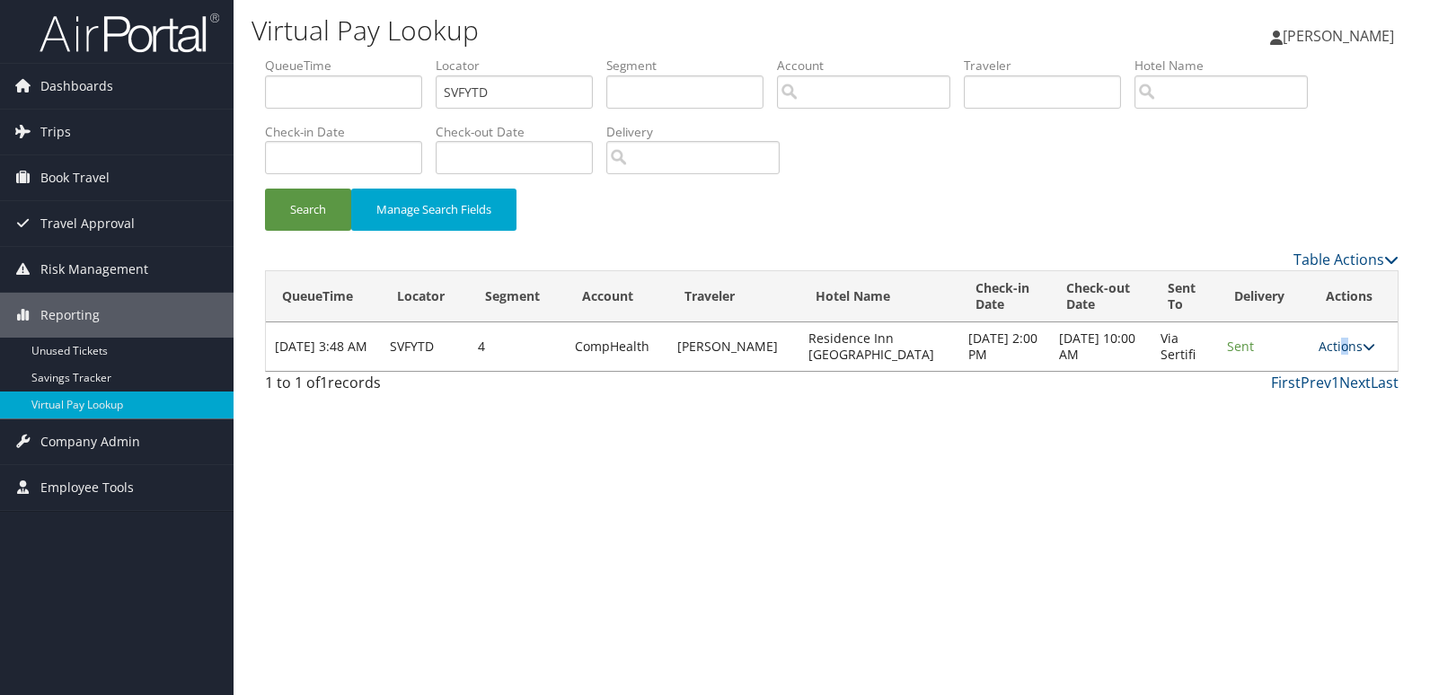
click at [1340, 349] on link "Actions" at bounding box center [1347, 346] width 57 height 17
drag, startPoint x: 1340, startPoint y: 349, endPoint x: 1298, endPoint y: 411, distance: 75.0
click at [1298, 411] on link "Logs" at bounding box center [1310, 403] width 113 height 31
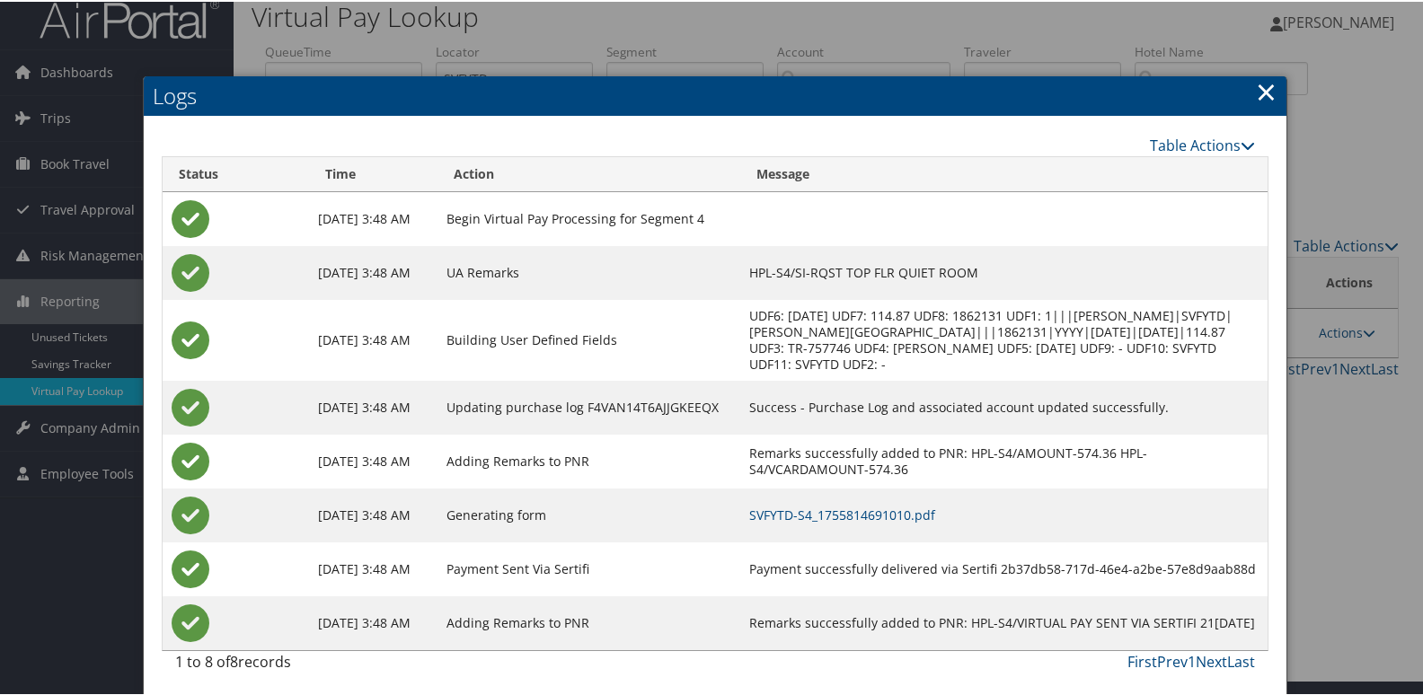
scroll to position [19, 0]
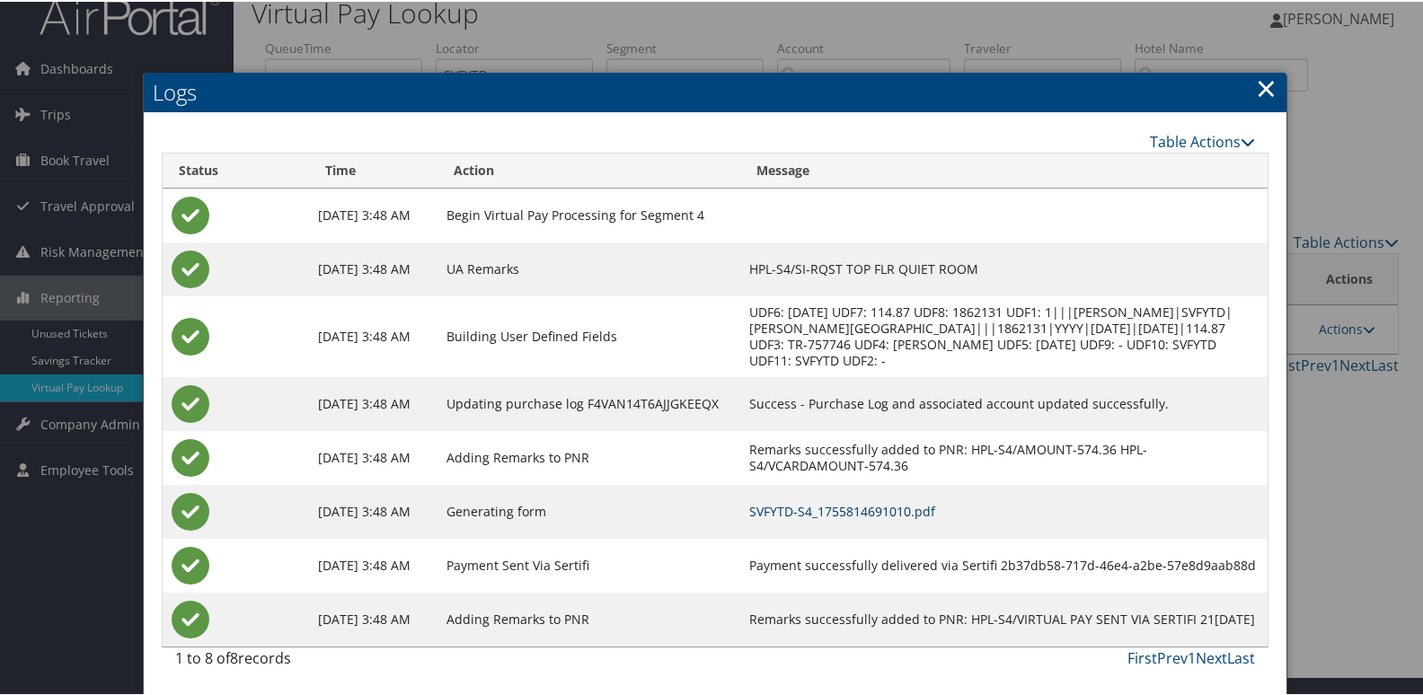
click at [912, 507] on link "SVFYTD-S4_1755814691010.pdf" at bounding box center [842, 509] width 186 height 17
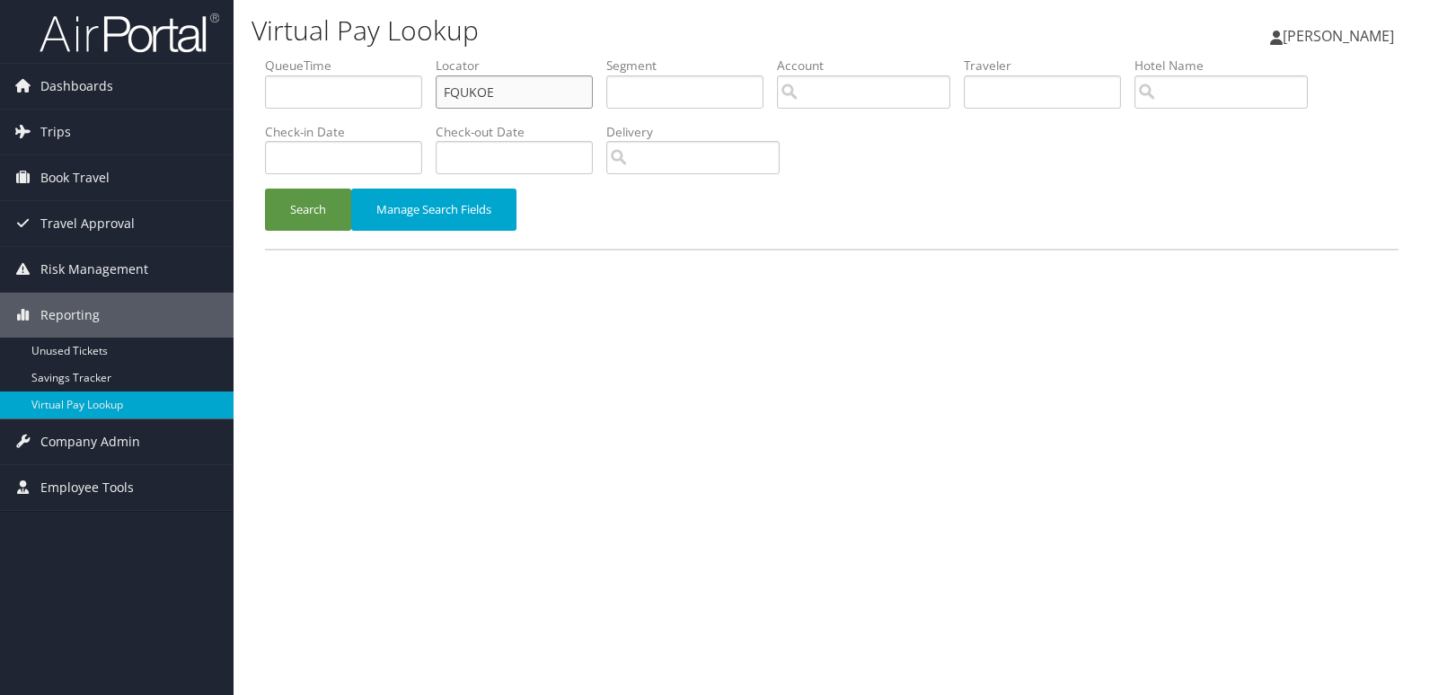
drag, startPoint x: 411, startPoint y: 102, endPoint x: 346, endPoint y: 110, distance: 66.0
click at [349, 57] on ul "QueueTime Locator FQUKOE Segment Account Traveler Hotel Name Check-in Date Chec…" at bounding box center [832, 57] width 1134 height 0
paste input "IDFZPA"
type input "IDFZPA"
click at [331, 199] on button "Search" at bounding box center [308, 210] width 86 height 42
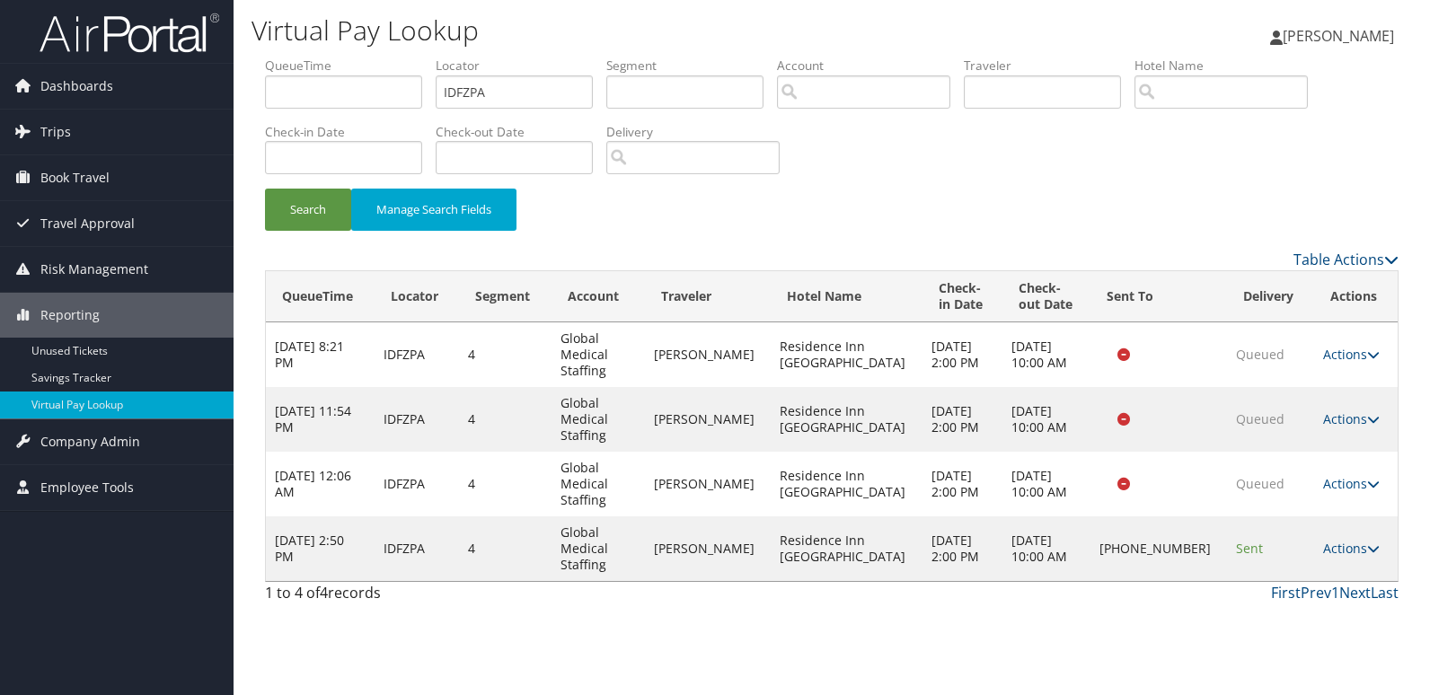
click at [1350, 540] on link "Actions" at bounding box center [1351, 548] width 57 height 17
click at [1307, 562] on link "Logs" at bounding box center [1288, 549] width 154 height 31
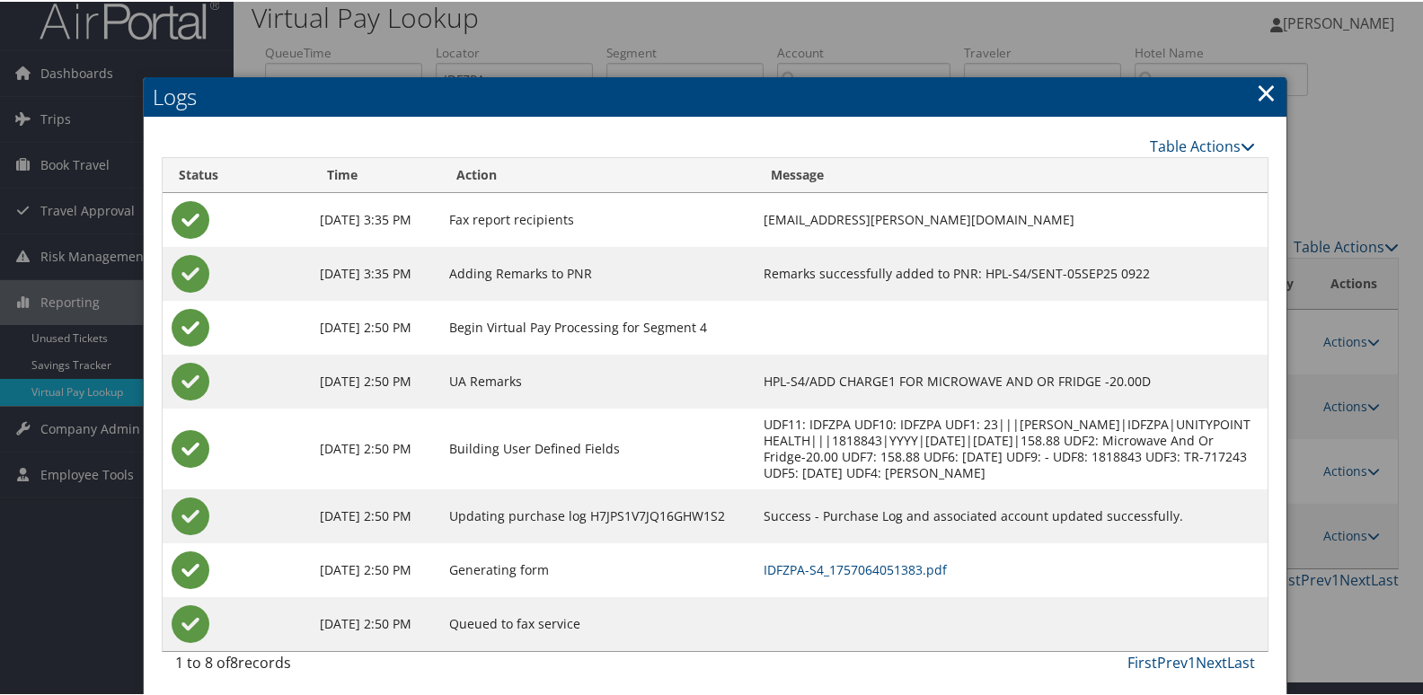
scroll to position [19, 0]
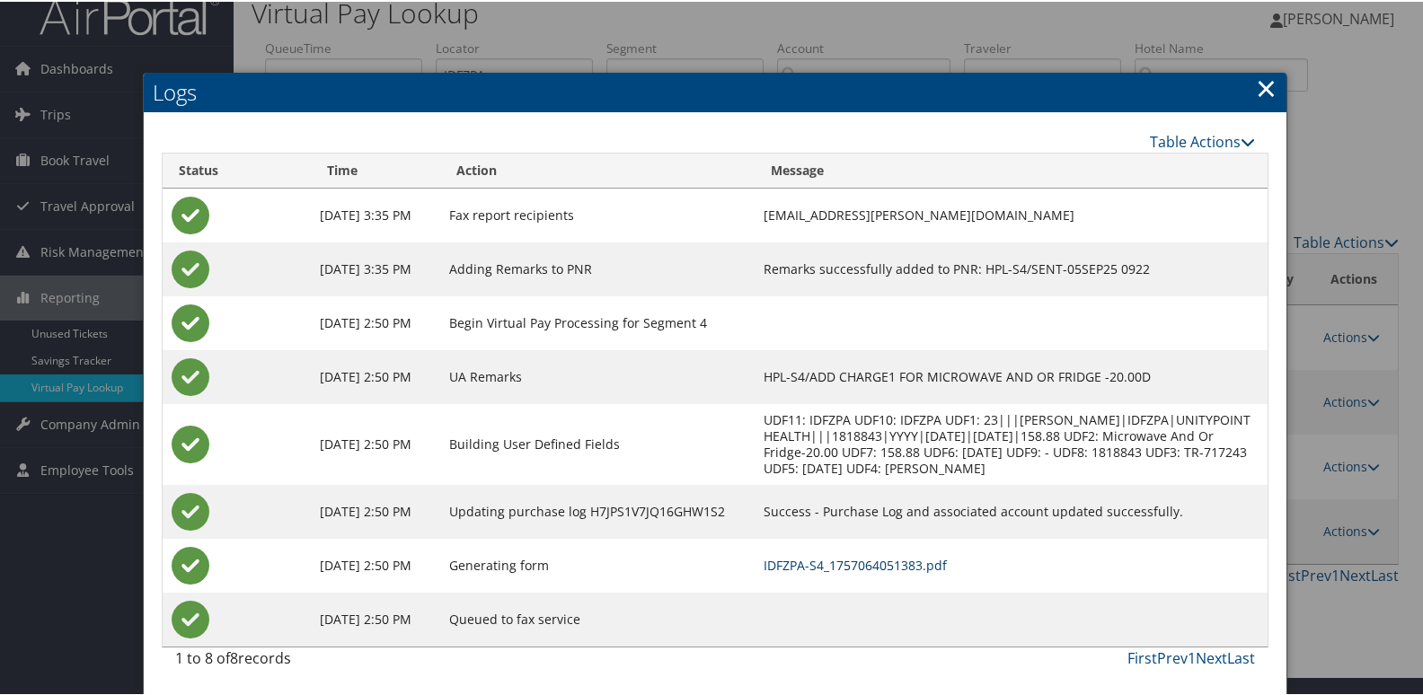
click at [893, 564] on link "IDFZPA-S4_1757064051383.pdf" at bounding box center [854, 563] width 183 height 17
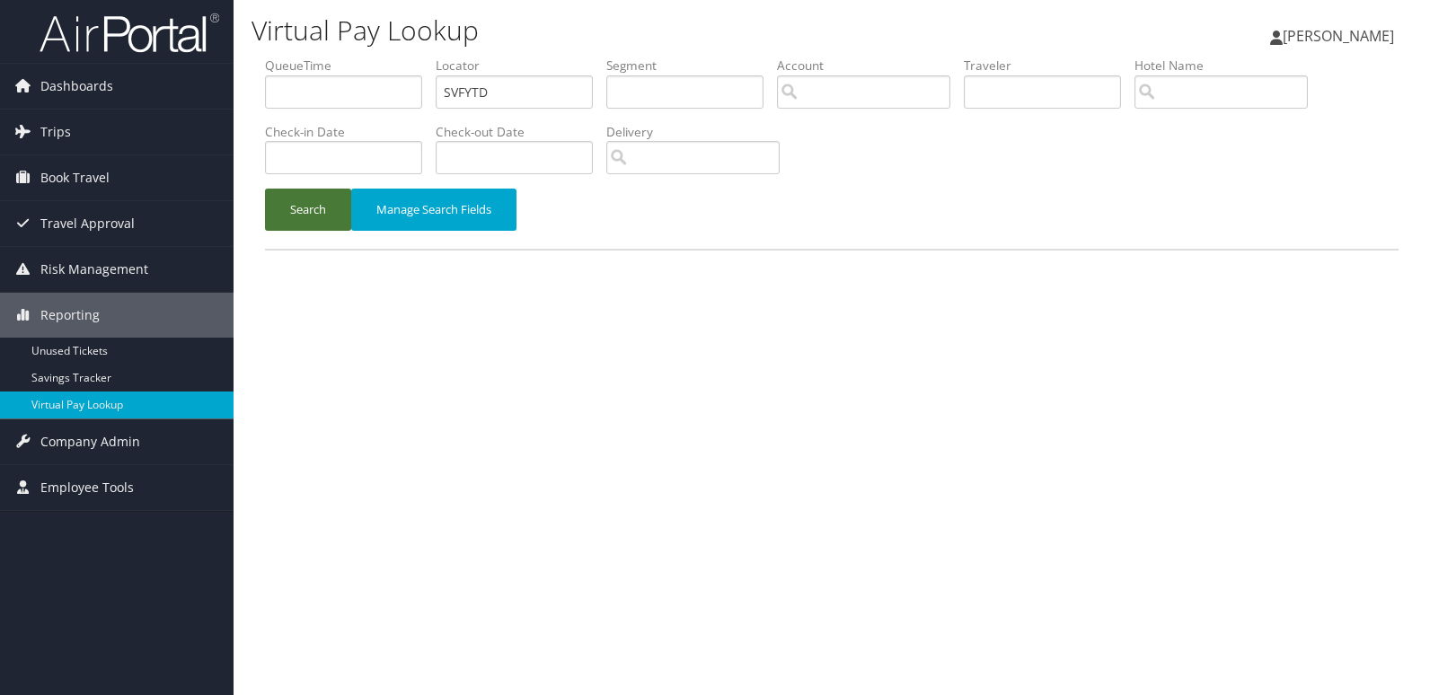
click at [289, 208] on button "Search" at bounding box center [308, 210] width 86 height 42
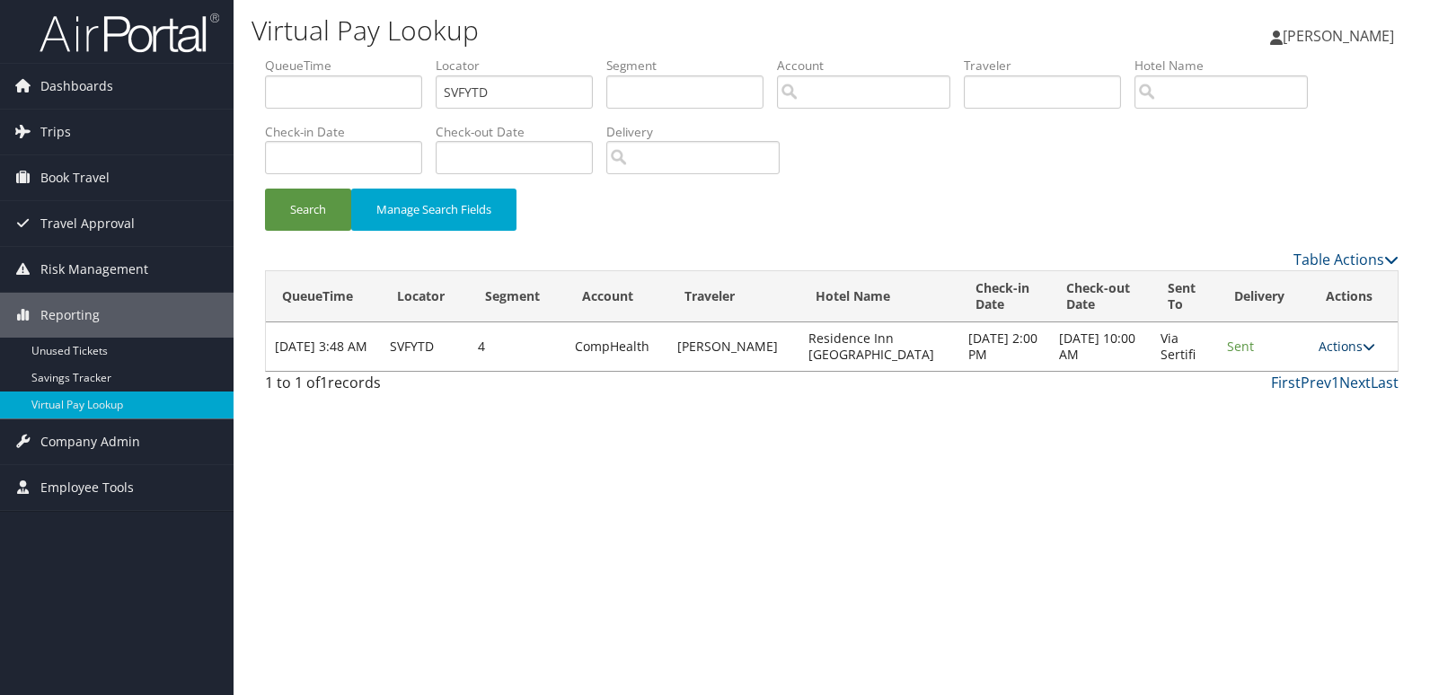
click at [1363, 350] on icon at bounding box center [1369, 346] width 13 height 13
click at [1310, 365] on link "Resend" at bounding box center [1310, 372] width 113 height 31
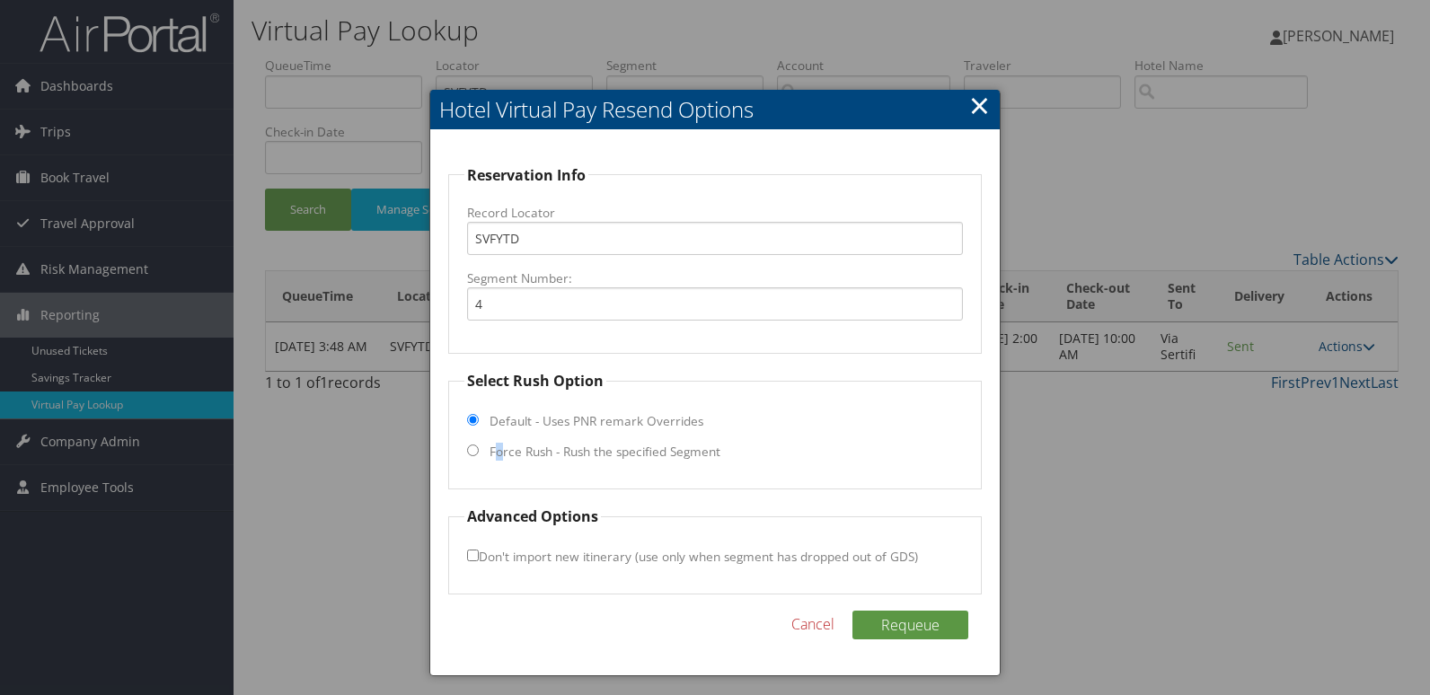
click at [501, 446] on label "Force Rush - Rush the specified Segment" at bounding box center [605, 452] width 231 height 18
drag, startPoint x: 501, startPoint y: 446, endPoint x: 535, endPoint y: 453, distance: 34.9
click at [535, 453] on label "Force Rush - Rush the specified Segment" at bounding box center [605, 452] width 231 height 18
click at [479, 453] on input "Force Rush - Rush the specified Segment" at bounding box center [473, 451] width 12 height 12
radio input "true"
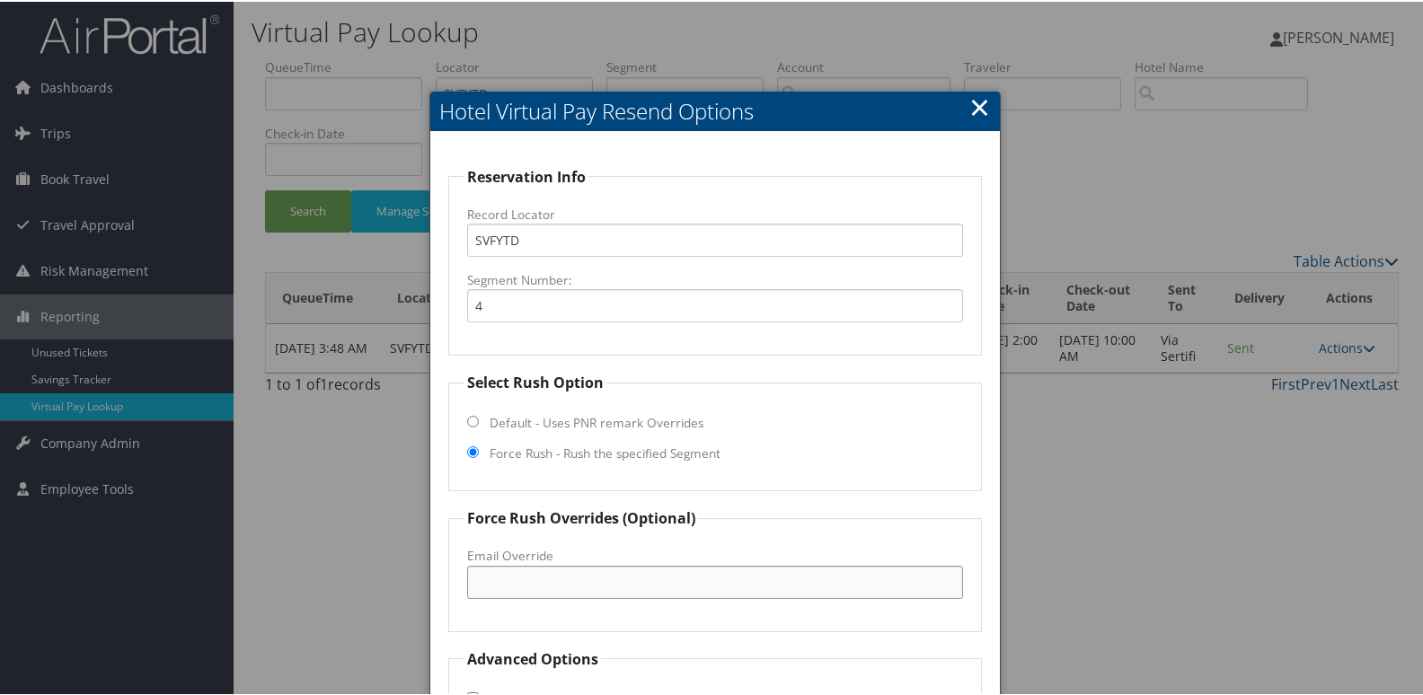
click at [515, 579] on input "Email Override" at bounding box center [715, 580] width 497 height 33
click at [533, 582] on input "ricolumbiaimmhotel.com" at bounding box center [715, 580] width 497 height 33
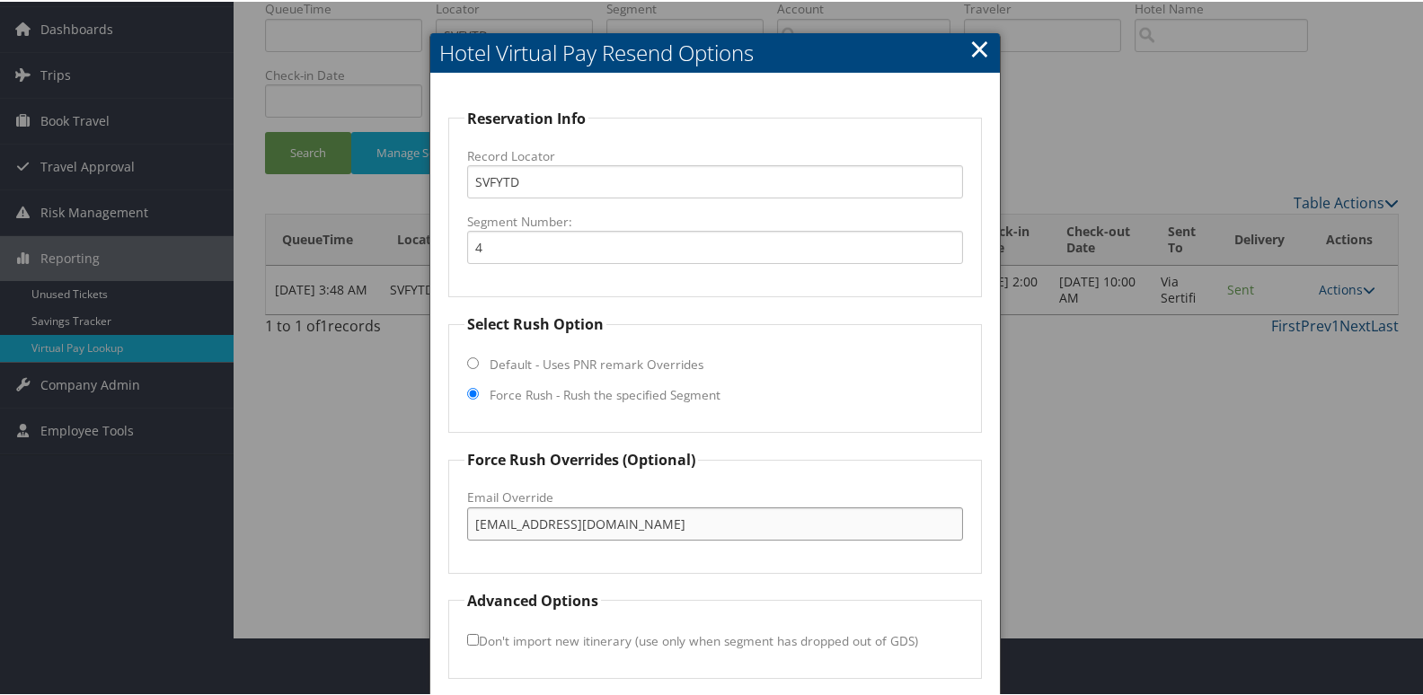
scroll to position [122, 0]
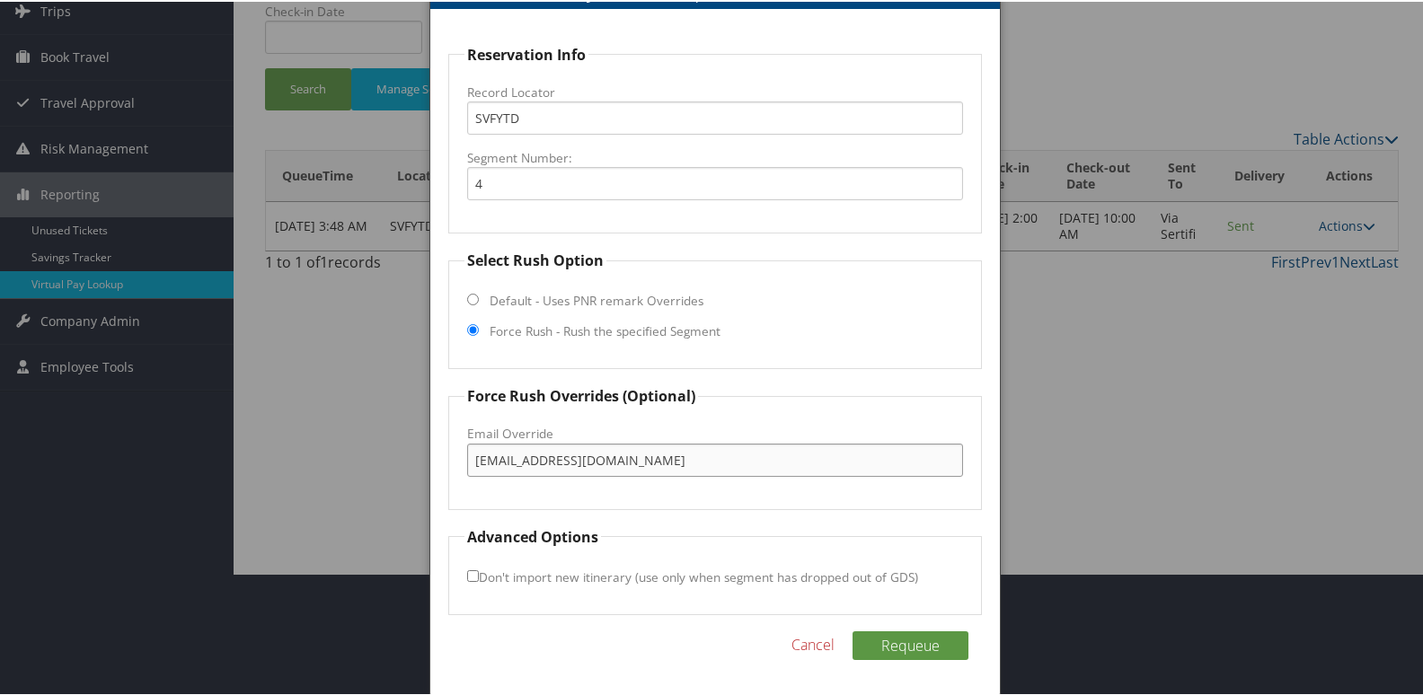
type input "ricolumbia@immhotel.com"
click at [565, 567] on label "Don't import new itinerary (use only when segment has dropped out of GDS)" at bounding box center [692, 575] width 451 height 33
click at [479, 569] on input "Don't import new itinerary (use only when segment has dropped out of GDS)" at bounding box center [473, 575] width 12 height 12
checkbox input "true"
click at [929, 651] on button "Requeue" at bounding box center [910, 644] width 116 height 29
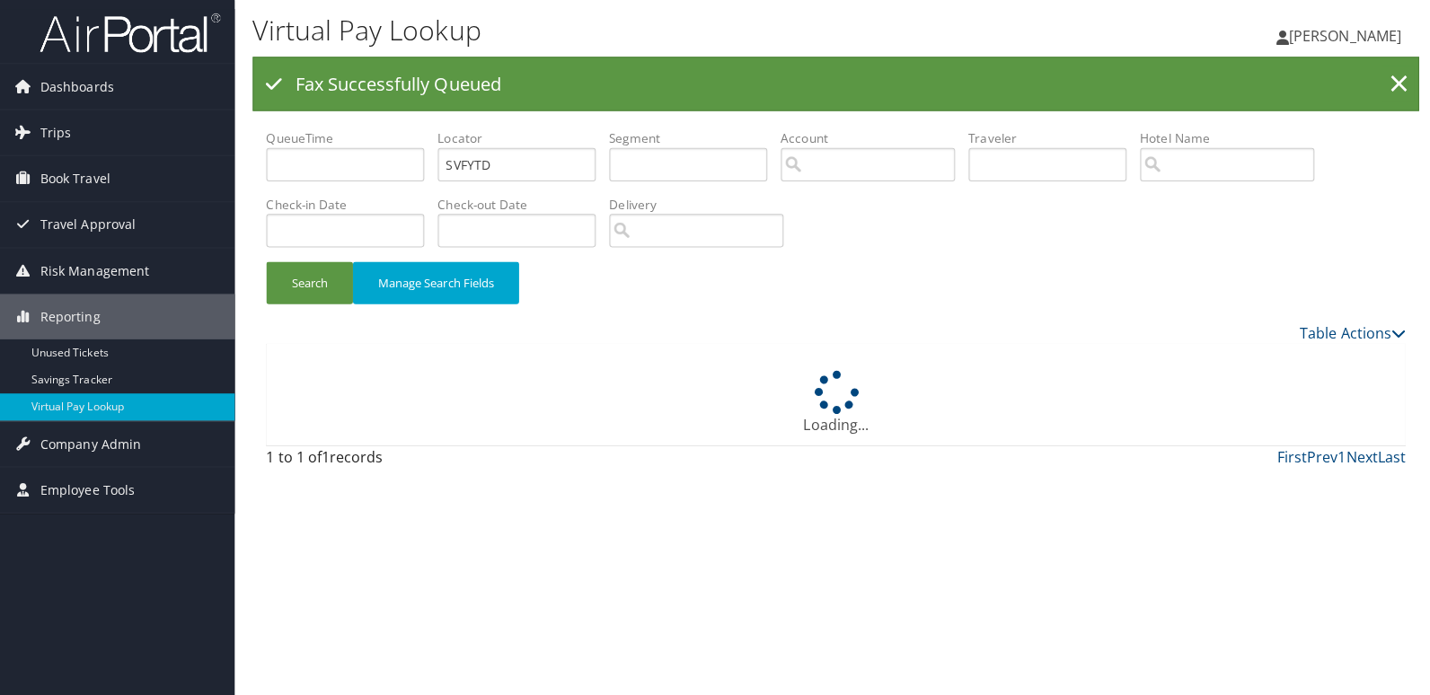
scroll to position [0, 0]
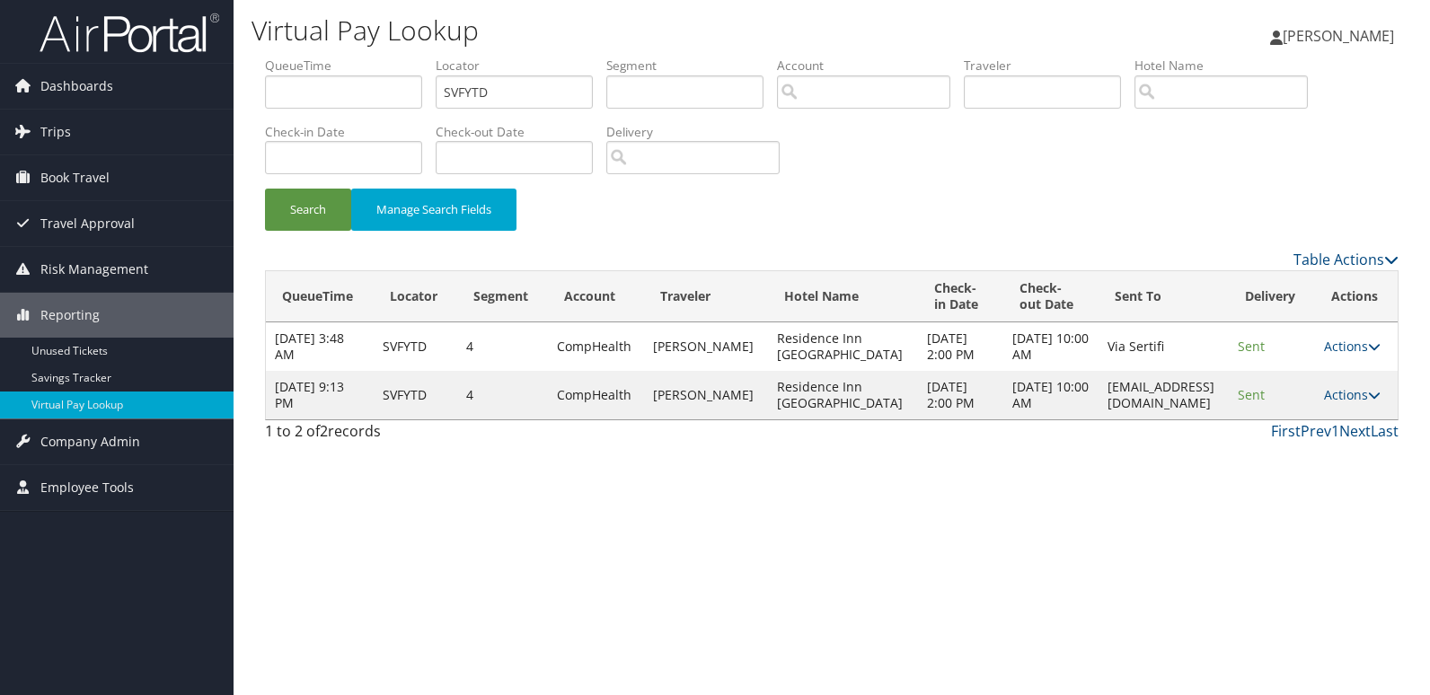
click at [1337, 403] on link "Actions" at bounding box center [1352, 394] width 57 height 17
click at [1311, 470] on link "Logs" at bounding box center [1320, 476] width 113 height 31
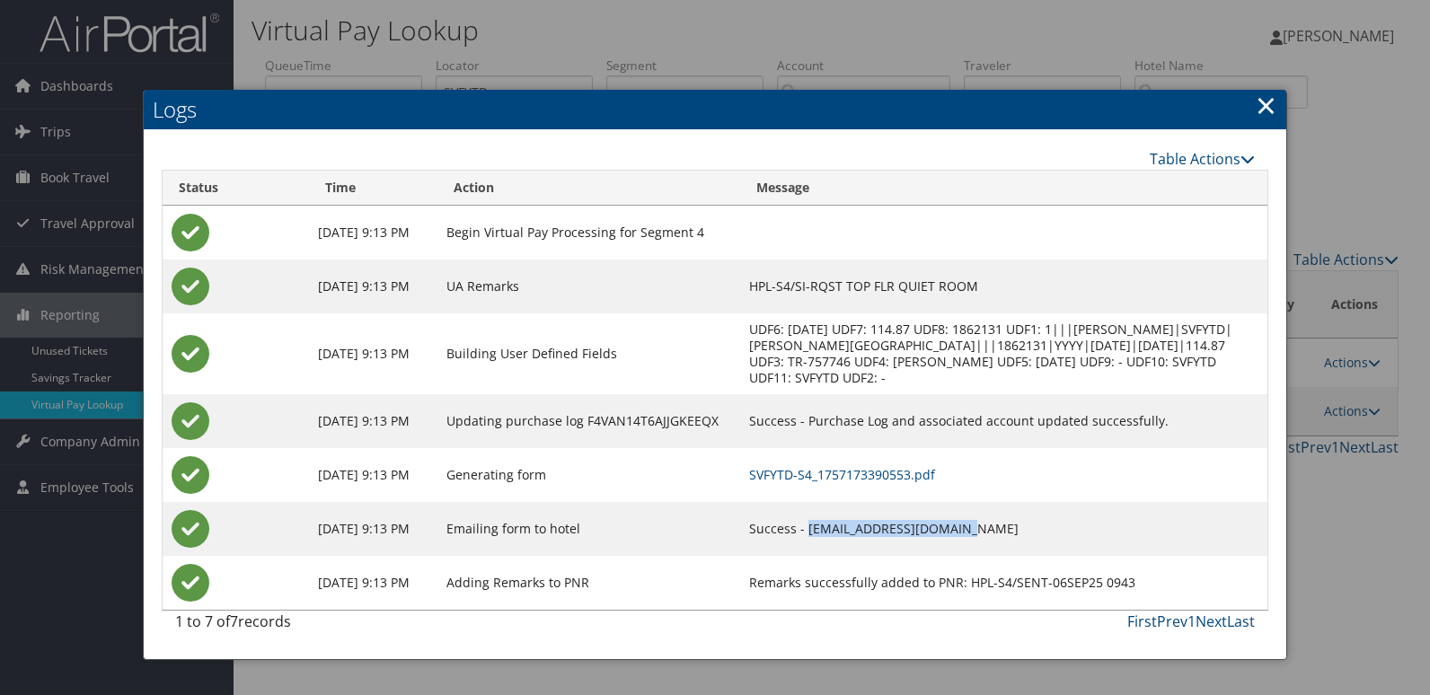
drag, startPoint x: 867, startPoint y: 530, endPoint x: 1020, endPoint y: 525, distance: 153.7
click at [1020, 525] on td "Success - ricolumbia@immhotel.com" at bounding box center [1003, 529] width 526 height 54
copy td "ricolumbia@immhotel.com"
click at [900, 473] on link "SVFYTD-S4_1757173390553.pdf" at bounding box center [842, 474] width 186 height 17
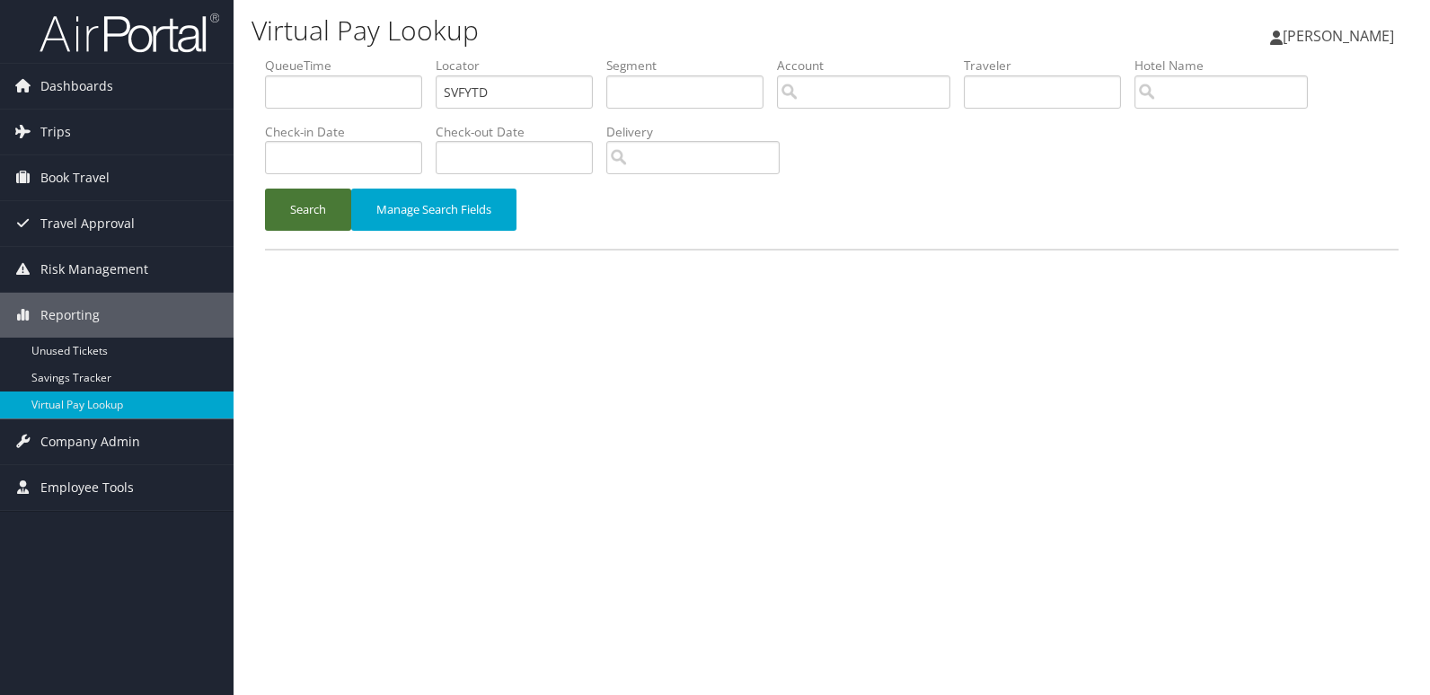
click at [344, 222] on button "Search" at bounding box center [308, 210] width 86 height 42
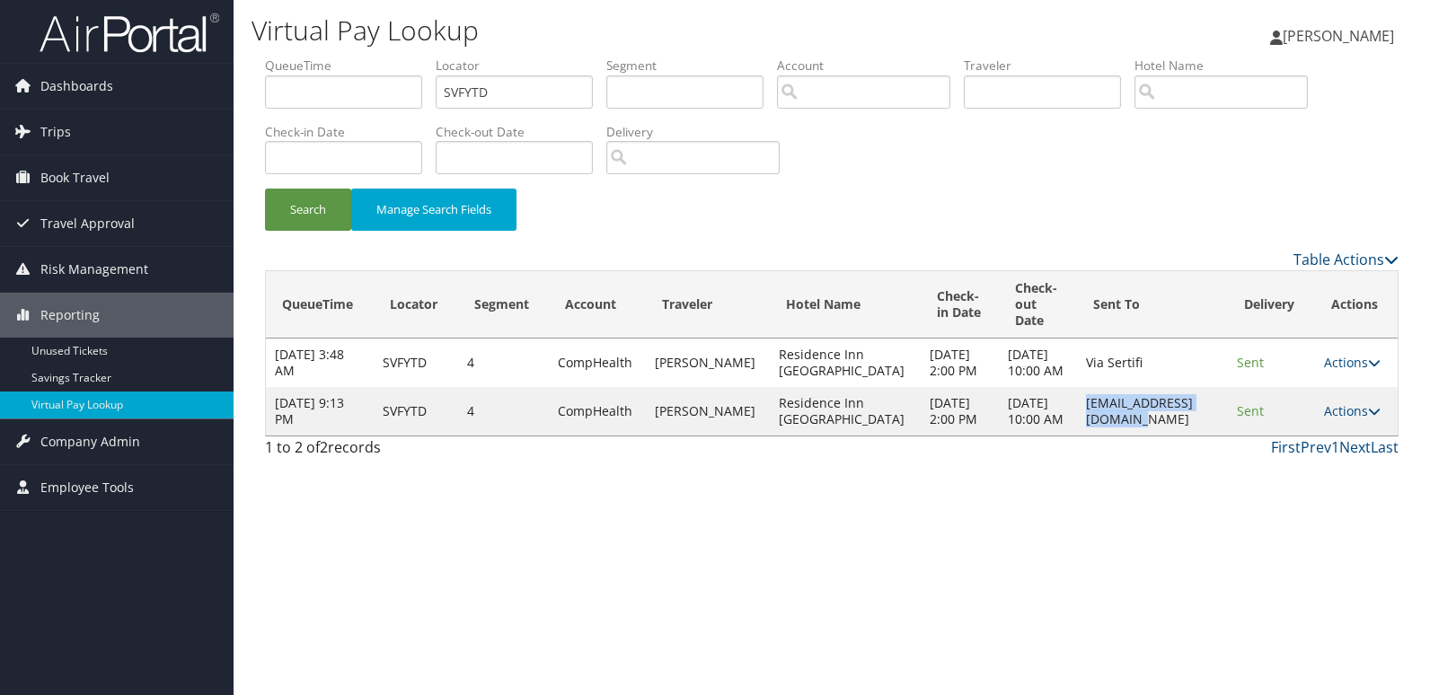
drag, startPoint x: 1030, startPoint y: 439, endPoint x: 1196, endPoint y: 432, distance: 166.3
click at [1196, 432] on td "[EMAIL_ADDRESS][DOMAIN_NAME]" at bounding box center [1153, 411] width 152 height 49
copy td "[EMAIL_ADDRESS][DOMAIN_NAME]"
drag, startPoint x: 516, startPoint y: 98, endPoint x: 362, endPoint y: 101, distance: 154.5
click at [362, 57] on ul "QueueTime Locator SVFYTD Segment Account Traveler Hotel Name Check-in Date Chec…" at bounding box center [832, 57] width 1134 height 0
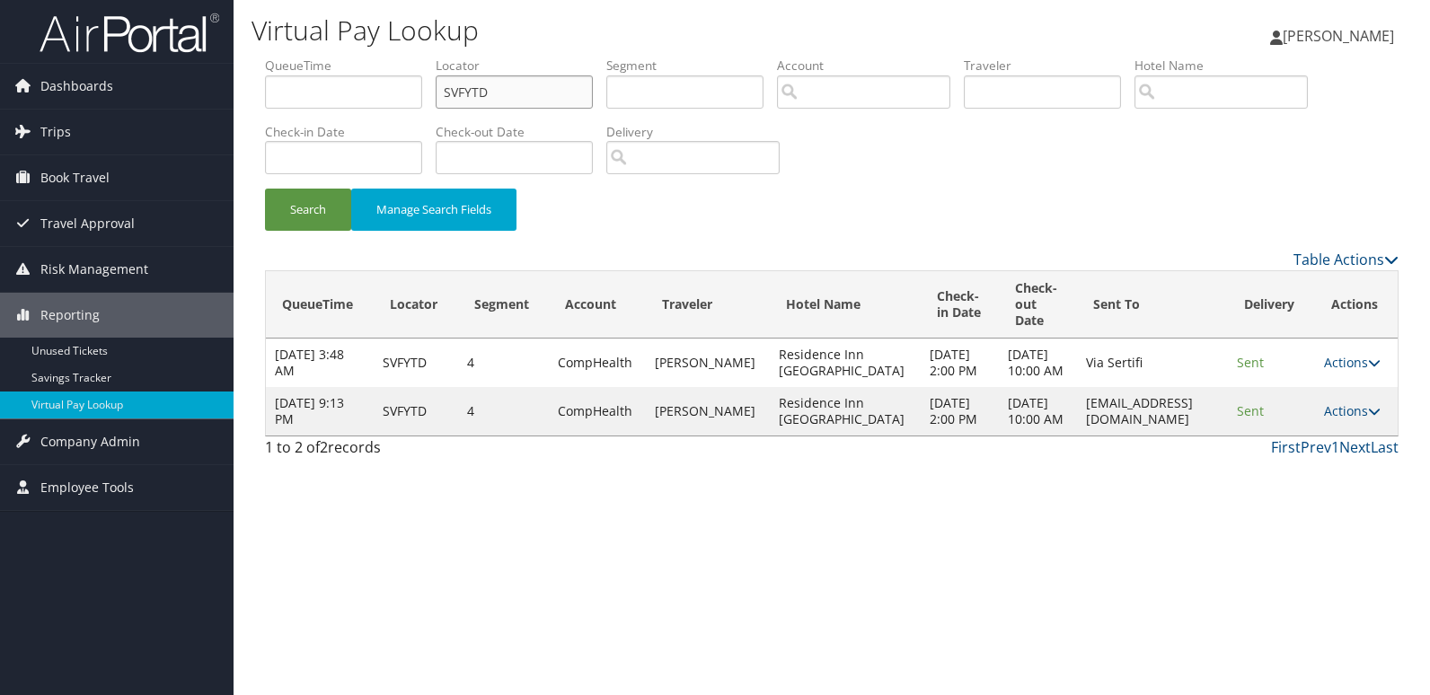
paste input "EWZQOT"
type input "EWZQOT"
click at [317, 191] on button "Search" at bounding box center [308, 210] width 86 height 42
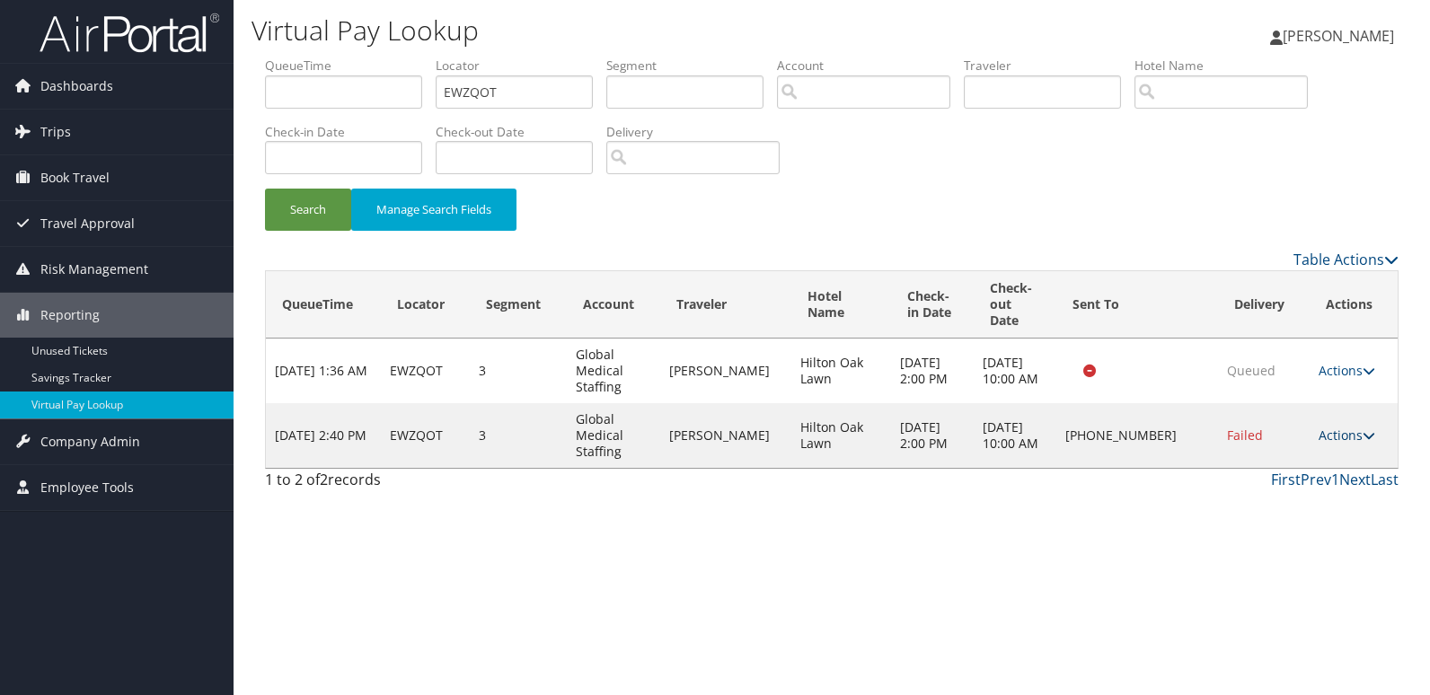
click at [1364, 437] on icon at bounding box center [1369, 435] width 13 height 13
click at [1307, 493] on link "Logs" at bounding box center [1292, 492] width 154 height 31
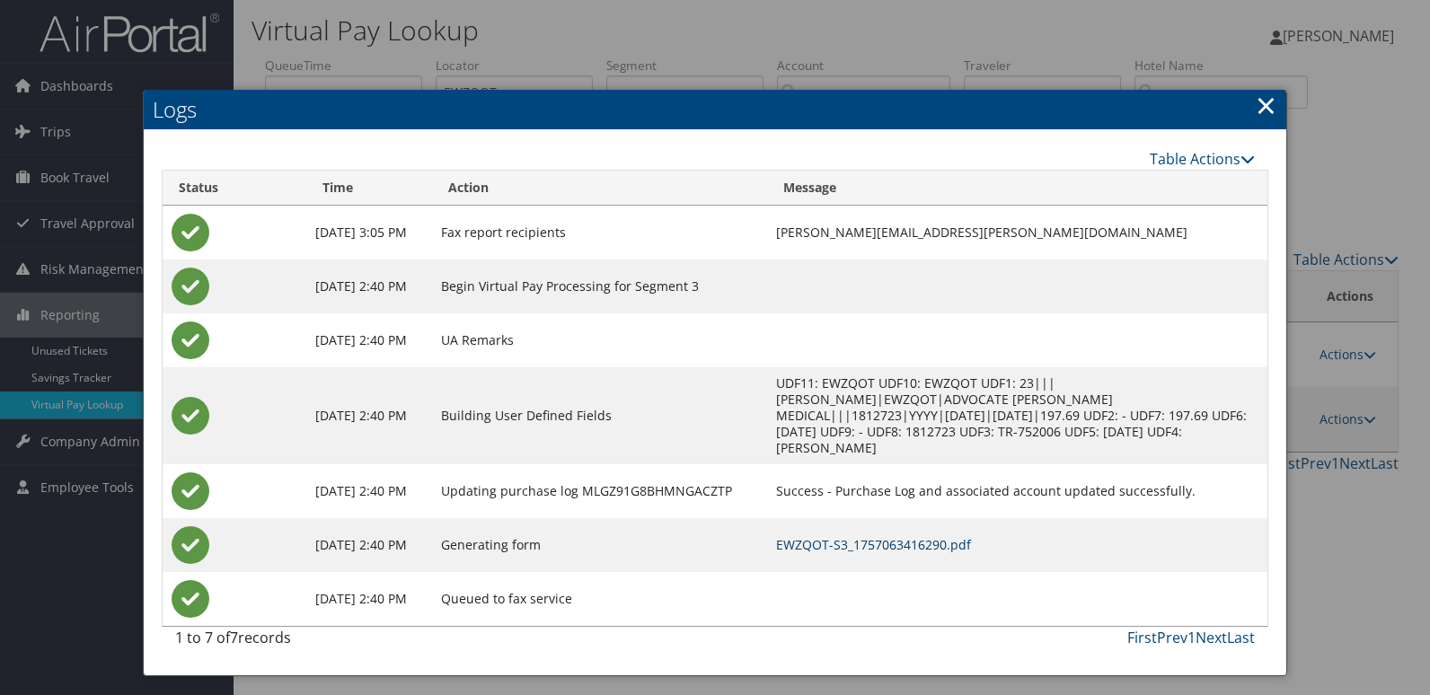
click at [954, 536] on link "EWZQOT-S3_1757063416290.pdf" at bounding box center [873, 544] width 195 height 17
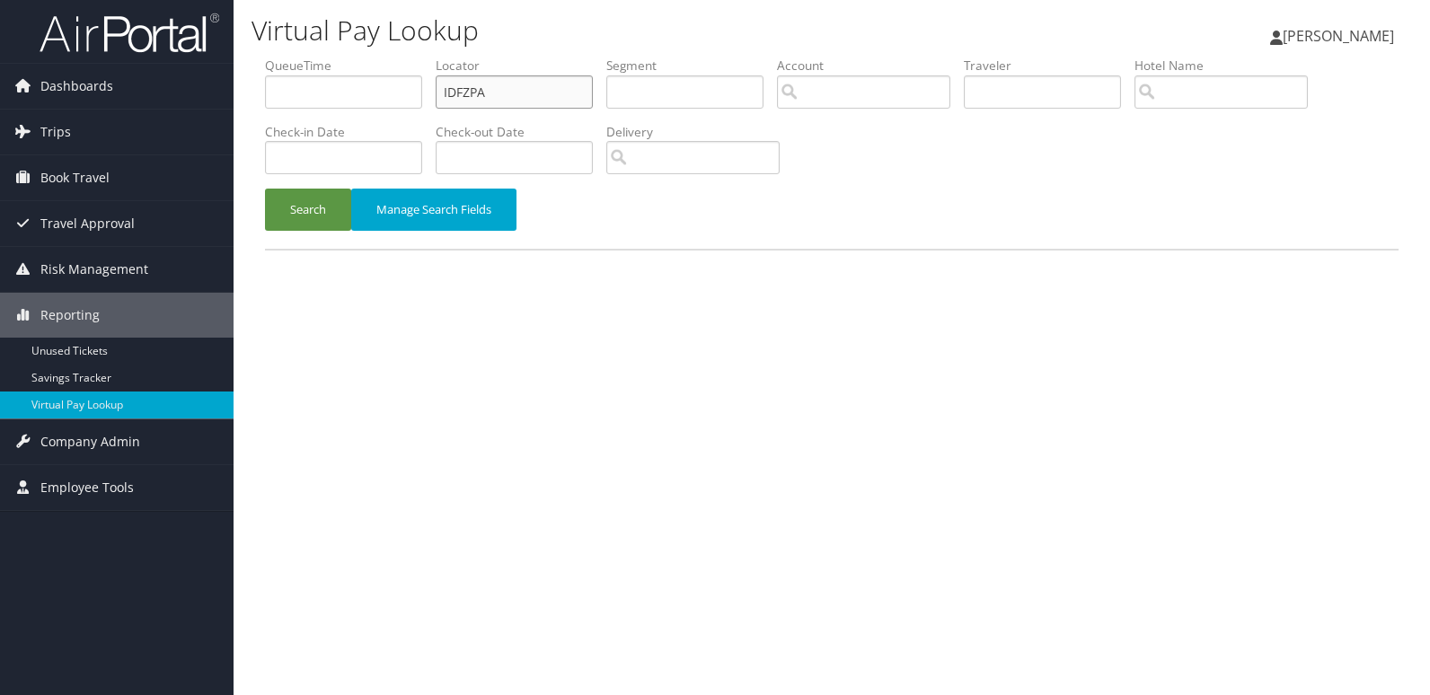
drag, startPoint x: 520, startPoint y: 97, endPoint x: 421, endPoint y: 101, distance: 98.9
click at [421, 57] on ul "QueueTime Locator IDFZPA Segment Account Traveler Hotel Name Check-in Date Chec…" at bounding box center [832, 57] width 1134 height 0
paste input "AGQCWY"
type input "AGQCWY"
click at [318, 192] on button "Search" at bounding box center [308, 210] width 86 height 42
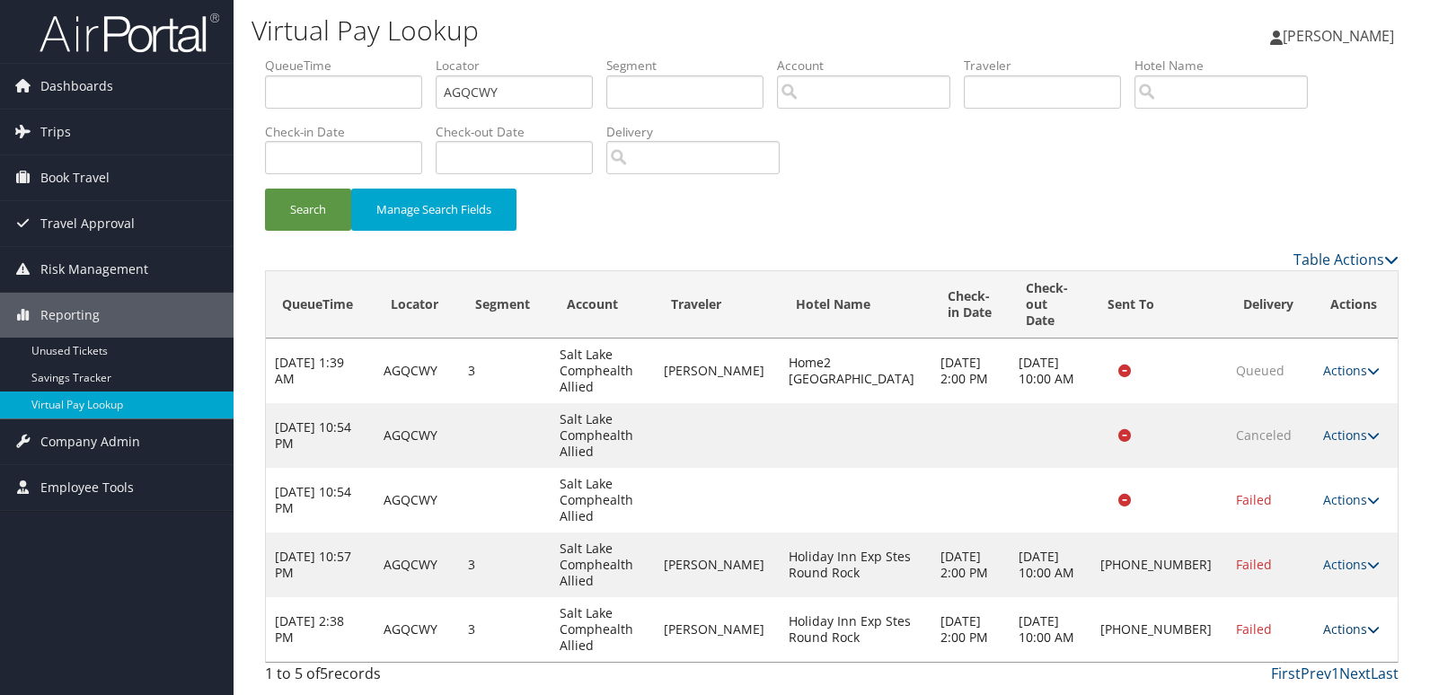
click at [1336, 621] on link "Actions" at bounding box center [1351, 629] width 57 height 17
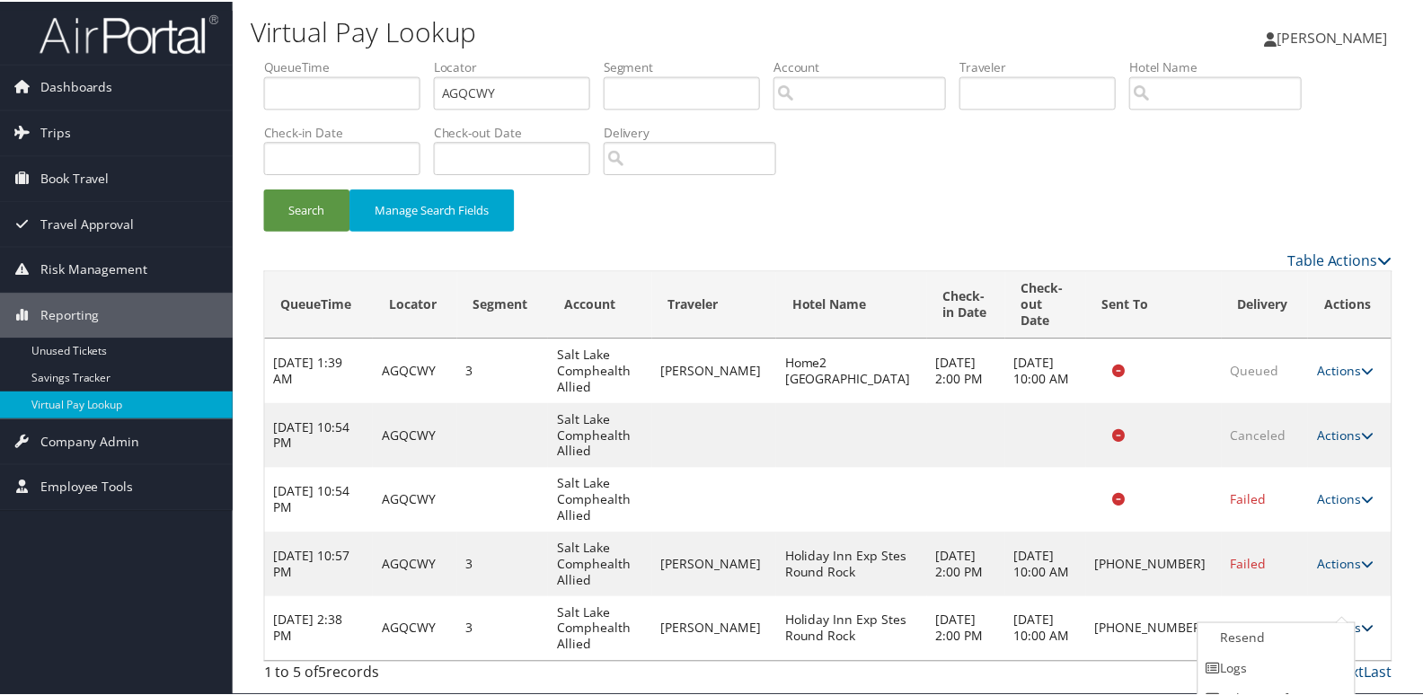
scroll to position [52, 0]
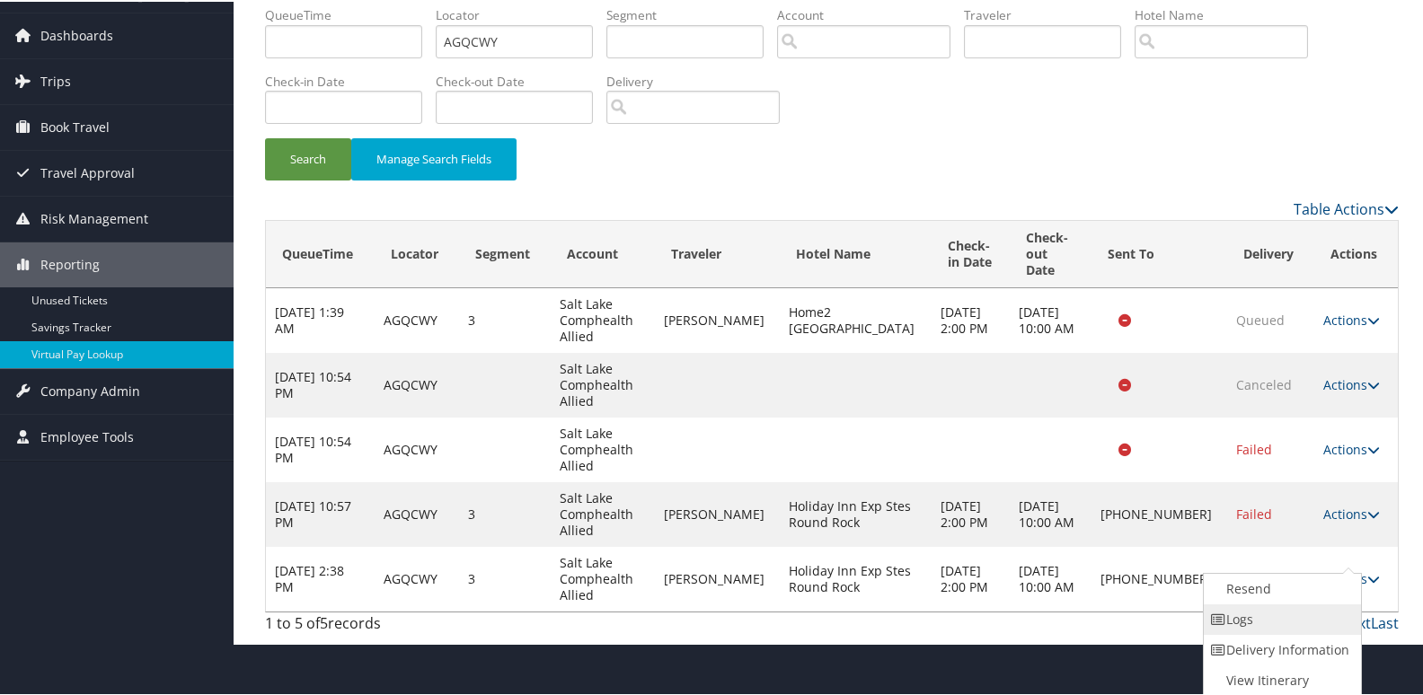
click at [1291, 619] on link "Logs" at bounding box center [1281, 618] width 154 height 31
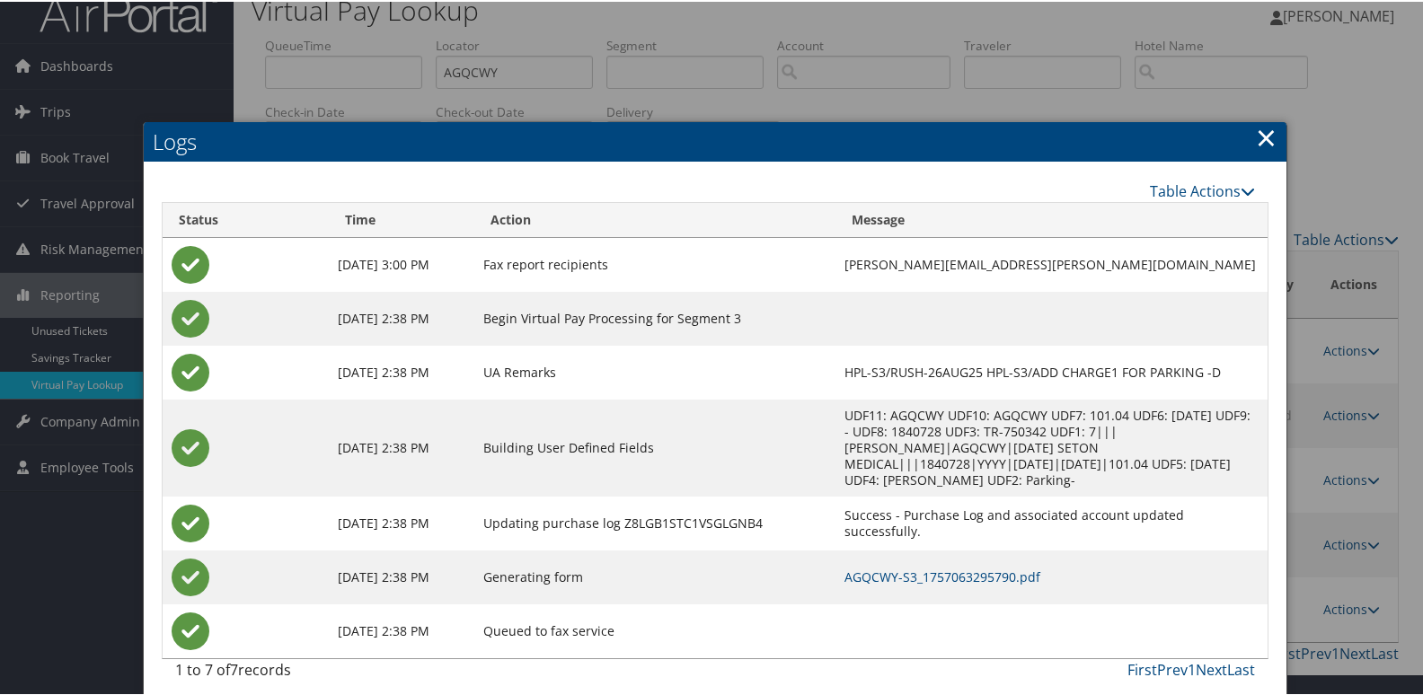
scroll to position [33, 0]
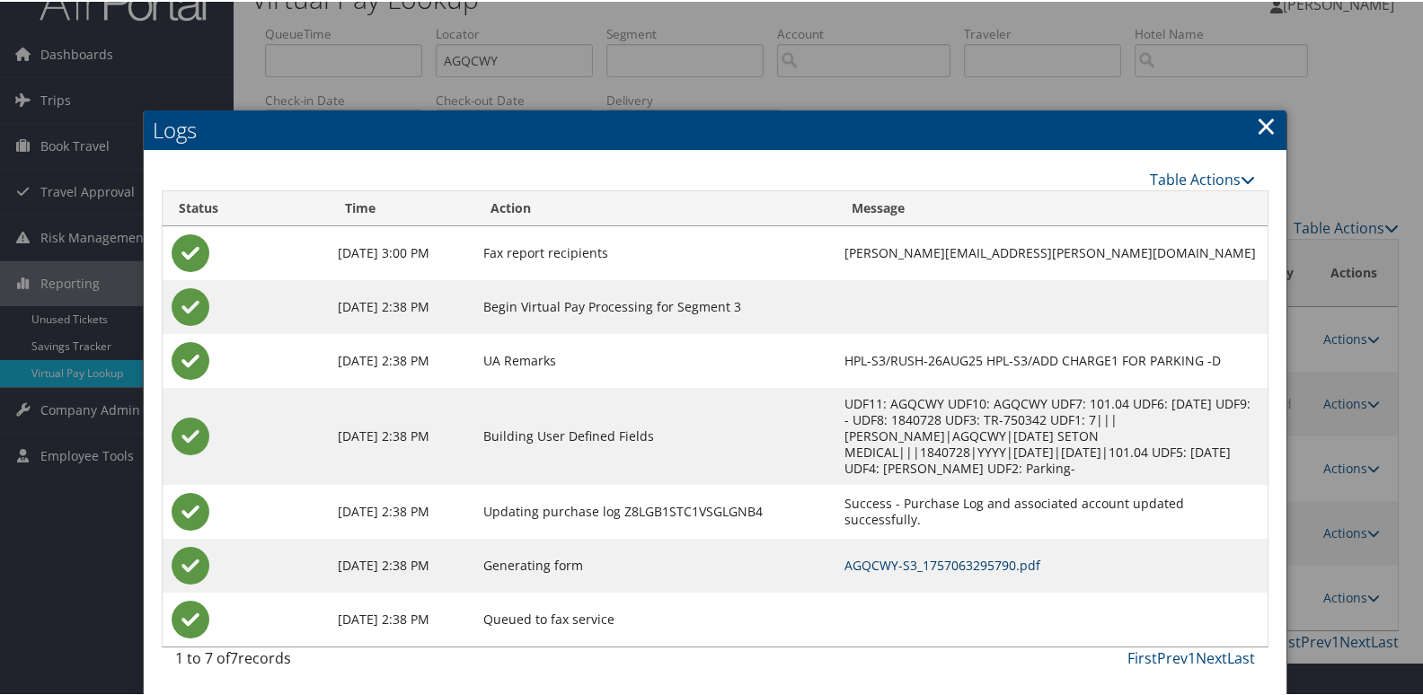
click at [877, 565] on link "AGQCWY-S3_1757063295790.pdf" at bounding box center [942, 563] width 196 height 17
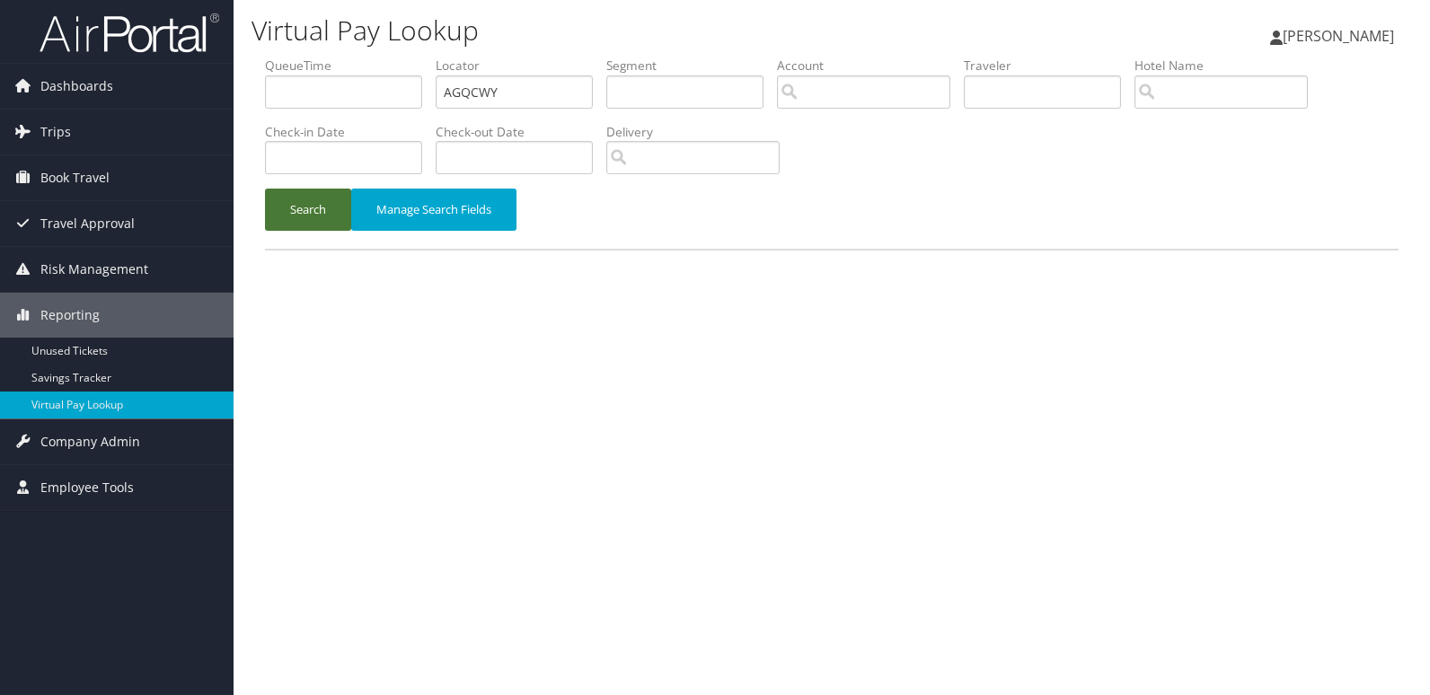
click at [314, 221] on button "Search" at bounding box center [308, 210] width 86 height 42
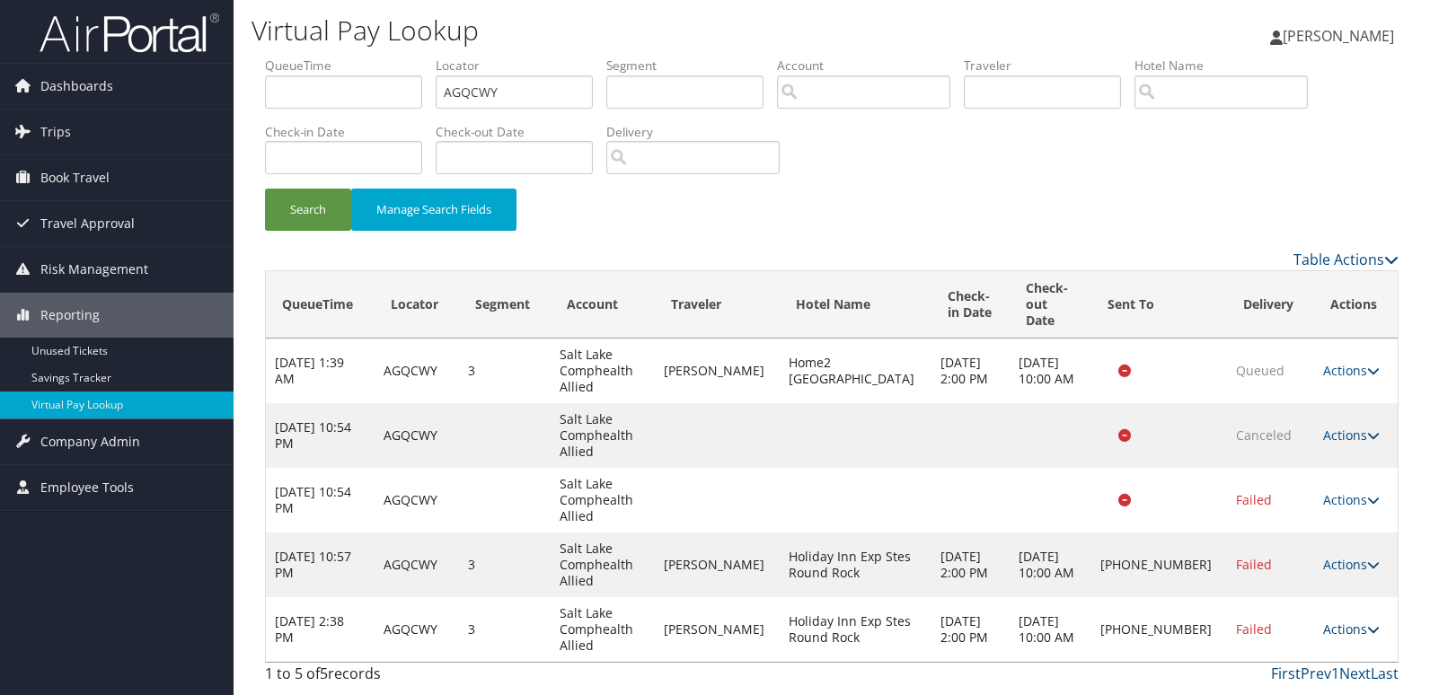
click at [1334, 621] on link "Actions" at bounding box center [1351, 629] width 57 height 17
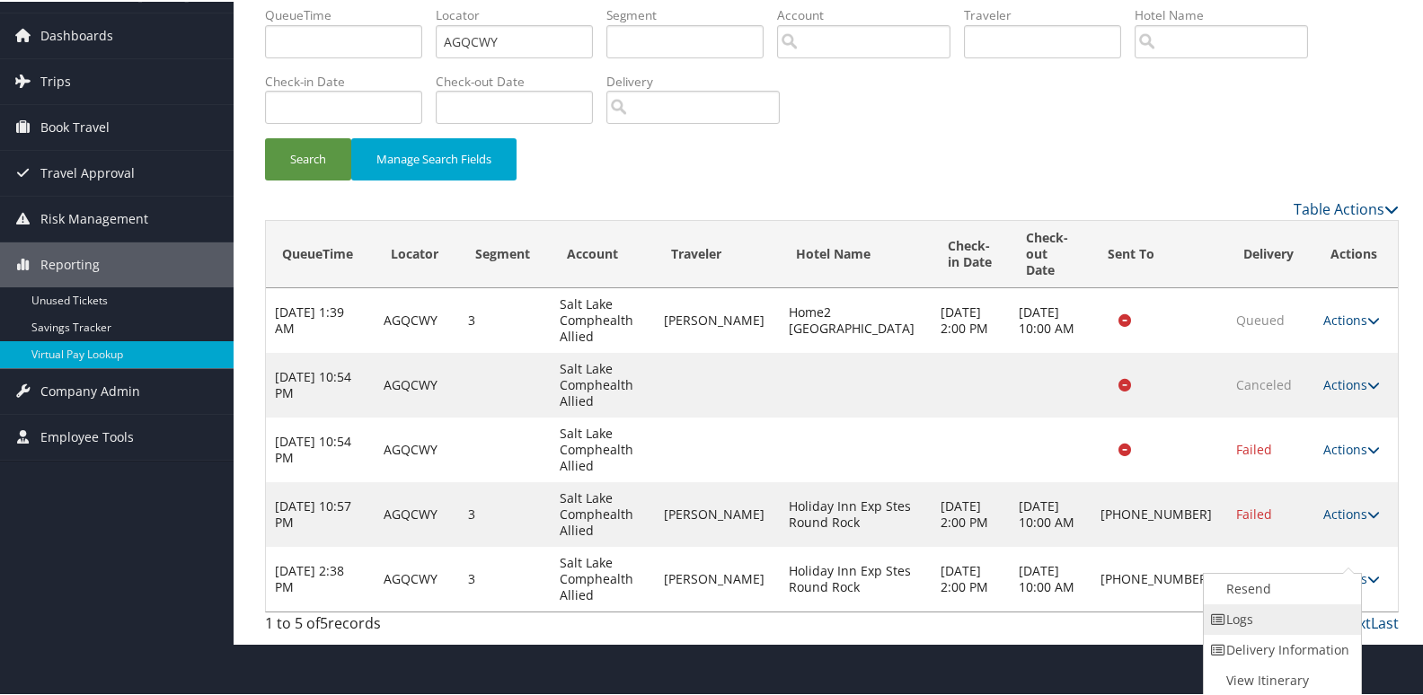
click at [1263, 620] on link "Logs" at bounding box center [1281, 618] width 154 height 31
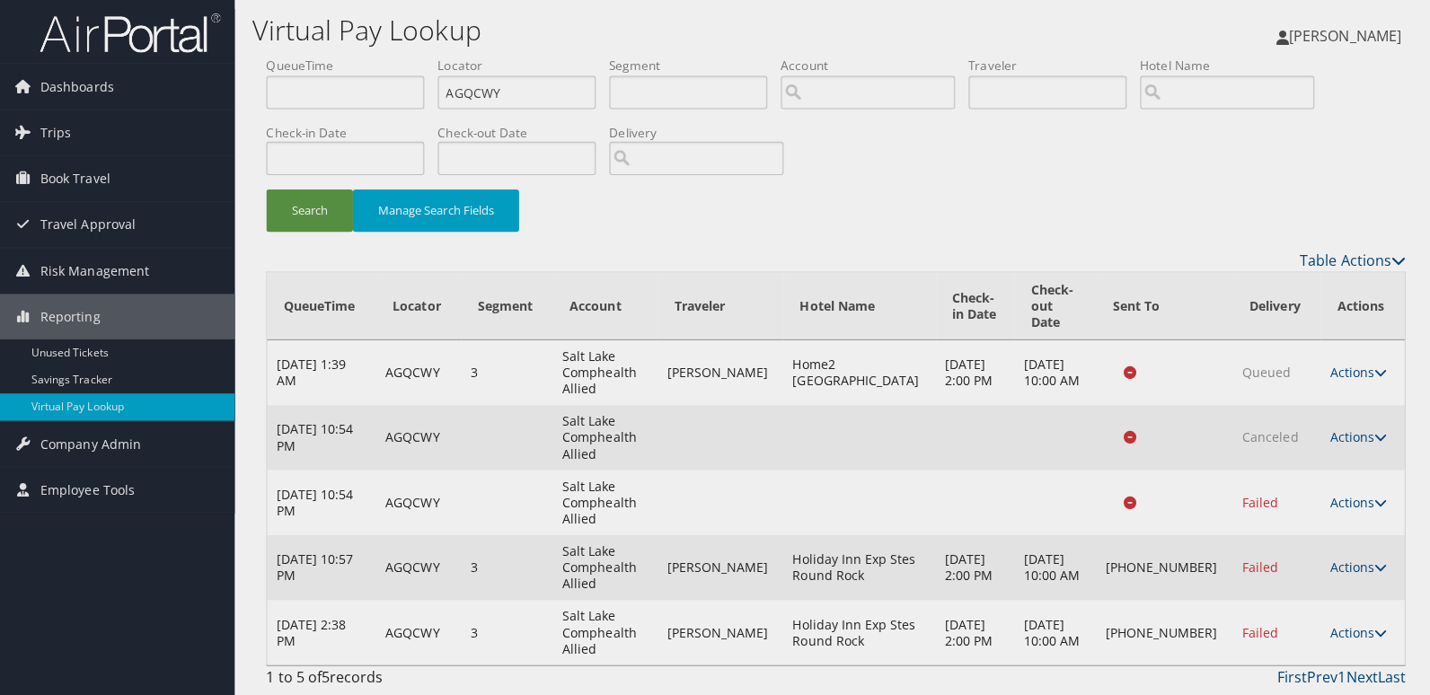
scroll to position [0, 0]
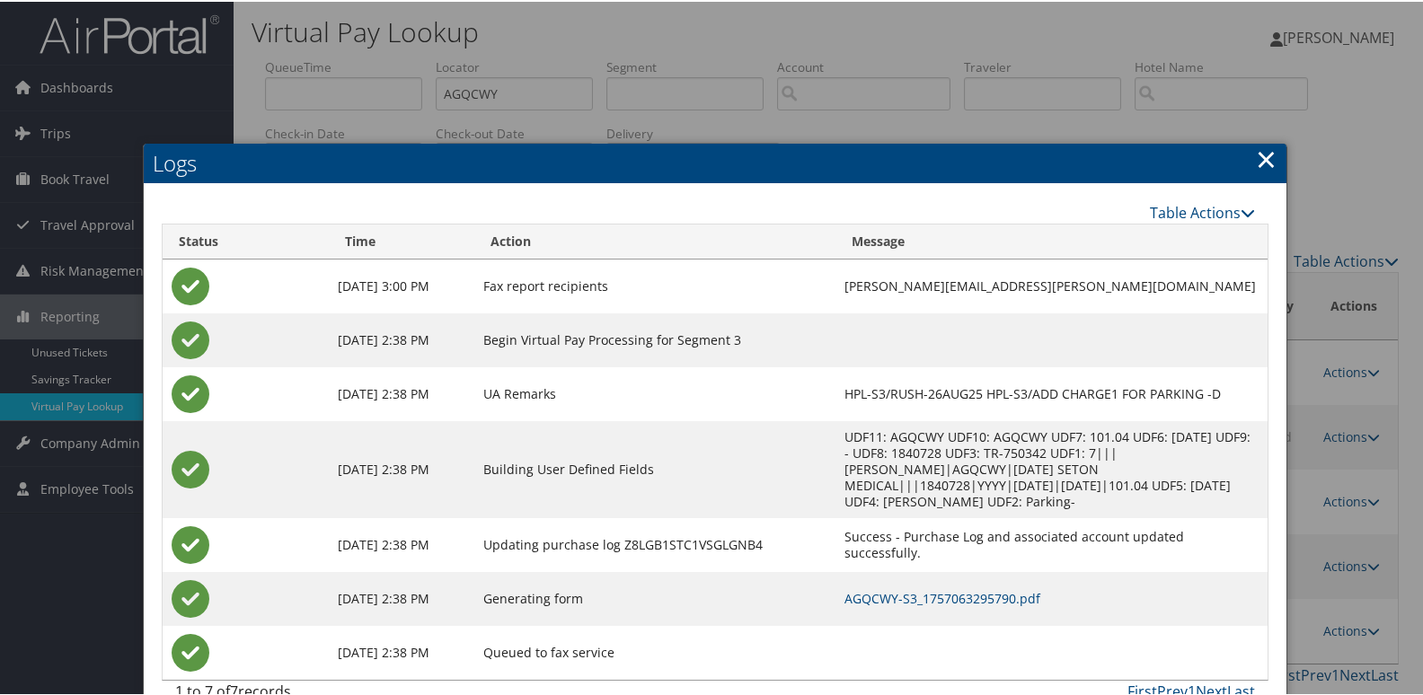
click at [1256, 156] on link "×" at bounding box center [1266, 157] width 21 height 36
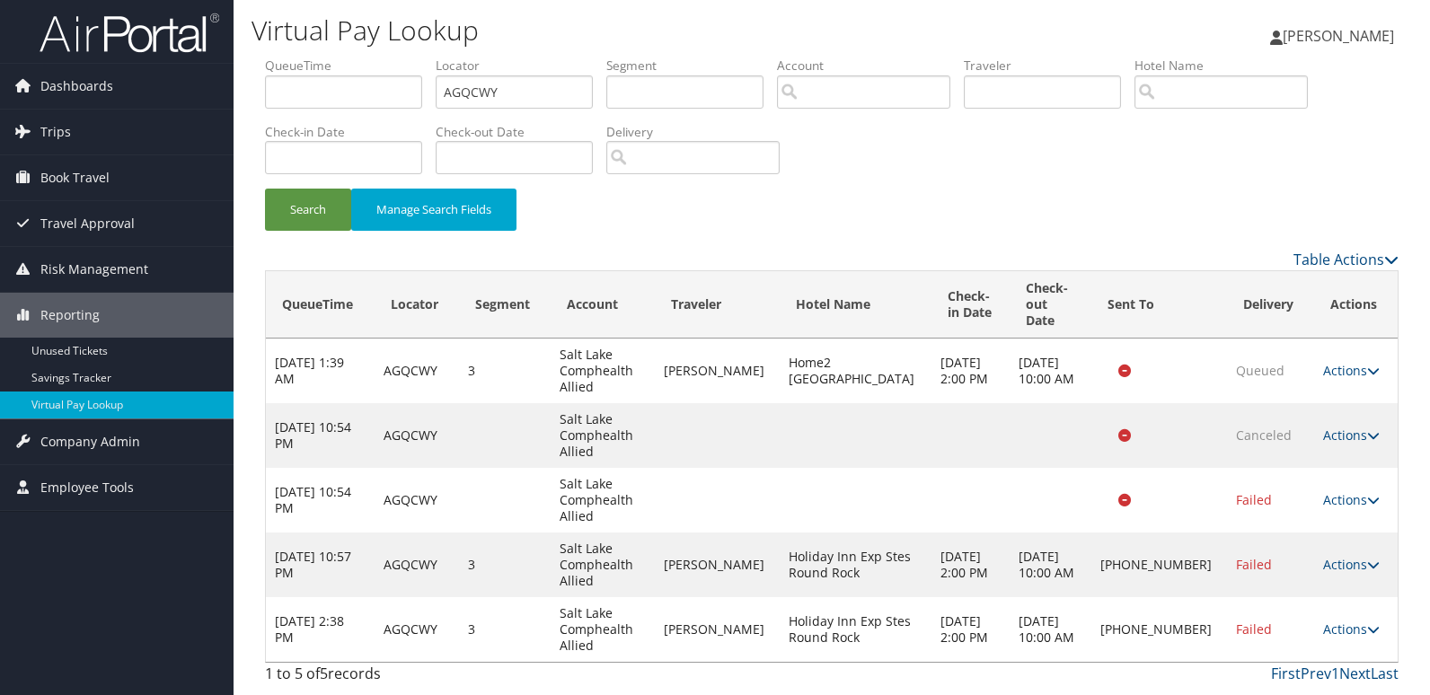
click at [1341, 621] on link "Actions" at bounding box center [1351, 629] width 57 height 17
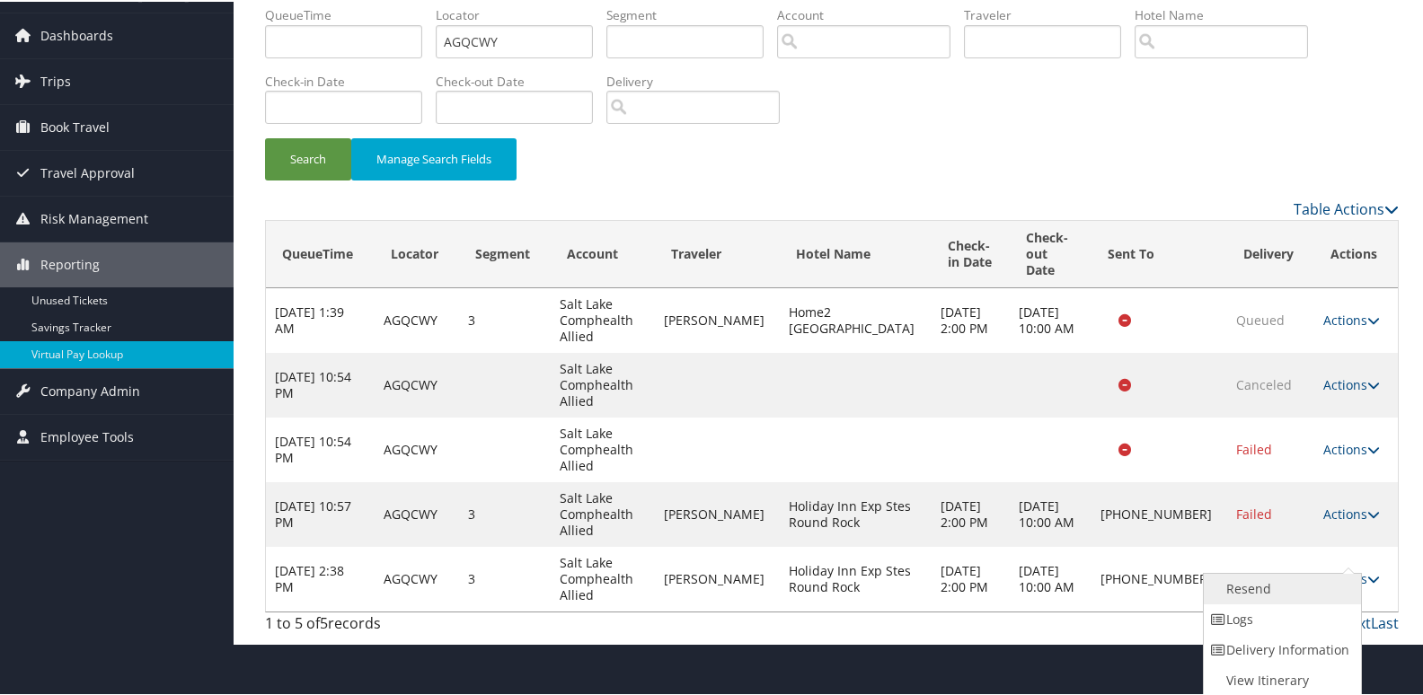
click at [1303, 590] on link "Resend" at bounding box center [1281, 587] width 154 height 31
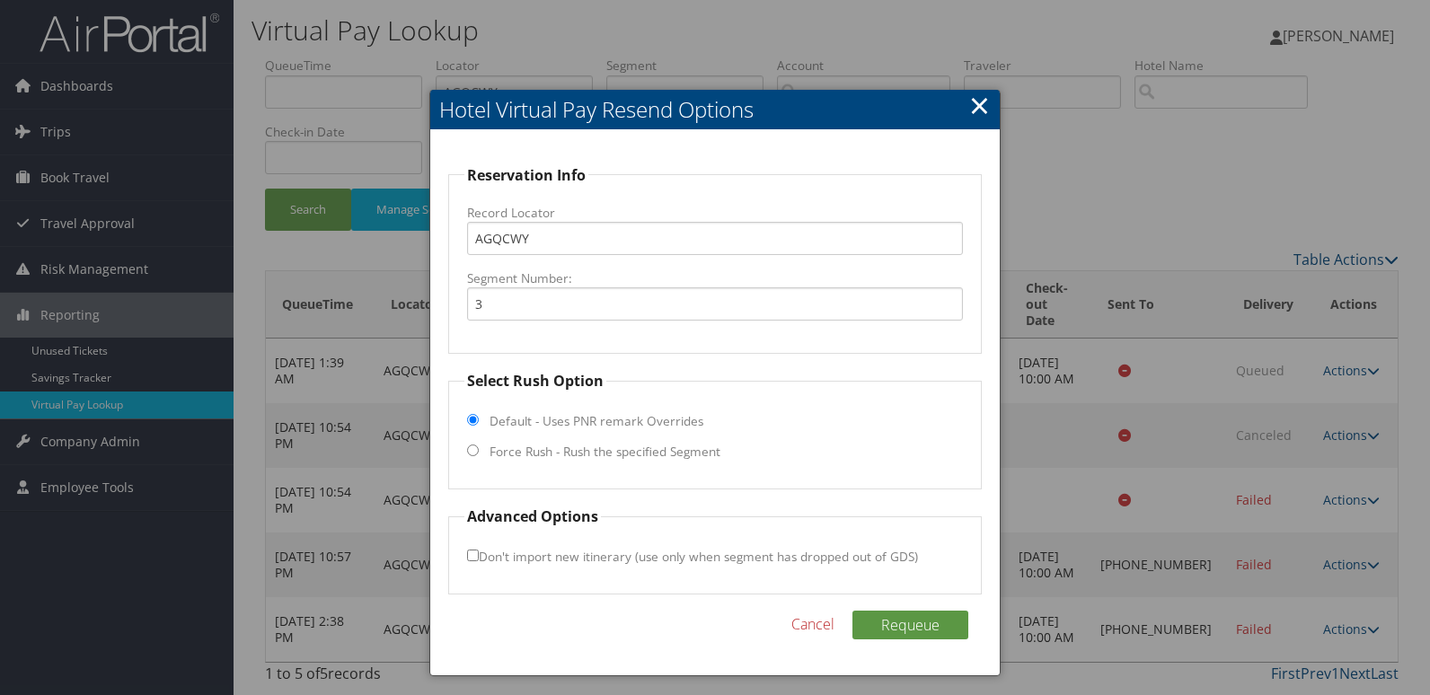
click at [588, 458] on label "Force Rush - Rush the specified Segment" at bounding box center [605, 452] width 231 height 18
click at [479, 456] on input "Force Rush - Rush the specified Segment" at bounding box center [473, 451] width 12 height 12
radio input "true"
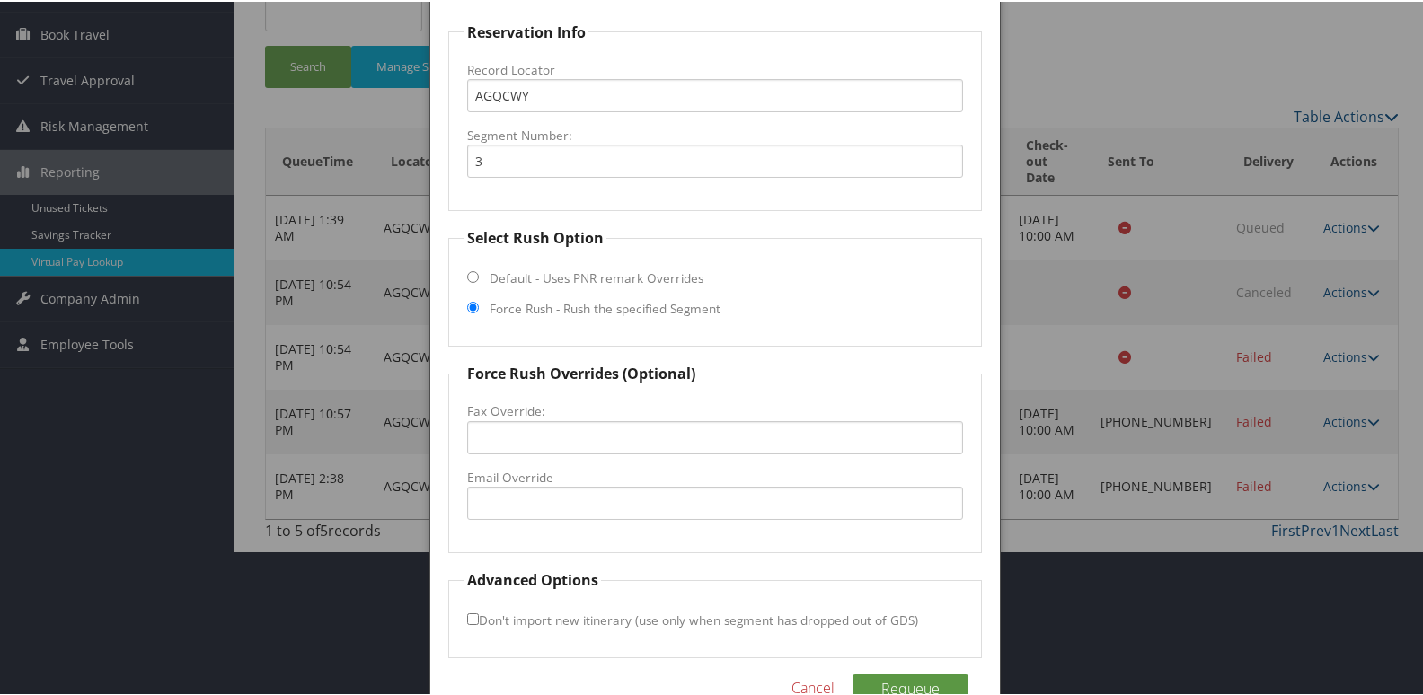
scroll to position [188, 0]
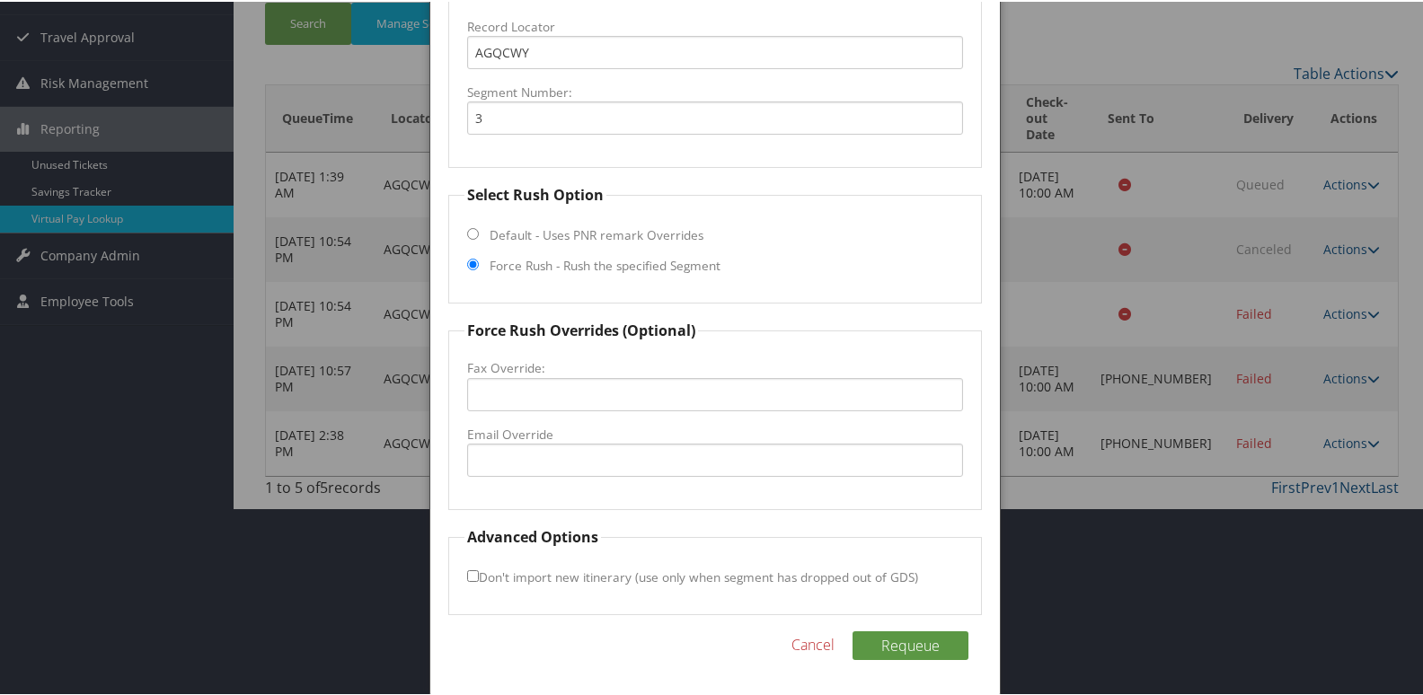
click at [526, 437] on label "Email Override" at bounding box center [715, 433] width 497 height 18
click at [526, 442] on input "Email Override" at bounding box center [715, 458] width 497 height 33
click at [523, 458] on input "Email Override" at bounding box center [715, 458] width 497 height 33
type input "[EMAIL_ADDRESS][DOMAIN_NAME]"
click at [470, 572] on input "Don't import new itinerary (use only when segment has dropped out of GDS)" at bounding box center [473, 575] width 12 height 12
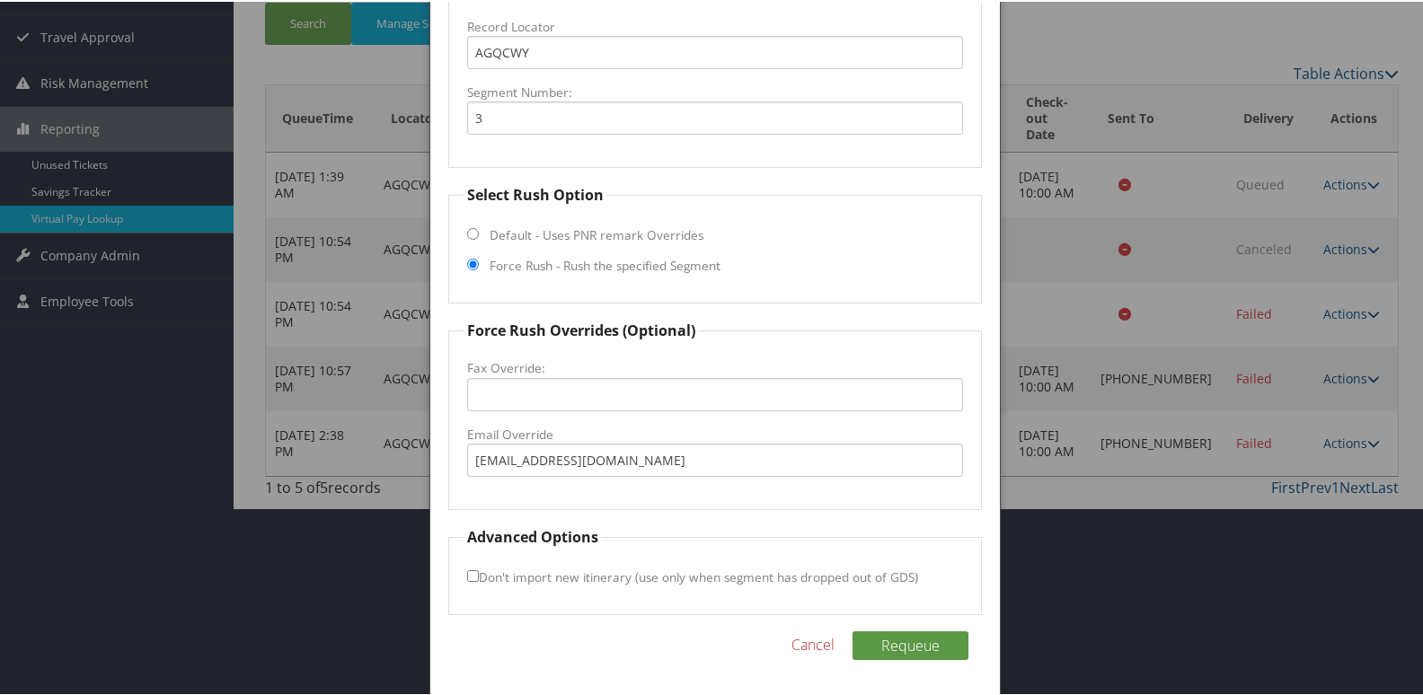
checkbox input "true"
click at [902, 641] on button "Requeue" at bounding box center [910, 644] width 116 height 29
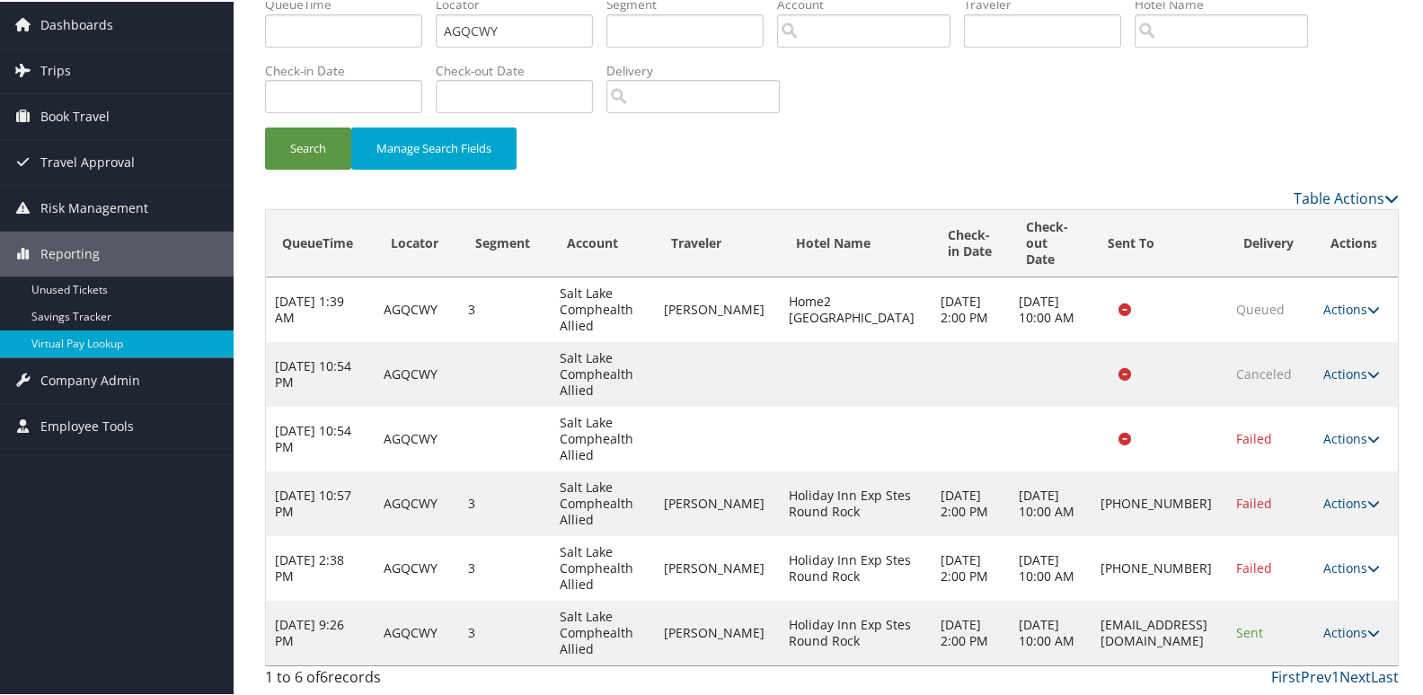
scroll to position [63, 0]
drag, startPoint x: 1015, startPoint y: 632, endPoint x: 1204, endPoint y: 637, distance: 188.7
click at [1204, 637] on td "holidayinnexpressrr@gmail.com" at bounding box center [1159, 631] width 137 height 65
drag, startPoint x: 1101, startPoint y: 635, endPoint x: 1014, endPoint y: 637, distance: 87.1
click at [1100, 635] on td "holidayinnexpressrr@gmail.com" at bounding box center [1159, 631] width 137 height 65
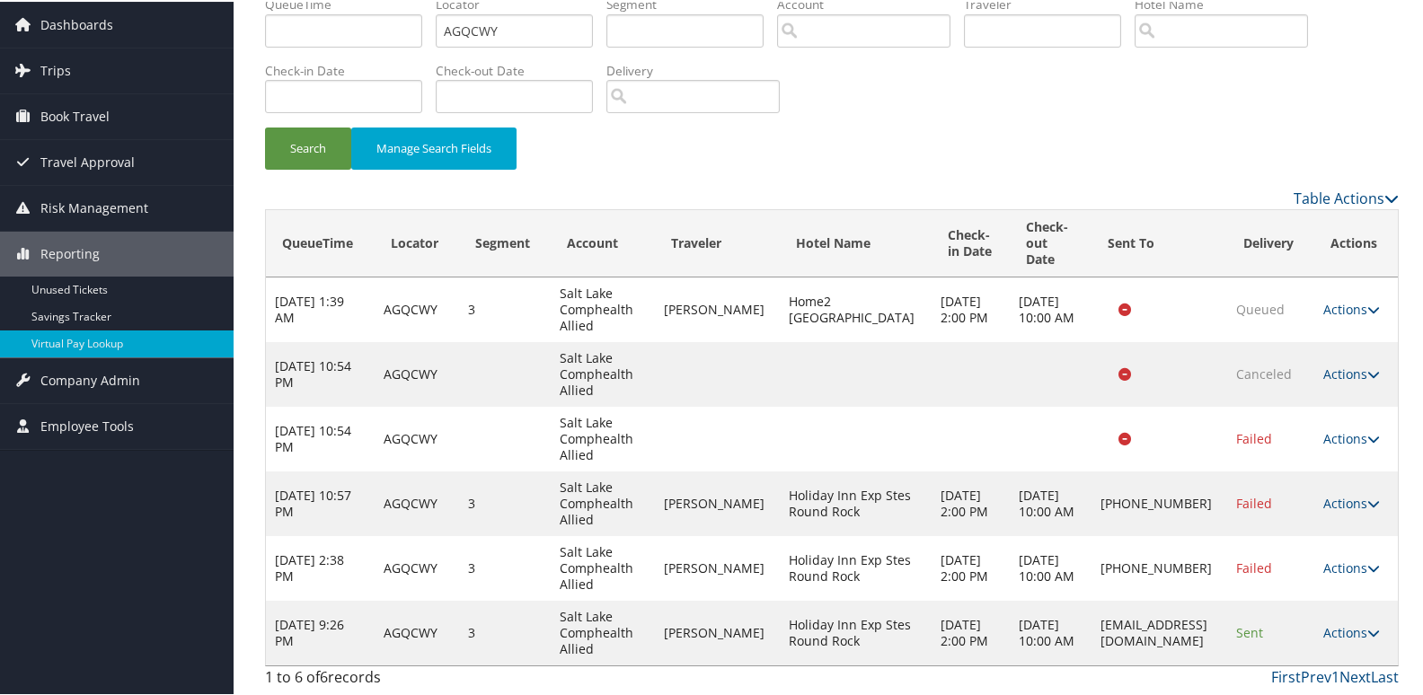
copy td "holidayinnexpressrr@gmail.com"
click at [1352, 631] on link "Actions" at bounding box center [1351, 630] width 57 height 17
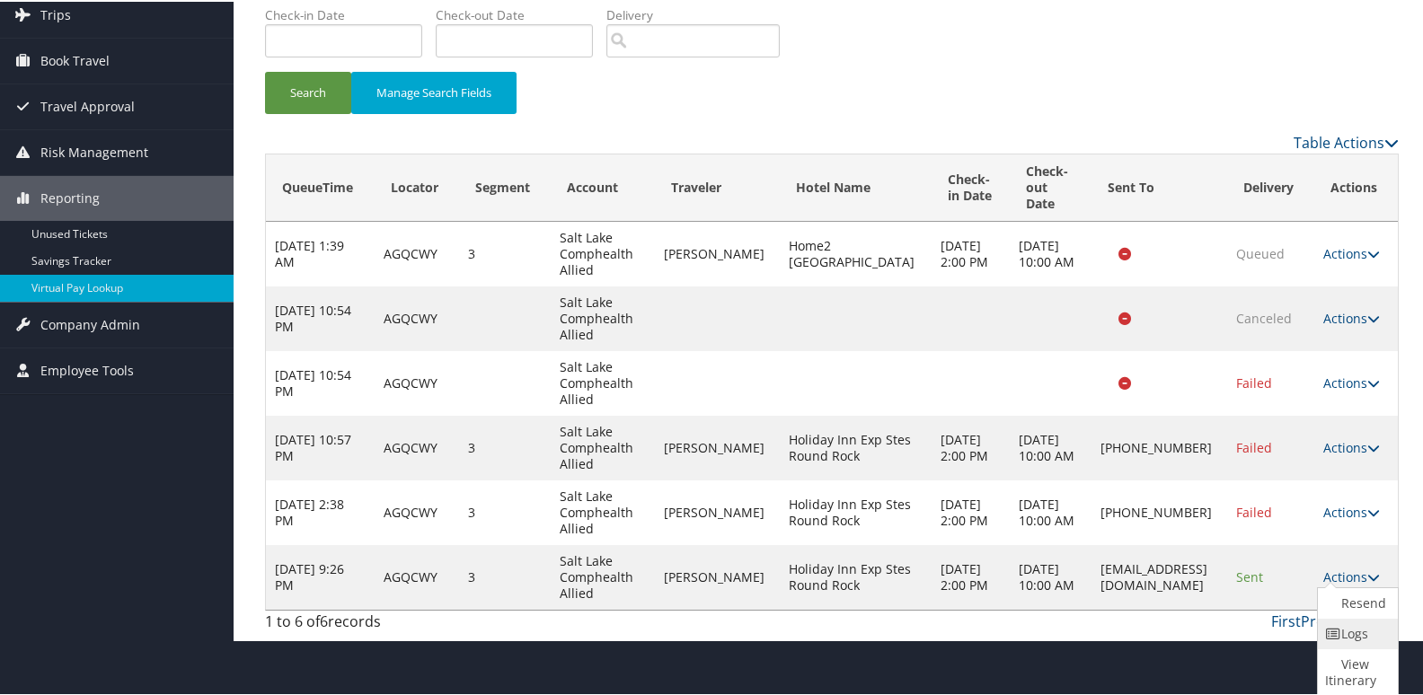
click at [1334, 636] on icon at bounding box center [1333, 632] width 16 height 13
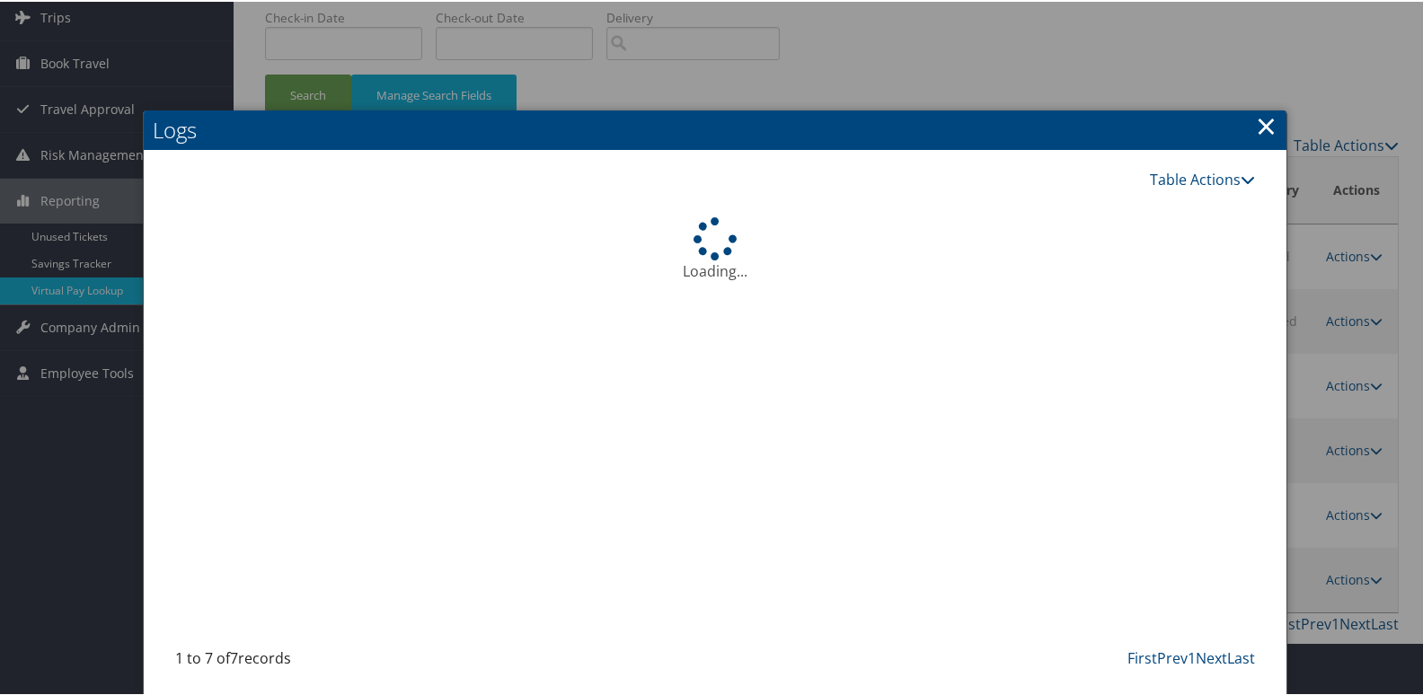
scroll to position [176, 0]
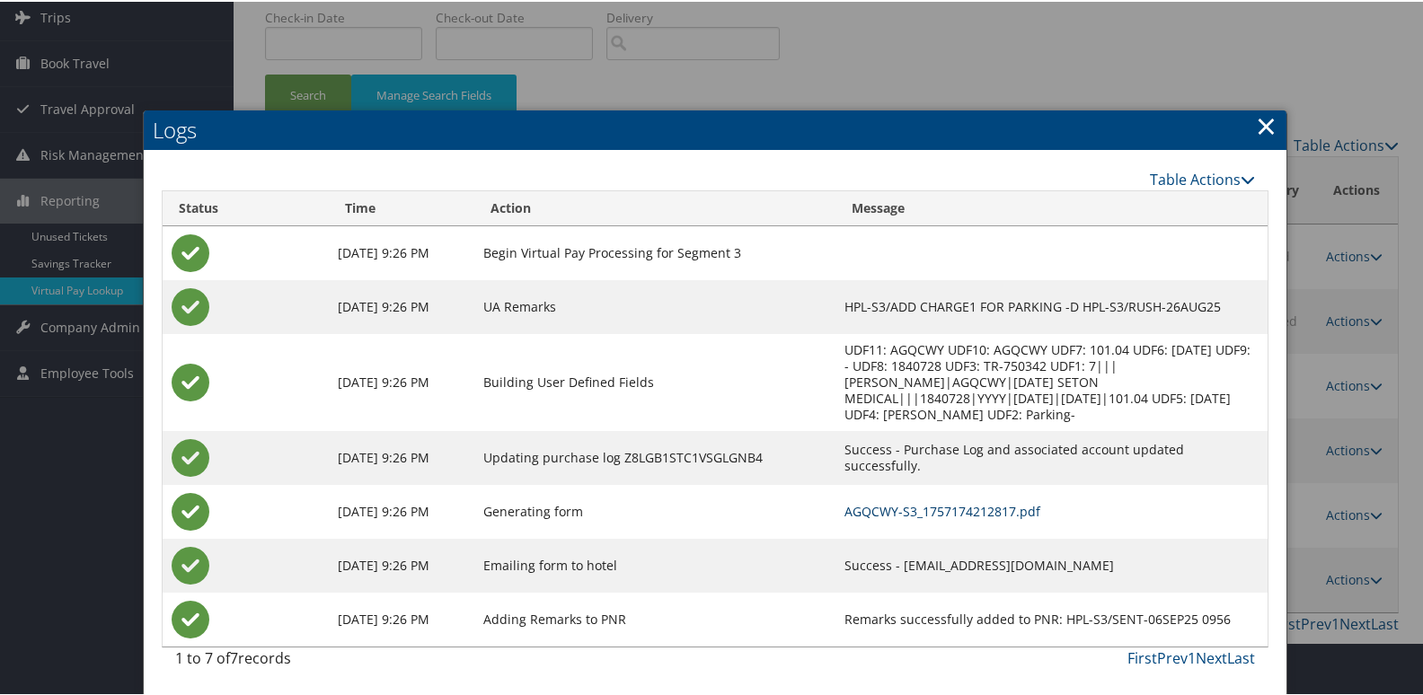
click at [924, 501] on link "AGQCWY-S3_1757174212817.pdf" at bounding box center [942, 509] width 196 height 17
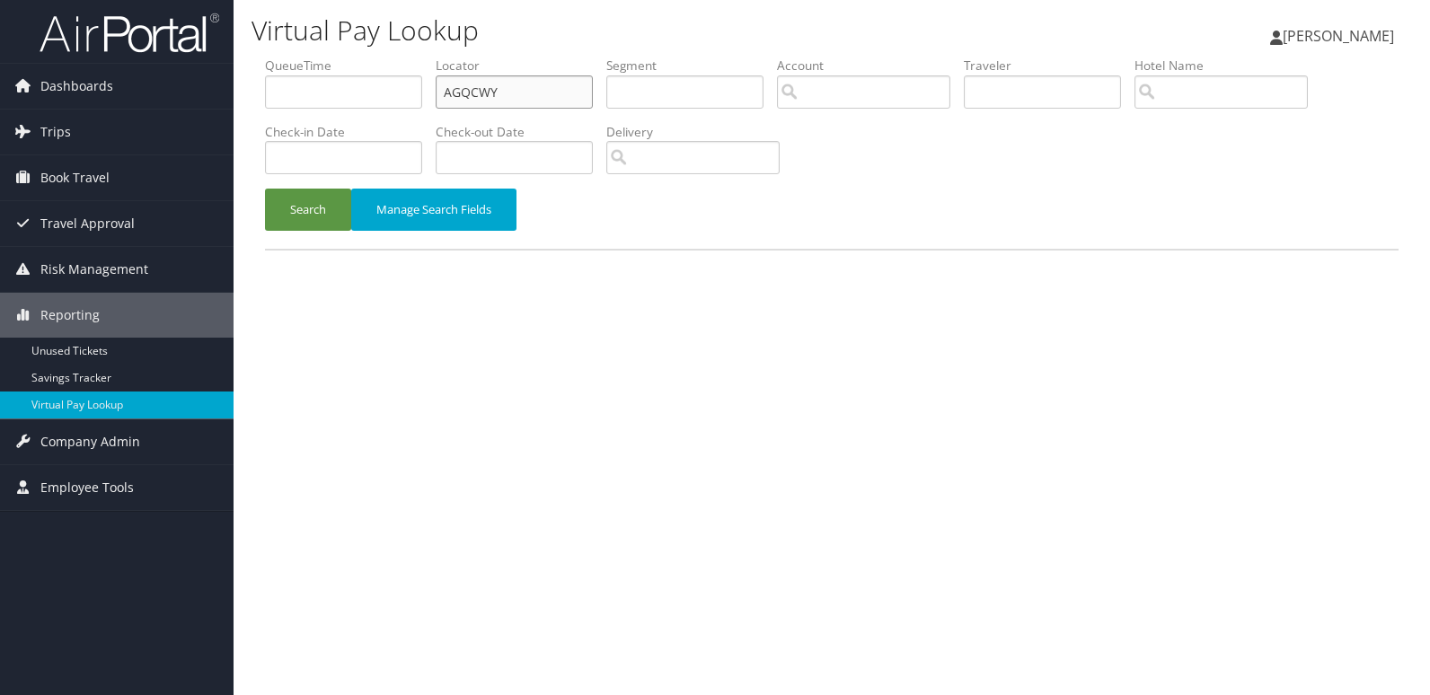
drag, startPoint x: 501, startPoint y: 94, endPoint x: 374, endPoint y: 97, distance: 127.6
click at [374, 57] on ul "QueueTime Locator AGQCWY Segment Account Traveler Hotel Name Check-in Date Chec…" at bounding box center [832, 57] width 1134 height 0
paste input "FWMUVC"
type input "FWMUVC"
click at [311, 185] on li "Check-in Date" at bounding box center [350, 156] width 171 height 66
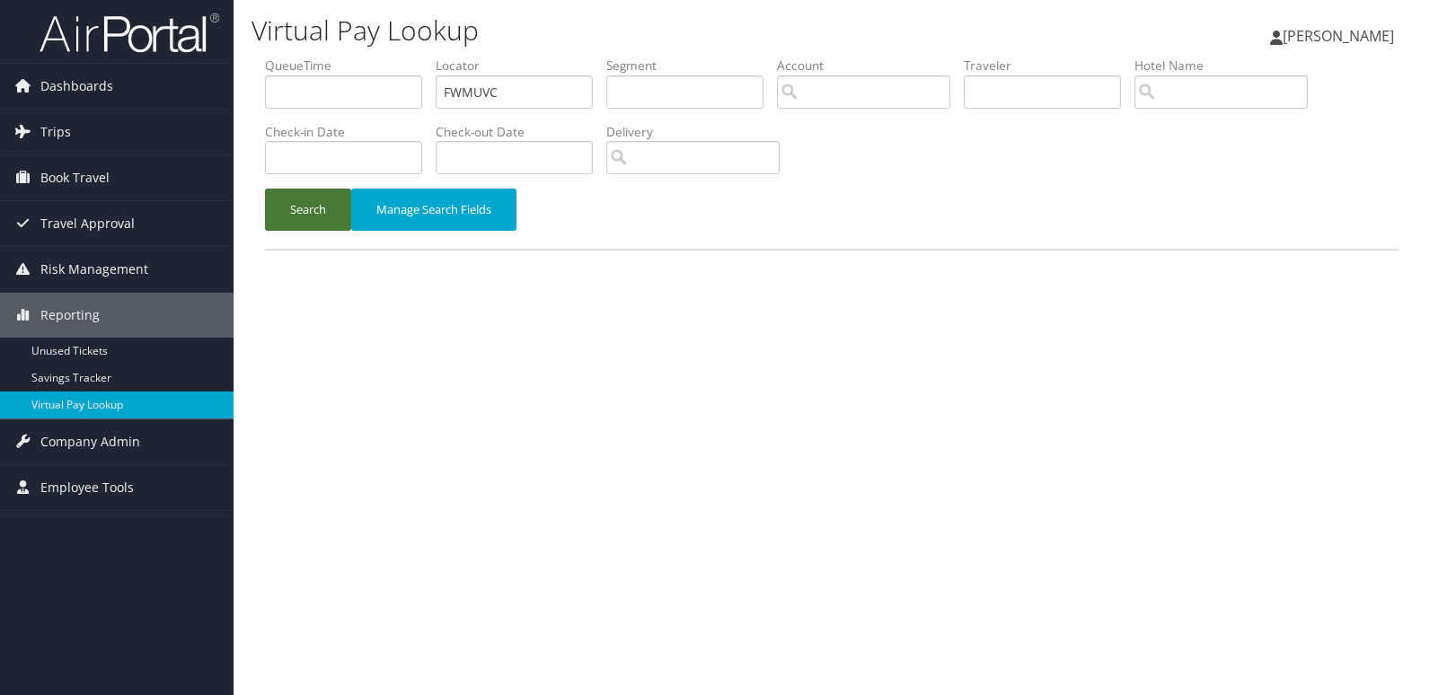
click at [314, 195] on button "Search" at bounding box center [308, 210] width 86 height 42
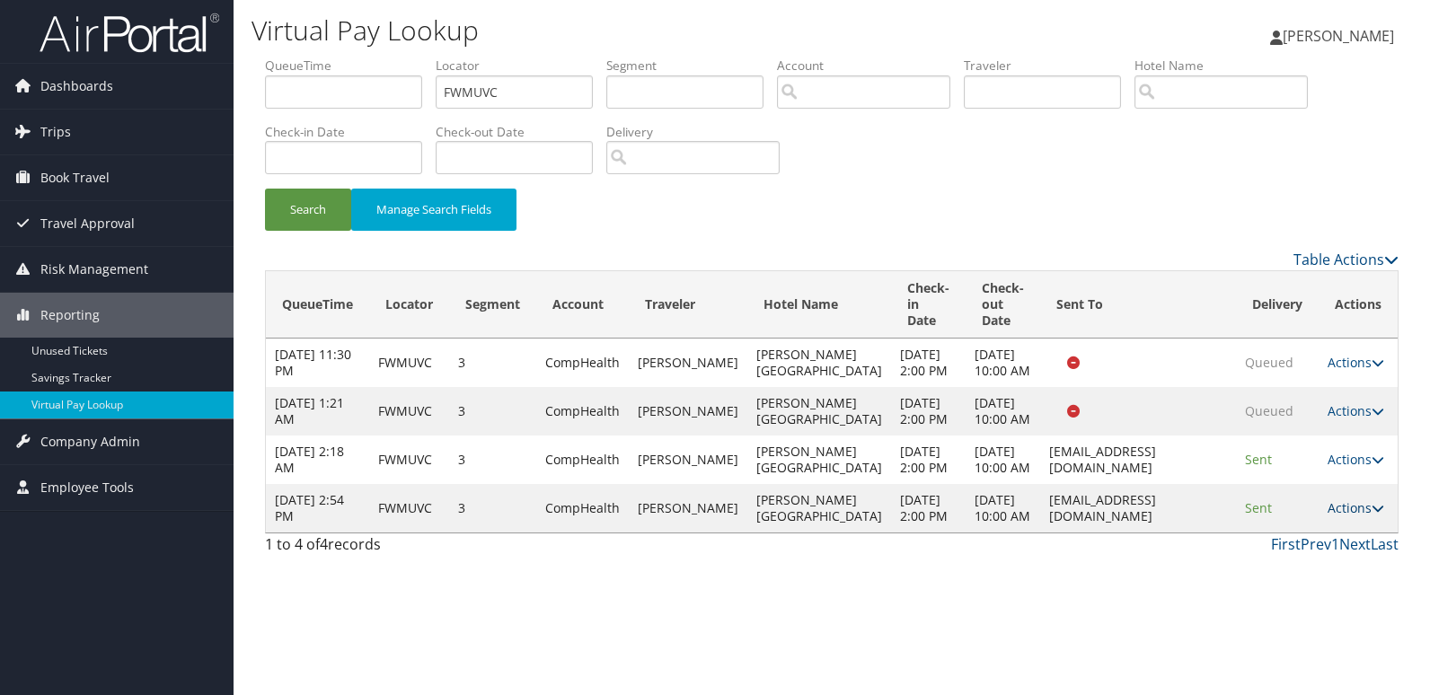
click at [1382, 515] on icon at bounding box center [1378, 508] width 13 height 13
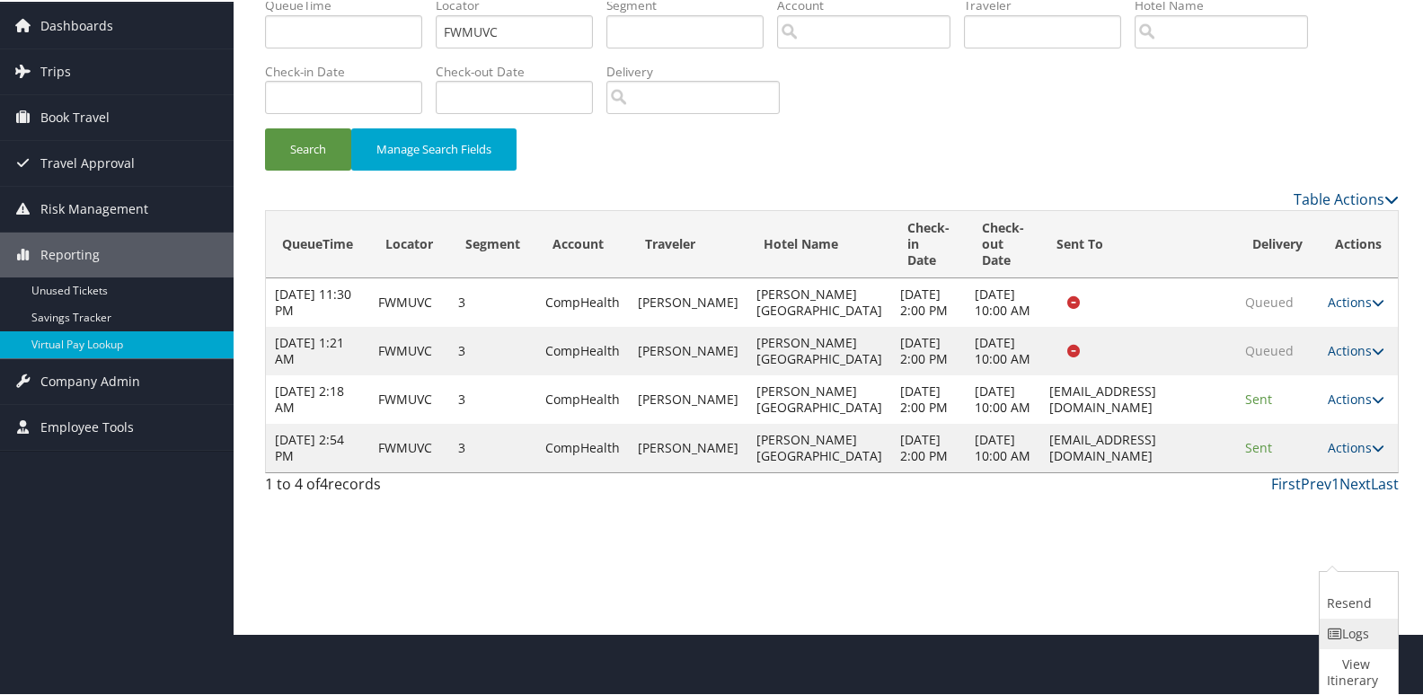
click at [1344, 634] on link "Logs" at bounding box center [1356, 632] width 74 height 31
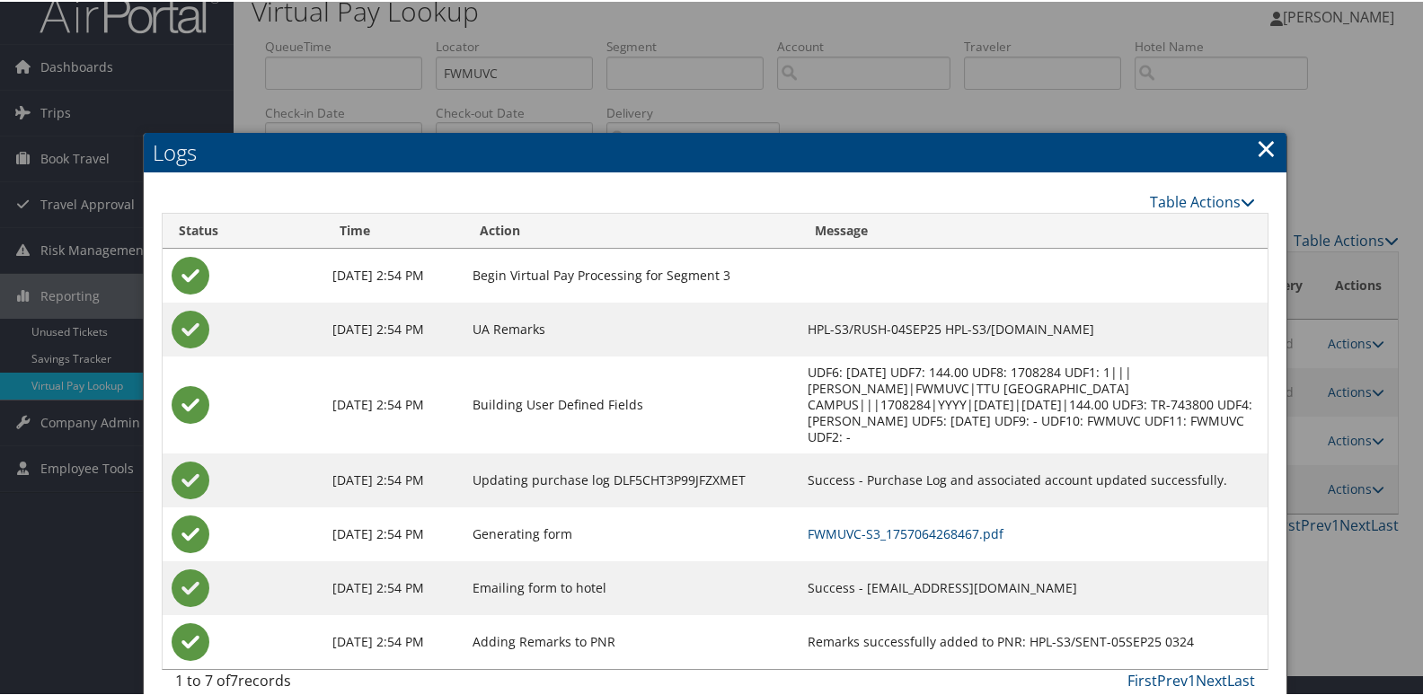
scroll to position [27, 0]
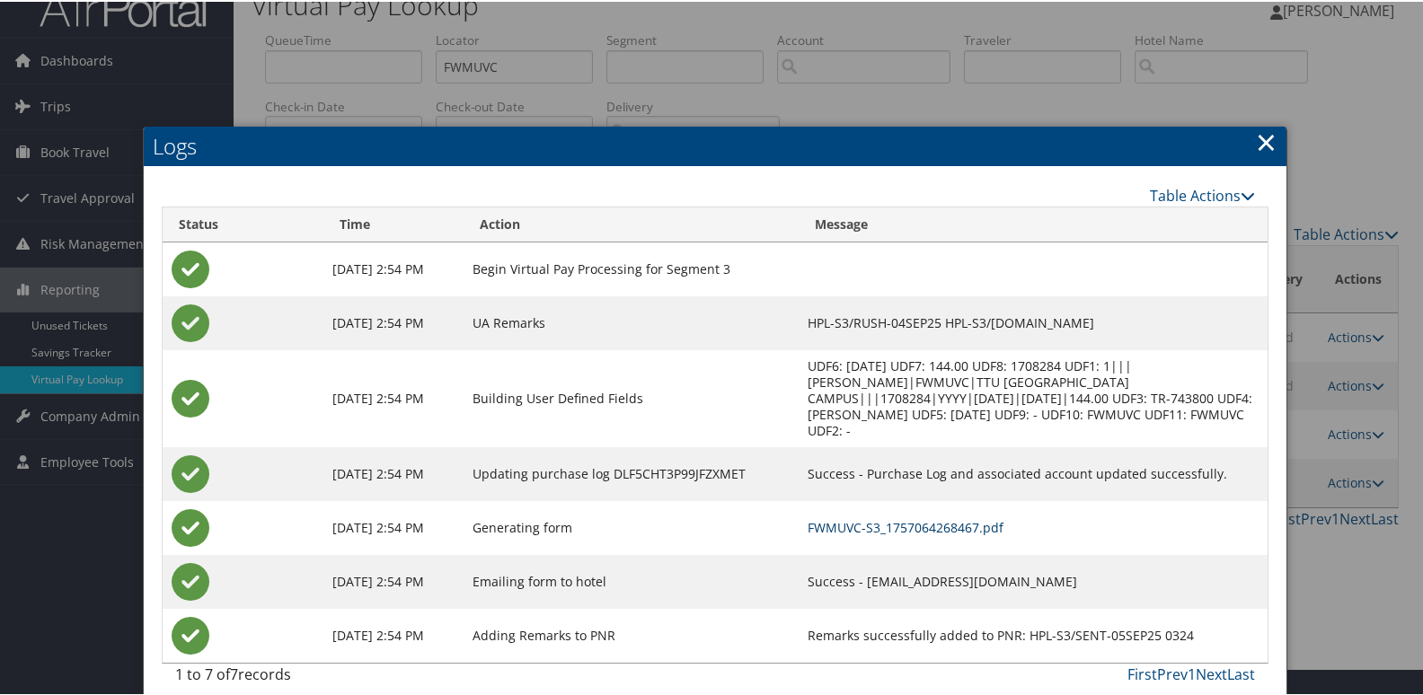
click at [824, 517] on link "FWMUVC-S3_1757064268467.pdf" at bounding box center [905, 525] width 196 height 17
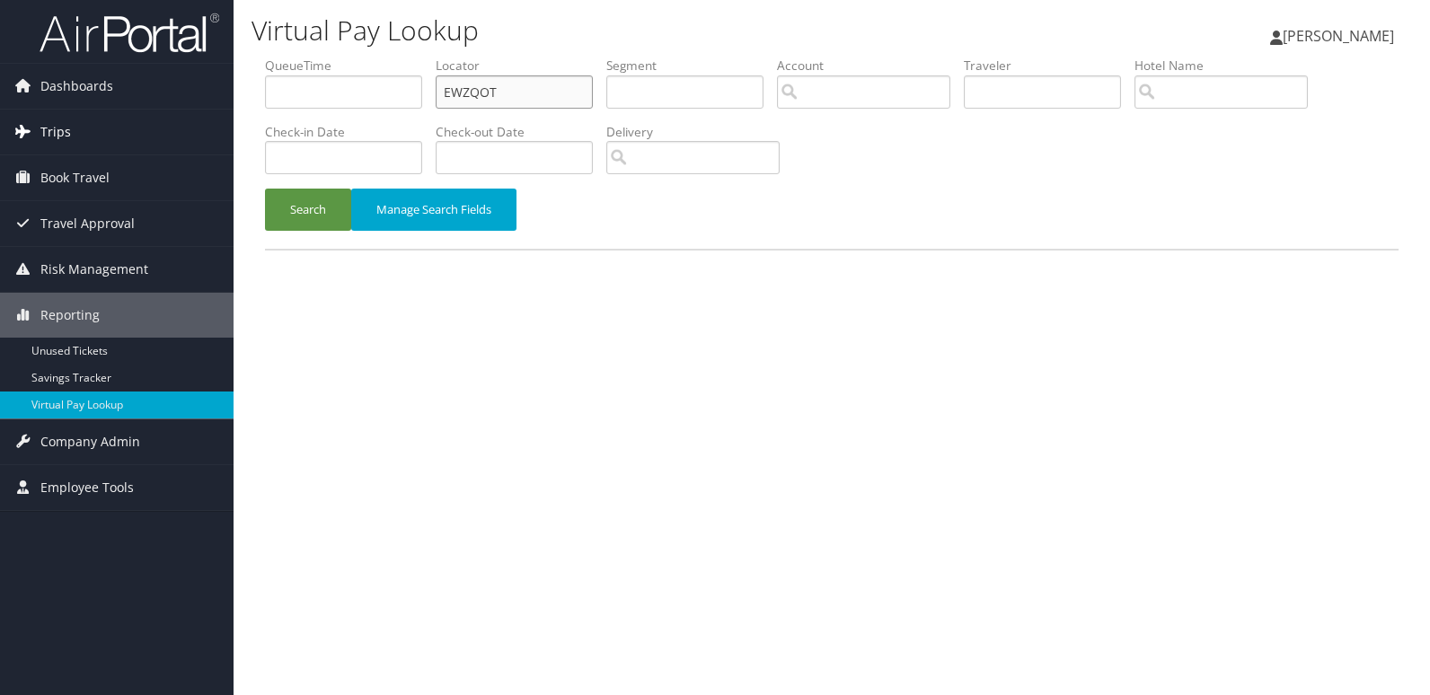
drag, startPoint x: 516, startPoint y: 91, endPoint x: 199, endPoint y: 139, distance: 320.8
click at [199, 139] on div "Dashboards AirPortal 360™ (Manager) My Travel Dashboard Trips Airtinerary® Look…" at bounding box center [715, 347] width 1430 height 695
paste input "MYBCMO"
type input "MYBCMO"
click at [301, 219] on button "Search" at bounding box center [308, 210] width 86 height 42
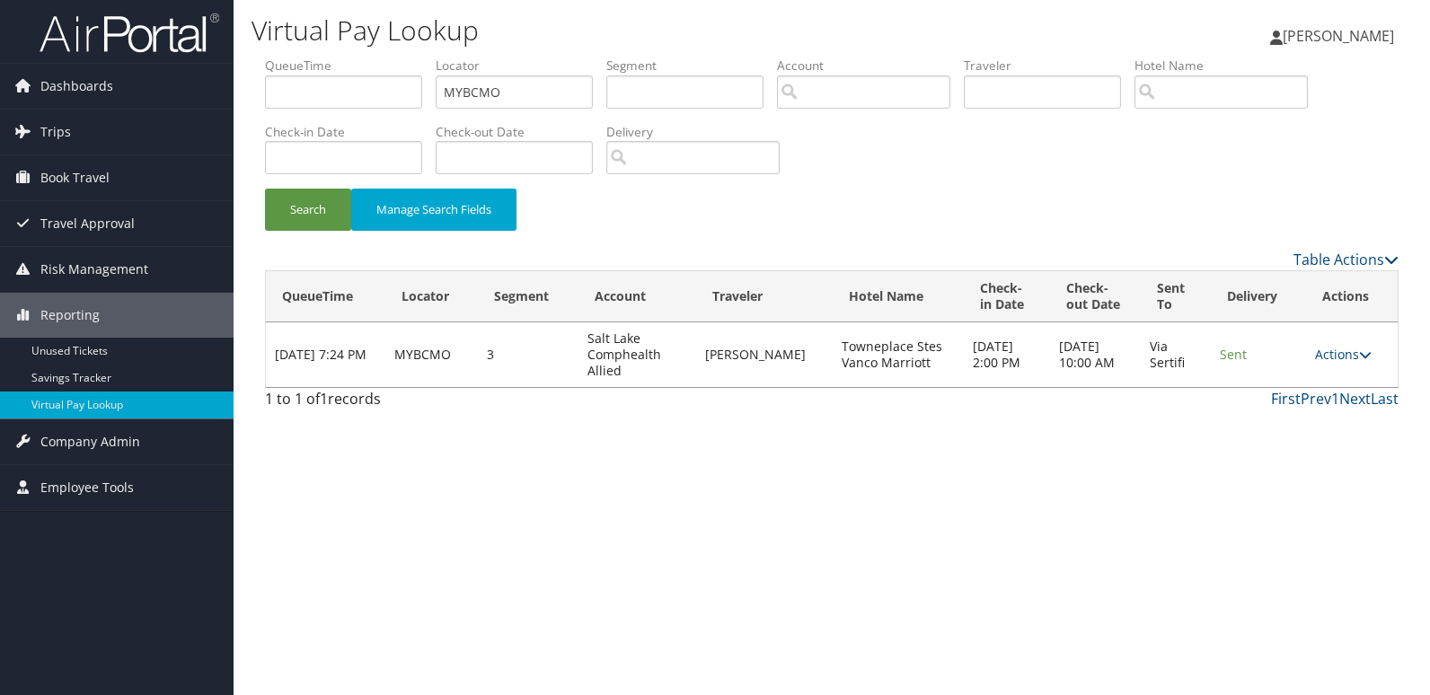
click at [975, 451] on div "Virtual Pay Lookup Luke Perry Luke Perry My Settings Travel Agency Contacts Vie…" at bounding box center [832, 347] width 1196 height 695
click at [1340, 359] on link "Actions" at bounding box center [1343, 354] width 57 height 17
click at [1302, 412] on link "Logs" at bounding box center [1310, 411] width 113 height 31
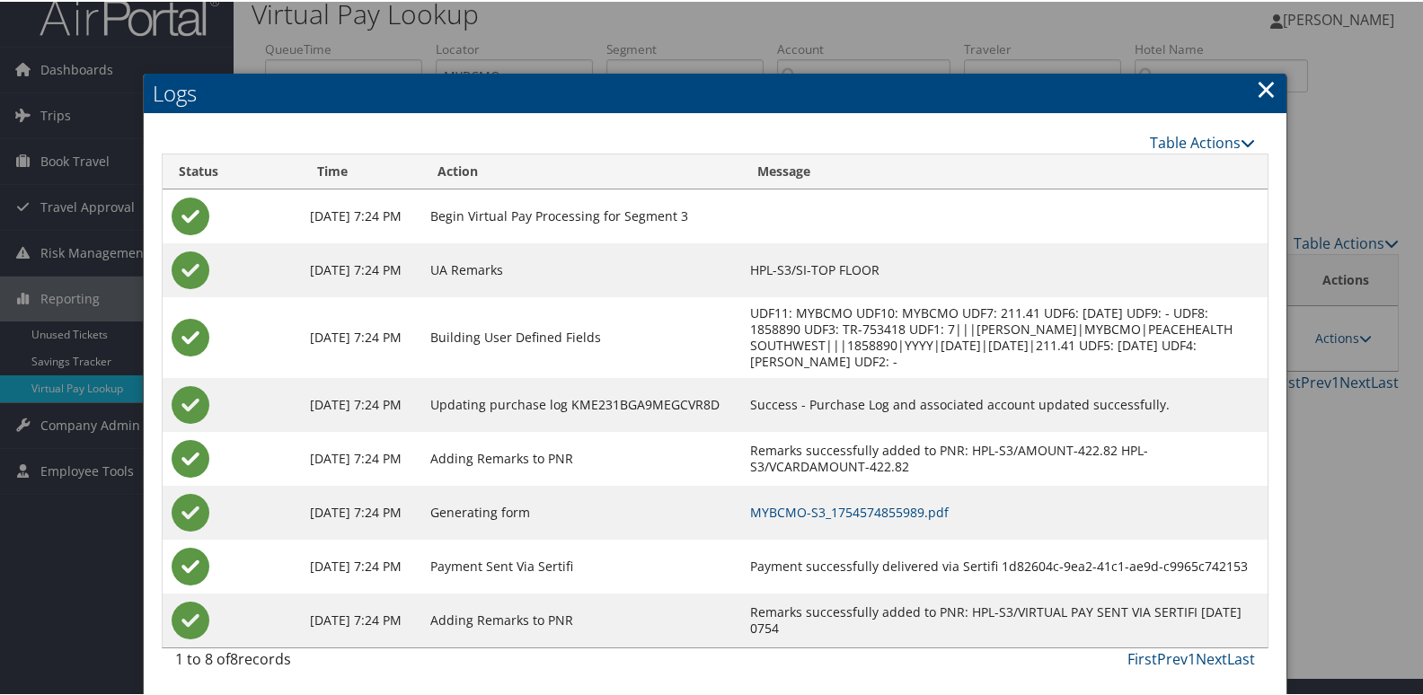
scroll to position [35, 0]
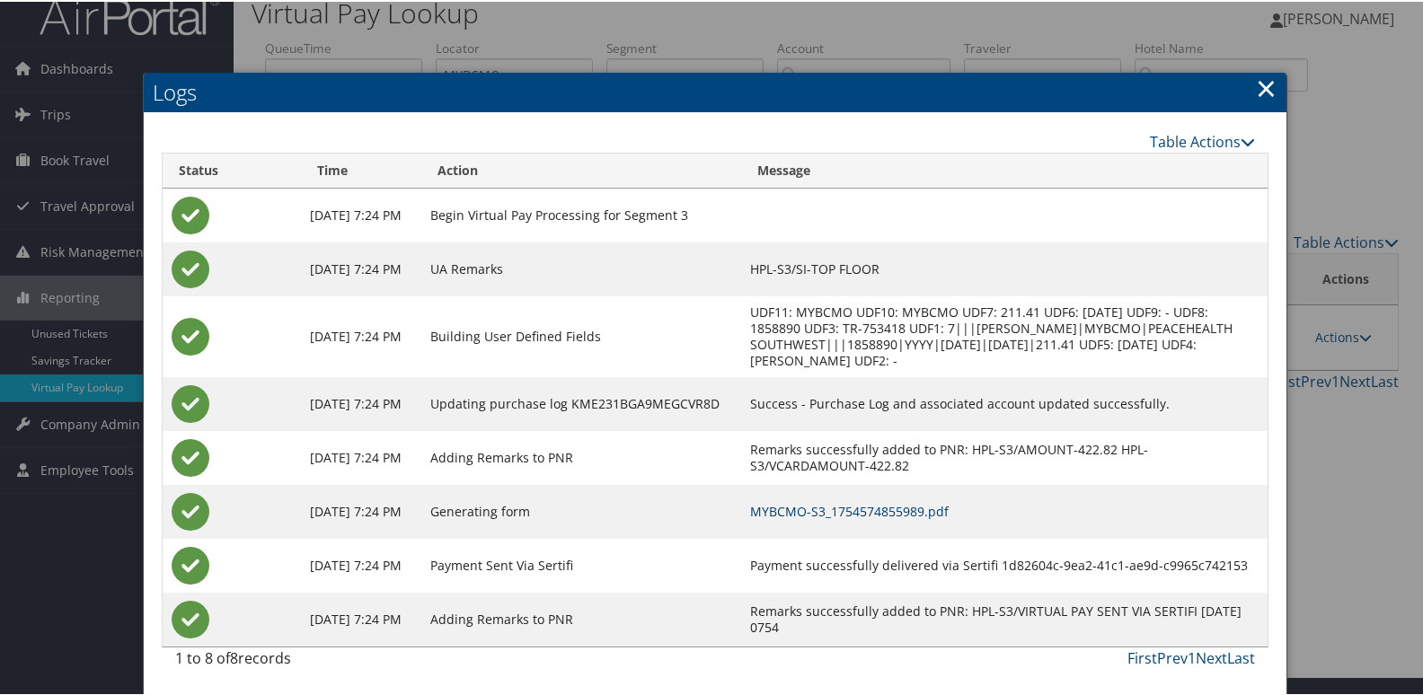
click at [891, 505] on link "MYBCMO-S3_1754574855989.pdf" at bounding box center [849, 509] width 199 height 17
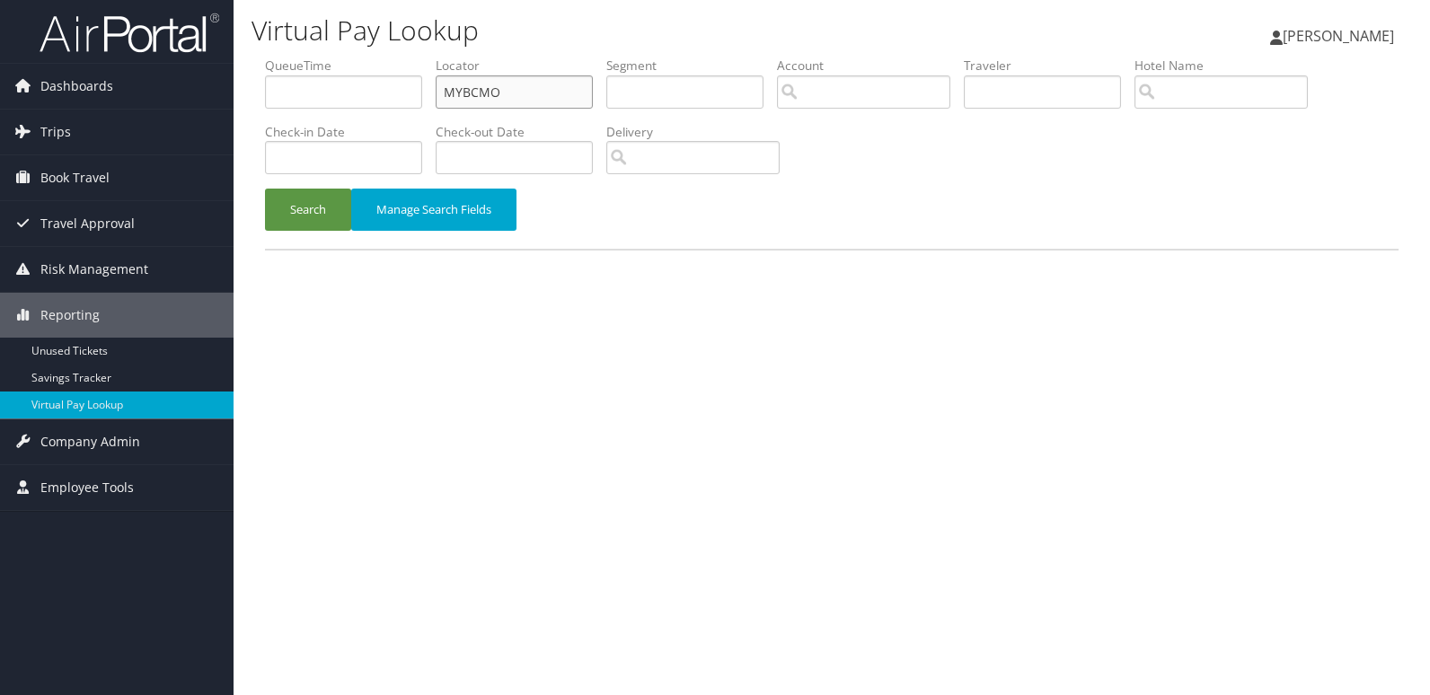
drag, startPoint x: 507, startPoint y: 91, endPoint x: 334, endPoint y: 121, distance: 175.1
click at [334, 57] on ul "QueueTime Locator MYBCMO Segment Account Traveler Hotel Name Check-in Date Chec…" at bounding box center [832, 57] width 1134 height 0
paste input "IKAPVZ"
type input "IKAPVZ"
click at [333, 204] on button "Search" at bounding box center [308, 210] width 86 height 42
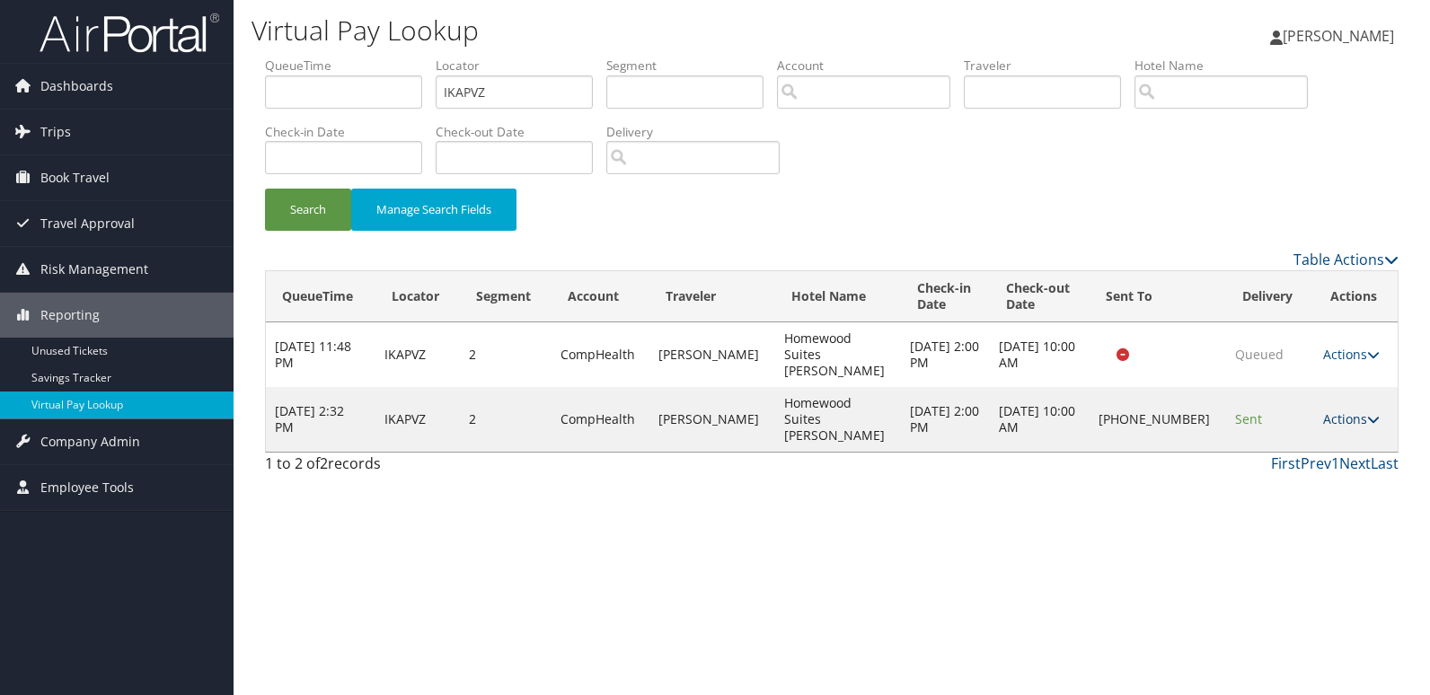
click at [1348, 410] on link "Actions" at bounding box center [1351, 418] width 57 height 17
click at [1263, 452] on link "Logs" at bounding box center [1290, 452] width 154 height 31
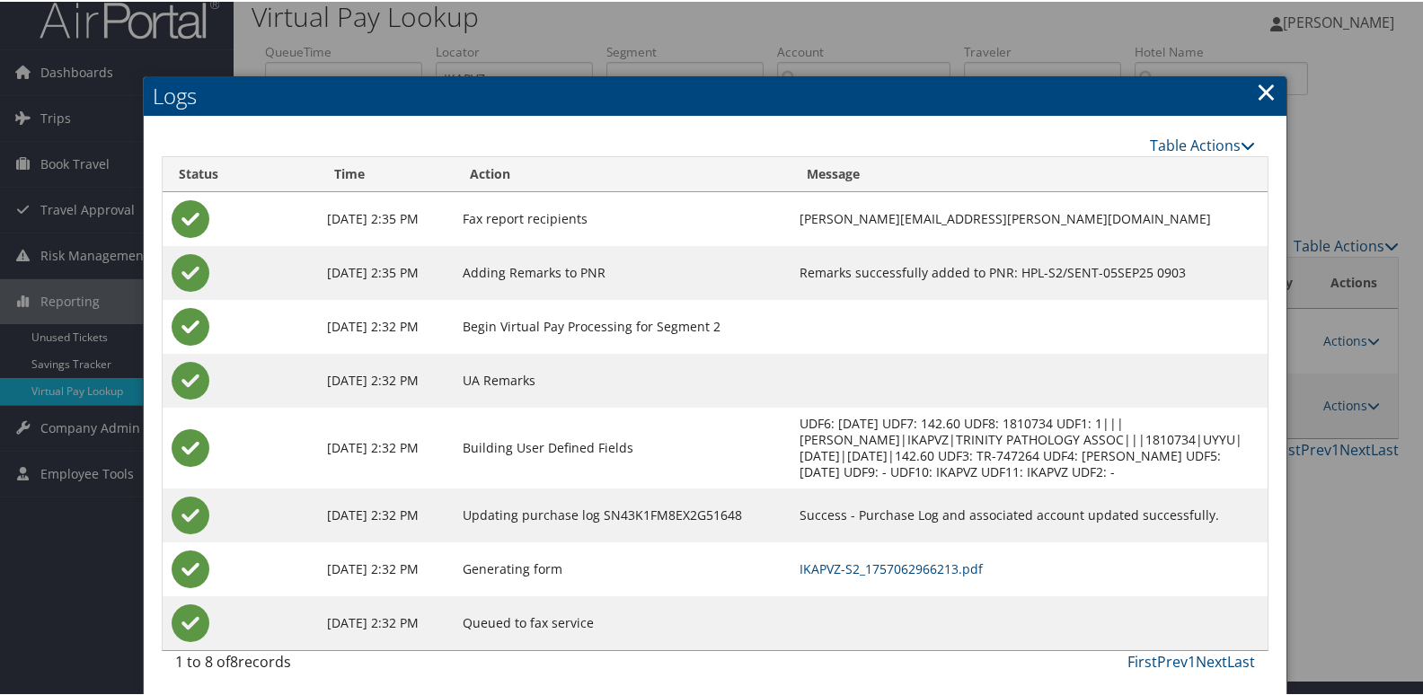
scroll to position [19, 0]
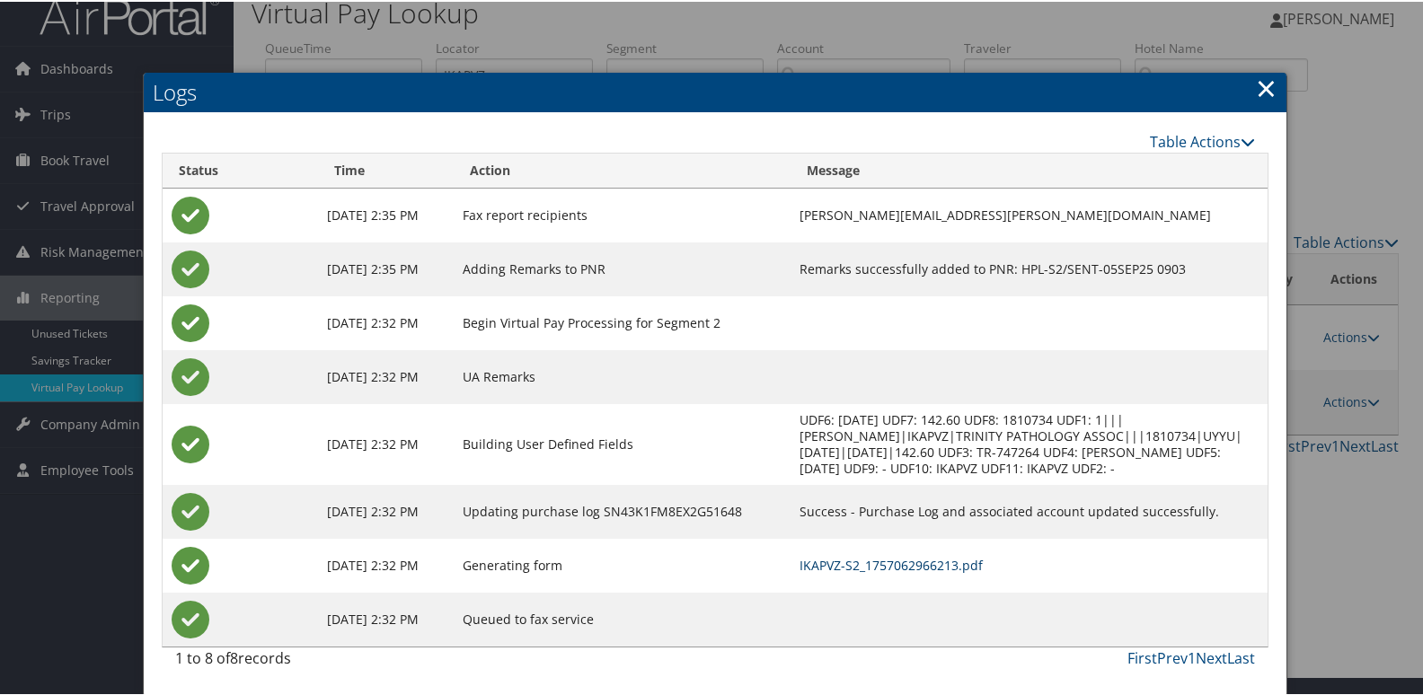
click at [878, 558] on link "IKAPVZ-S2_1757062966213.pdf" at bounding box center [890, 563] width 183 height 17
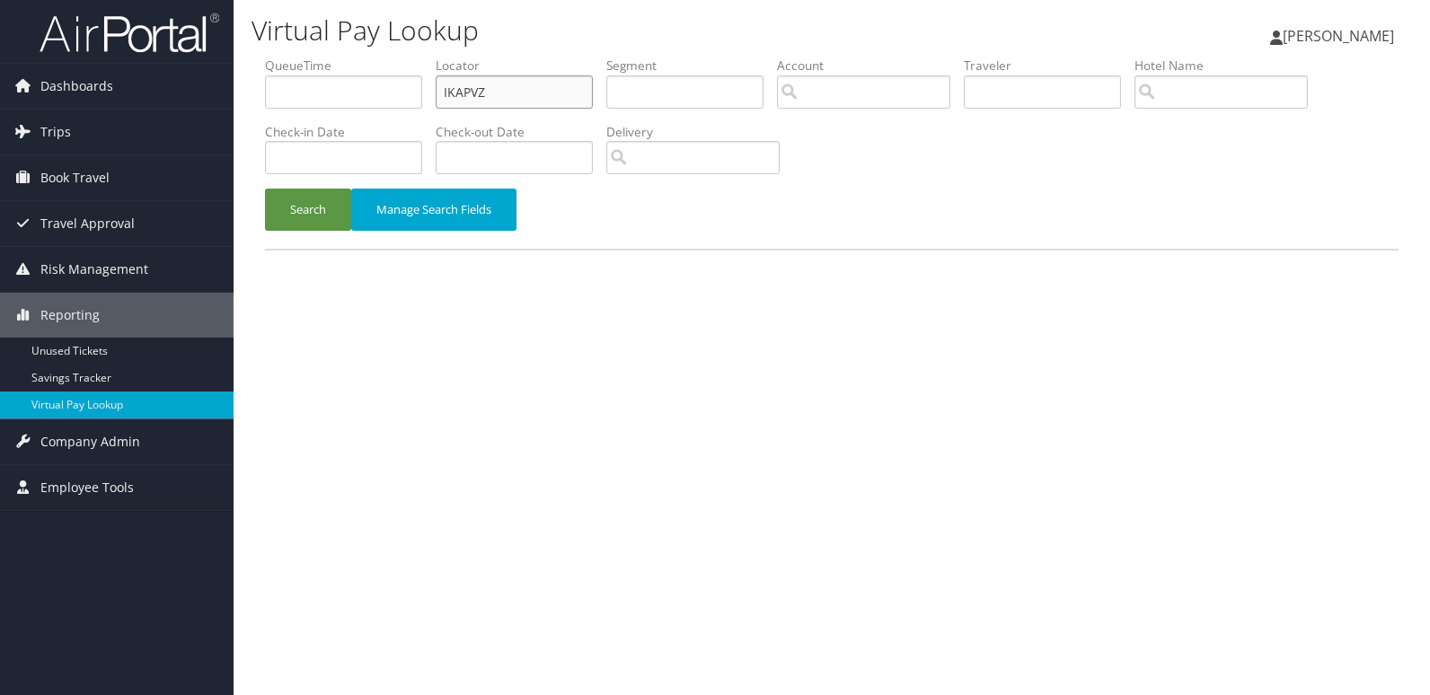
click at [235, 105] on div "Virtual Pay Lookup [PERSON_NAME] [PERSON_NAME] My Settings Travel Agency Contac…" at bounding box center [832, 347] width 1196 height 695
paste input "UHKMUN"
type input "UHKMUN"
click at [296, 229] on button "Search" at bounding box center [308, 210] width 86 height 42
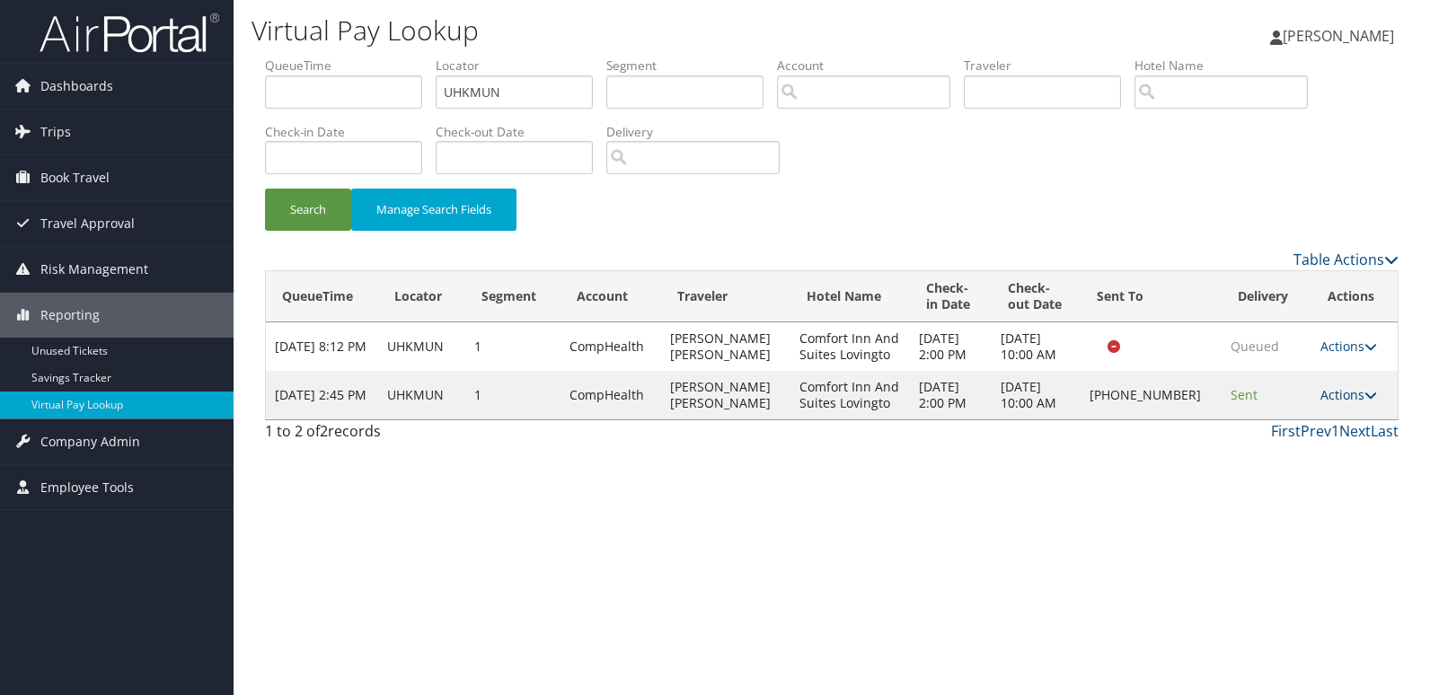
click at [1359, 403] on link "Actions" at bounding box center [1348, 394] width 57 height 17
click at [1302, 473] on link "Logs" at bounding box center [1290, 476] width 154 height 31
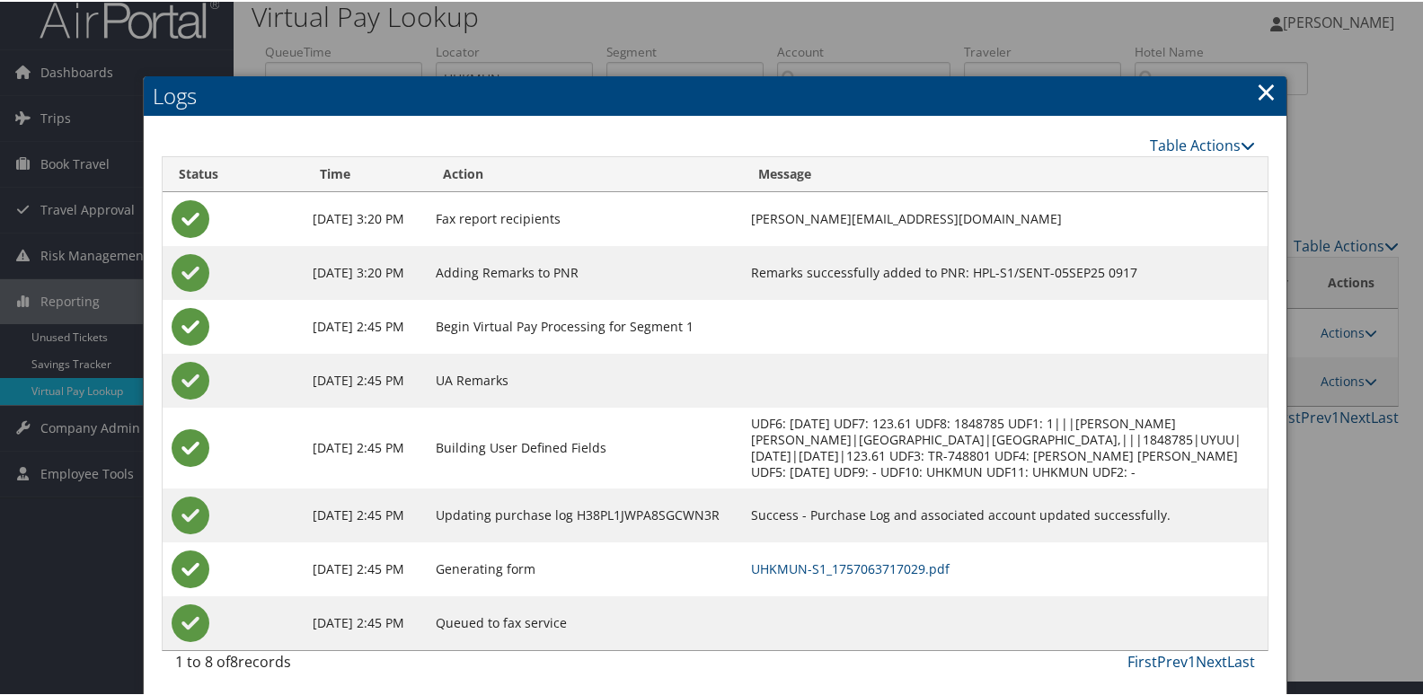
scroll to position [19, 0]
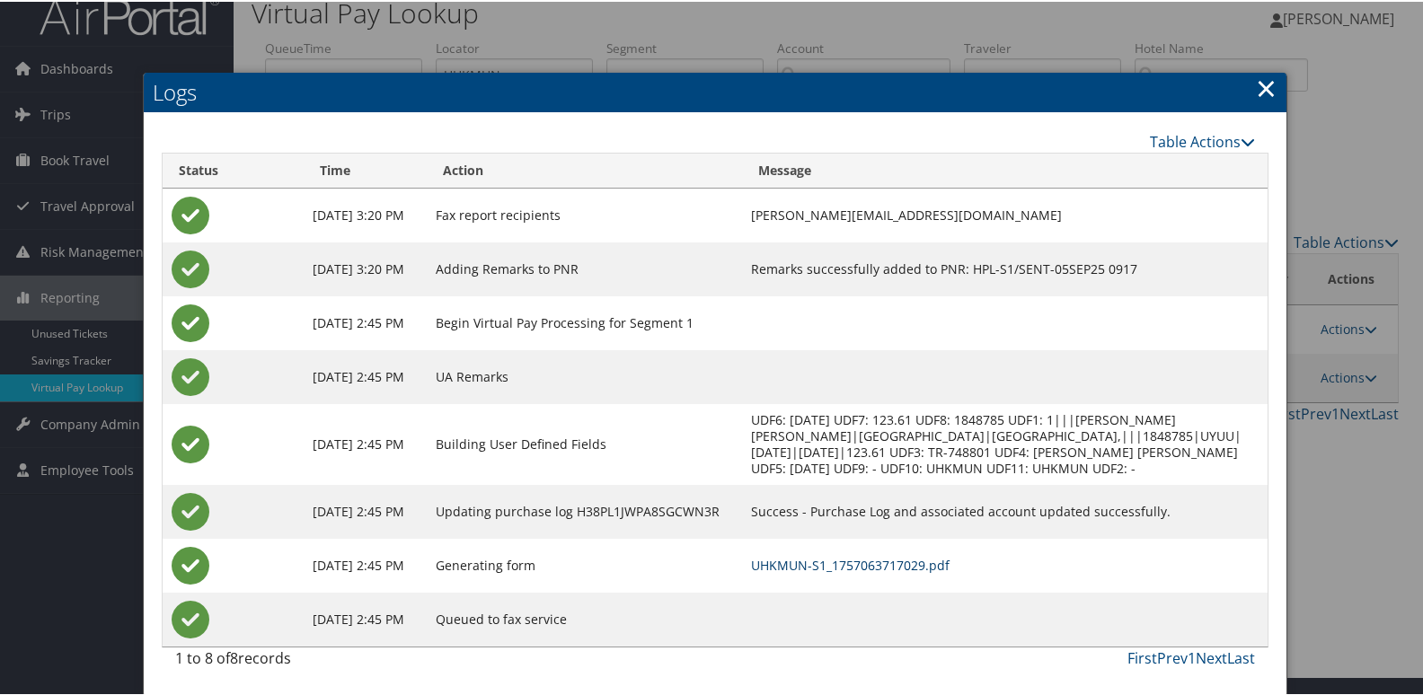
click at [872, 565] on link "UHKMUN-S1_1757063717029.pdf" at bounding box center [850, 563] width 199 height 17
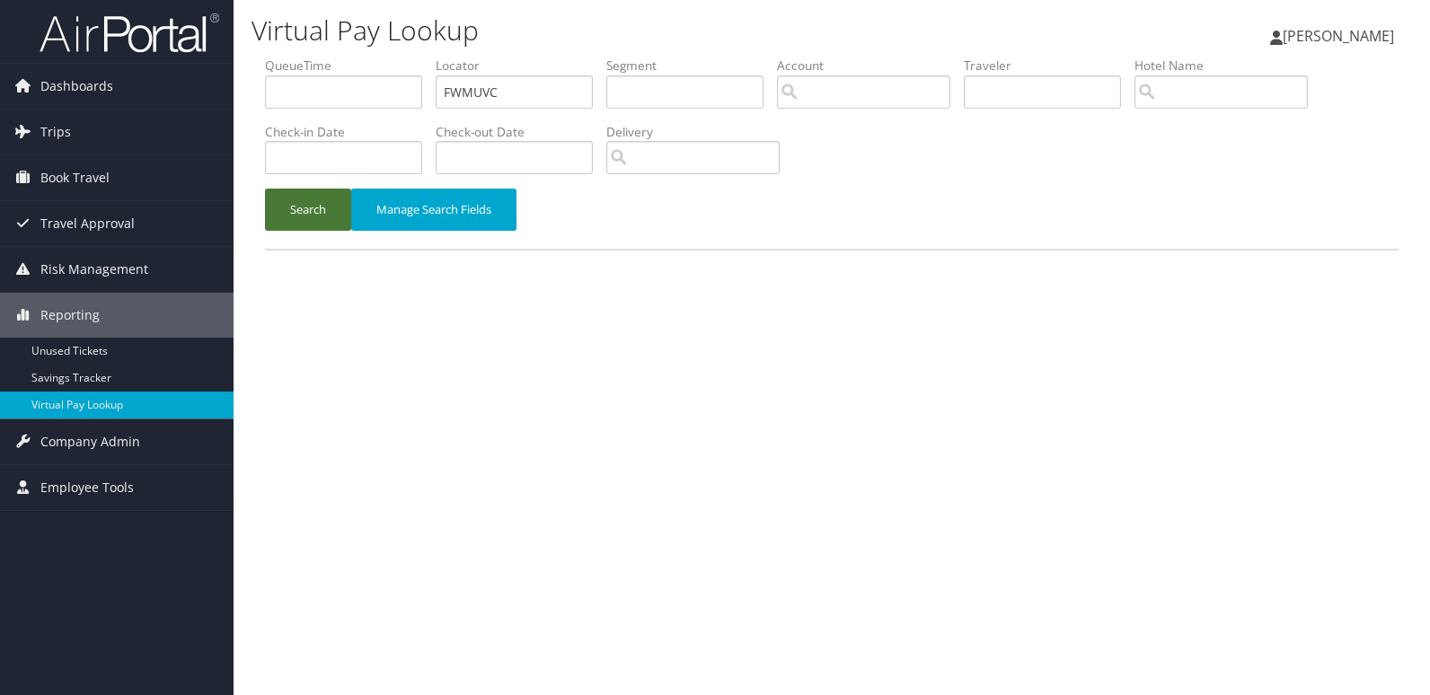
click at [303, 202] on button "Search" at bounding box center [308, 210] width 86 height 42
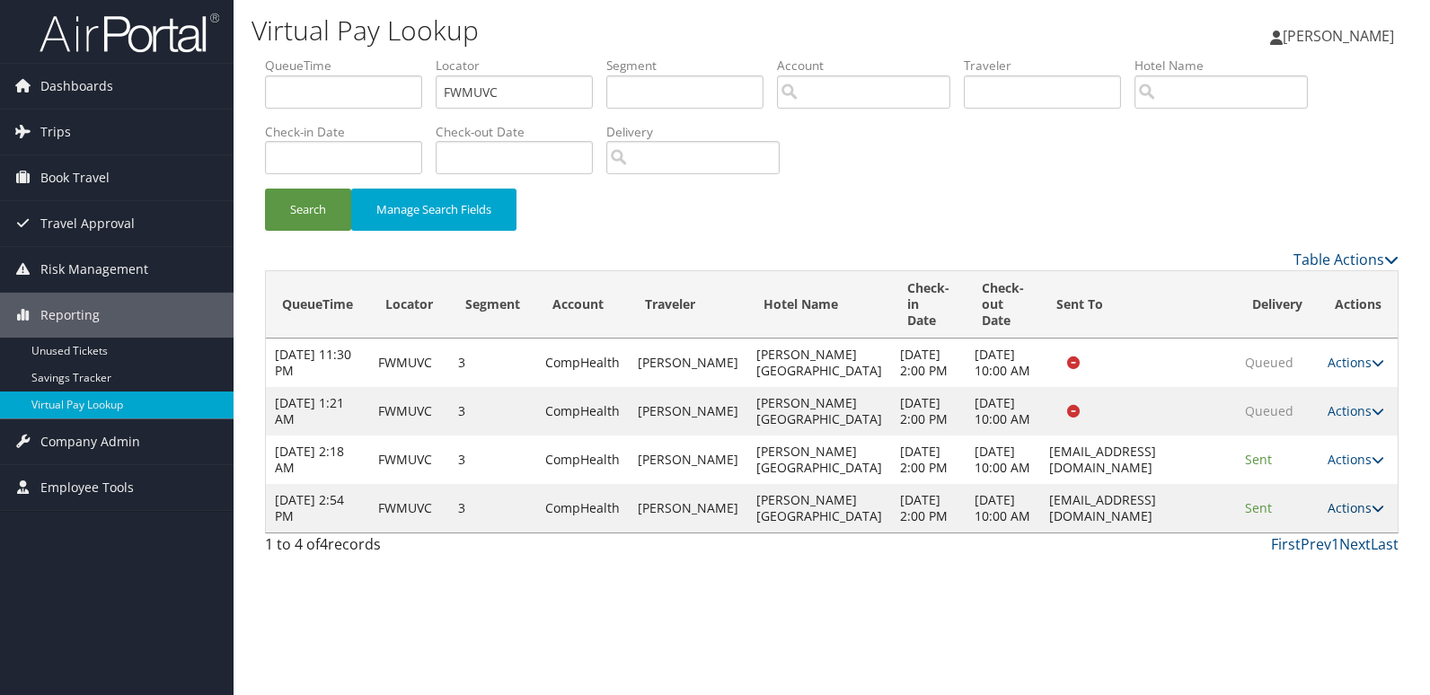
click at [1351, 516] on link "Actions" at bounding box center [1356, 507] width 57 height 17
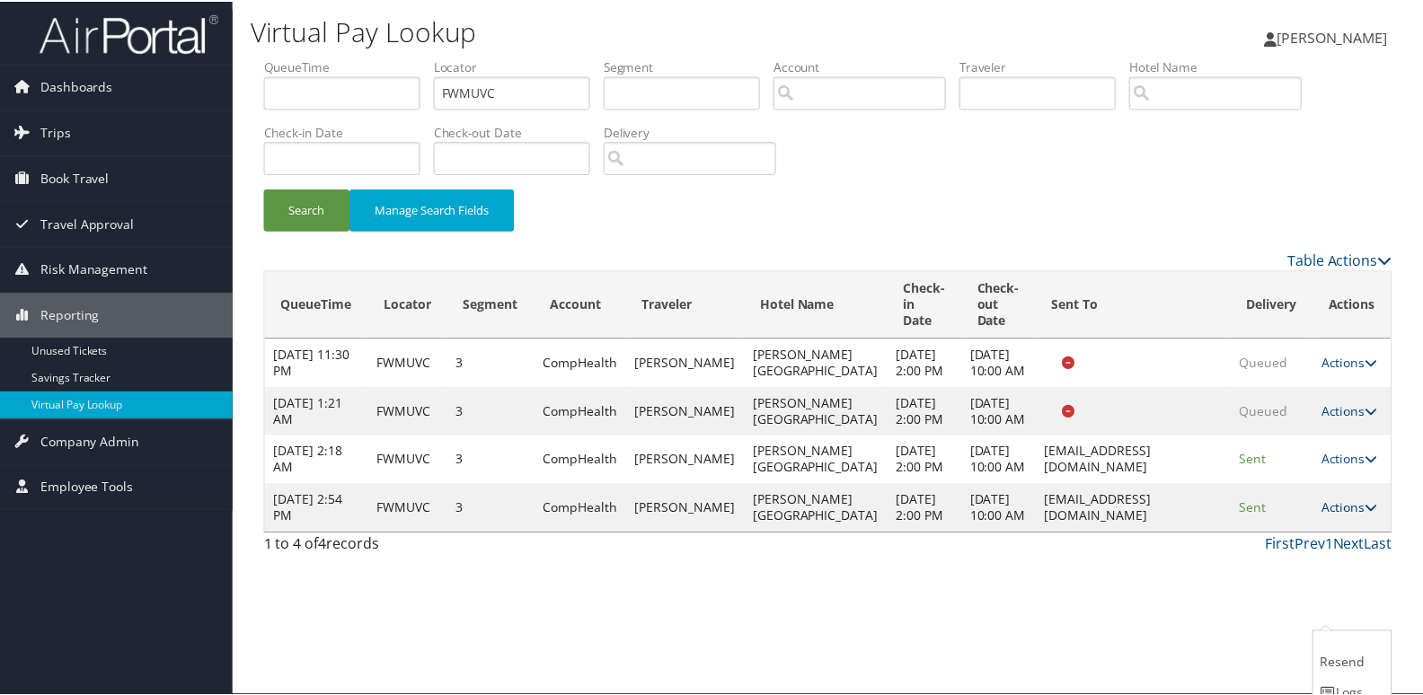
scroll to position [62, 0]
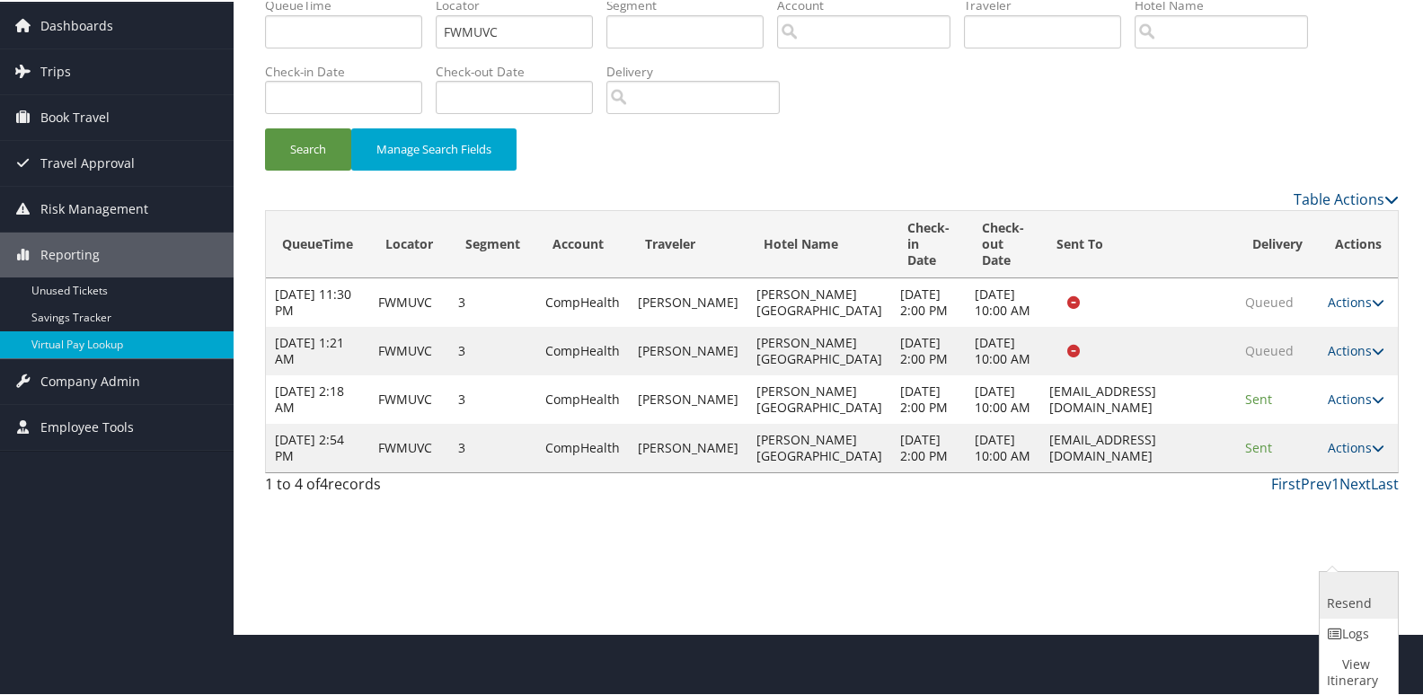
click at [1349, 601] on link "Resend" at bounding box center [1356, 593] width 74 height 47
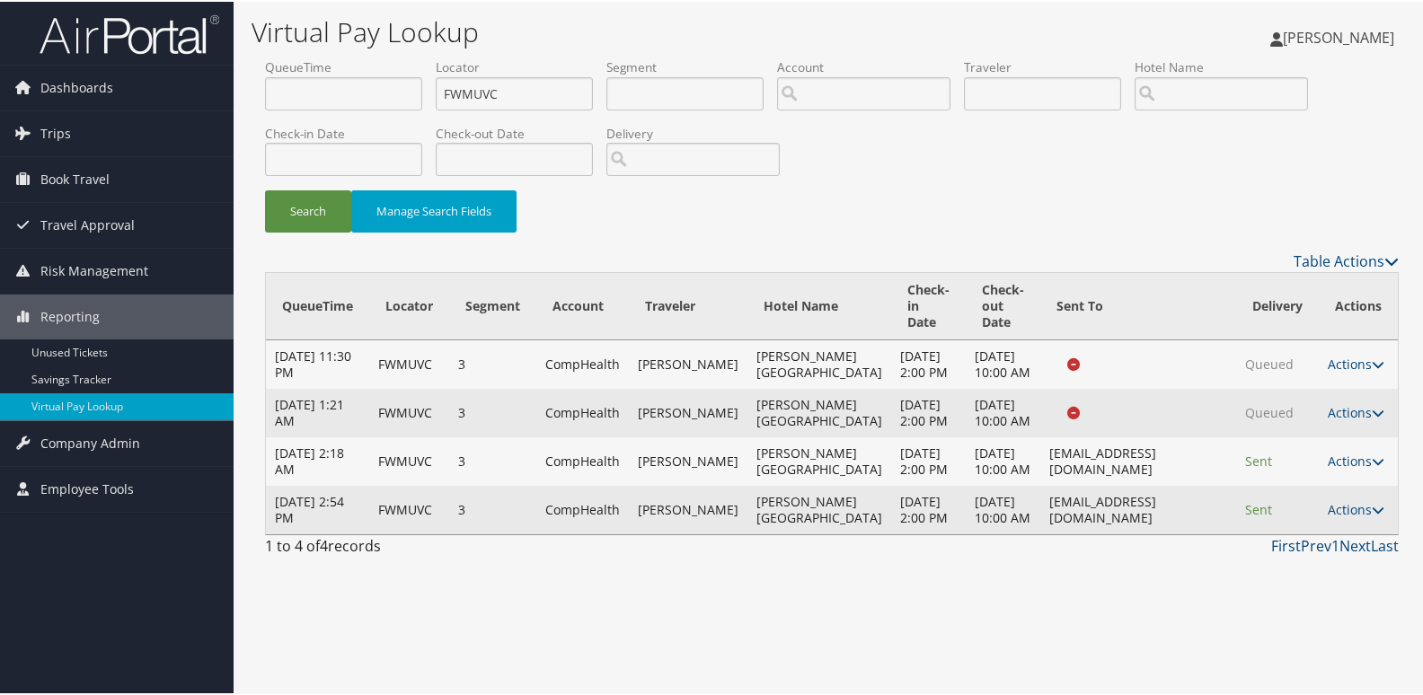
scroll to position [0, 0]
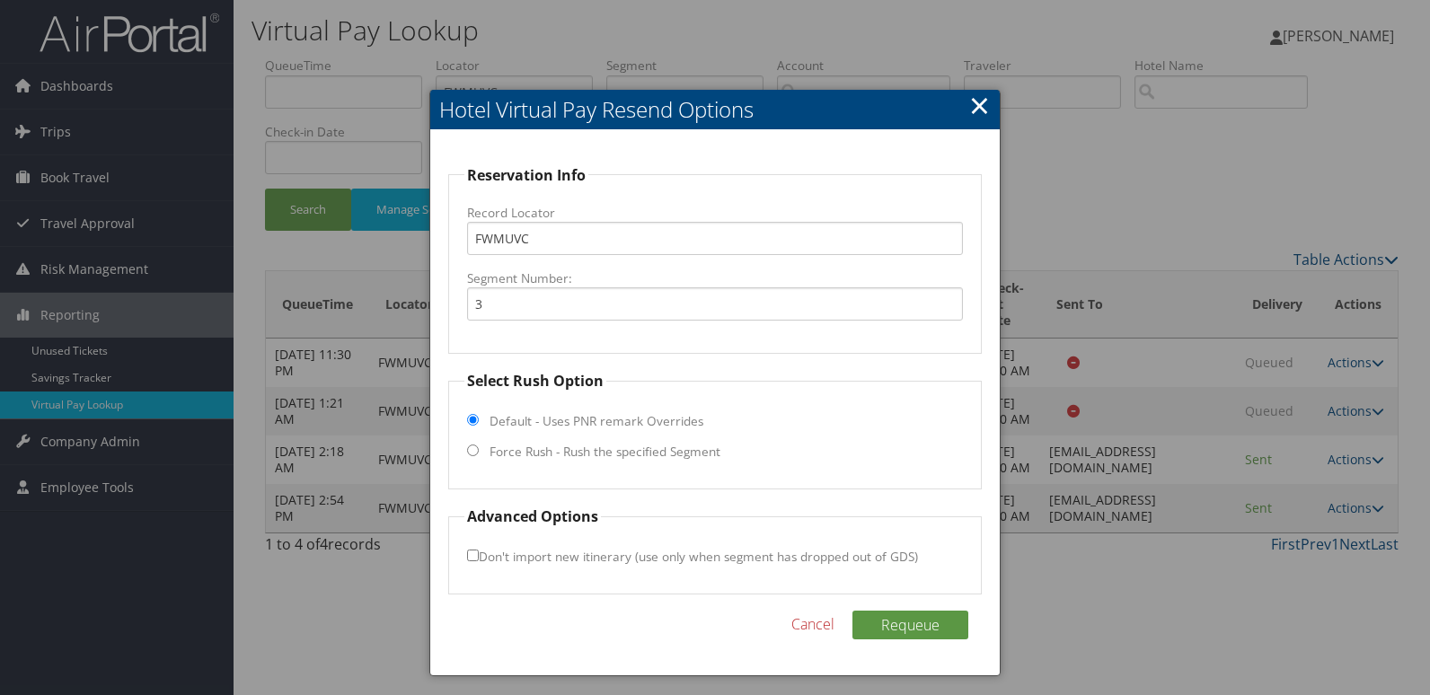
click at [561, 444] on label "Force Rush - Rush the specified Segment" at bounding box center [605, 452] width 231 height 18
click at [479, 445] on input "Force Rush - Rush the specified Segment" at bounding box center [473, 451] width 12 height 12
radio input "true"
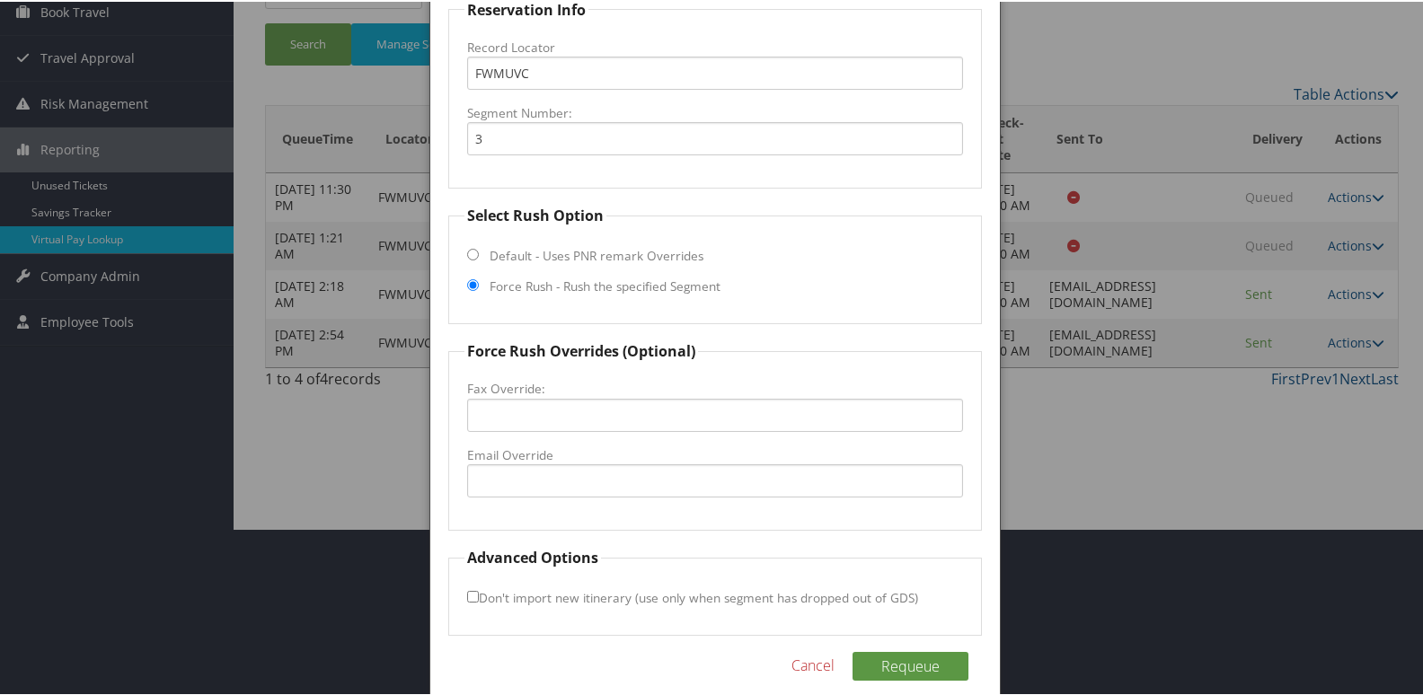
scroll to position [180, 0]
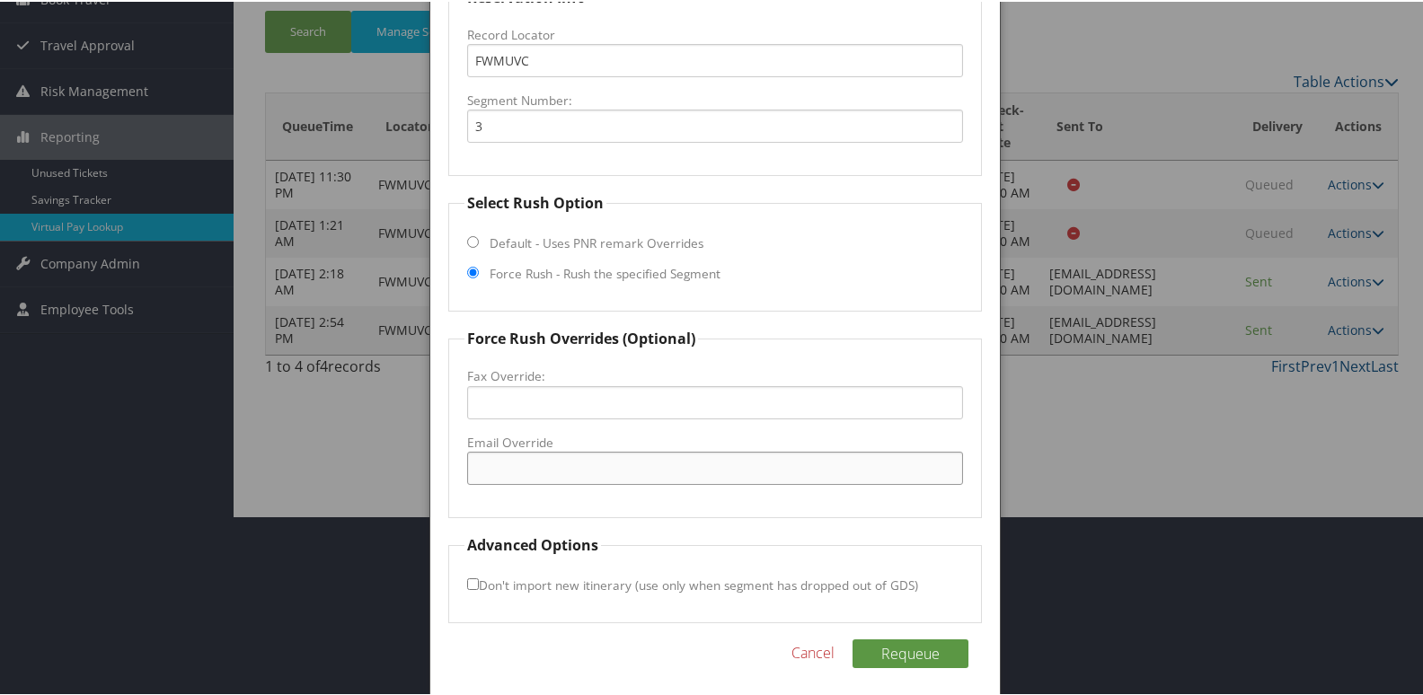
drag, startPoint x: 515, startPoint y: 468, endPoint x: 1040, endPoint y: 436, distance: 526.5
click at [515, 468] on input "Email Override" at bounding box center [715, 466] width 497 height 33
click at [475, 468] on input "Email Override" at bounding box center [715, 466] width 497 height 33
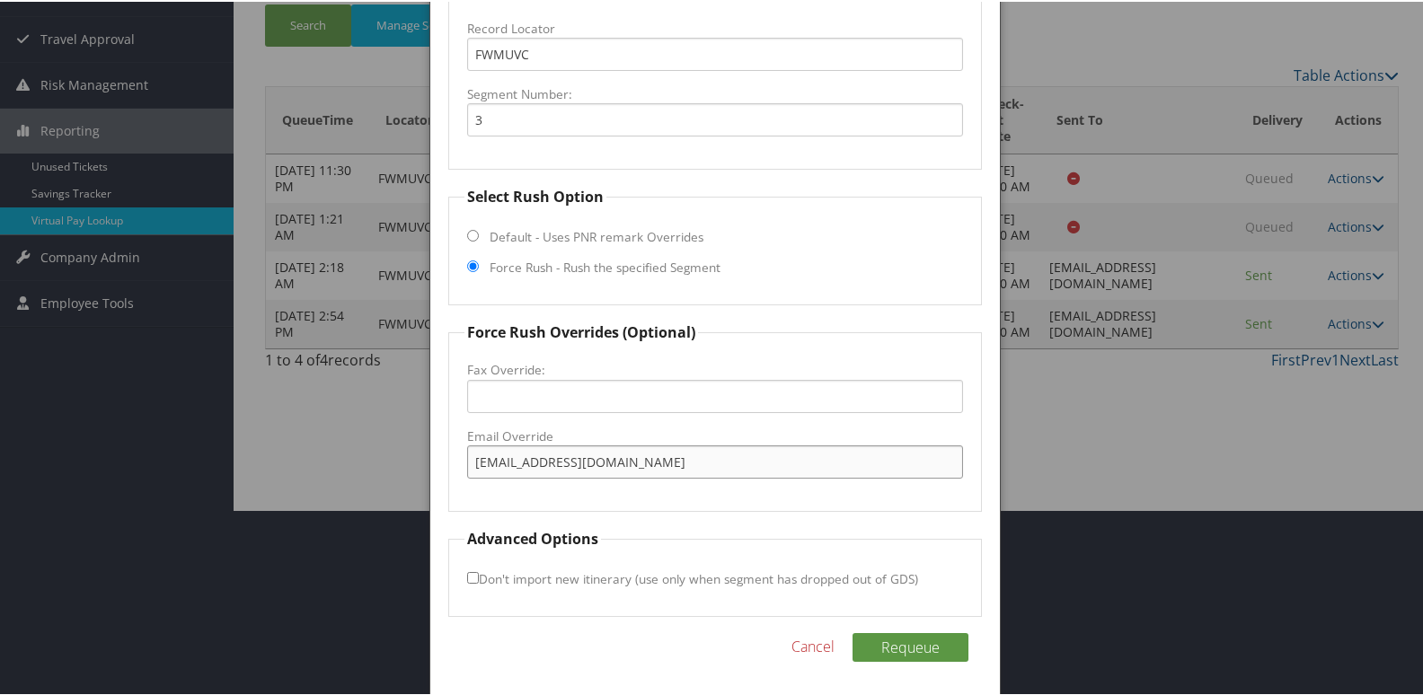
scroll to position [188, 0]
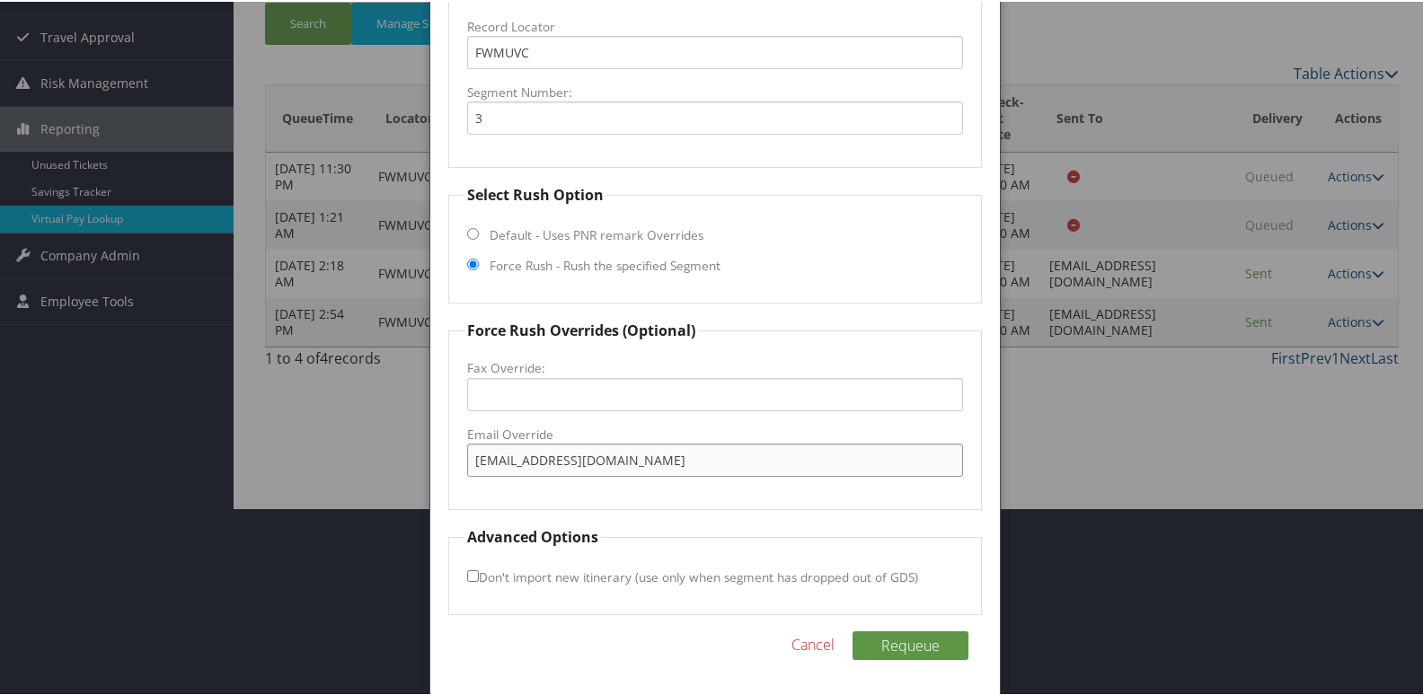
type input "[EMAIL_ADDRESS][DOMAIN_NAME]"
click at [471, 575] on input "Don't import new itinerary (use only when segment has dropped out of GDS)" at bounding box center [473, 575] width 12 height 12
checkbox input "true"
click at [907, 649] on button "Requeue" at bounding box center [910, 644] width 116 height 29
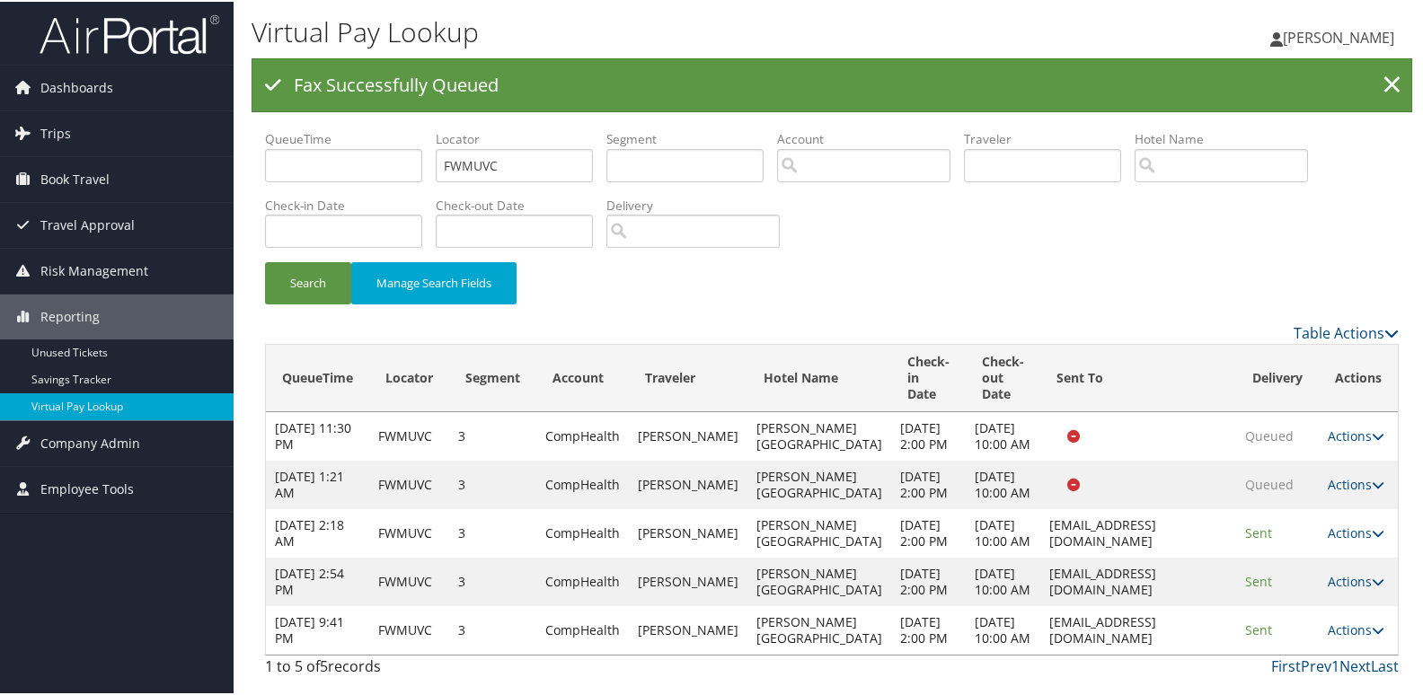
scroll to position [79, 0]
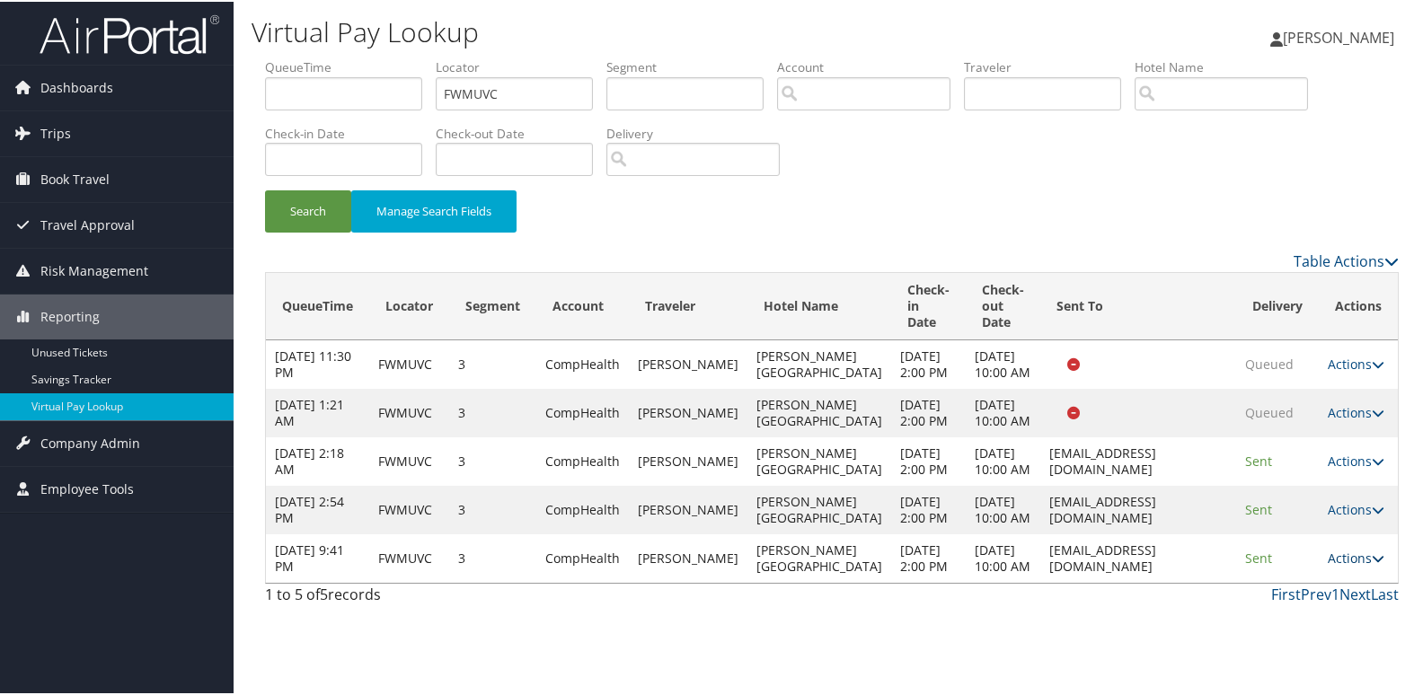
click at [1358, 565] on link "Actions" at bounding box center [1356, 556] width 57 height 17
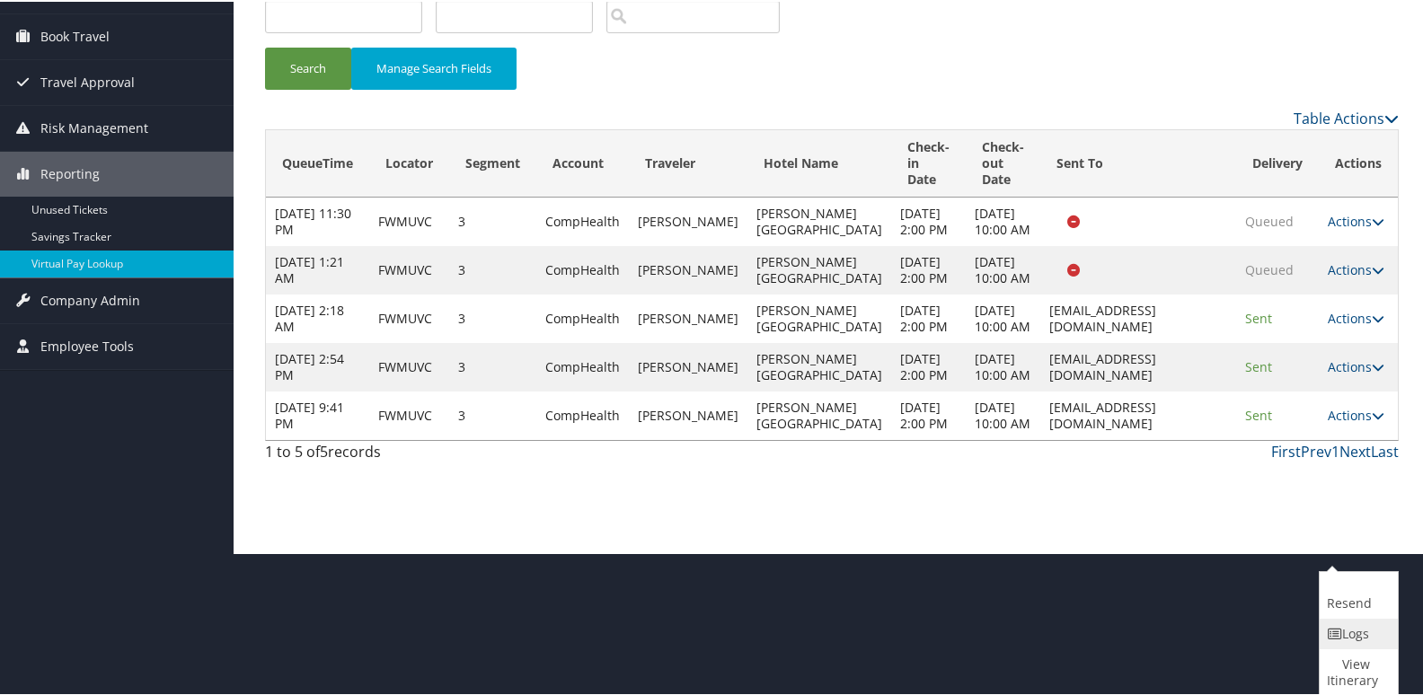
click at [1342, 629] on link "Logs" at bounding box center [1356, 632] width 74 height 31
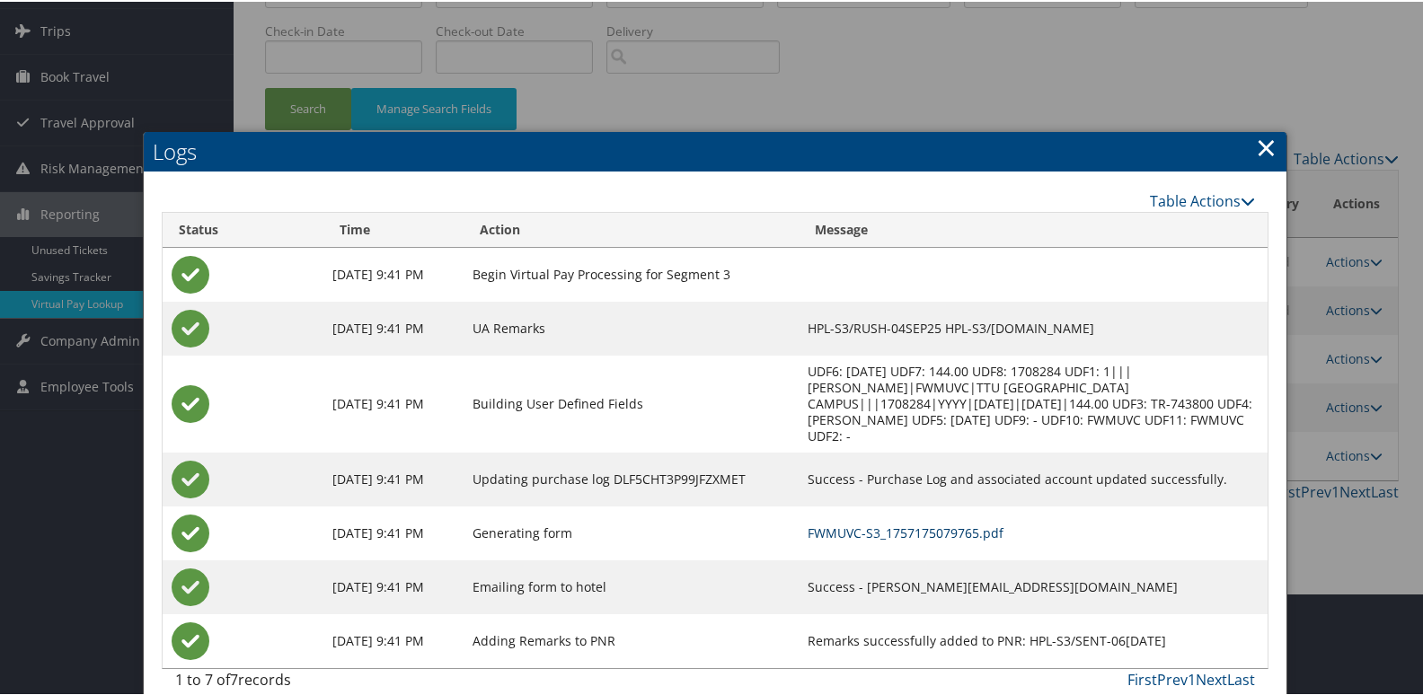
scroll to position [108, 0]
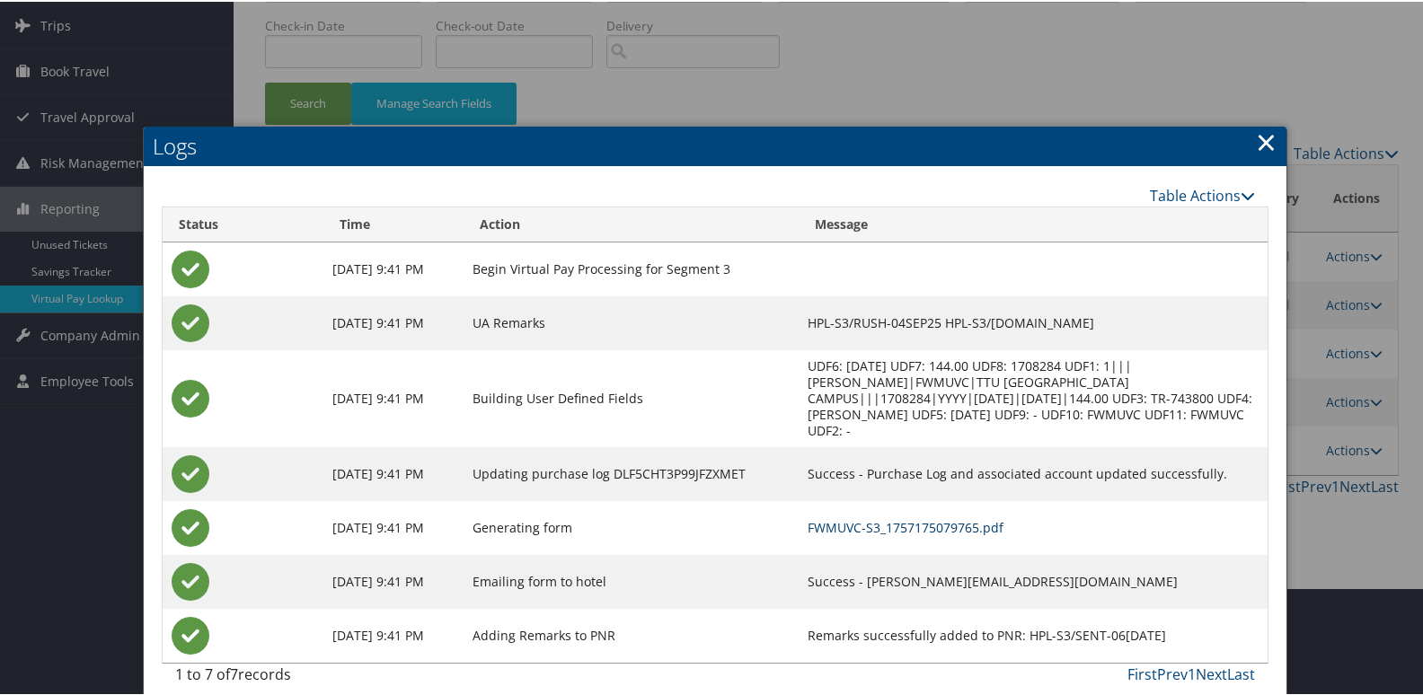
drag, startPoint x: 834, startPoint y: 507, endPoint x: 867, endPoint y: 509, distance: 33.3
click at [834, 517] on link "FWMUVC-S3_1757175079765.pdf" at bounding box center [905, 525] width 196 height 17
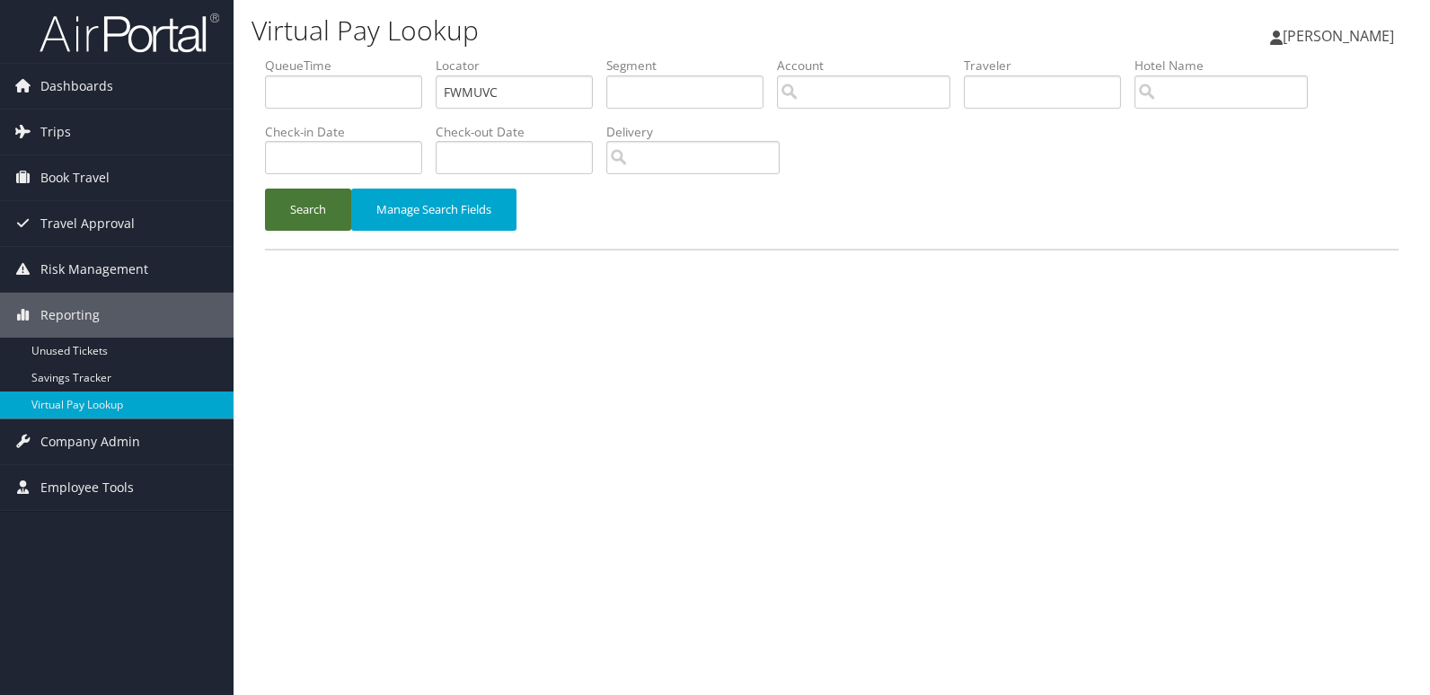
click at [323, 223] on button "Search" at bounding box center [308, 210] width 86 height 42
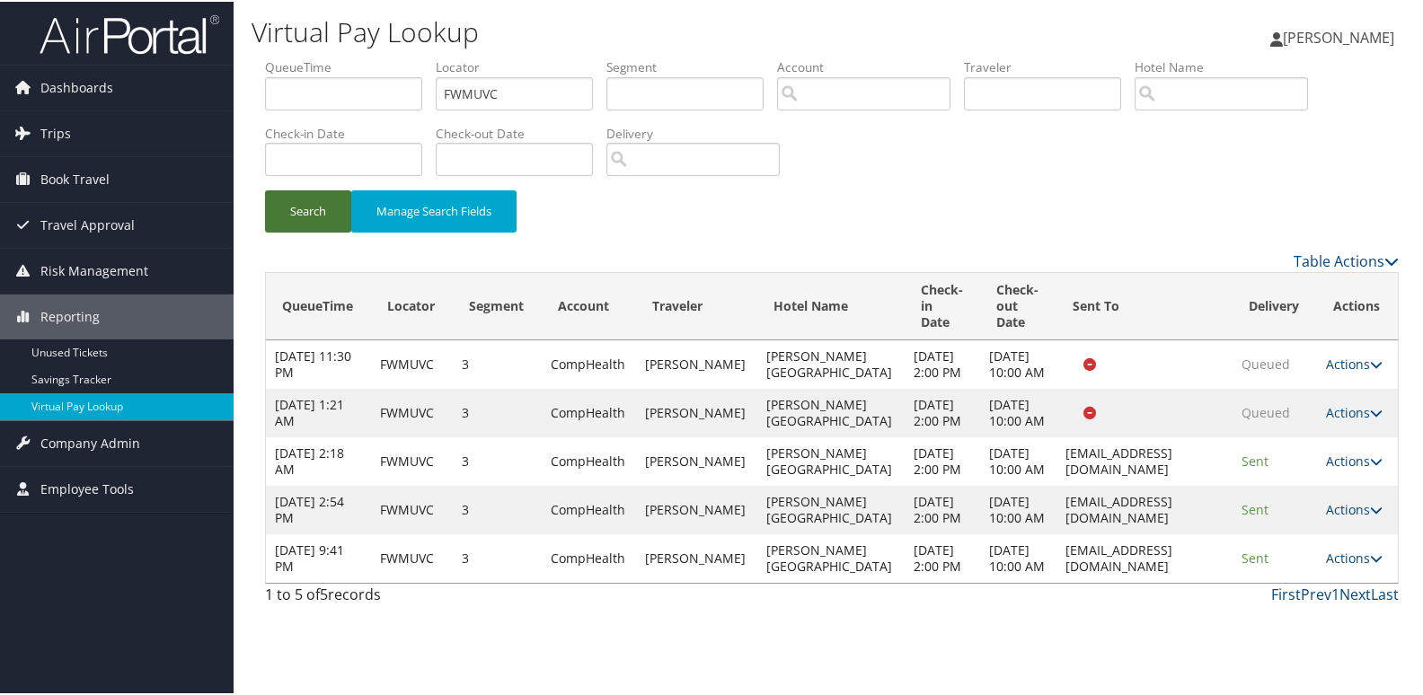
scroll to position [79, 0]
drag, startPoint x: 984, startPoint y: 622, endPoint x: 1168, endPoint y: 623, distance: 183.2
click at [1168, 581] on td "[EMAIL_ADDRESS][DOMAIN_NAME]" at bounding box center [1144, 557] width 176 height 49
copy td "[EMAIL_ADDRESS][DOMAIN_NAME]"
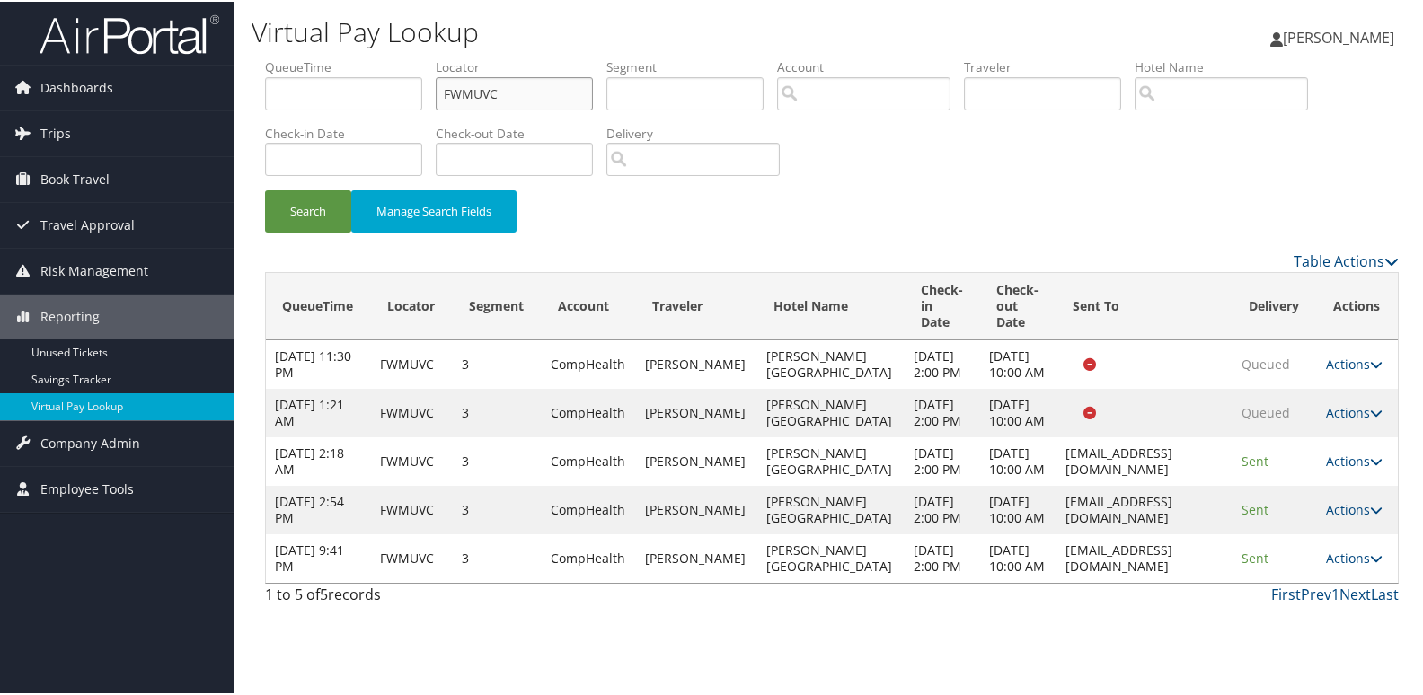
drag, startPoint x: 412, startPoint y: 128, endPoint x: 384, endPoint y: 137, distance: 29.3
click at [409, 57] on ul "QueueTime Locator FWMUVC Segment Account Traveler Hotel Name Check-in Date Chec…" at bounding box center [832, 57] width 1134 height 0
paste input "OVHOSX"
type input "OVHOSX"
click at [340, 191] on button "Search" at bounding box center [308, 210] width 86 height 42
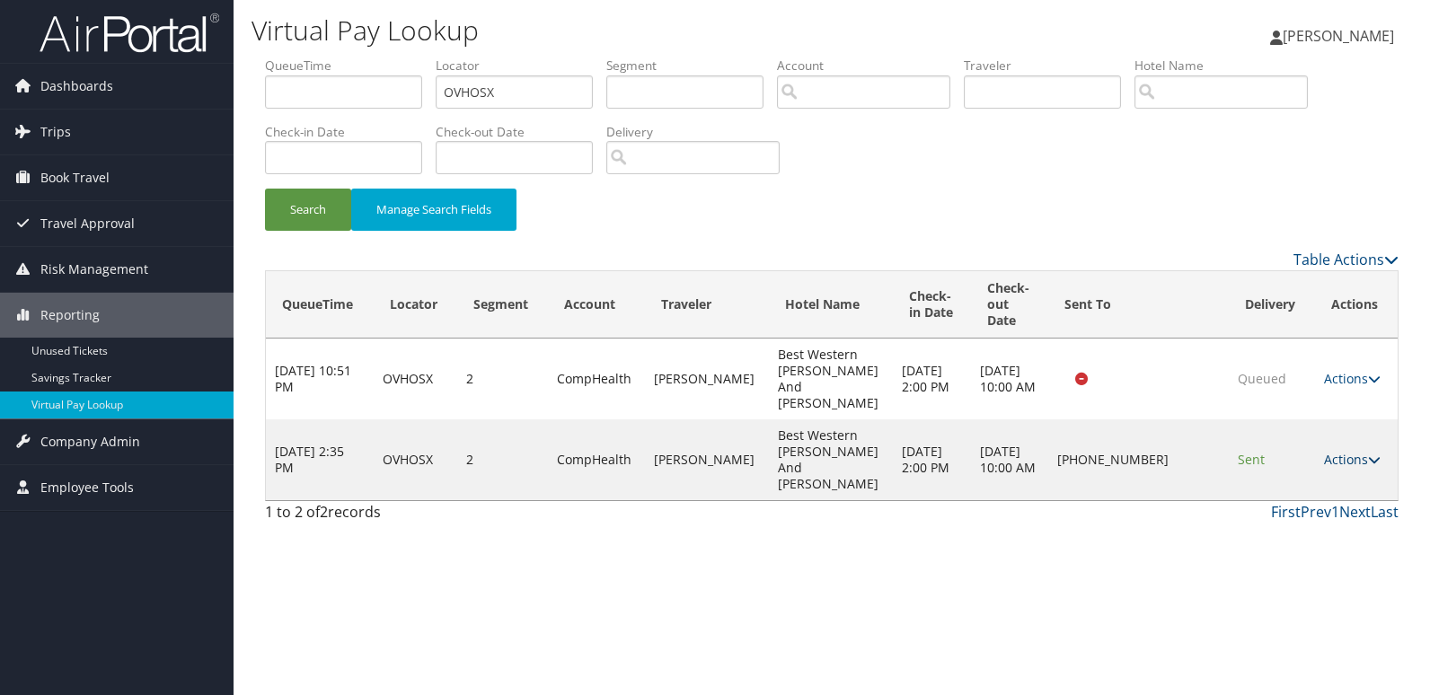
click at [1352, 463] on link "Actions" at bounding box center [1352, 459] width 57 height 17
click at [1296, 509] on link "Logs" at bounding box center [1295, 516] width 154 height 31
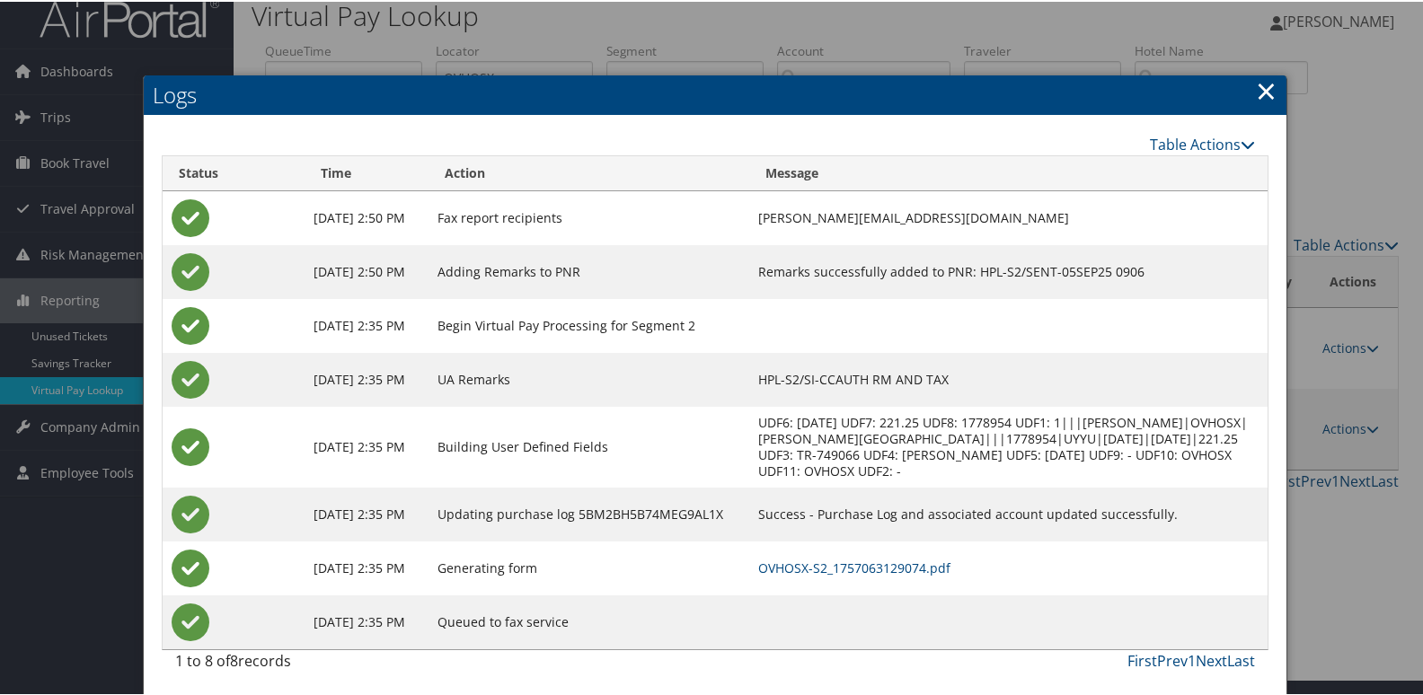
scroll to position [19, 0]
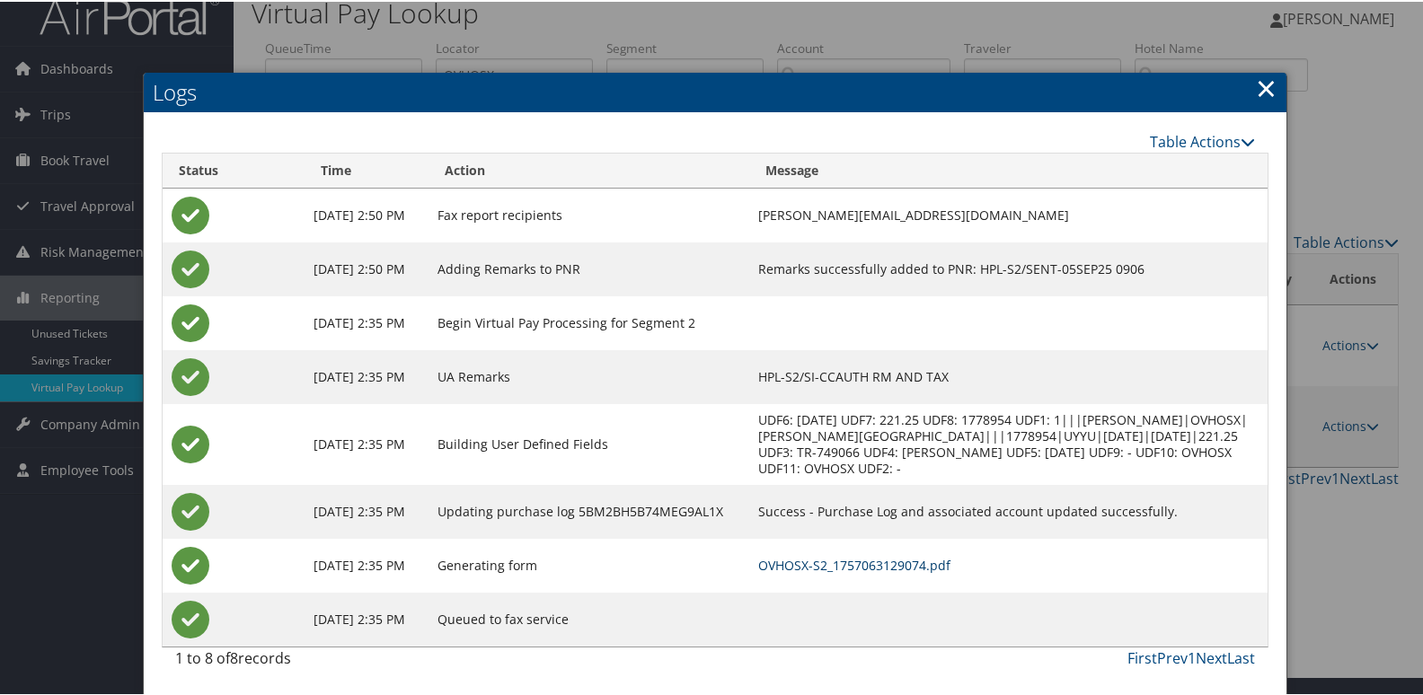
click at [896, 567] on link "OVHOSX-S2_1757063129074.pdf" at bounding box center [854, 563] width 192 height 17
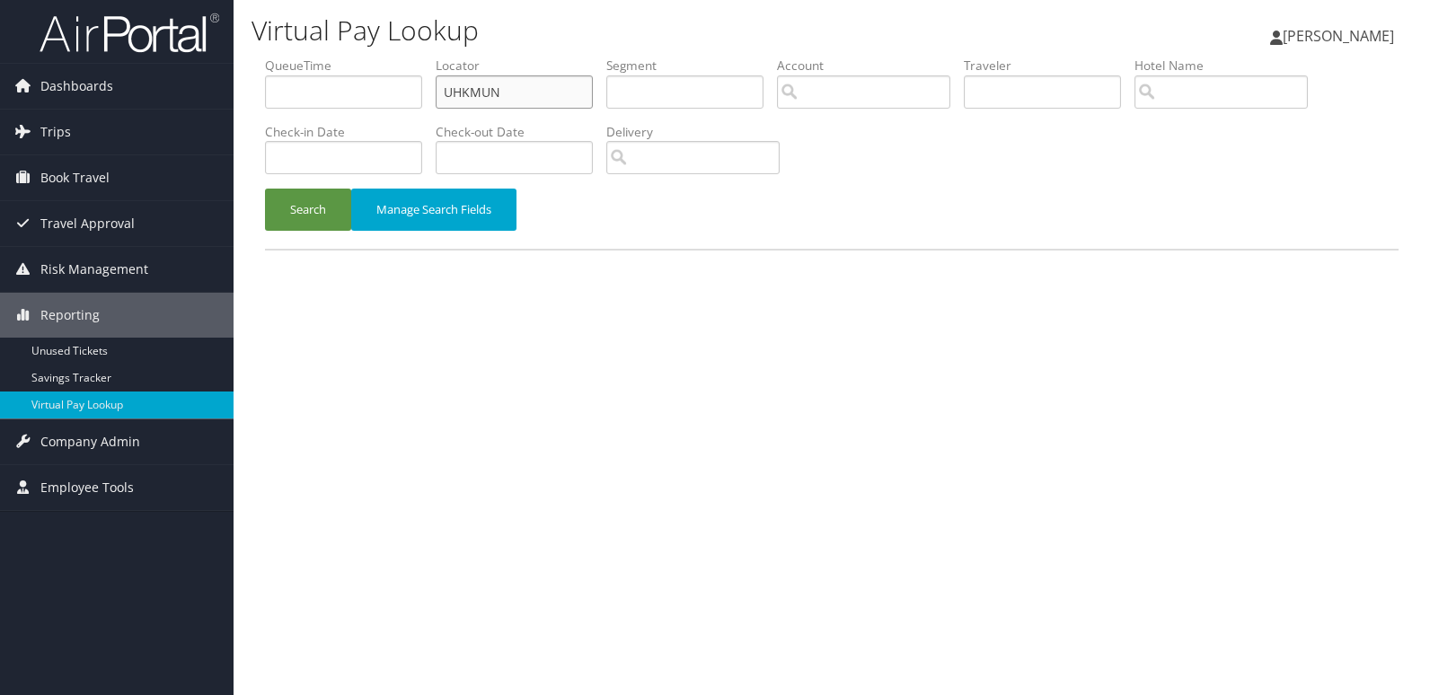
click at [335, 57] on ul "QueueTime Locator UHKMUN Segment Account Traveler Hotel Name Check-in Date Chec…" at bounding box center [832, 57] width 1134 height 0
paste input "MIDGMU"
type input "MIDGMU"
click at [318, 190] on button "Search" at bounding box center [308, 210] width 86 height 42
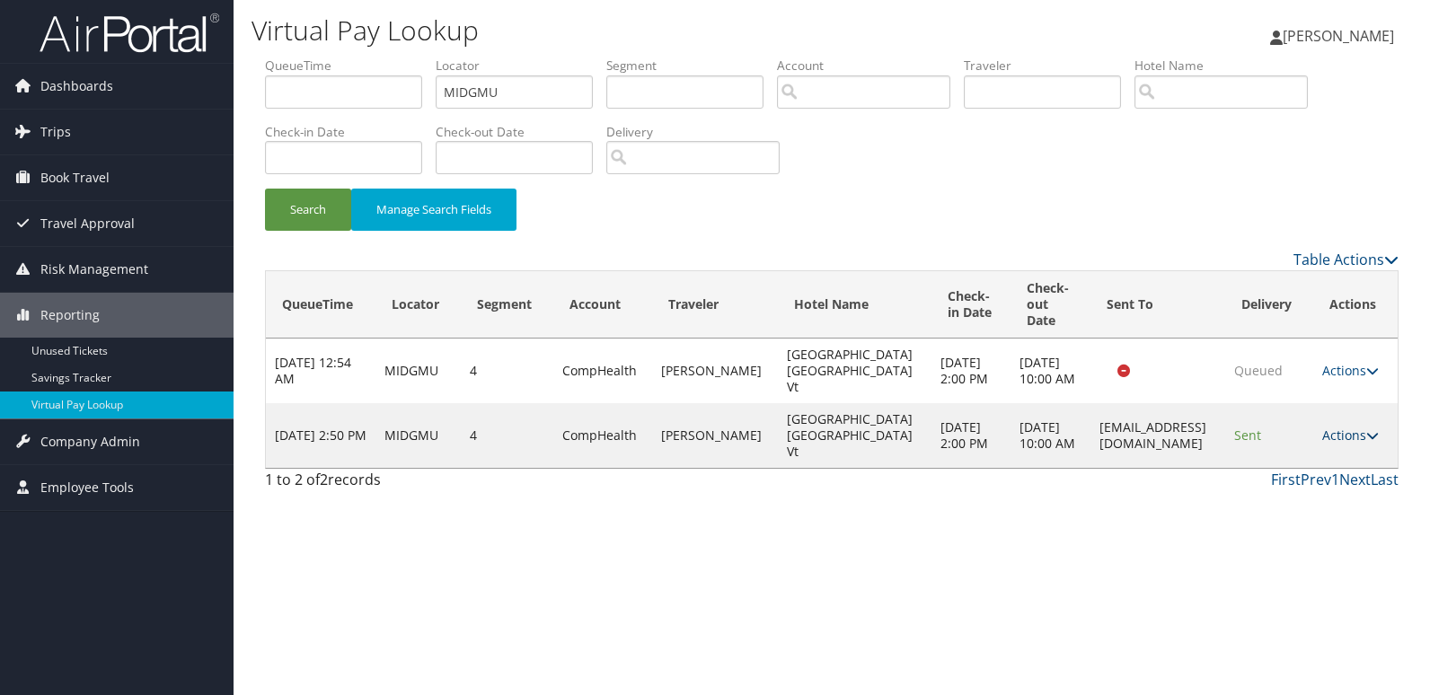
drag, startPoint x: 1388, startPoint y: 446, endPoint x: 1367, endPoint y: 434, distance: 23.7
click at [1387, 446] on td "Actions Resend Logs View Itinerary" at bounding box center [1355, 435] width 84 height 65
drag, startPoint x: 1363, startPoint y: 432, endPoint x: 1347, endPoint y: 452, distance: 25.0
click at [1361, 433] on link "Actions" at bounding box center [1350, 435] width 57 height 17
click at [1311, 489] on link "Logs" at bounding box center [1314, 492] width 113 height 31
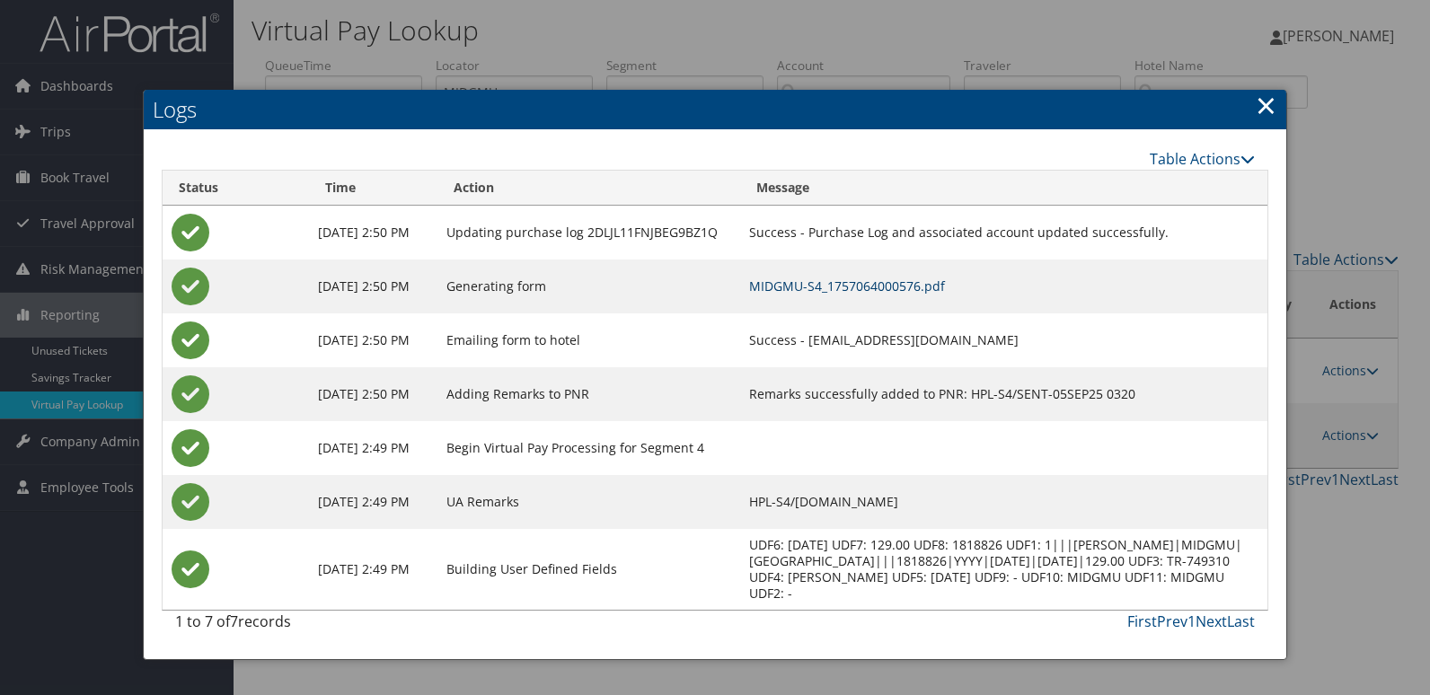
click at [862, 284] on link "MIDGMU-S4_1757064000576.pdf" at bounding box center [847, 286] width 196 height 17
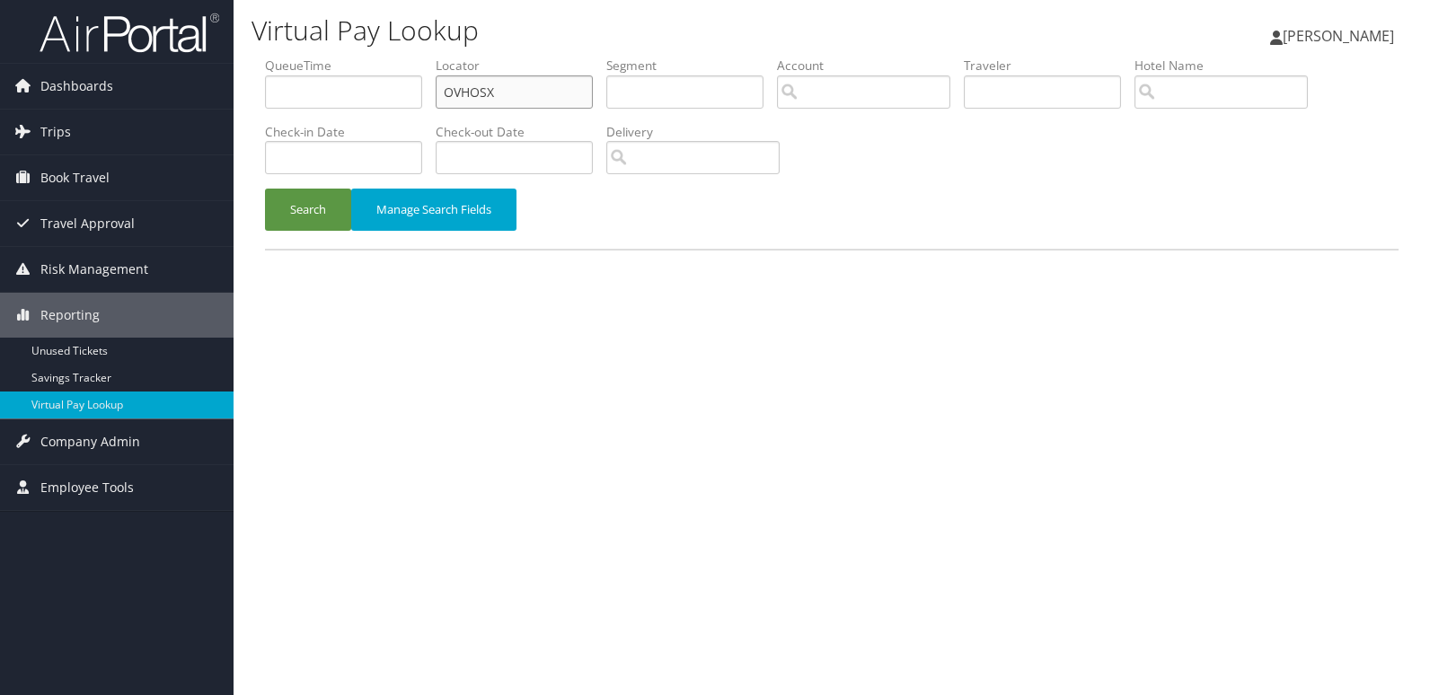
drag, startPoint x: 414, startPoint y: 106, endPoint x: 390, endPoint y: 110, distance: 24.5
click at [393, 57] on ul "QueueTime Locator OVHOSX Segment Account Traveler Hotel Name Check-in Date Chec…" at bounding box center [832, 57] width 1134 height 0
paste input "KAOITG"
type input "KAOITG"
click at [303, 220] on button "Search" at bounding box center [308, 210] width 86 height 42
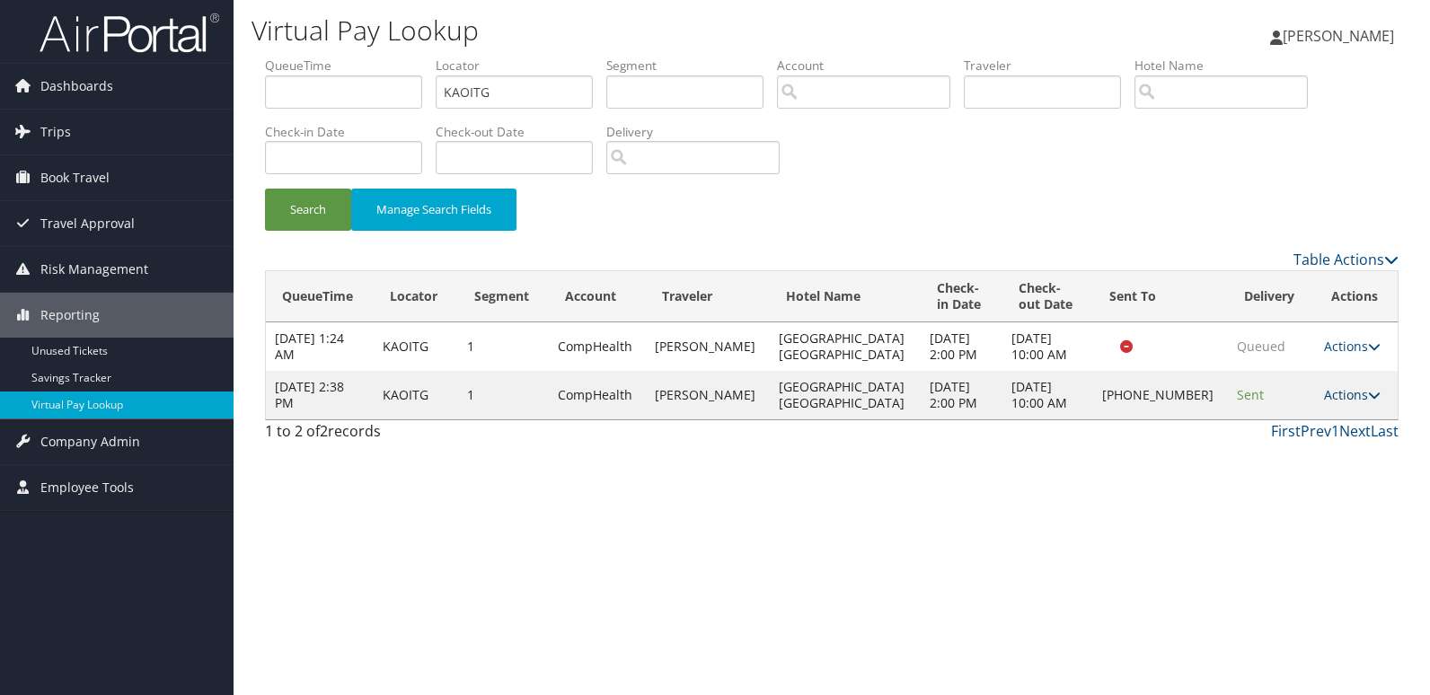
click at [1324, 392] on link "Actions" at bounding box center [1352, 394] width 57 height 17
click at [1300, 455] on link "Logs" at bounding box center [1290, 452] width 154 height 31
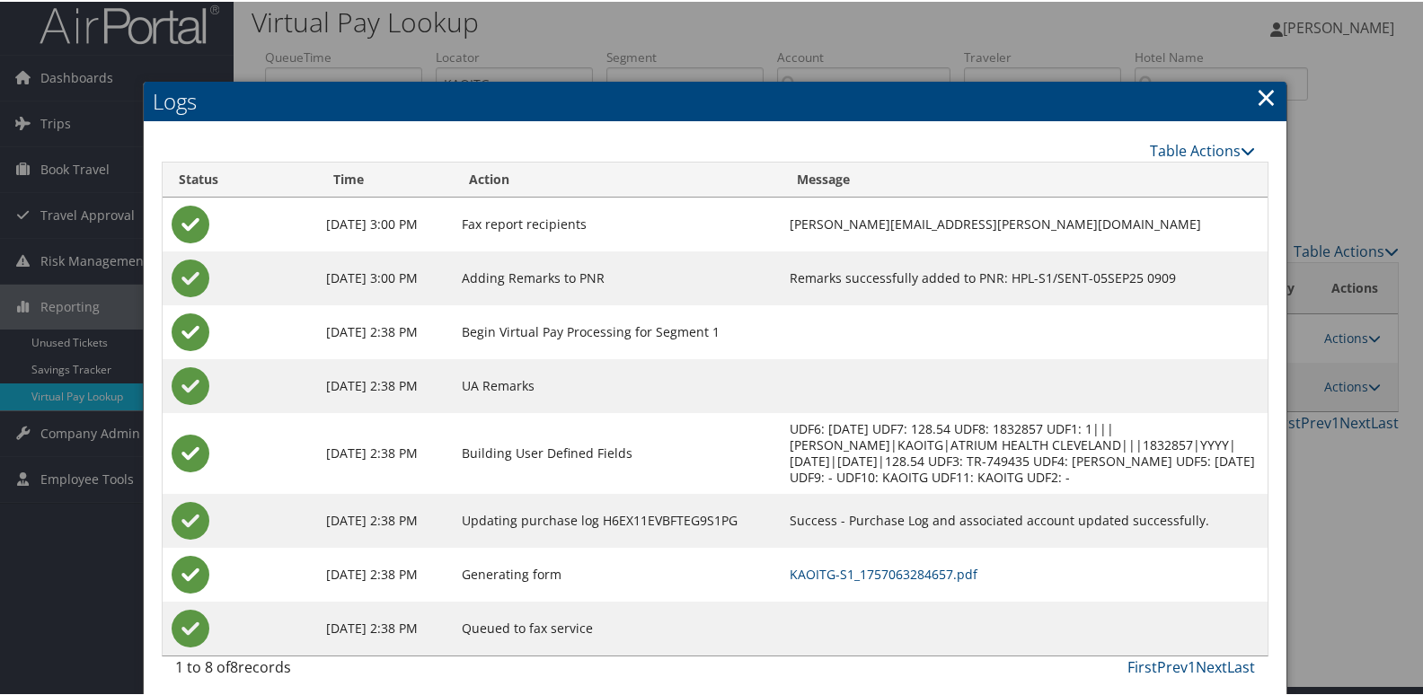
scroll to position [19, 0]
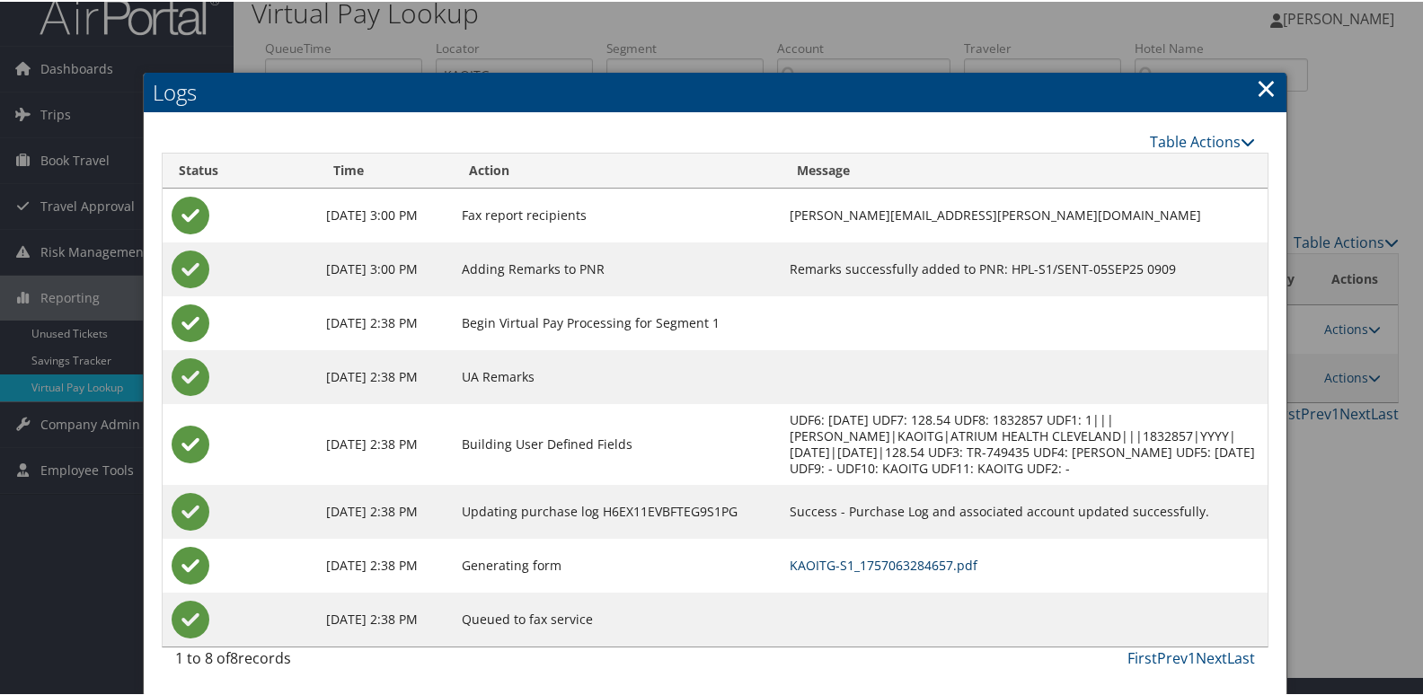
click at [913, 565] on link "KAOITG-S1_1757063284657.pdf" at bounding box center [884, 563] width 188 height 17
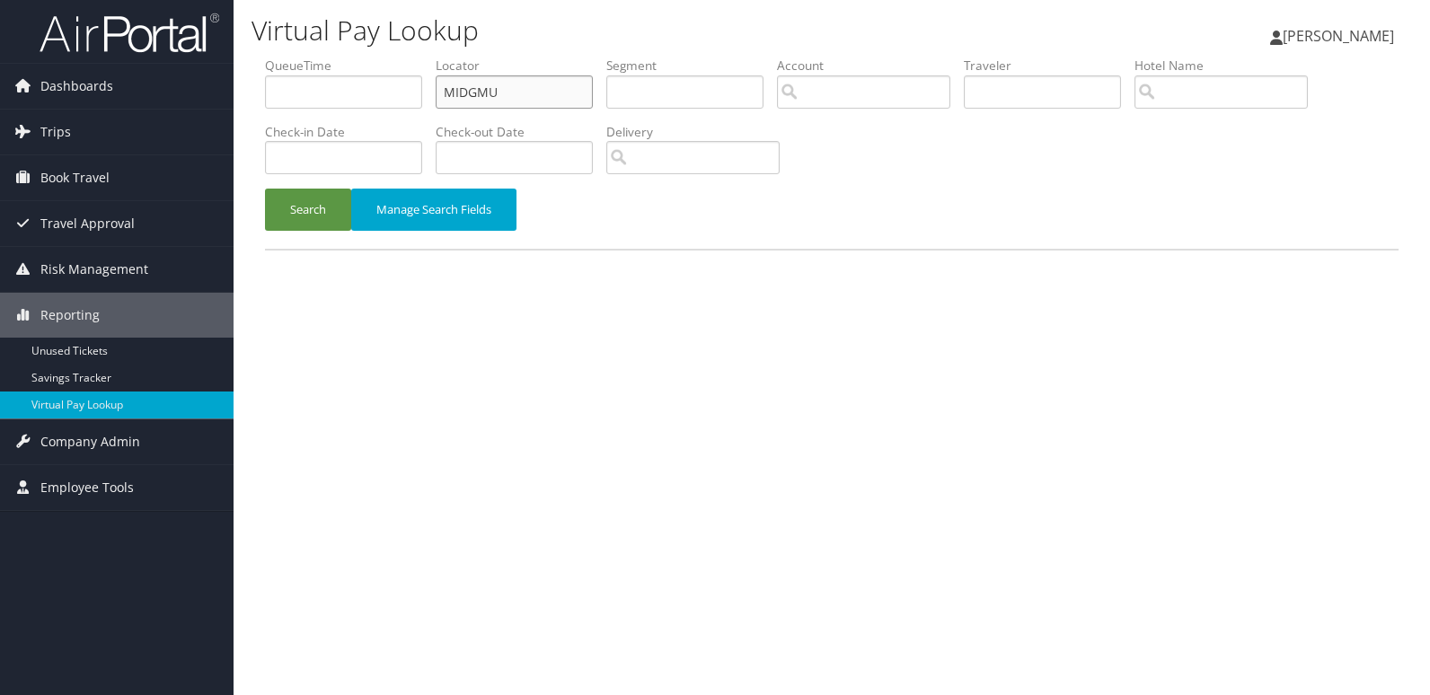
drag, startPoint x: 509, startPoint y: 89, endPoint x: 317, endPoint y: 120, distance: 194.8
click at [317, 57] on ul "QueueTime Locator MIDGMU Segment Account Traveler Hotel Name Check-in Date Chec…" at bounding box center [832, 57] width 1134 height 0
paste input "GMRURS"
type input "GMRURS"
click at [305, 221] on button "Search" at bounding box center [308, 210] width 86 height 42
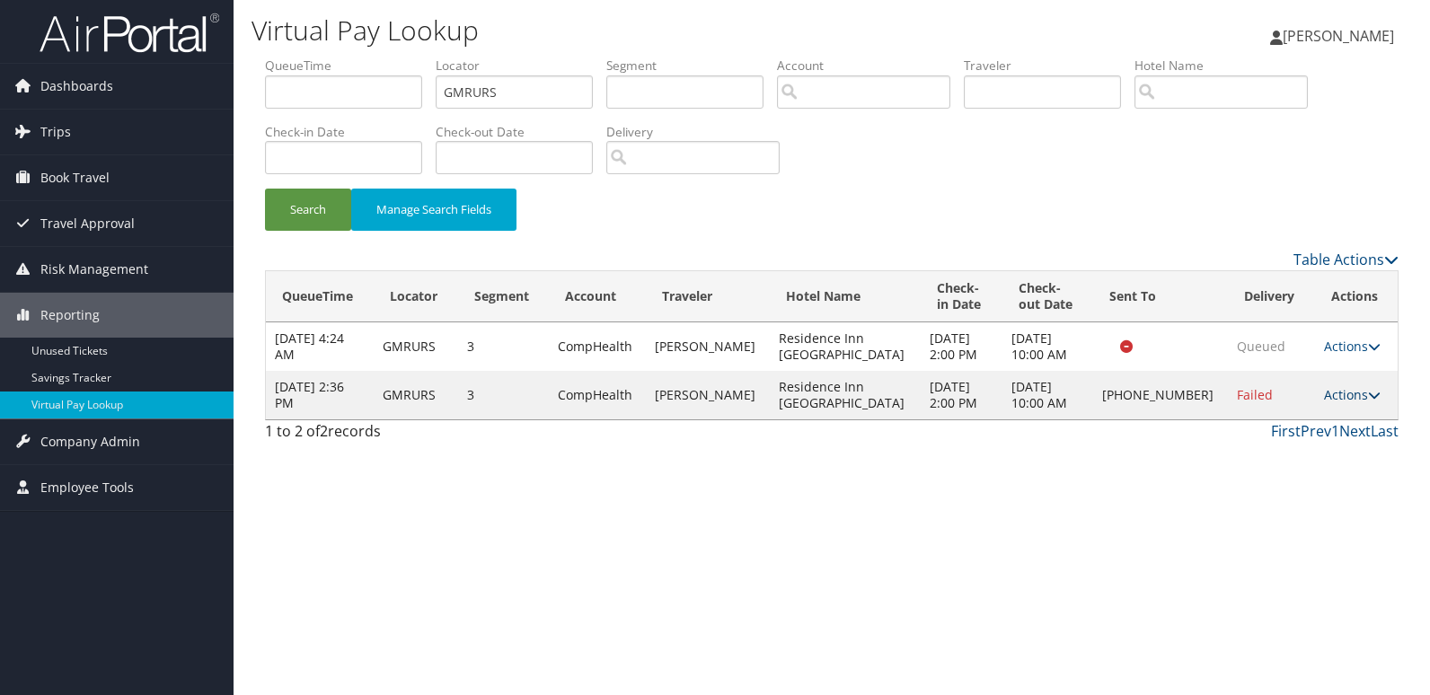
click at [1328, 393] on link "Actions" at bounding box center [1352, 394] width 57 height 17
click at [1309, 453] on link "Logs" at bounding box center [1290, 452] width 154 height 31
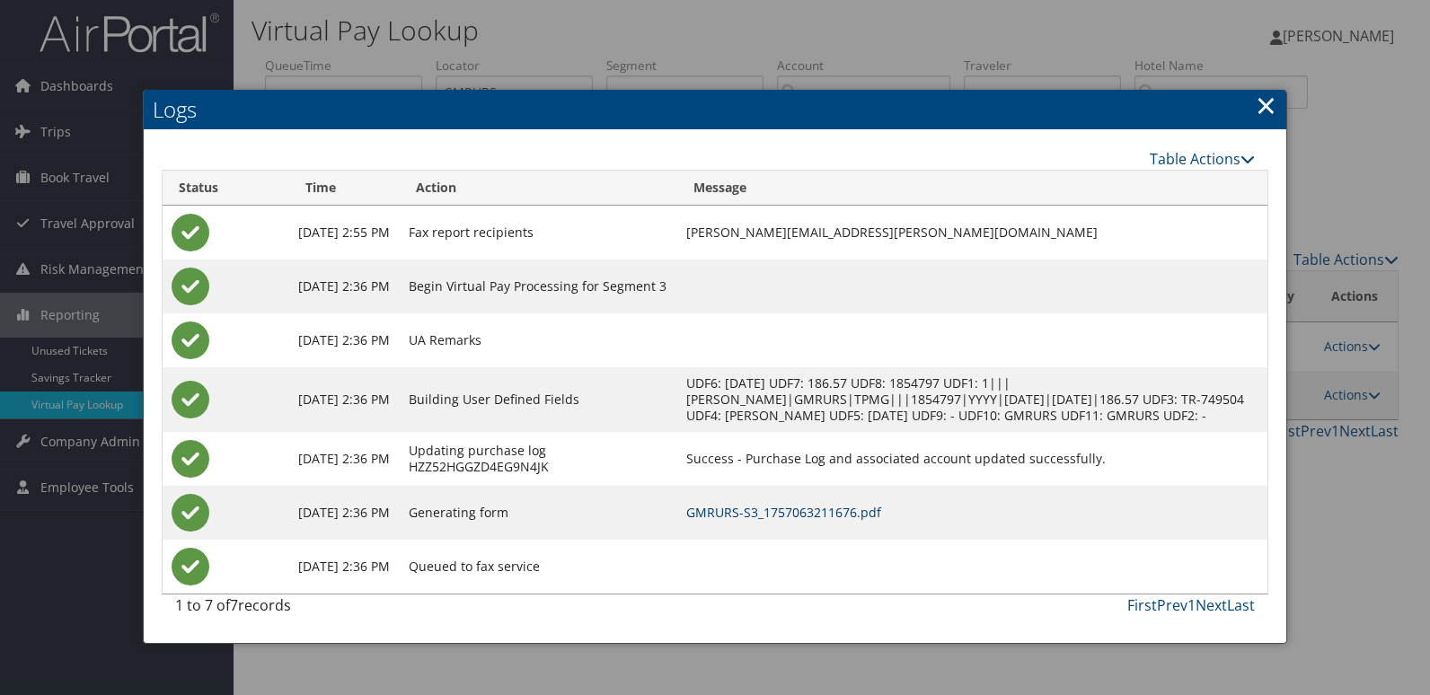
click at [873, 521] on link "GMRURS-S3_1757063211676.pdf" at bounding box center [783, 512] width 195 height 17
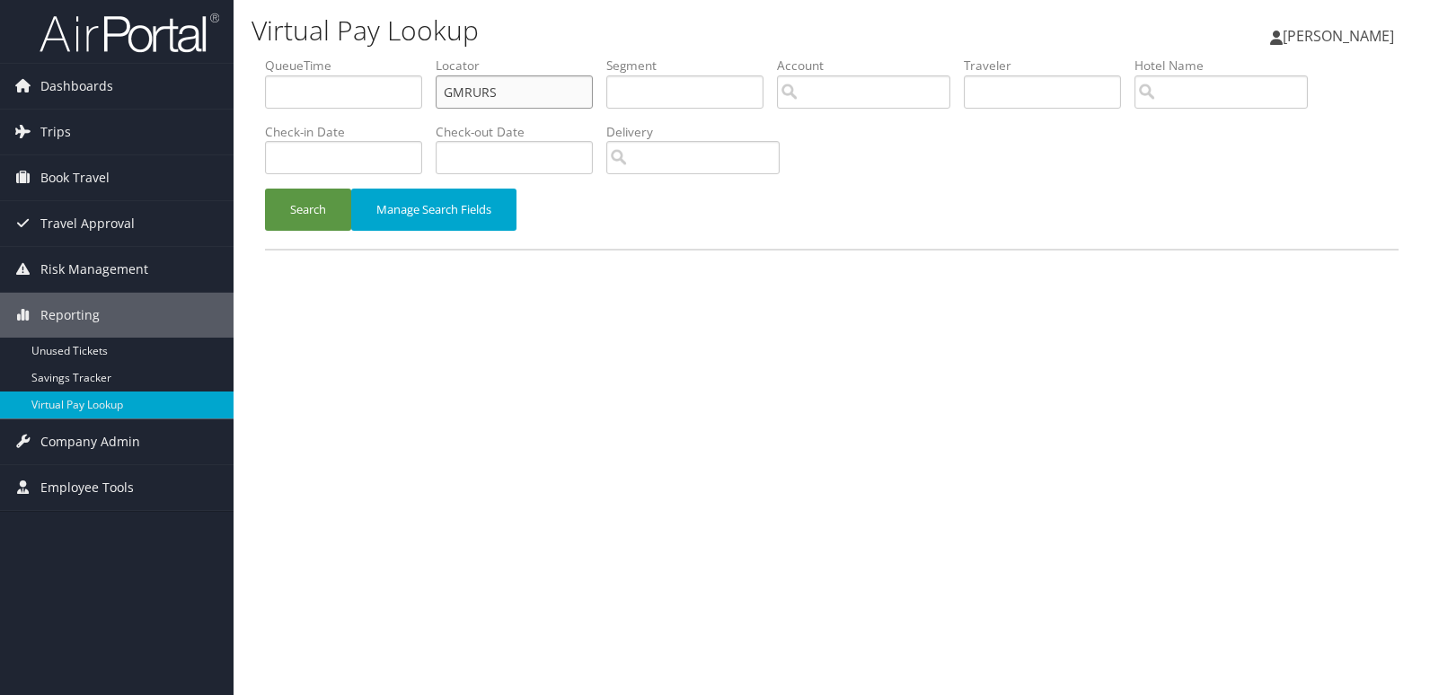
drag, startPoint x: 489, startPoint y: 98, endPoint x: 432, endPoint y: 101, distance: 56.7
click at [432, 57] on ul "QueueTime Locator GMRURS Segment Account Traveler Hotel Name Check-in Date Chec…" at bounding box center [832, 57] width 1134 height 0
paste input "JCDZLZ"
type input "JCDZLZ"
click at [312, 215] on button "Search" at bounding box center [308, 210] width 86 height 42
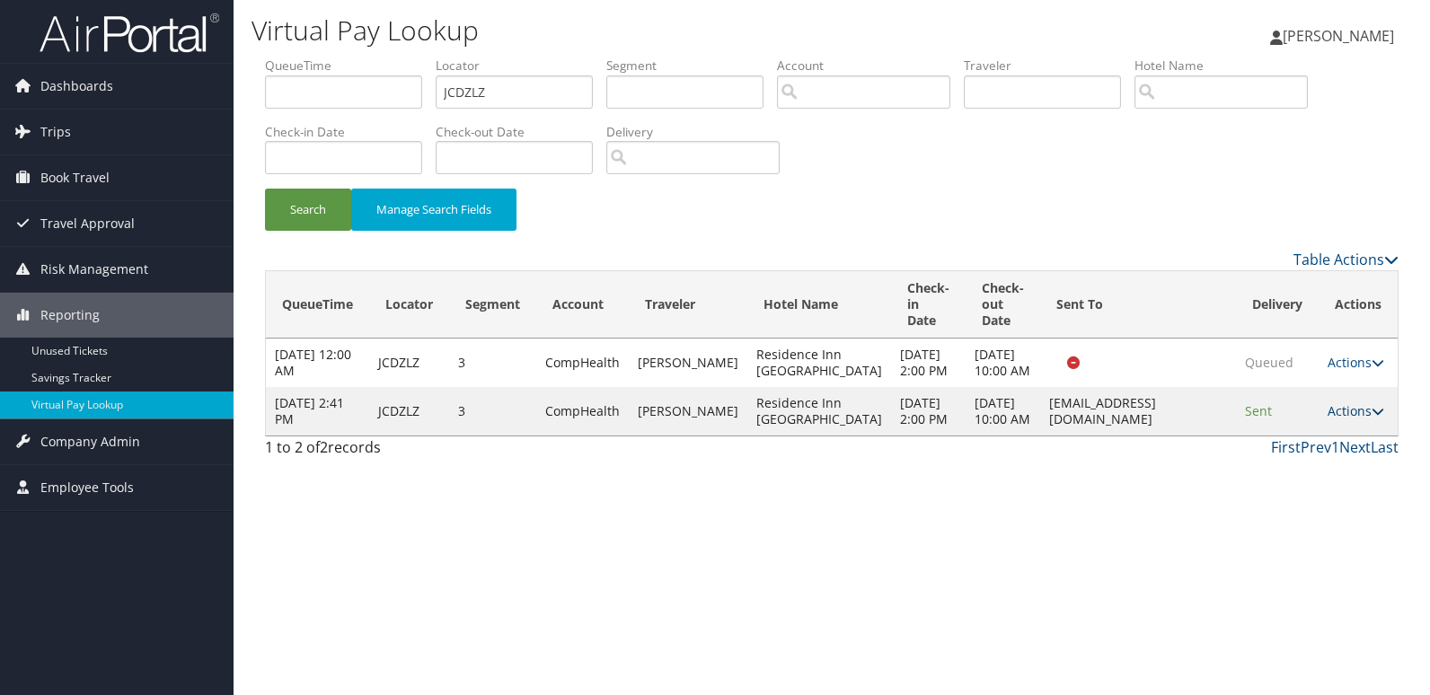
click at [1346, 419] on link "Actions" at bounding box center [1356, 410] width 57 height 17
click at [1311, 509] on link "Logs" at bounding box center [1320, 516] width 113 height 31
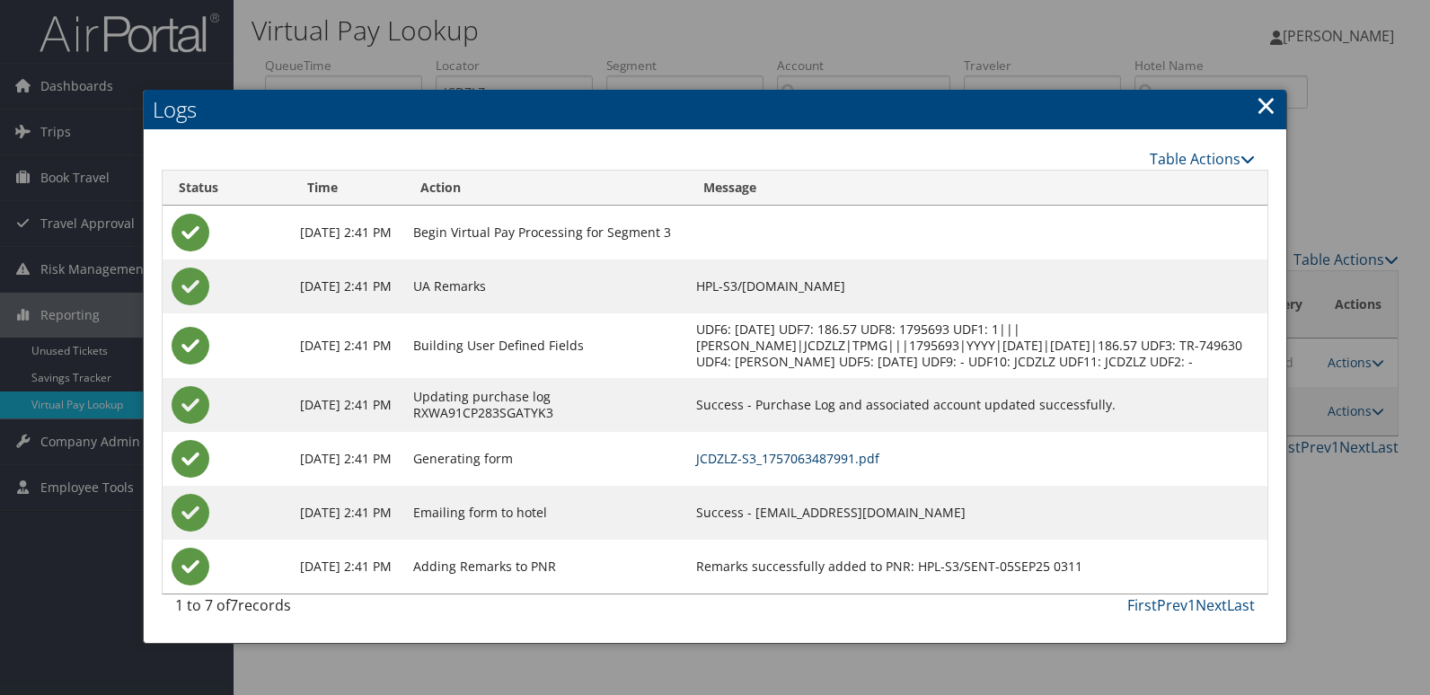
click at [865, 467] on link "JCDZLZ-S3_1757063487991.pdf" at bounding box center [787, 458] width 183 height 17
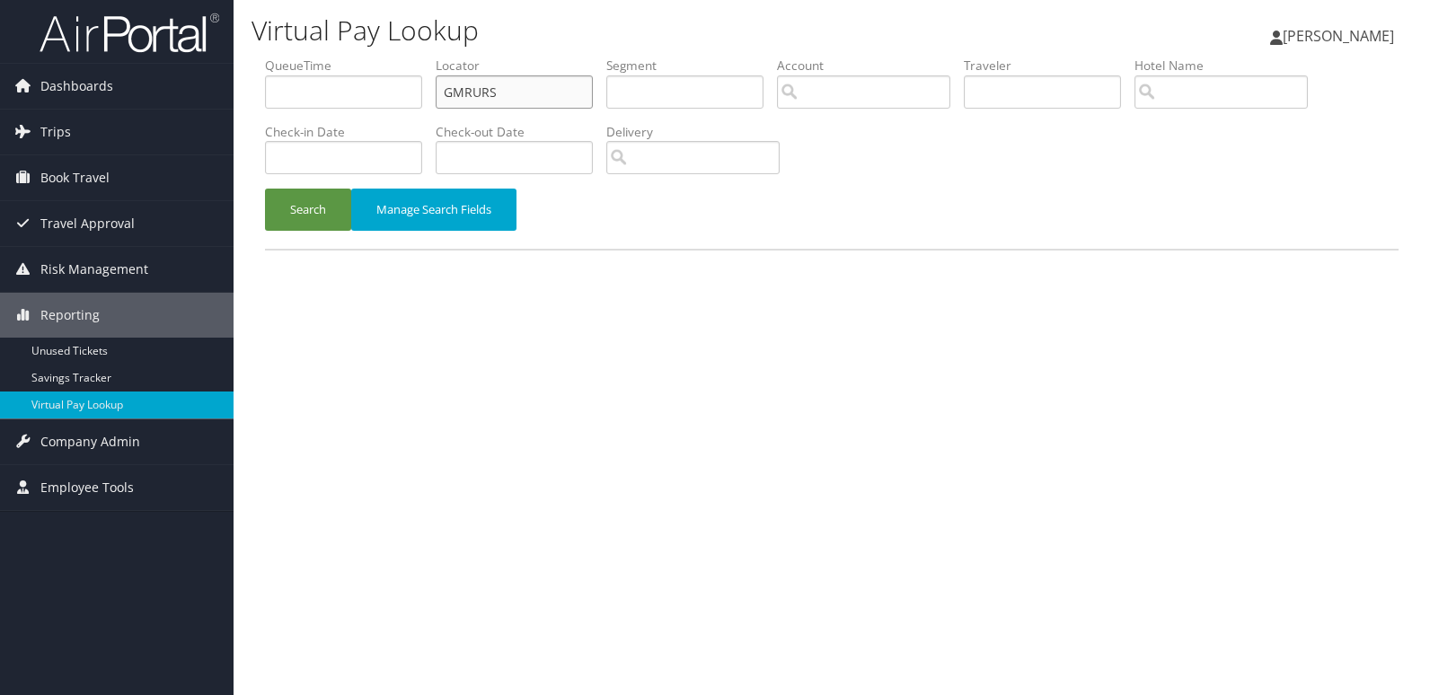
drag, startPoint x: 517, startPoint y: 89, endPoint x: 301, endPoint y: 116, distance: 218.1
click at [301, 57] on ul "QueueTime Locator GMRURS Segment Account Traveler Hotel Name Check-in Date Chec…" at bounding box center [832, 57] width 1134 height 0
paste input "JBTPKC"
type input "JBTPKC"
click at [292, 206] on button "Search" at bounding box center [308, 210] width 86 height 42
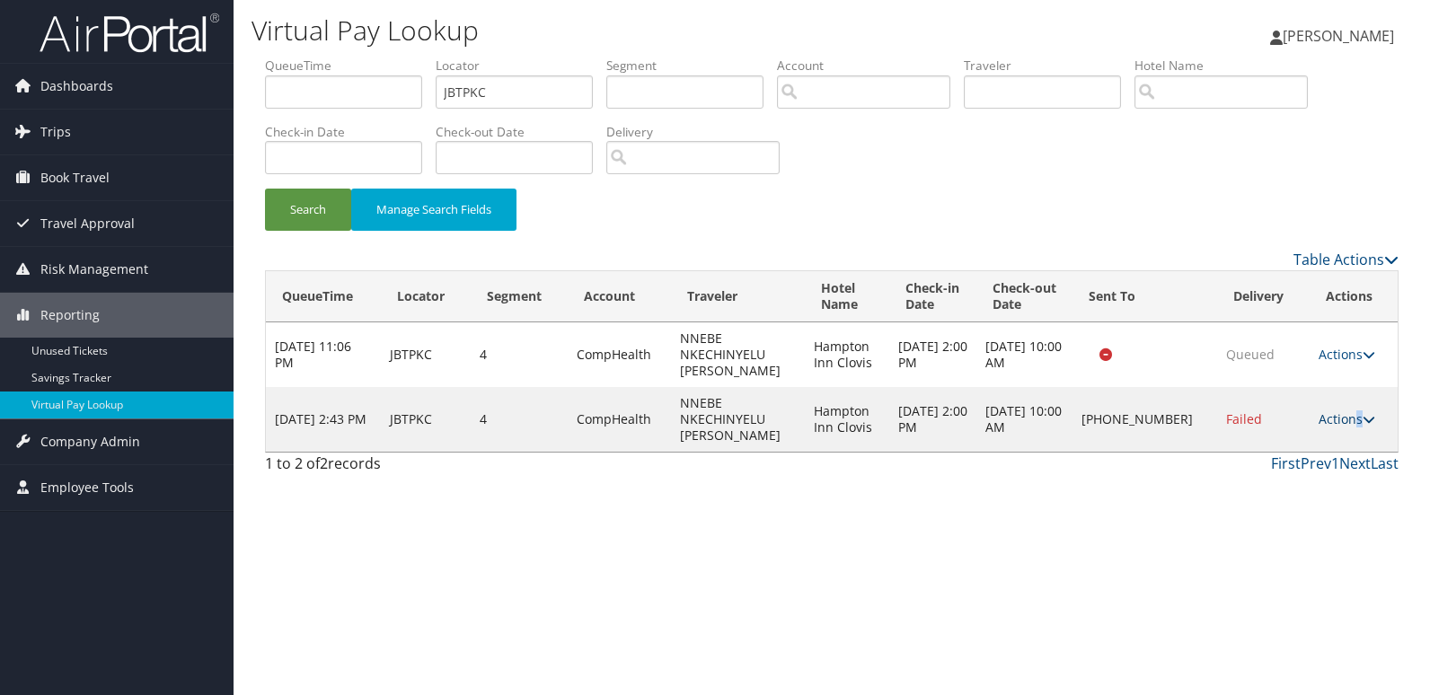
click at [1353, 417] on link "Actions" at bounding box center [1347, 418] width 57 height 17
drag, startPoint x: 1353, startPoint y: 417, endPoint x: 1275, endPoint y: 469, distance: 93.2
click at [1275, 469] on link "Logs" at bounding box center [1289, 476] width 154 height 31
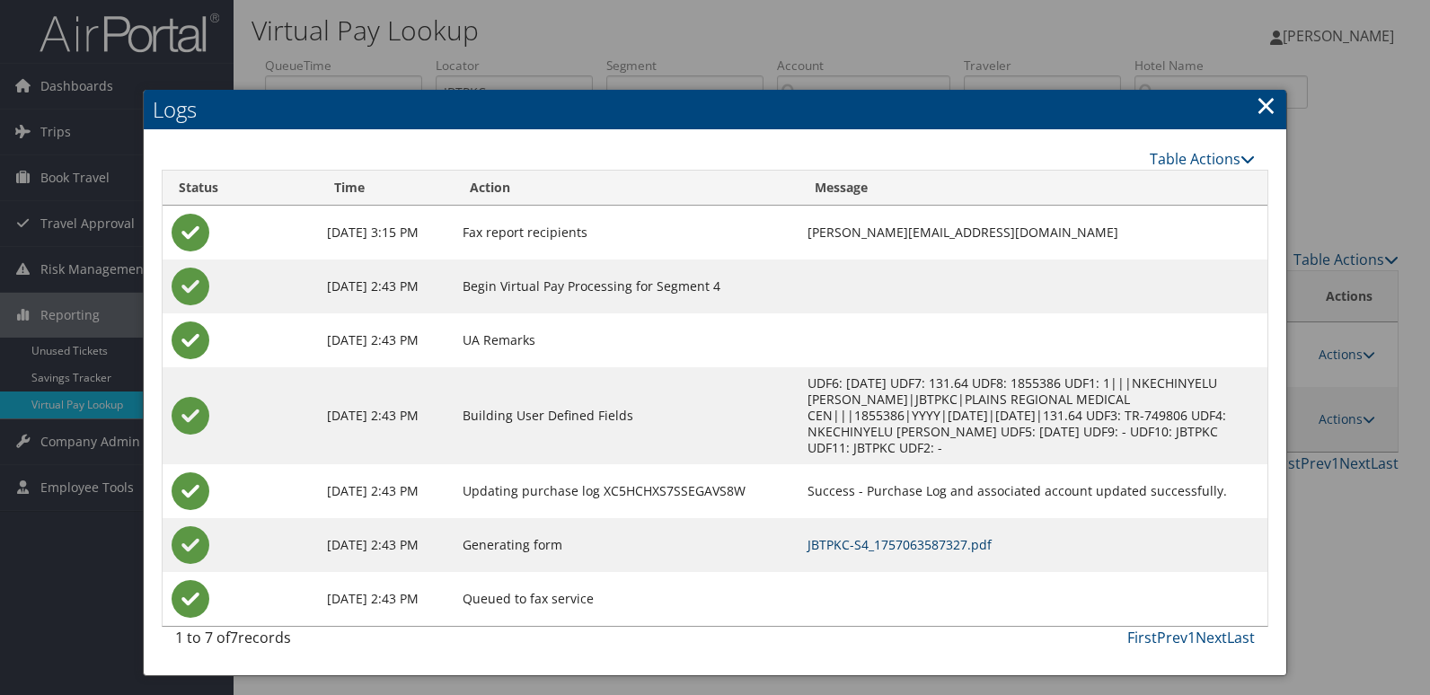
click at [852, 536] on link "JBTPKC-S4_1757063587327.pdf" at bounding box center [899, 544] width 184 height 17
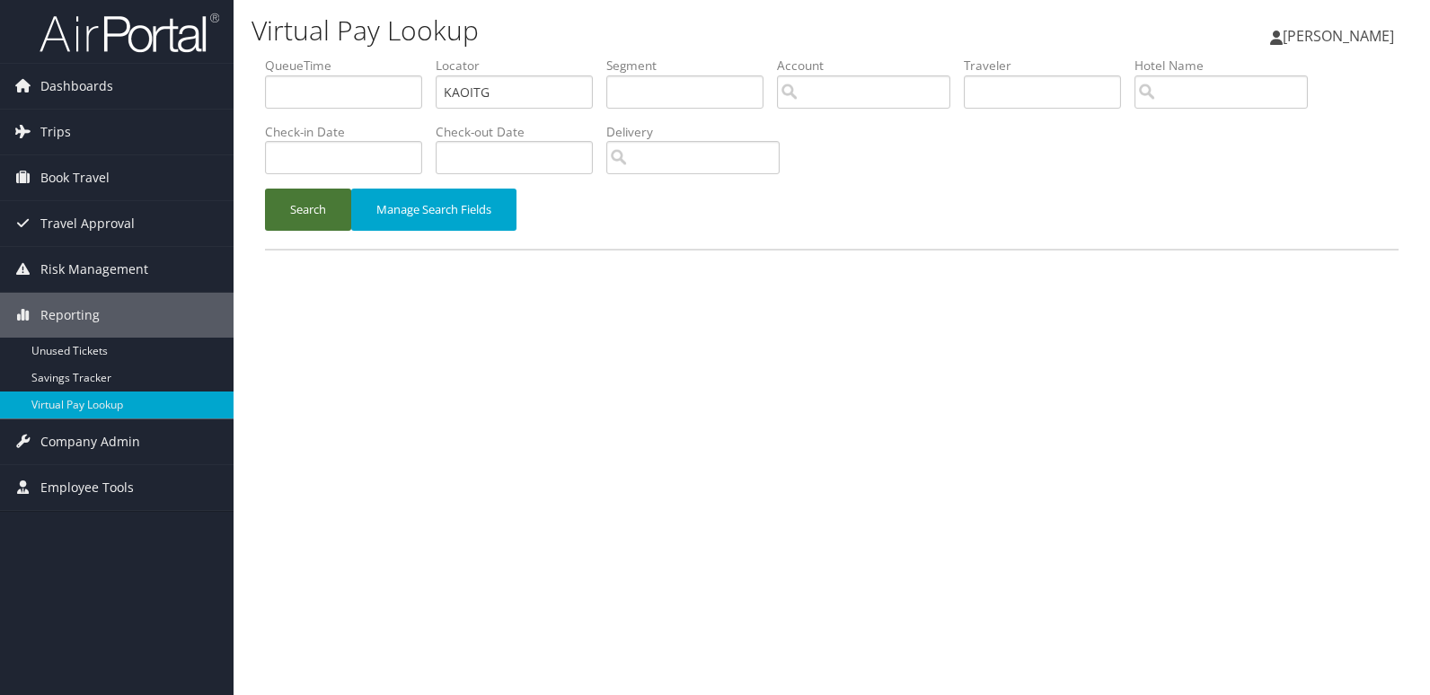
click at [324, 208] on button "Search" at bounding box center [308, 210] width 86 height 42
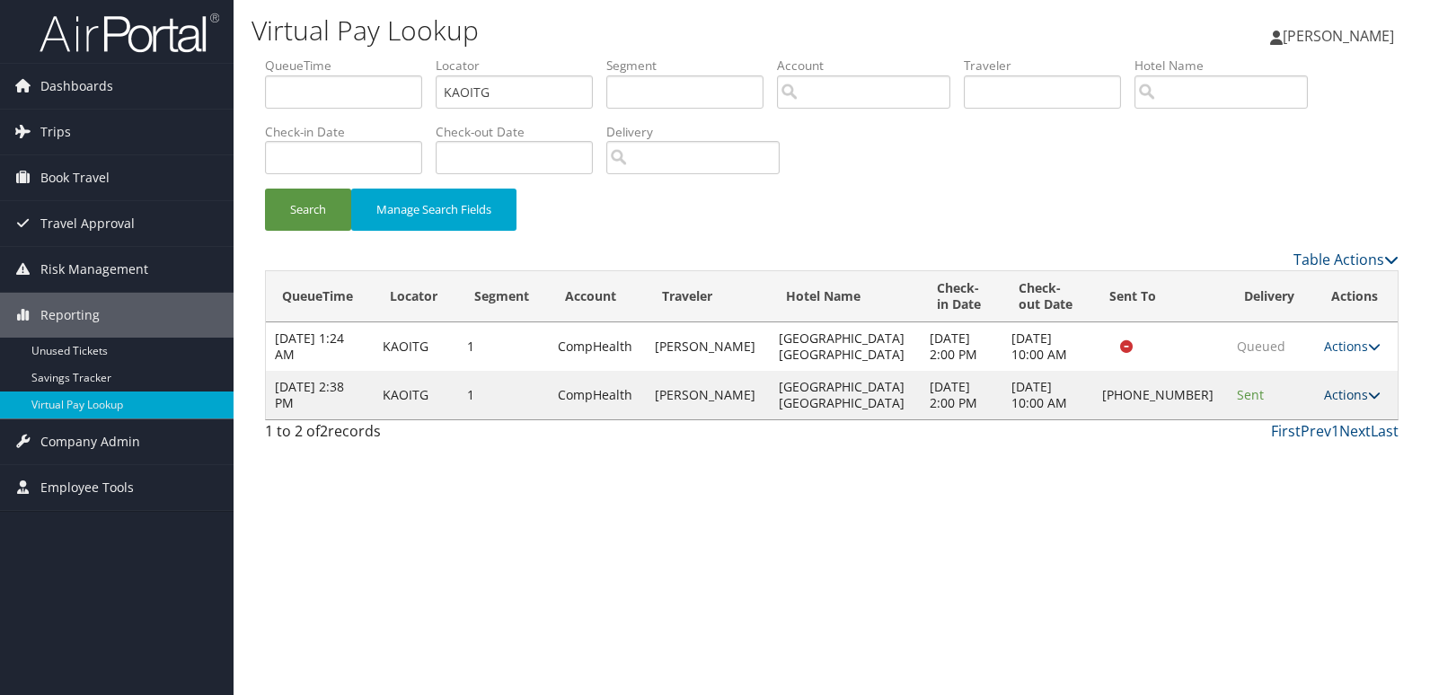
click at [1368, 401] on icon at bounding box center [1374, 395] width 13 height 13
click at [1317, 444] on link "Logs" at bounding box center [1290, 452] width 154 height 31
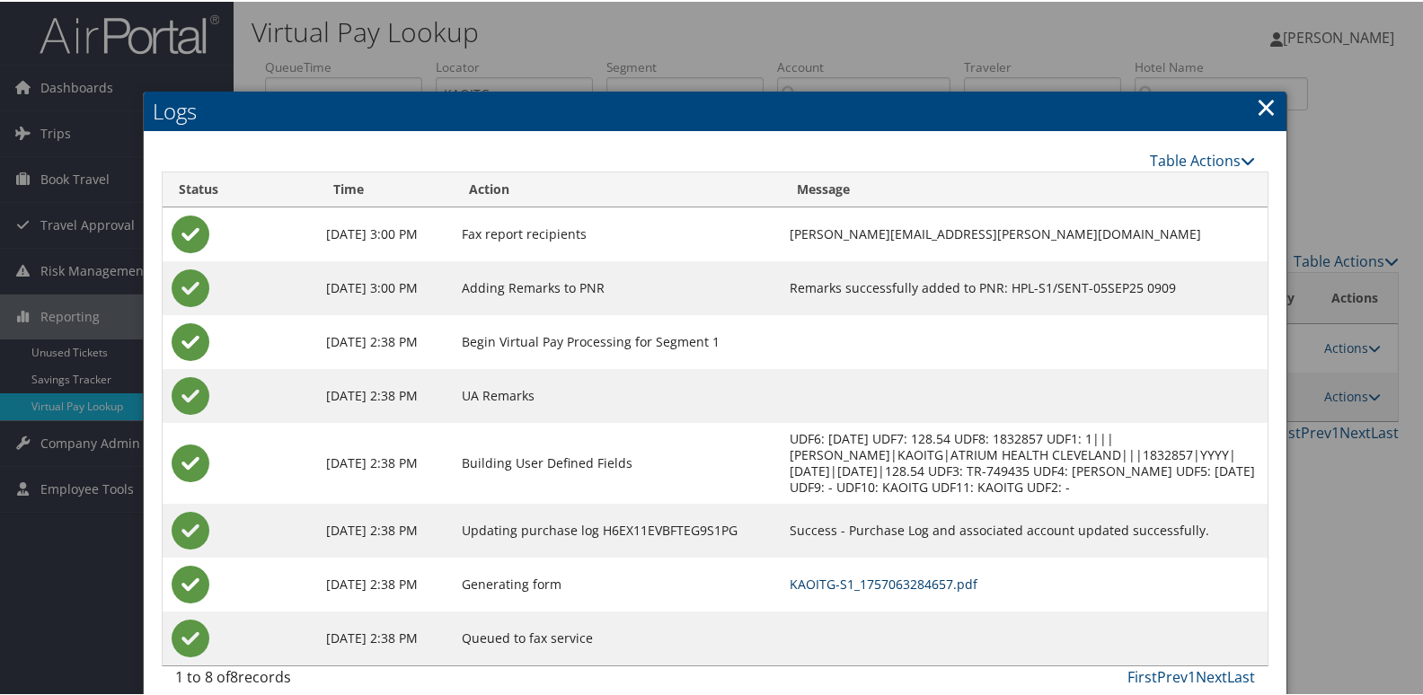
click at [945, 581] on link "KAOITG-S1_1757063284657.pdf" at bounding box center [884, 582] width 188 height 17
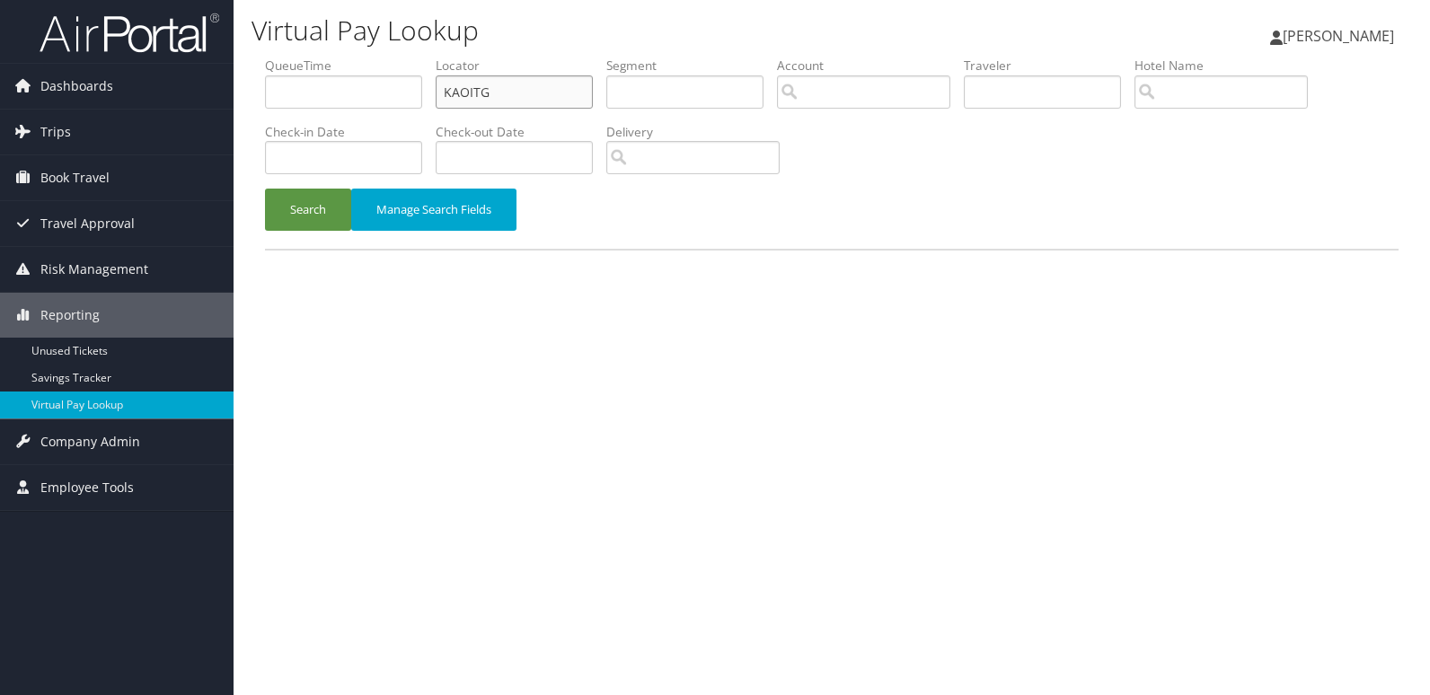
drag, startPoint x: 499, startPoint y: 100, endPoint x: 292, endPoint y: 148, distance: 212.2
click at [295, 57] on ul "QueueTime Locator KAOITG Segment Account Traveler Hotel Name Check-in Date Chec…" at bounding box center [832, 57] width 1134 height 0
paste input "QPGDRY"
type input "QPGDRY"
click at [303, 226] on button "Search" at bounding box center [308, 210] width 86 height 42
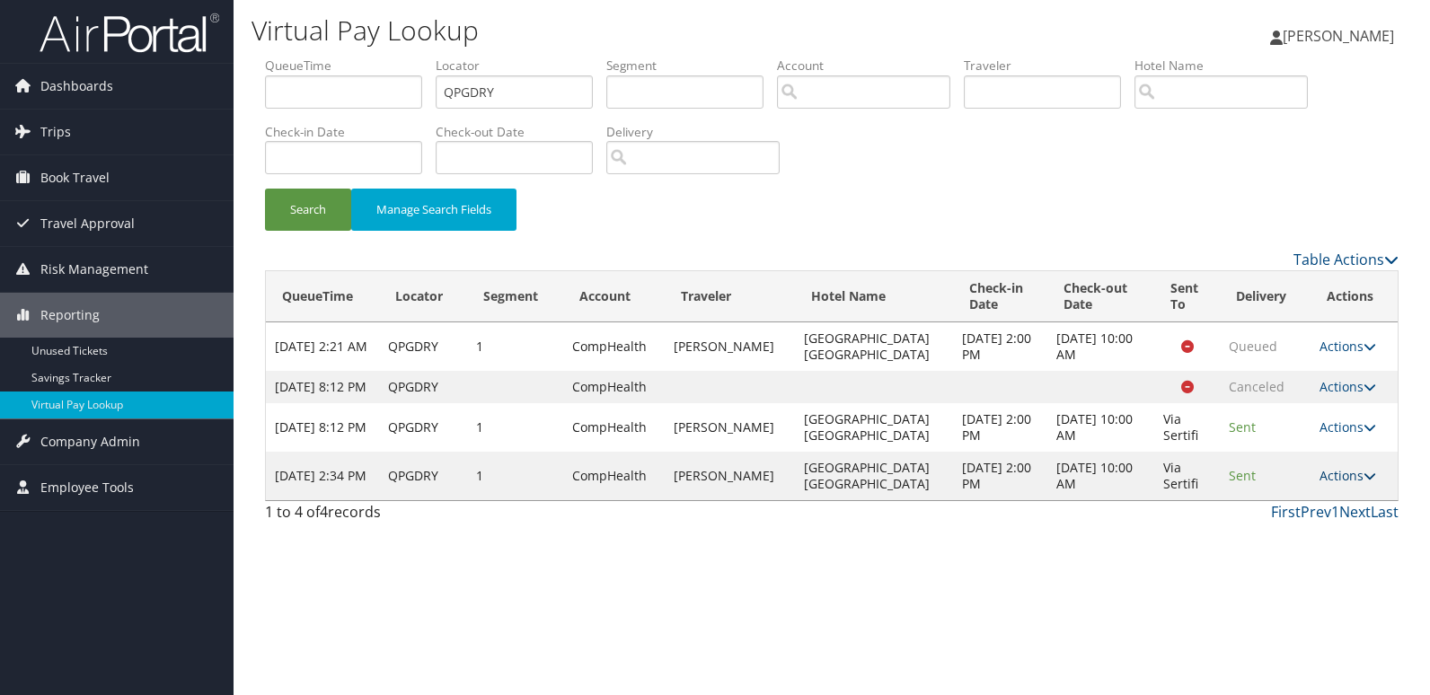
click at [1363, 482] on icon at bounding box center [1369, 476] width 13 height 13
click at [1291, 547] on link "Logs" at bounding box center [1310, 549] width 113 height 31
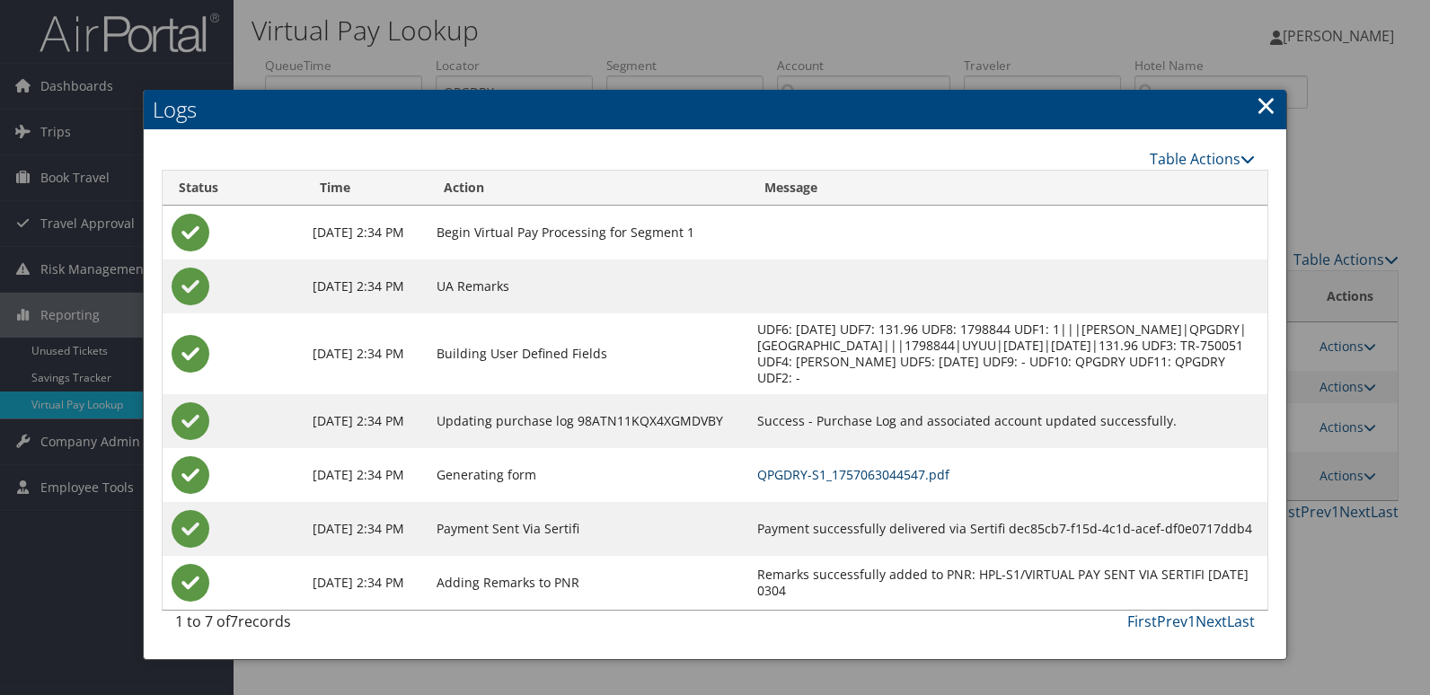
click at [896, 478] on link "QPGDRY-S1_1757063044547.pdf" at bounding box center [853, 474] width 192 height 17
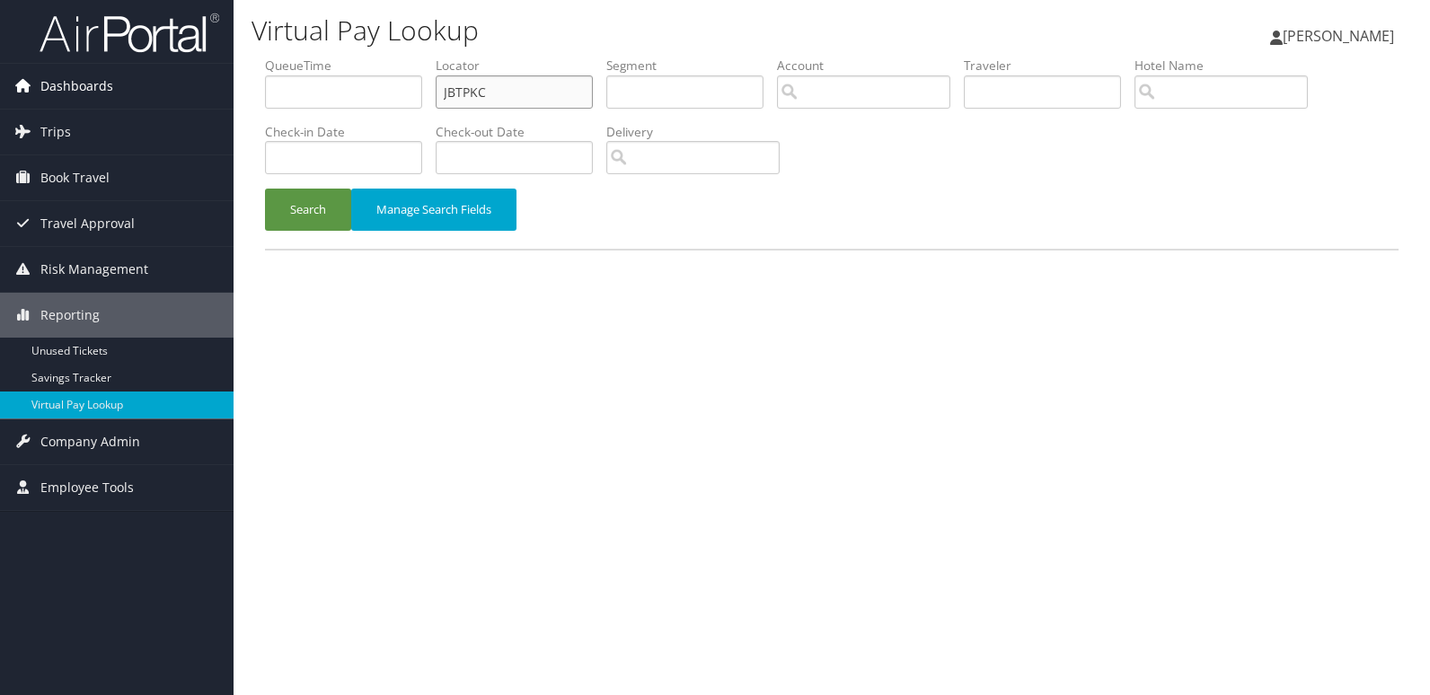
drag, startPoint x: 491, startPoint y: 91, endPoint x: 218, endPoint y: 107, distance: 273.5
click at [218, 107] on div "Dashboards AirPortal 360™ (Manager) My Travel Dashboard Trips Airtinerary® Look…" at bounding box center [715, 347] width 1430 height 695
paste input "MIXNAL"
type input "MIXNAL"
click at [292, 217] on button "Search" at bounding box center [308, 210] width 86 height 42
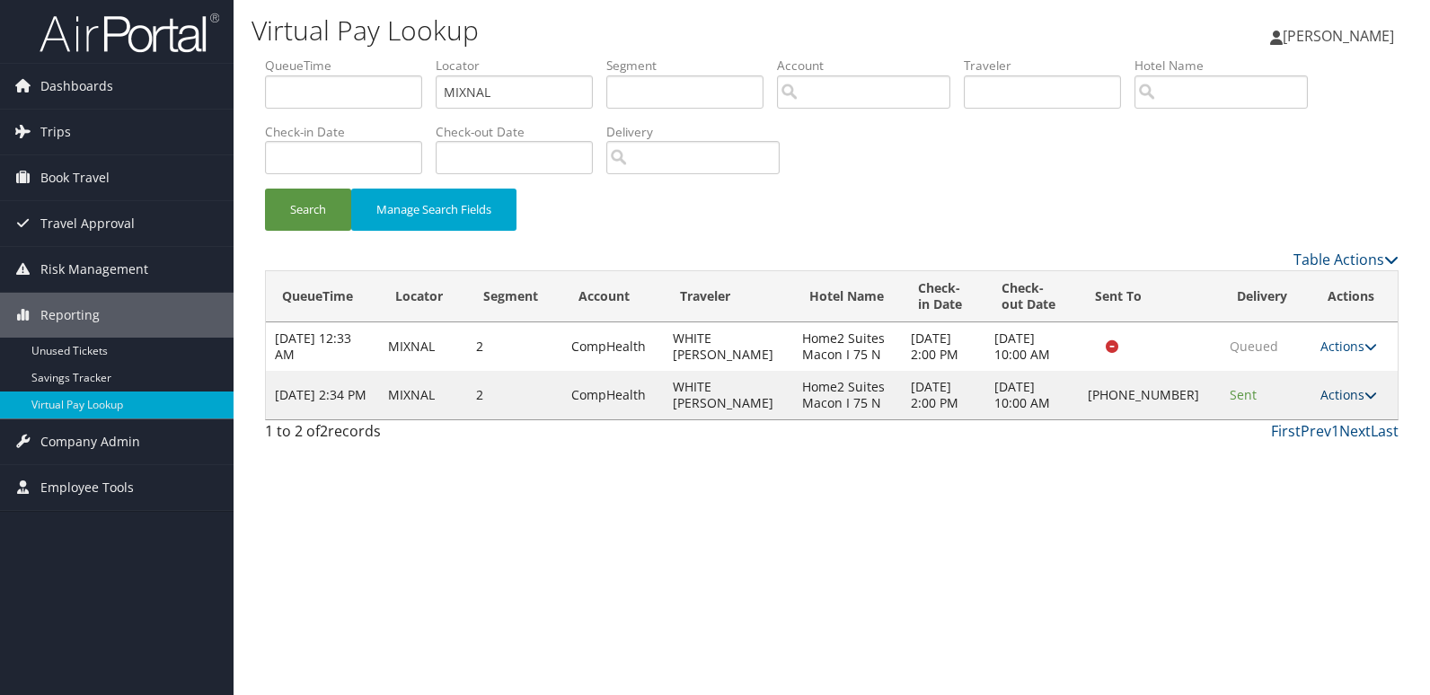
click at [1363, 402] on link "Actions" at bounding box center [1348, 394] width 57 height 17
click at [1314, 443] on link "Logs" at bounding box center [1289, 452] width 154 height 31
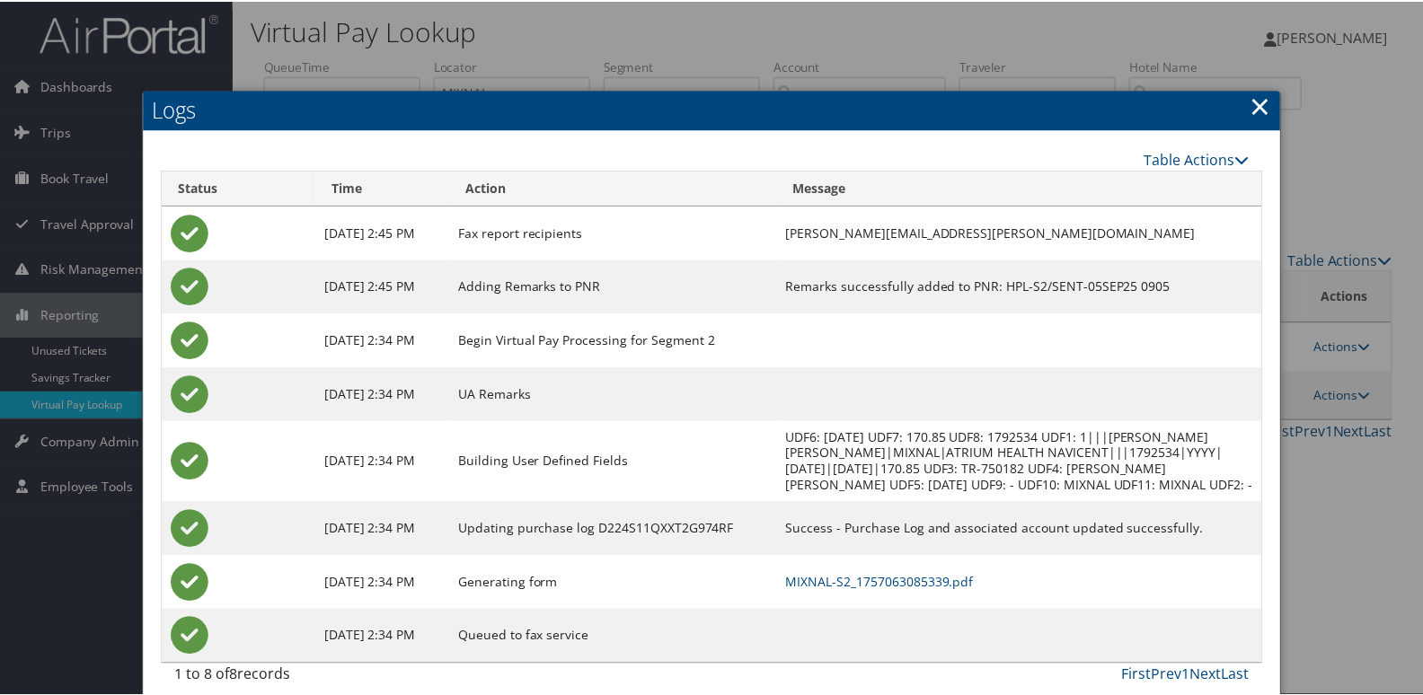
scroll to position [19, 0]
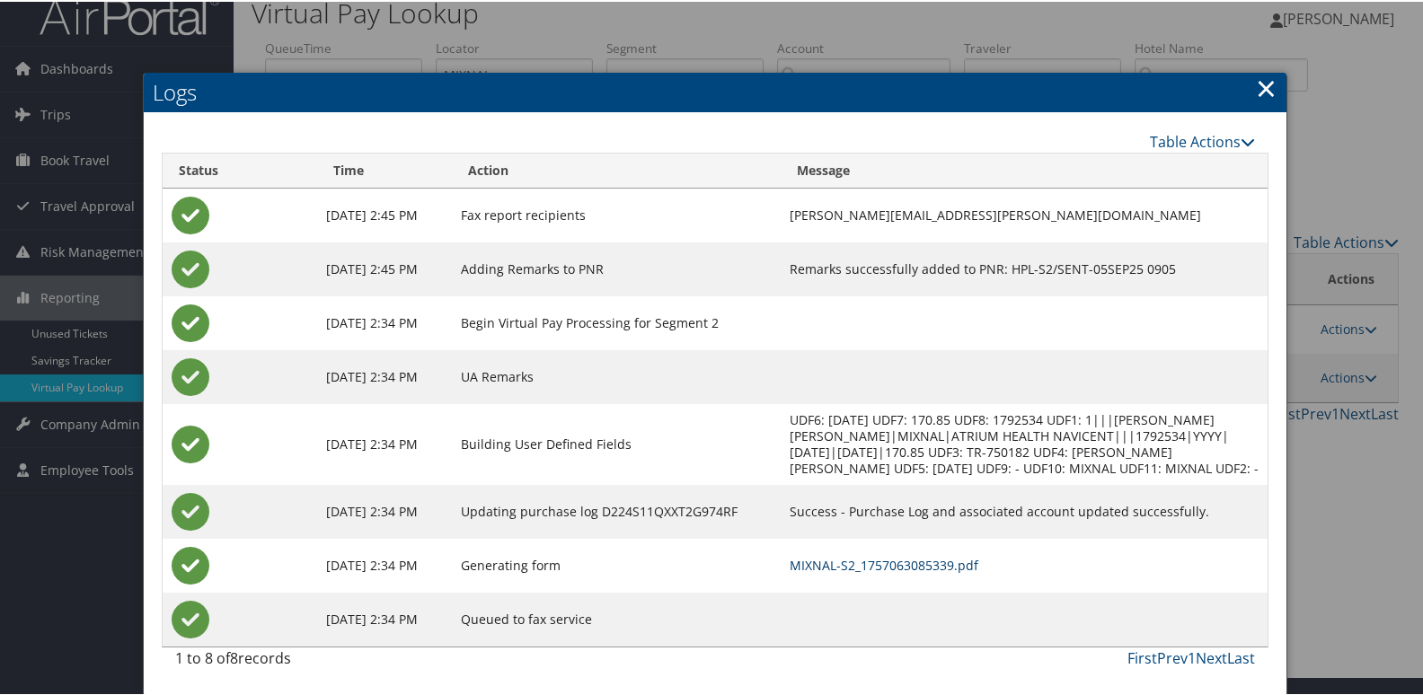
click at [895, 570] on link "MIXNAL-S2_1757063085339.pdf" at bounding box center [884, 563] width 189 height 17
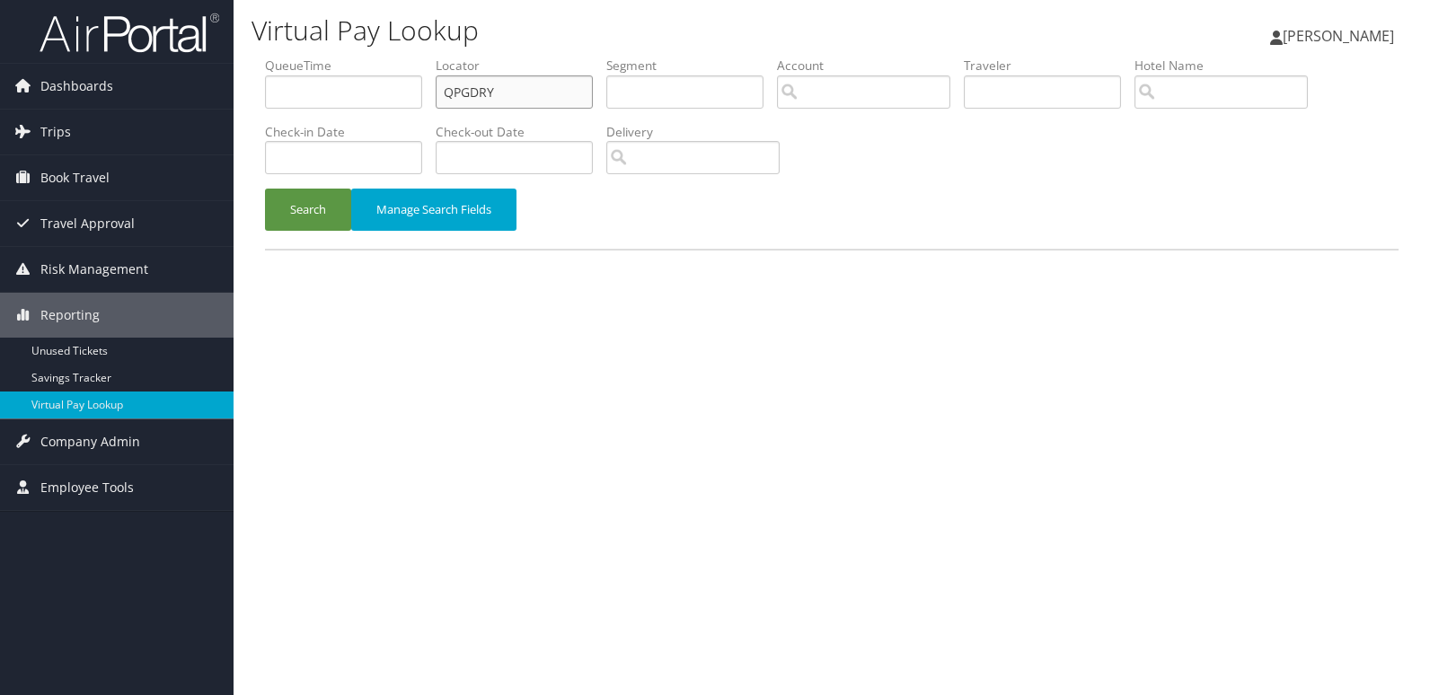
drag, startPoint x: 511, startPoint y: 92, endPoint x: 270, endPoint y: 129, distance: 243.7
click at [270, 57] on ul "QueueTime Locator QPGDRY Segment Account Traveler Hotel Name Check-in Date Chec…" at bounding box center [832, 57] width 1134 height 0
paste input "FPBMAI"
type input "FPBMAI"
click at [302, 214] on button "Search" at bounding box center [308, 210] width 86 height 42
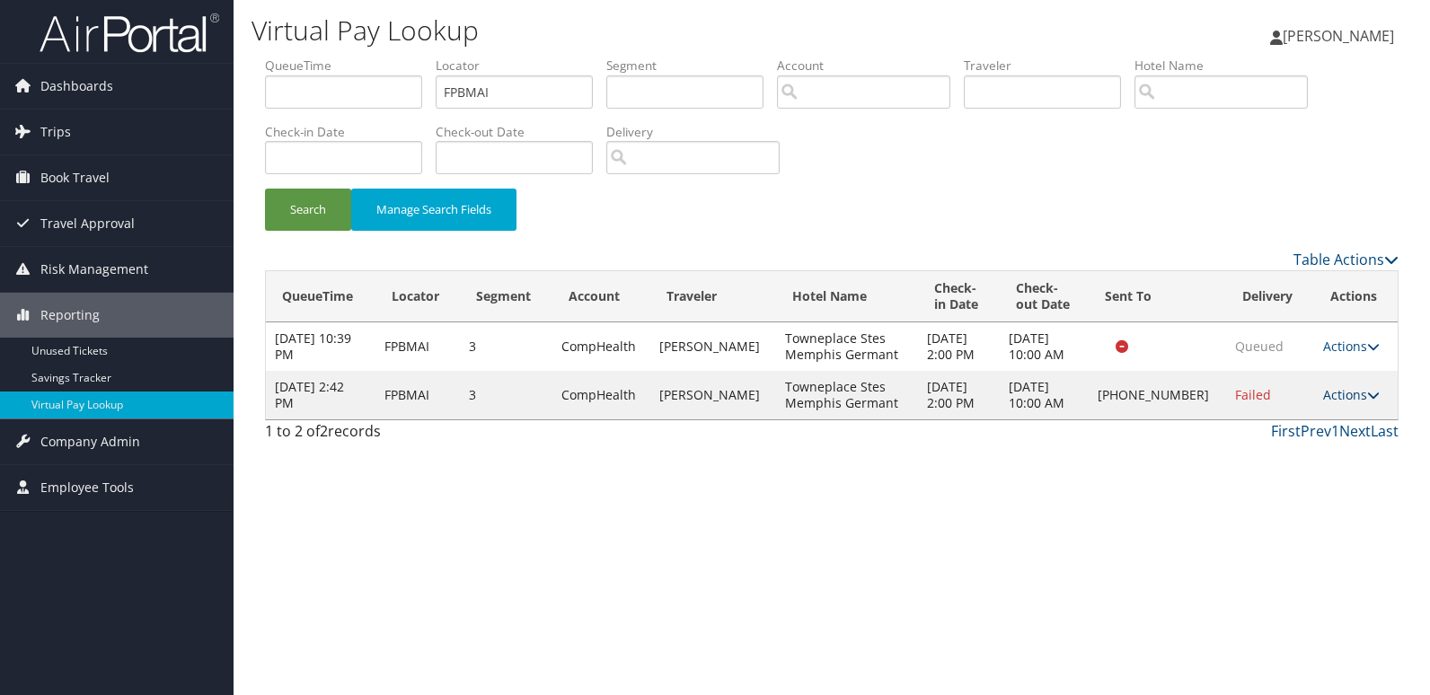
click at [1332, 399] on link "Actions" at bounding box center [1351, 394] width 57 height 17
click at [1270, 457] on link "Logs" at bounding box center [1290, 452] width 154 height 31
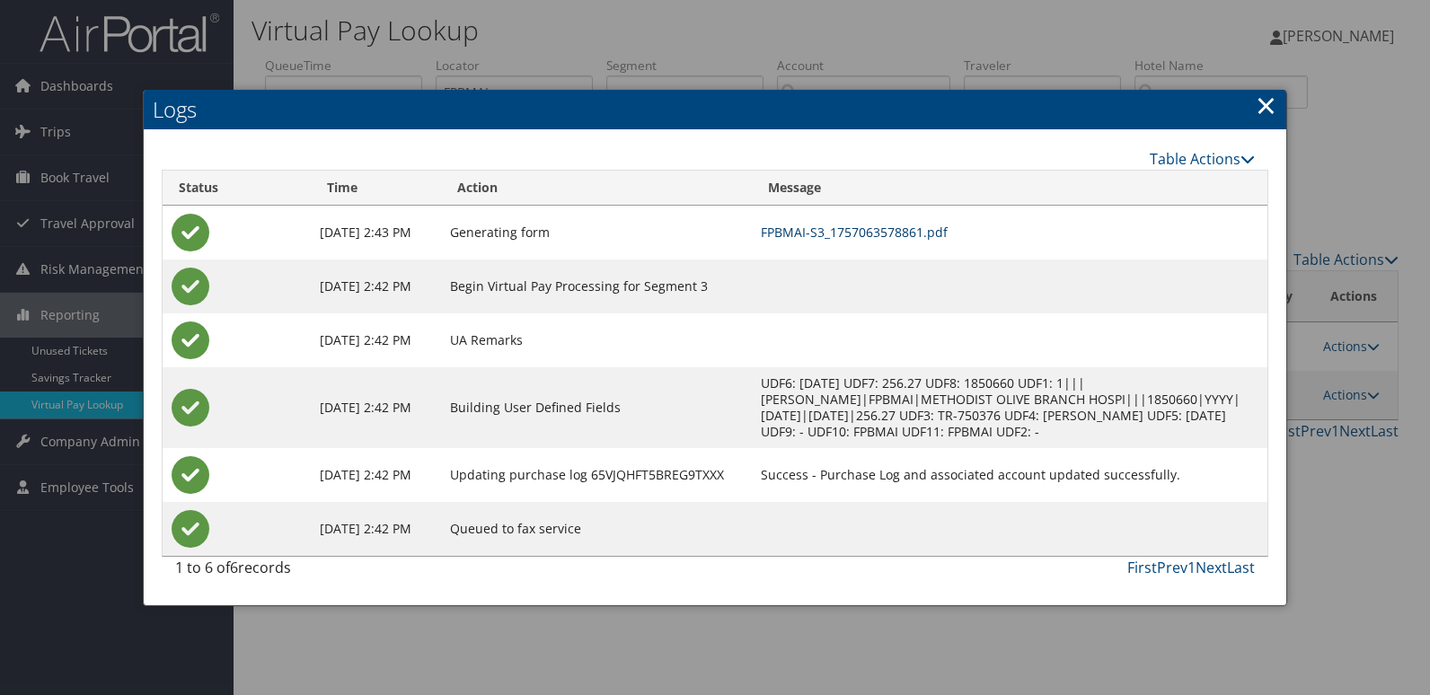
click at [911, 230] on link "FPBMAI-S3_1757063578861.pdf" at bounding box center [854, 232] width 187 height 17
